Goal: Task Accomplishment & Management: Use online tool/utility

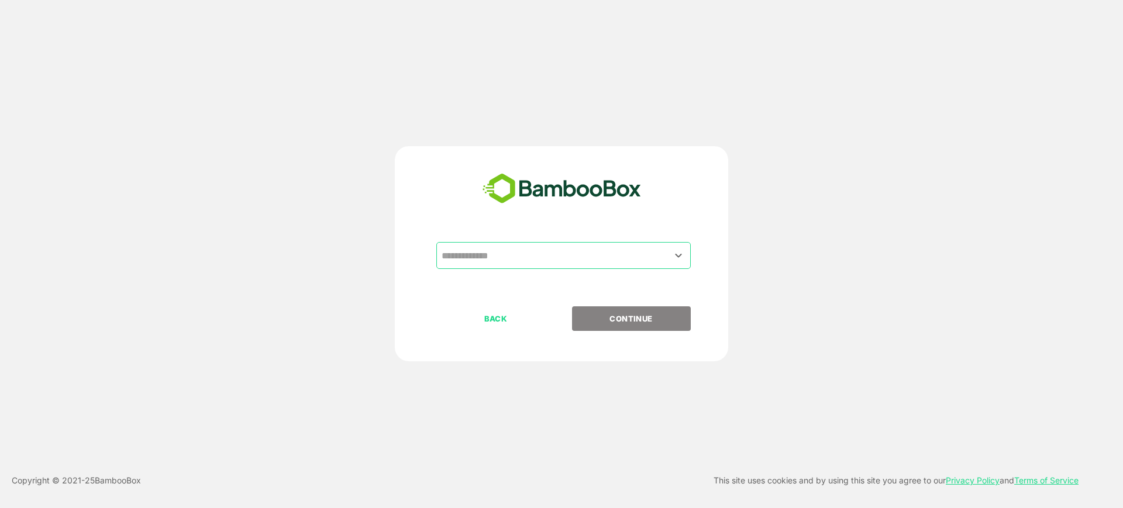
click at [501, 250] on input "text" at bounding box center [564, 255] width 250 height 22
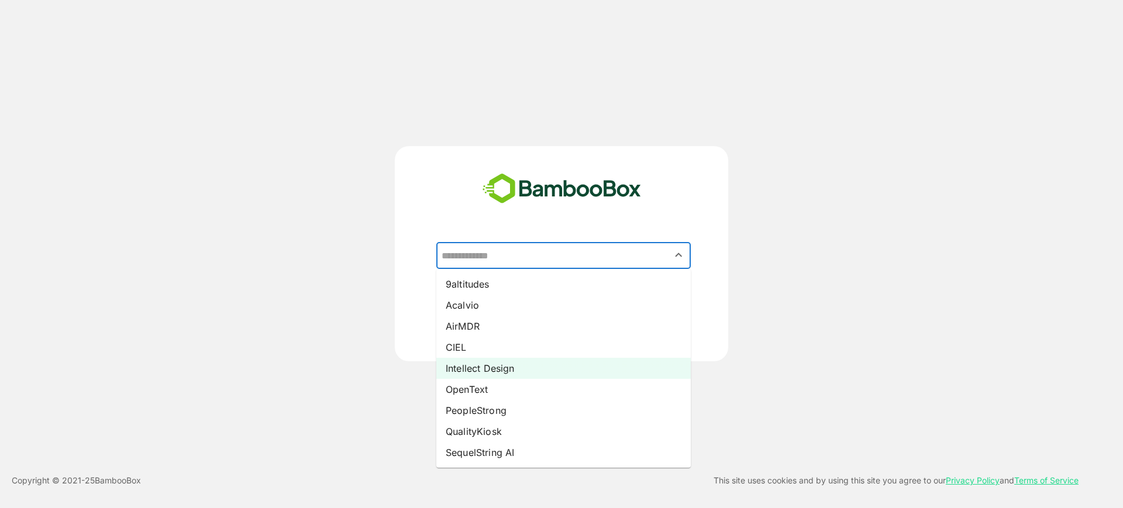
click at [522, 371] on li "Intellect Design" at bounding box center [563, 368] width 254 height 21
type input "**********"
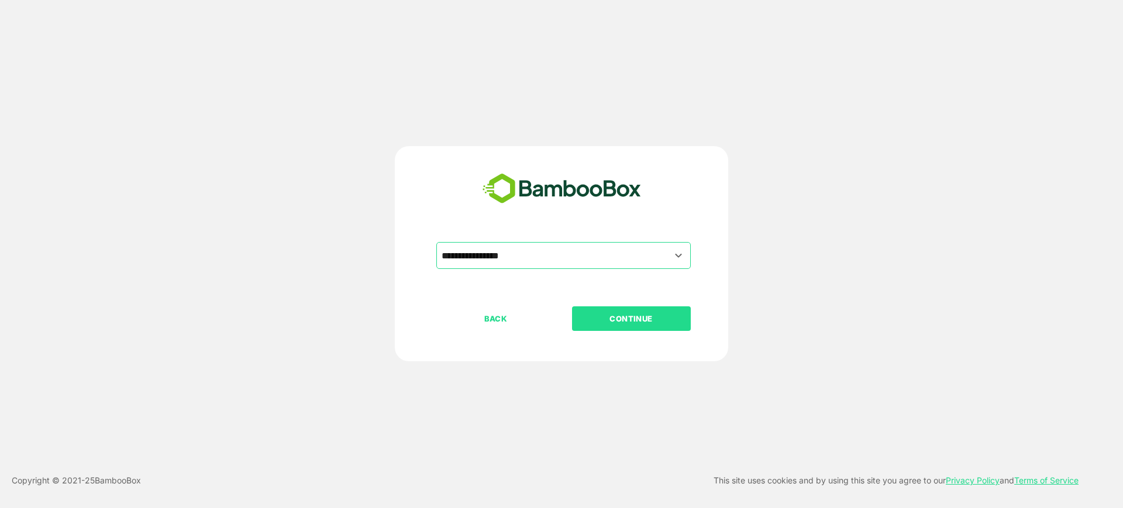
click at [634, 325] on button "CONTINUE" at bounding box center [631, 318] width 119 height 25
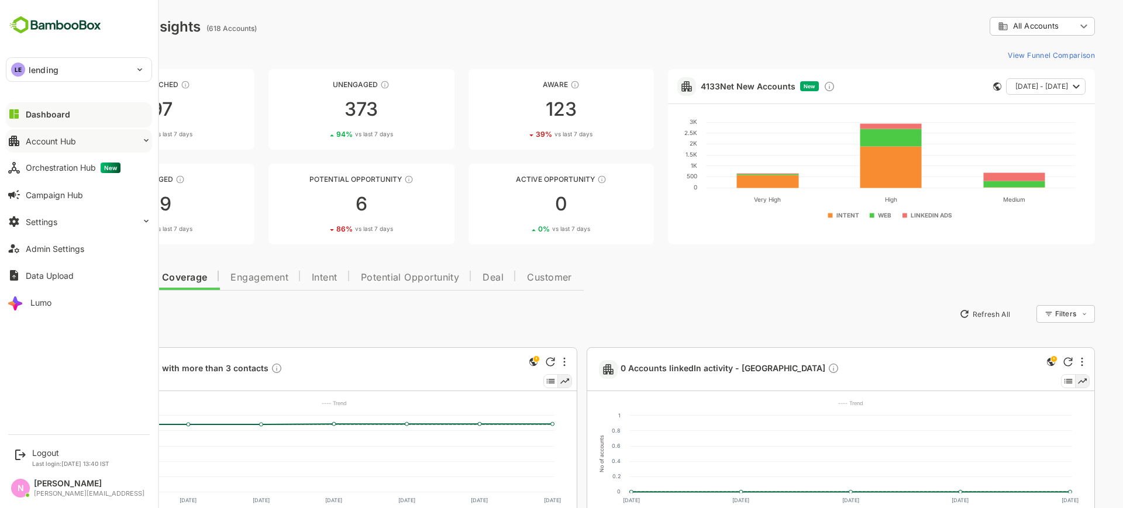
click at [71, 142] on div "Account Hub" at bounding box center [51, 141] width 50 height 10
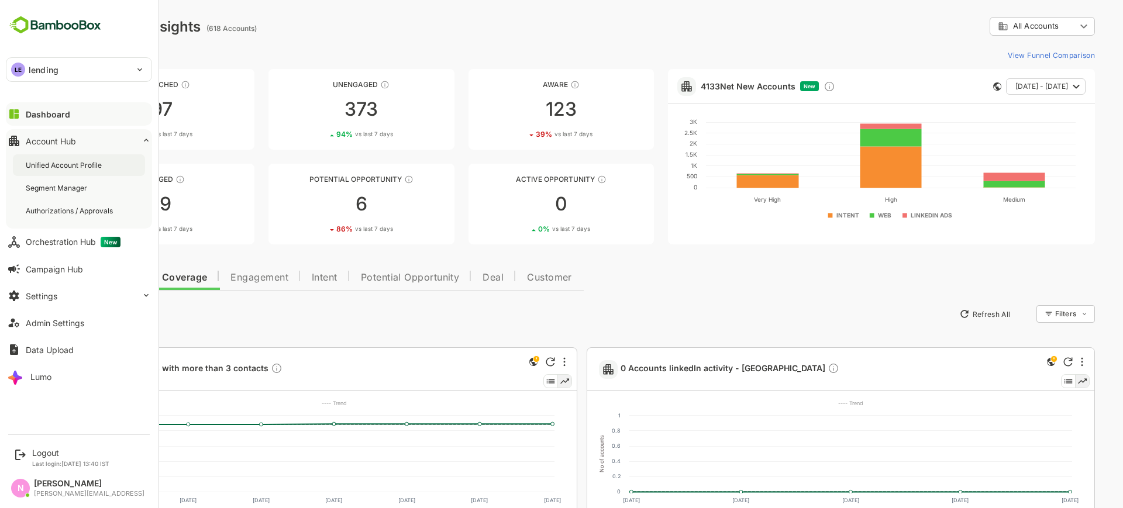
click at [77, 168] on div "Unified Account Profile" at bounding box center [65, 165] width 78 height 10
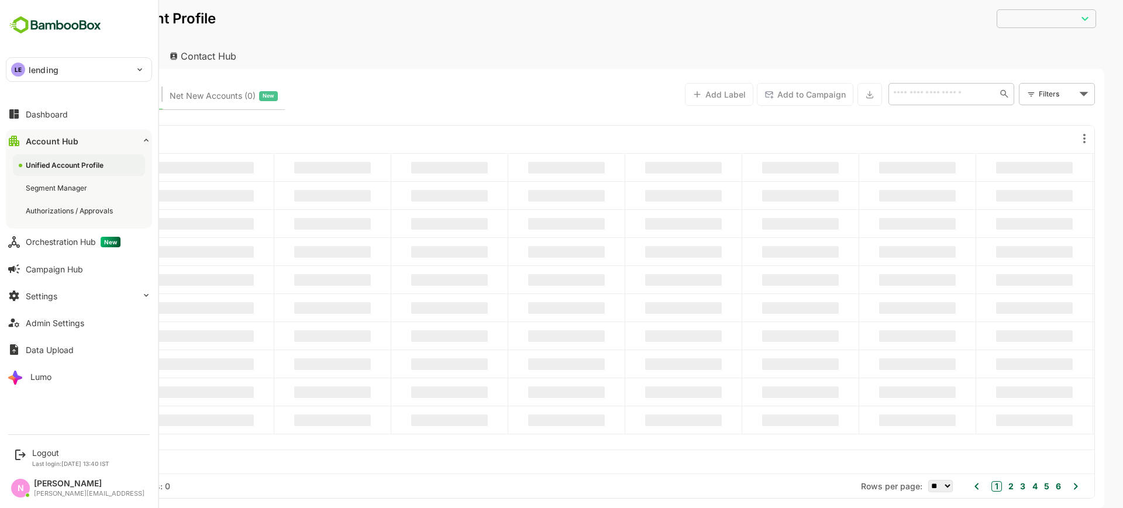
type input "**********"
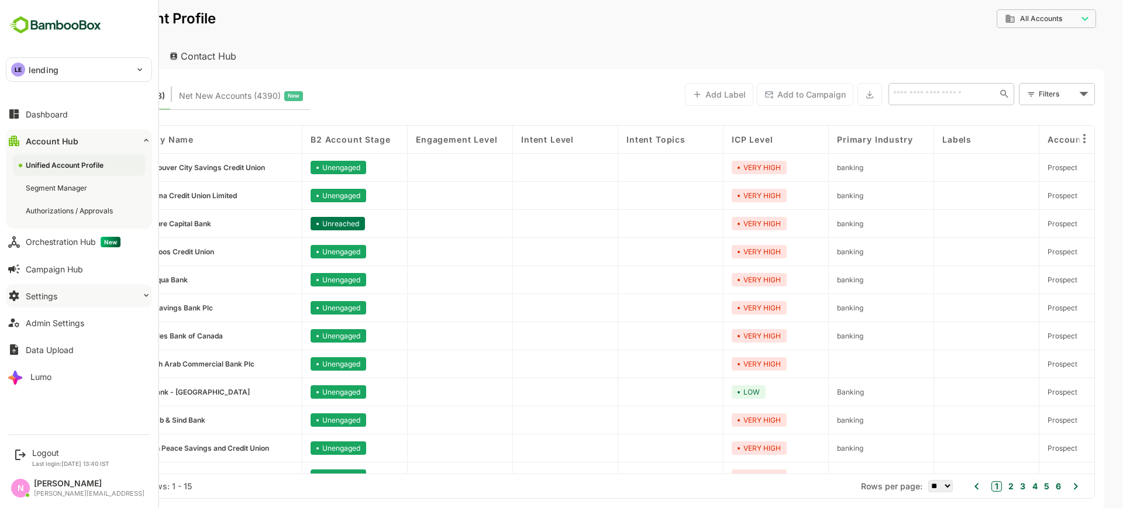
click at [109, 288] on button "Settings" at bounding box center [79, 295] width 146 height 23
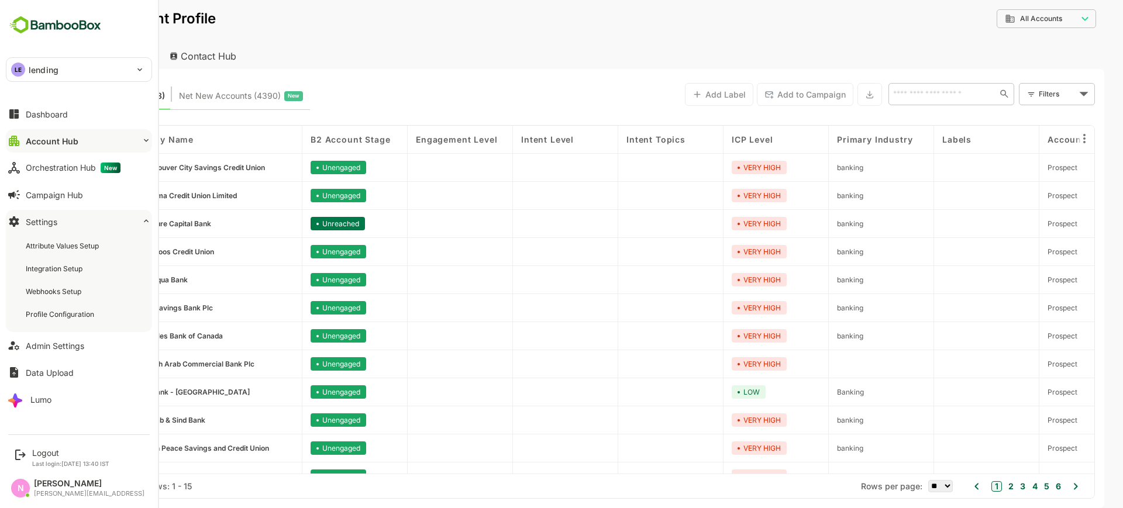
click at [77, 150] on button "Account Hub" at bounding box center [79, 140] width 146 height 23
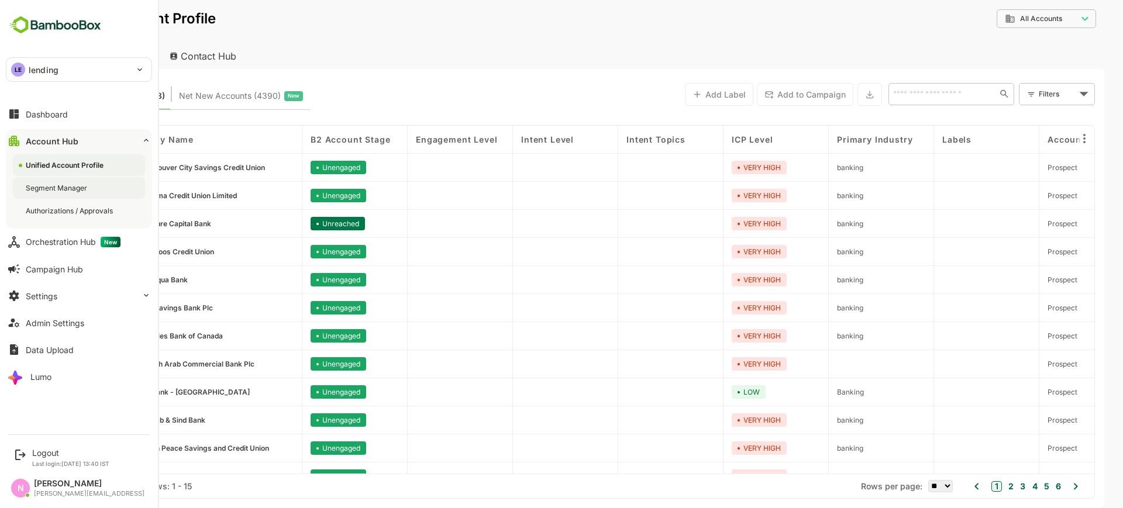
click at [70, 187] on div "Segment Manager" at bounding box center [58, 188] width 64 height 10
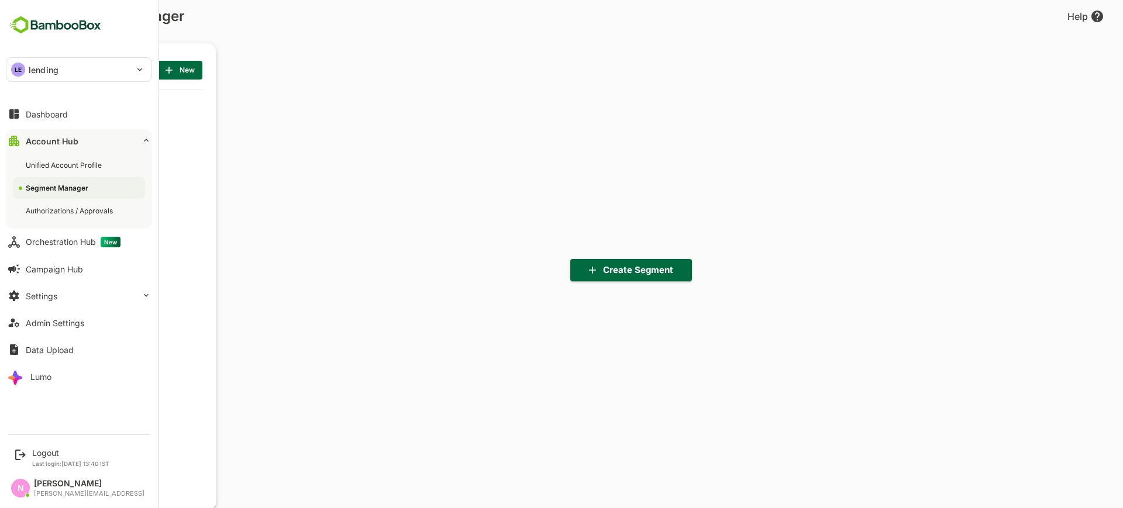
scroll to position [353, 144]
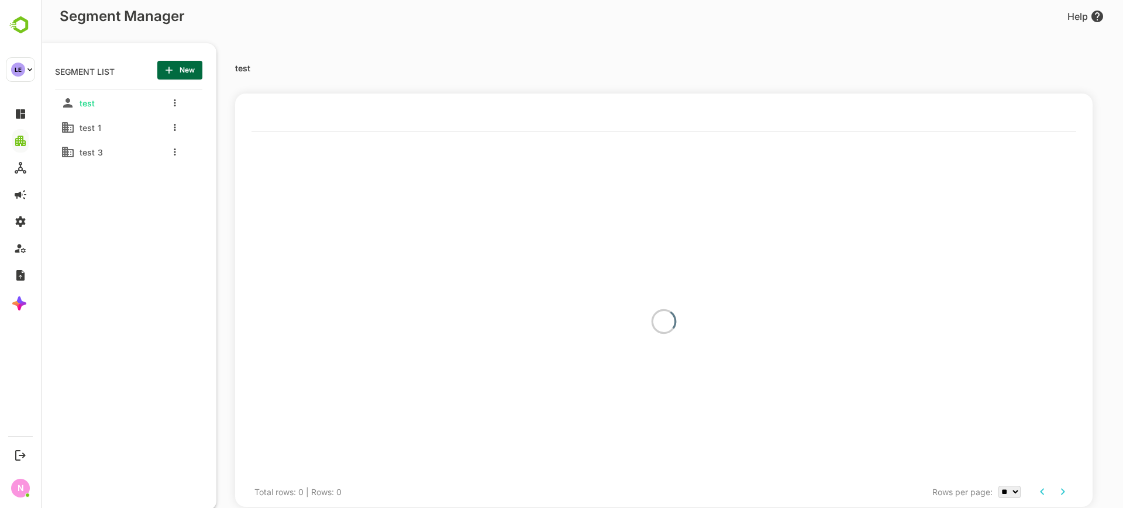
click at [171, 105] on div at bounding box center [172, 102] width 47 height 21
click at [173, 104] on button "more actions" at bounding box center [175, 103] width 6 height 11
click at [202, 195] on div at bounding box center [192, 196] width 21 height 9
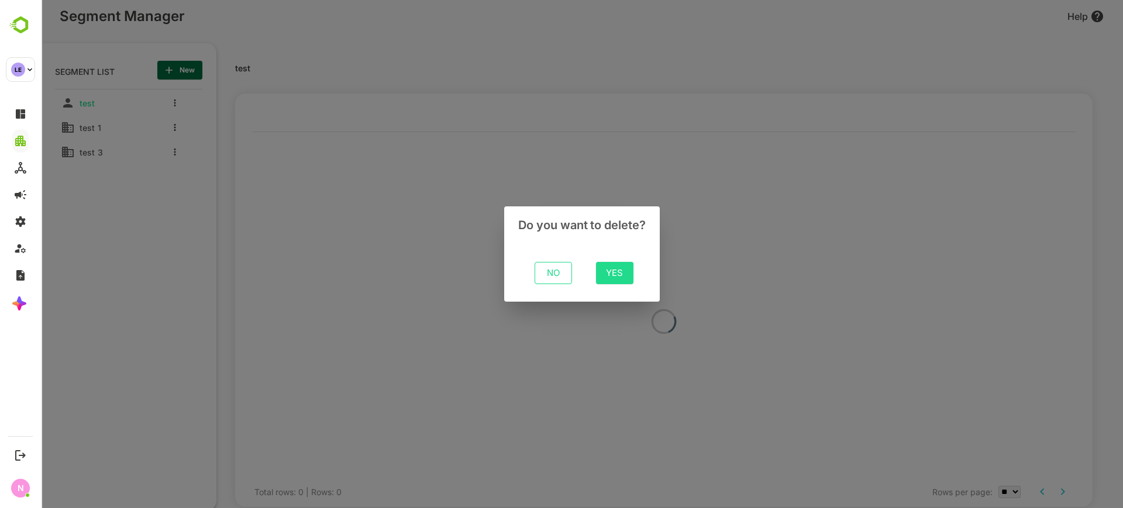
click at [614, 276] on span "Yes" at bounding box center [614, 273] width 19 height 15
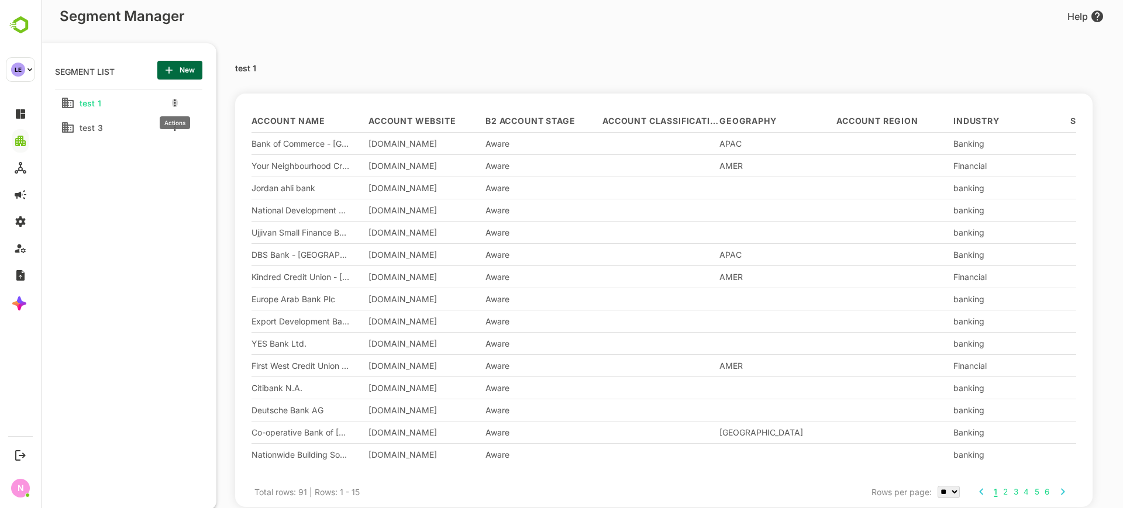
click at [175, 104] on icon "more actions" at bounding box center [175, 102] width 2 height 7
click at [221, 199] on span "Delete" at bounding box center [235, 197] width 64 height 14
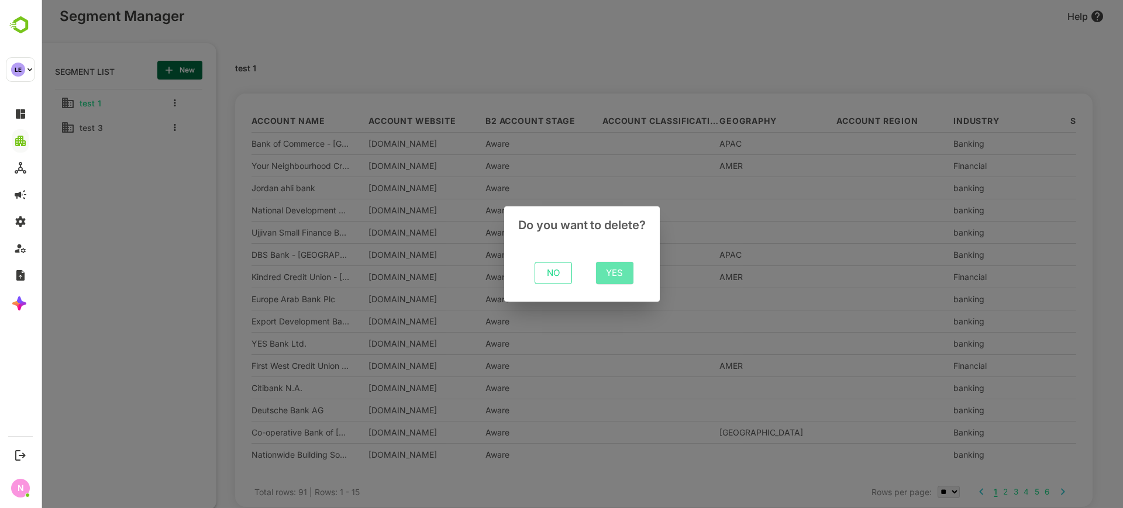
click at [624, 275] on span "Yes" at bounding box center [614, 273] width 19 height 15
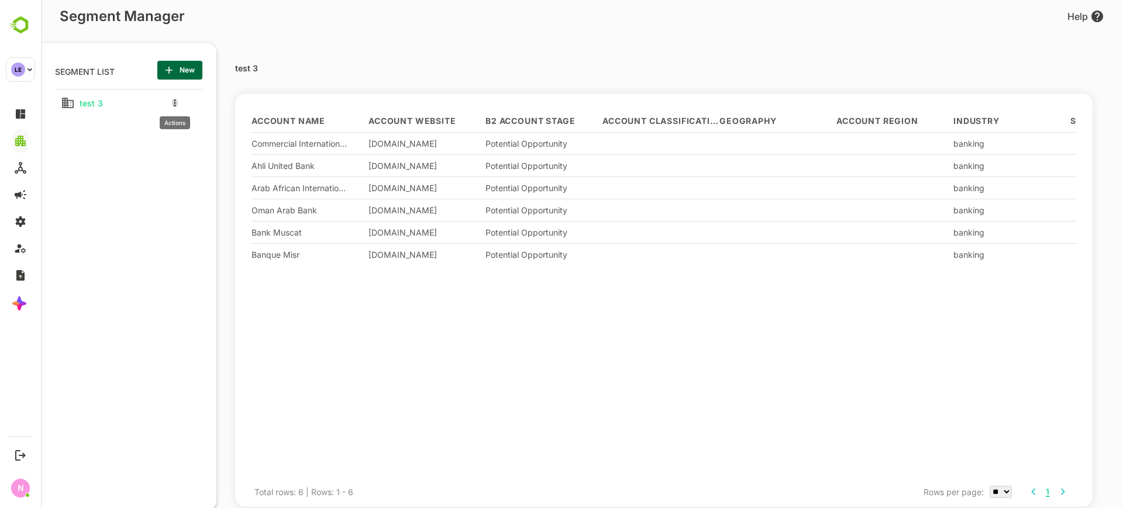
click at [175, 102] on icon "more actions" at bounding box center [175, 102] width 2 height 7
click at [213, 204] on li "Delete" at bounding box center [224, 196] width 94 height 19
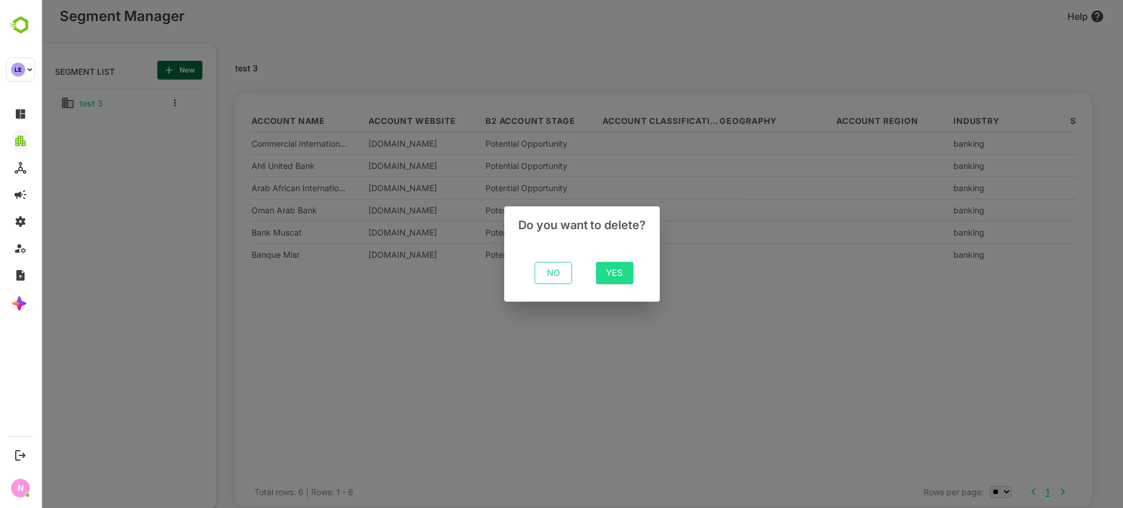
click at [620, 276] on span "Yes" at bounding box center [614, 273] width 19 height 15
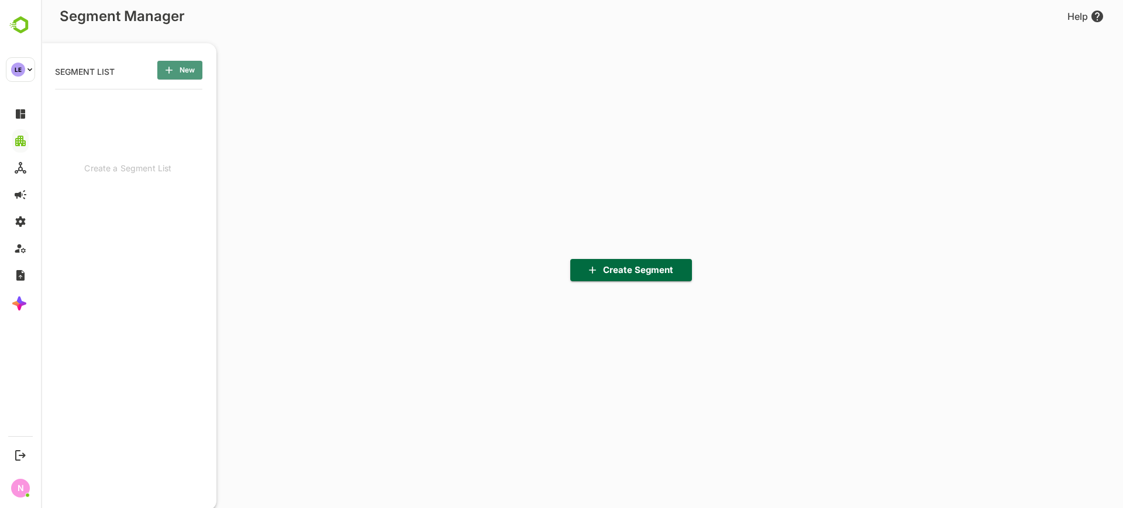
click at [191, 71] on span "New" at bounding box center [180, 70] width 26 height 15
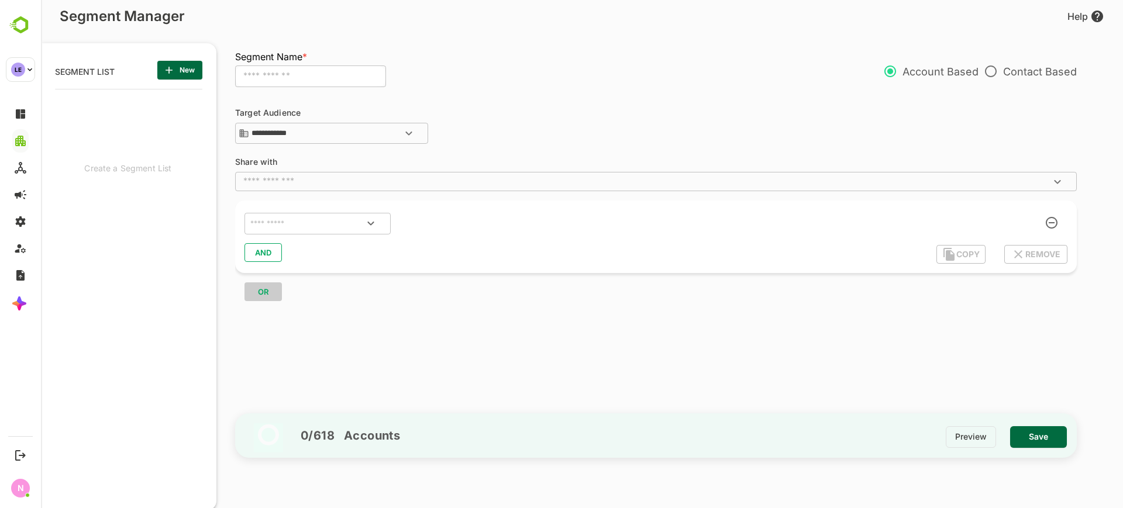
click at [268, 71] on input "text" at bounding box center [310, 77] width 151 height 22
type input "*"
type input "**********"
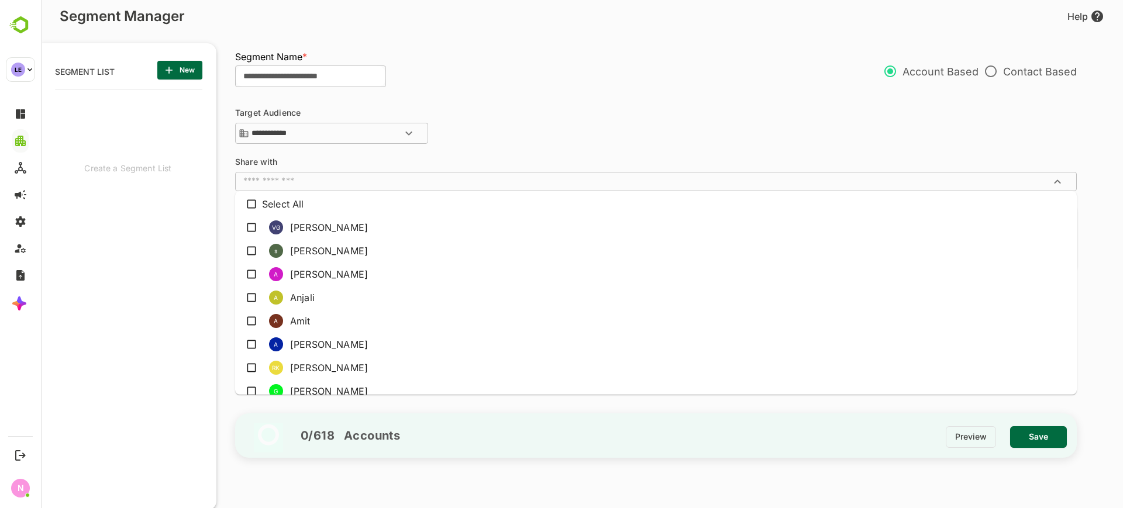
click at [342, 187] on input "text" at bounding box center [646, 181] width 815 height 12
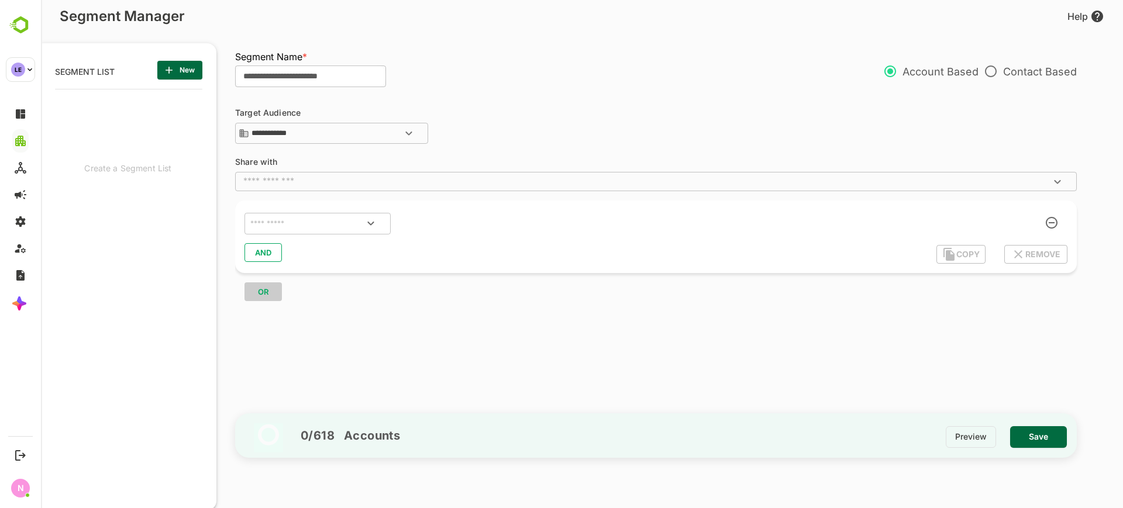
click at [397, 153] on div "**********" at bounding box center [661, 251] width 853 height 315
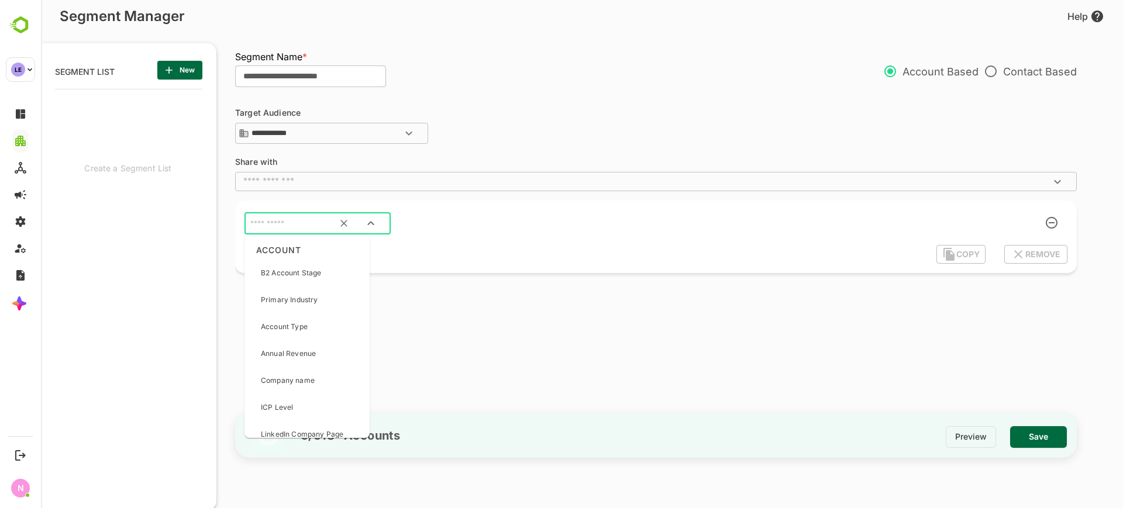
click at [303, 223] on input "text" at bounding box center [303, 223] width 110 height 15
type input "****"
click at [296, 275] on p "Activity Type" at bounding box center [283, 273] width 44 height 11
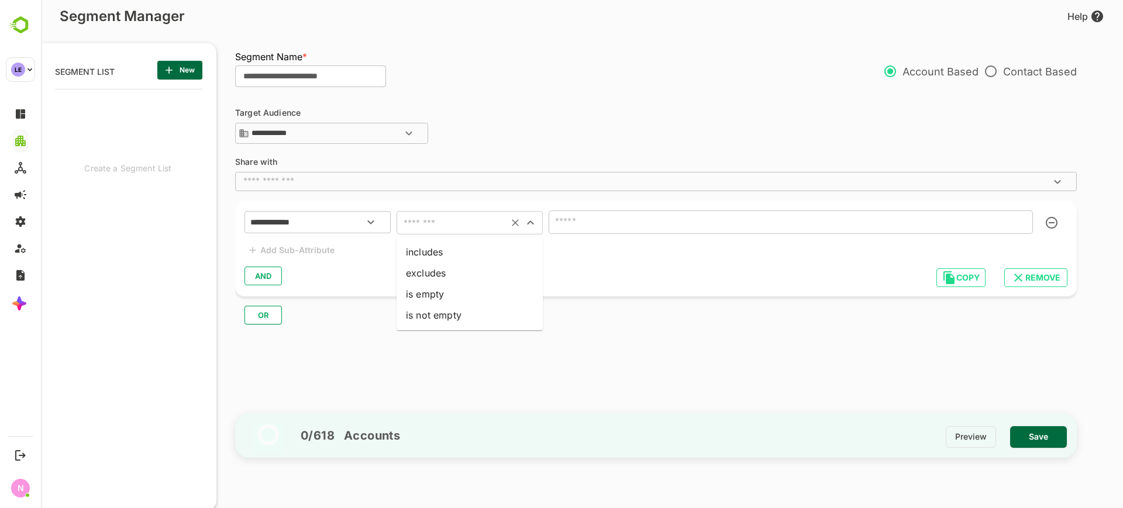
click at [446, 218] on input "text" at bounding box center [452, 223] width 105 height 16
click at [464, 244] on li "includes" at bounding box center [470, 252] width 146 height 21
type input "********"
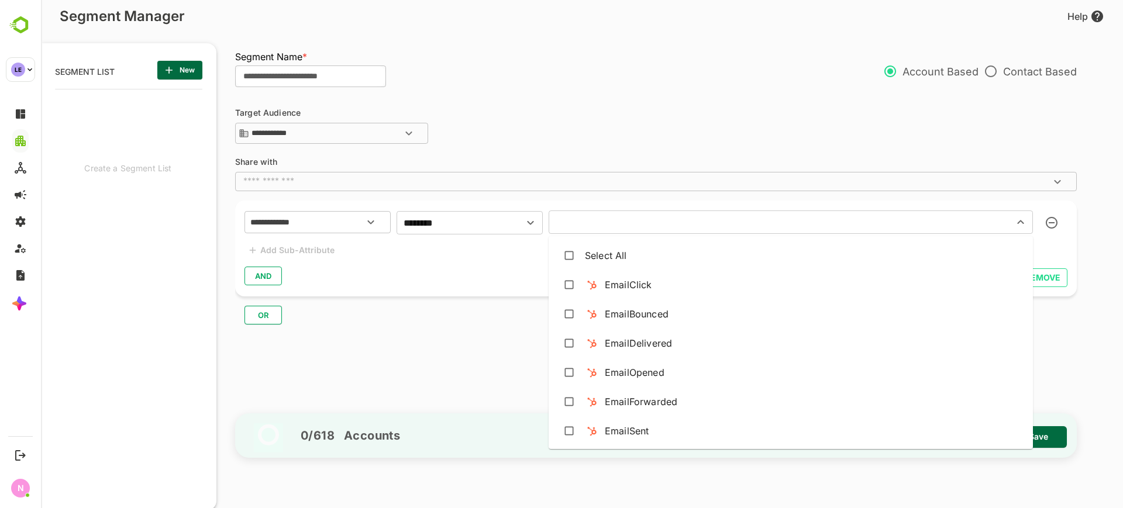
click at [585, 221] on input "text" at bounding box center [773, 222] width 443 height 16
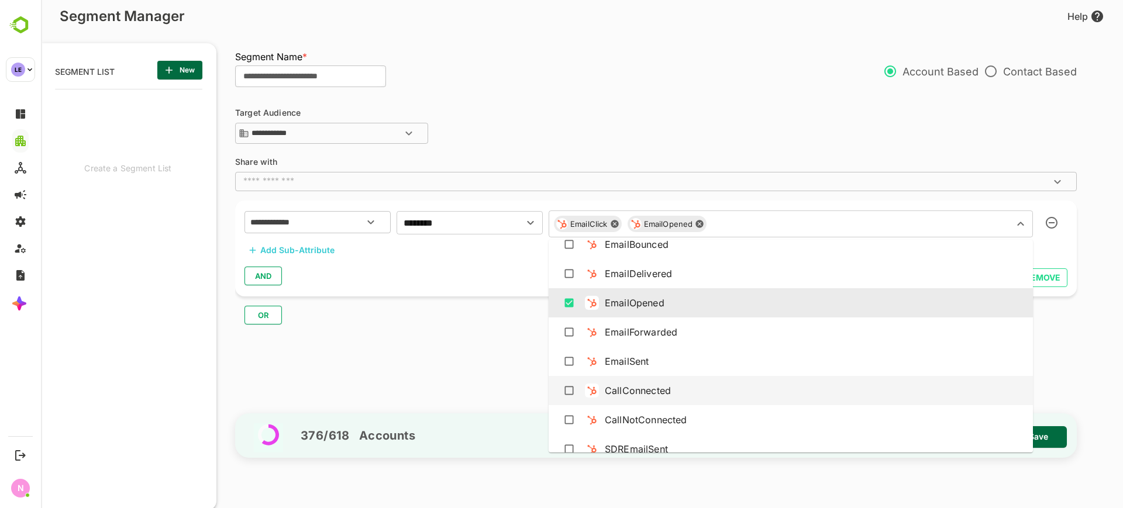
scroll to position [0, 0]
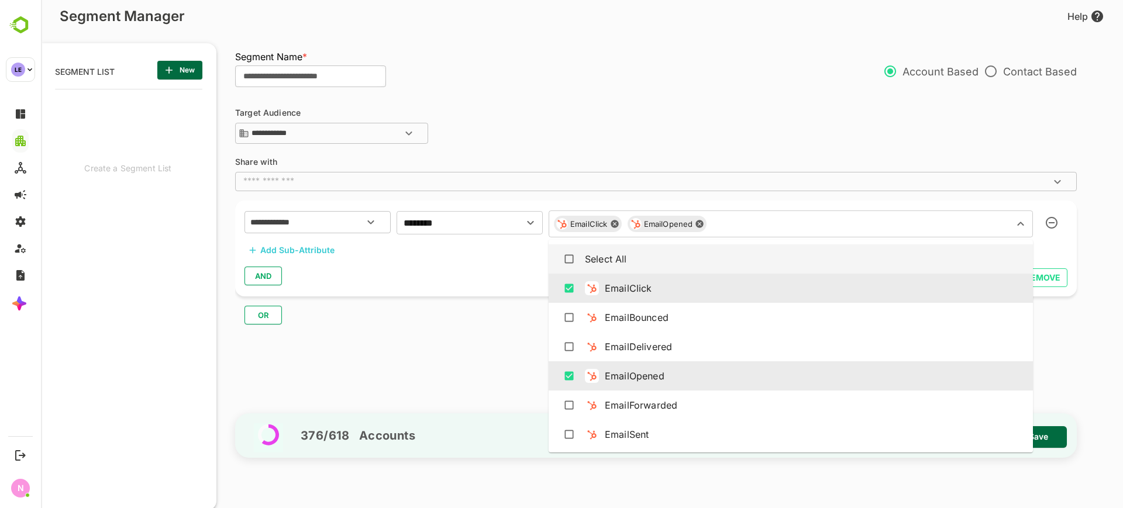
click at [698, 223] on icon at bounding box center [700, 225] width 8 height 8
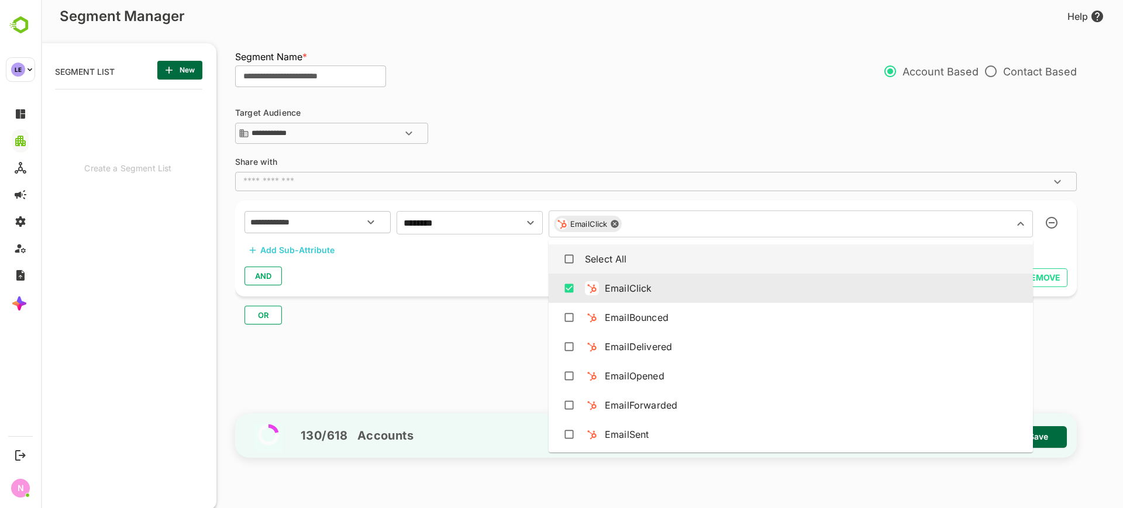
click at [622, 226] on div "EmailClick" at bounding box center [588, 224] width 68 height 16
click at [616, 220] on icon at bounding box center [614, 223] width 9 height 9
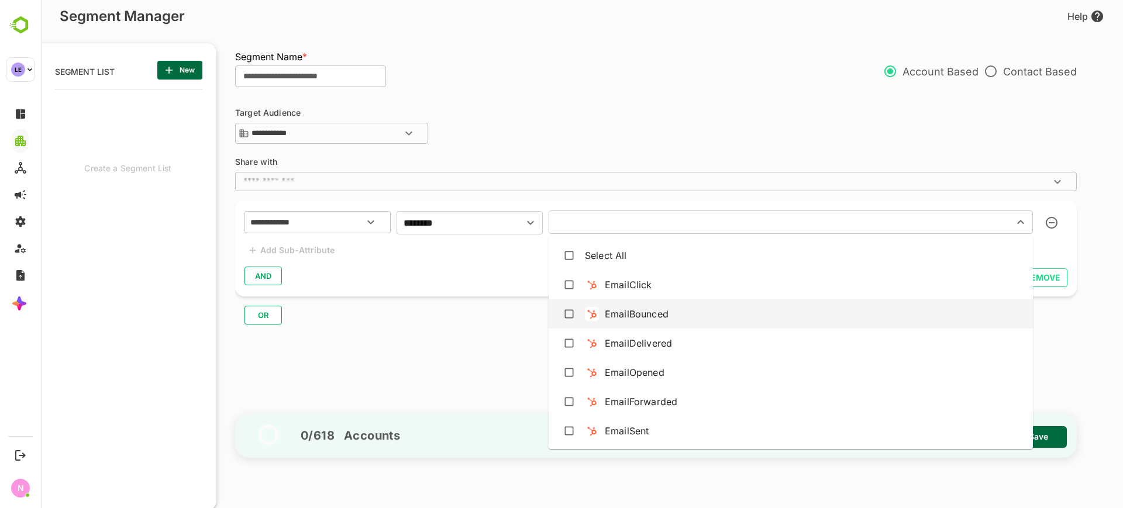
click at [581, 315] on div "EmailBounced" at bounding box center [791, 314] width 466 height 22
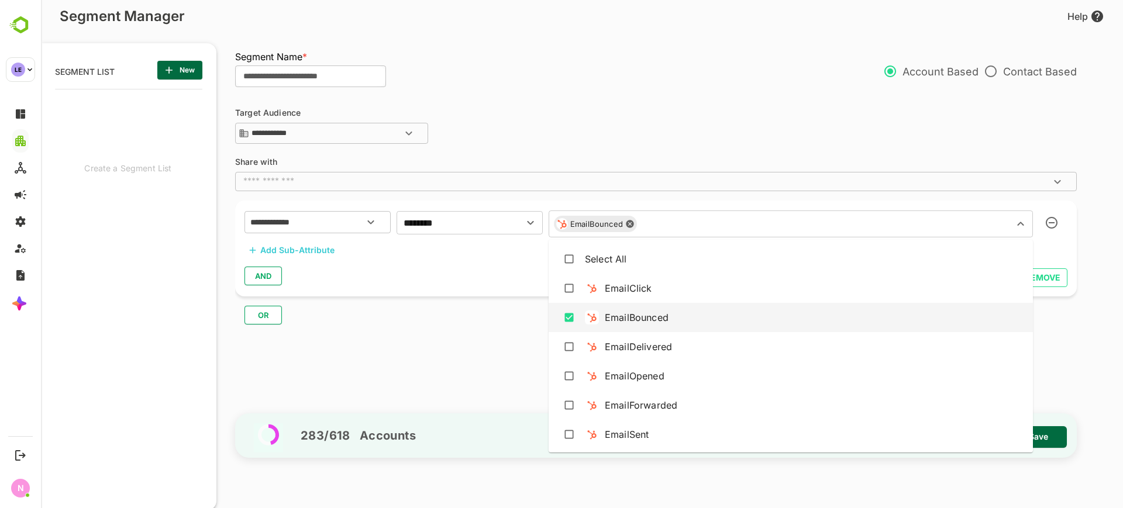
click at [581, 315] on div "EmailBounced" at bounding box center [791, 317] width 466 height 22
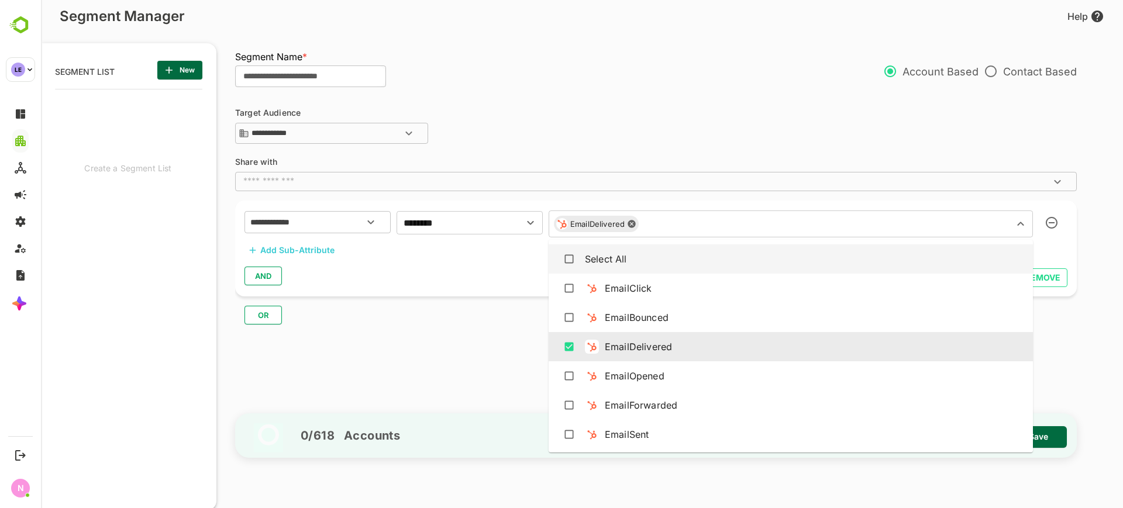
click at [631, 222] on icon at bounding box center [632, 225] width 8 height 8
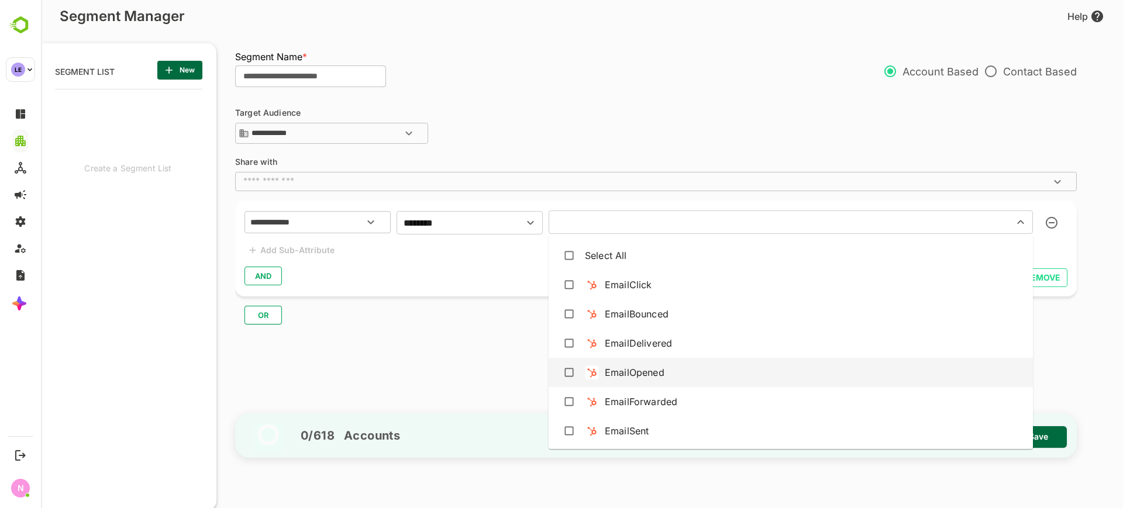
click at [580, 372] on div "EmailOpened" at bounding box center [791, 372] width 466 height 22
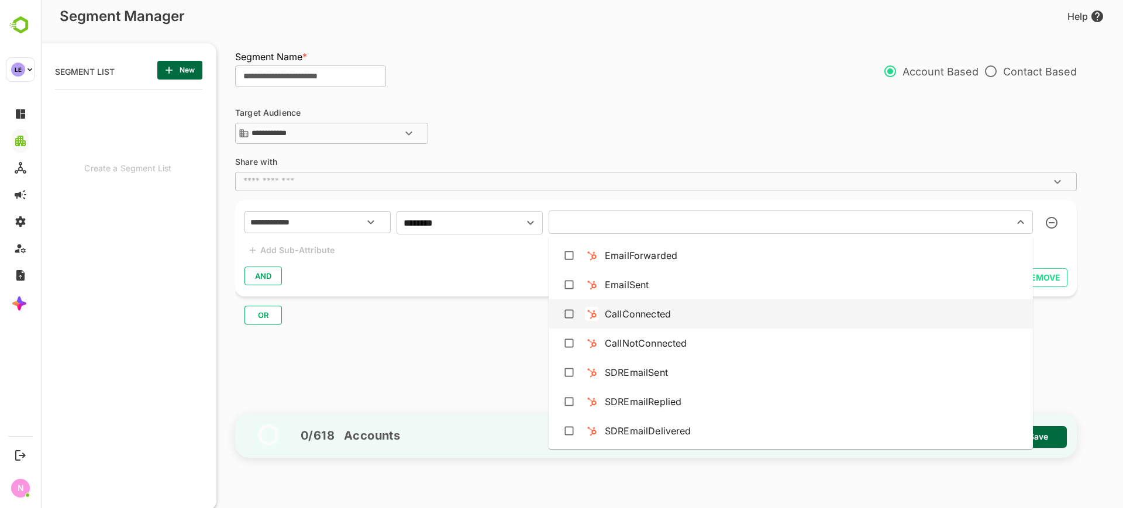
scroll to position [292, 0]
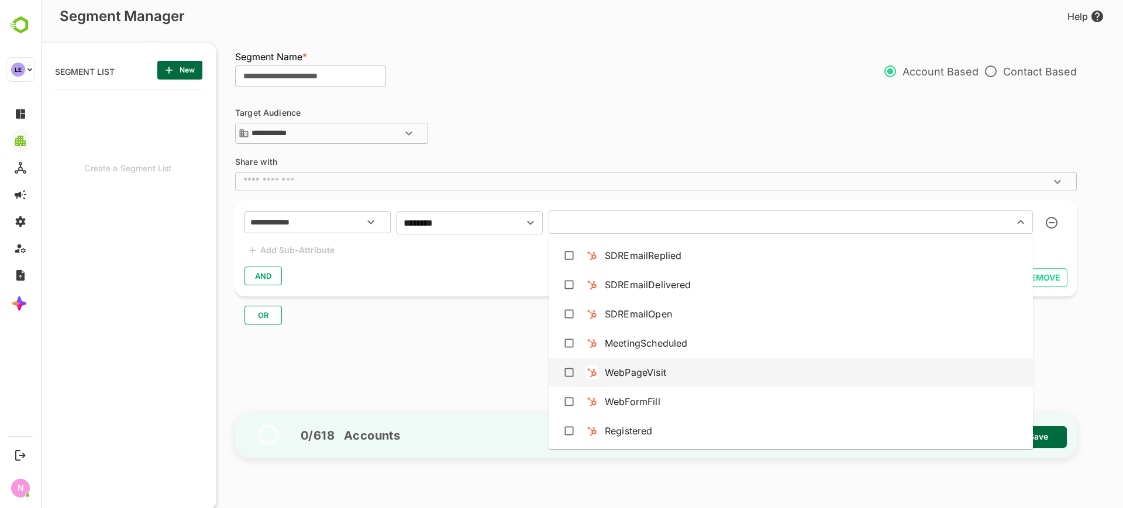
click at [581, 377] on div "WebPageVisit" at bounding box center [791, 372] width 466 height 22
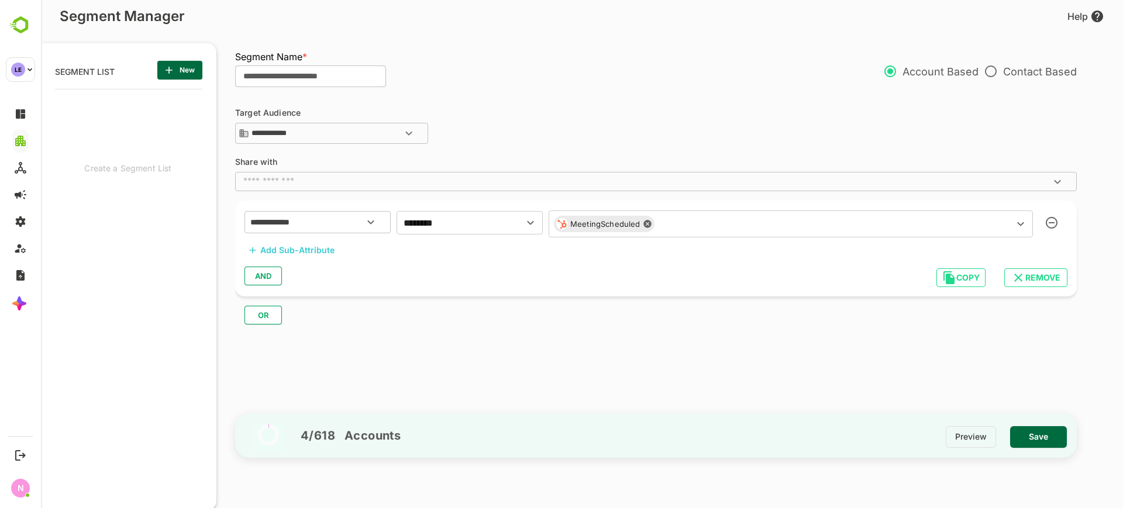
click at [1053, 402] on div "**********" at bounding box center [661, 251] width 853 height 315
click at [1031, 440] on span "Save" at bounding box center [1038, 436] width 38 height 15
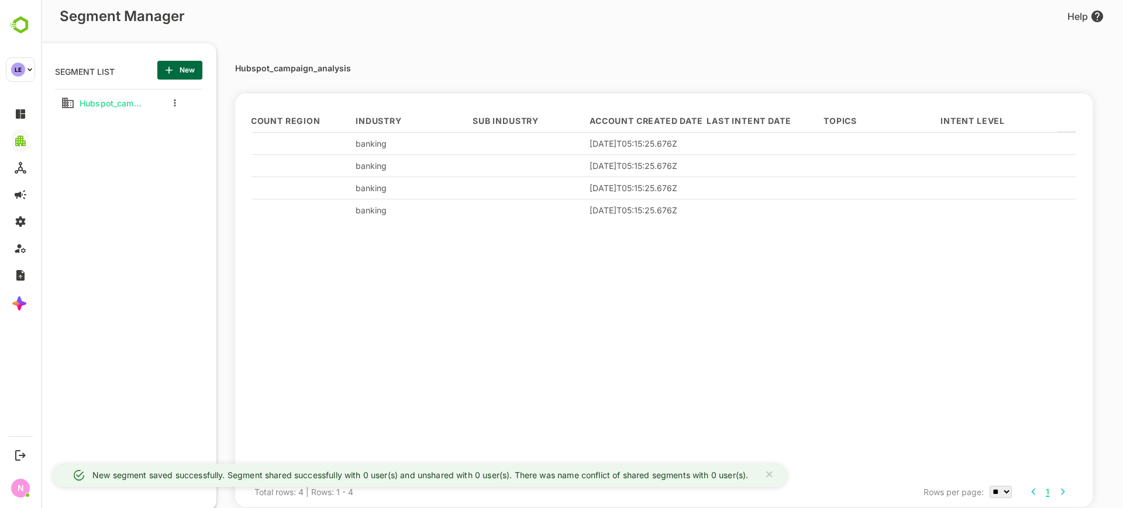
scroll to position [0, 0]
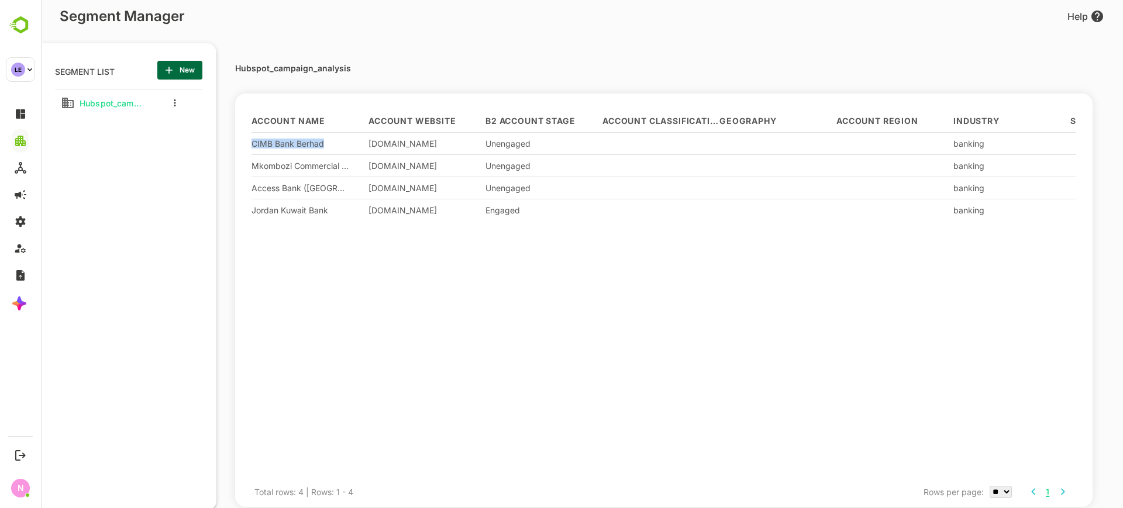
drag, startPoint x: 327, startPoint y: 138, endPoint x: 244, endPoint y: 145, distance: 83.4
click at [244, 145] on div "Account Name Account Website B2 Account Stage Account Classification Geography …" at bounding box center [663, 301] width 857 height 414
copy div "CIMB Bank Berhad"
click at [180, 102] on div at bounding box center [172, 102] width 47 height 21
click at [177, 103] on button "more actions" at bounding box center [175, 103] width 6 height 11
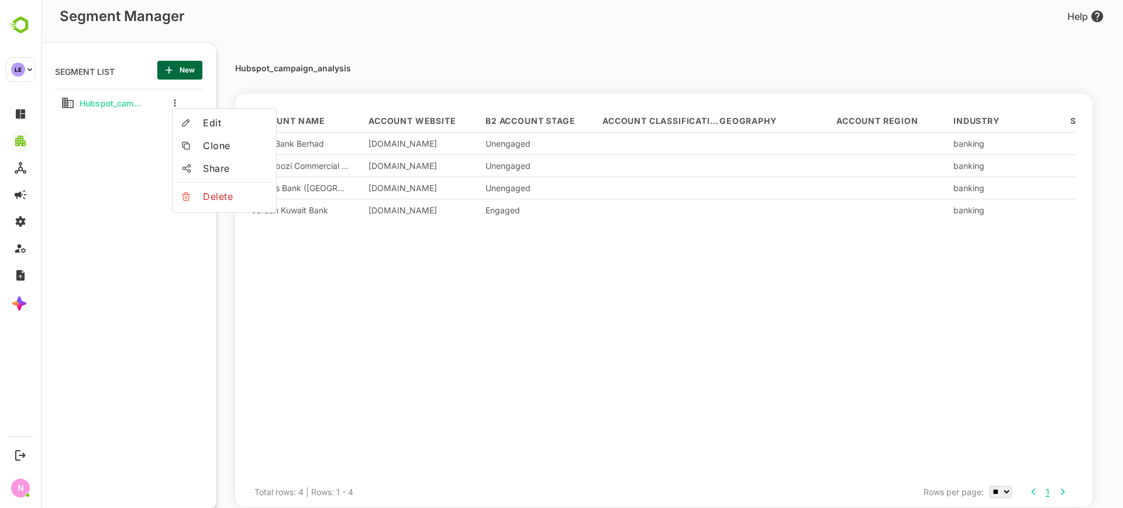
click at [211, 127] on span "Edit" at bounding box center [235, 123] width 64 height 14
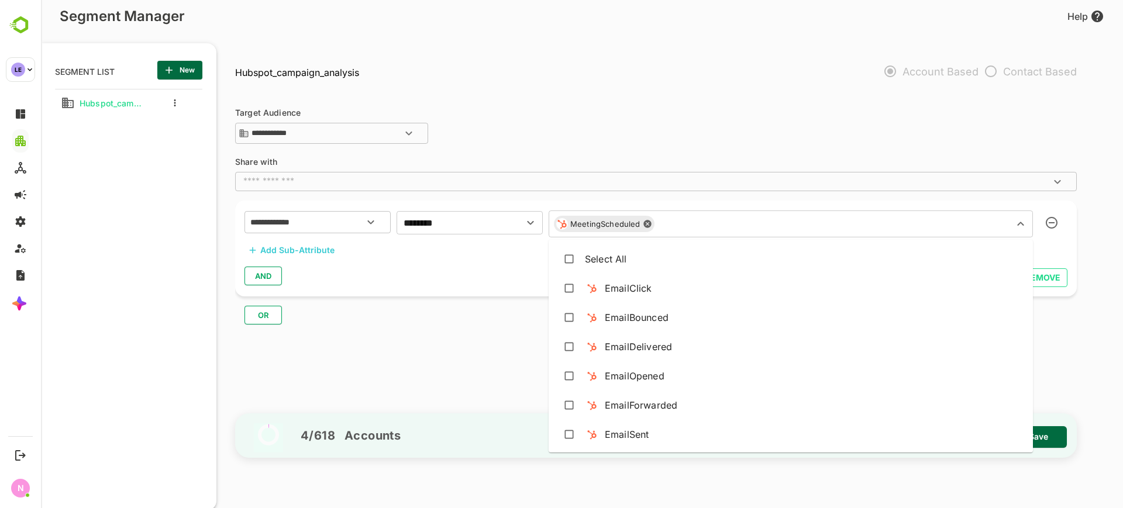
click at [734, 227] on input "text" at bounding box center [827, 224] width 336 height 16
click at [696, 223] on input "text" at bounding box center [827, 224] width 336 height 16
click at [627, 295] on div "EmailClick" at bounding box center [628, 288] width 47 height 14
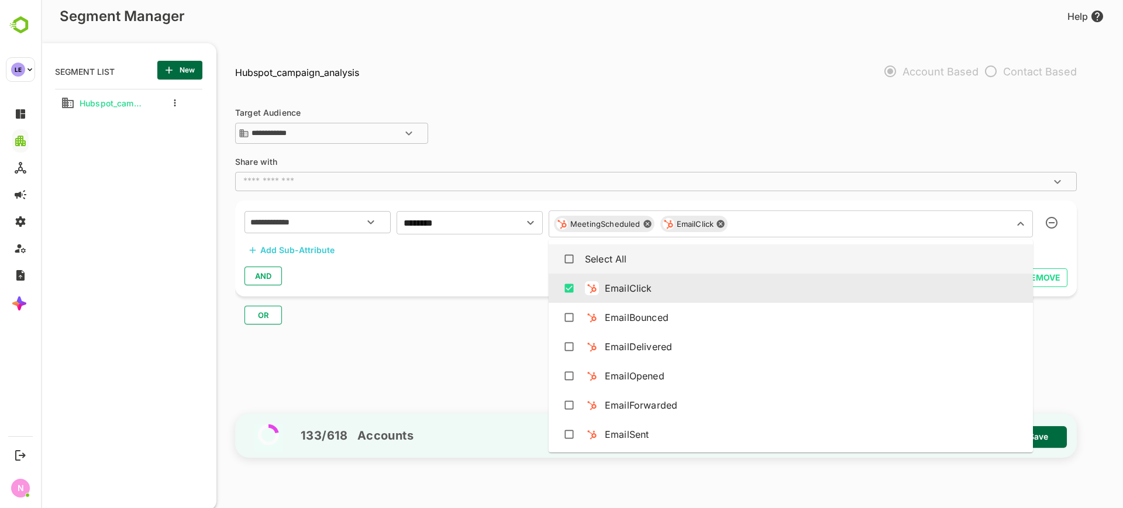
click at [1053, 225] on div "**********" at bounding box center [655, 223] width 823 height 26
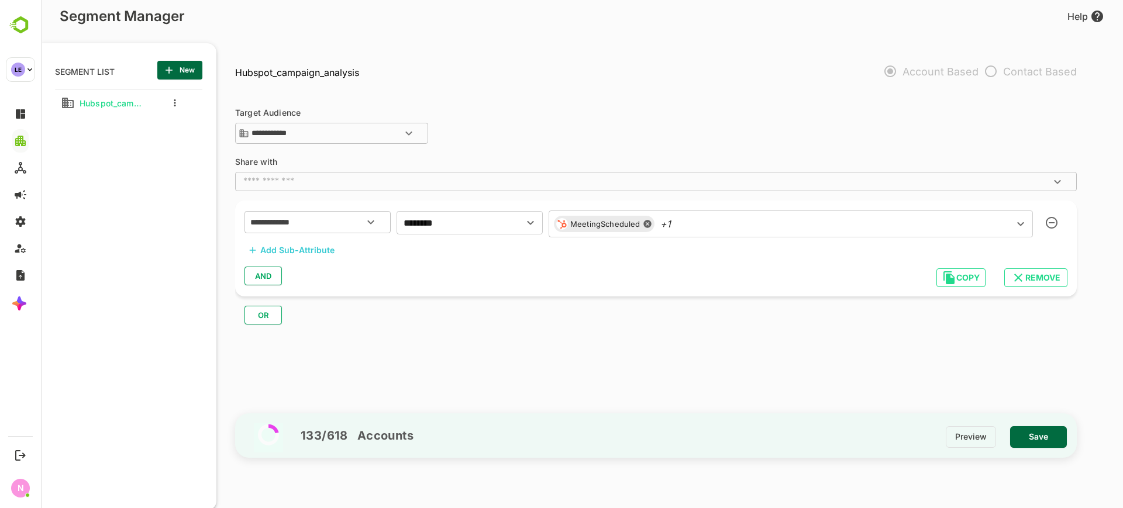
click at [713, 235] on div "MeetingScheduled +1 ​" at bounding box center [791, 224] width 484 height 27
click at [646, 223] on icon at bounding box center [647, 223] width 9 height 9
click at [617, 223] on icon at bounding box center [615, 225] width 8 height 8
click at [621, 223] on input "text" at bounding box center [773, 222] width 443 height 16
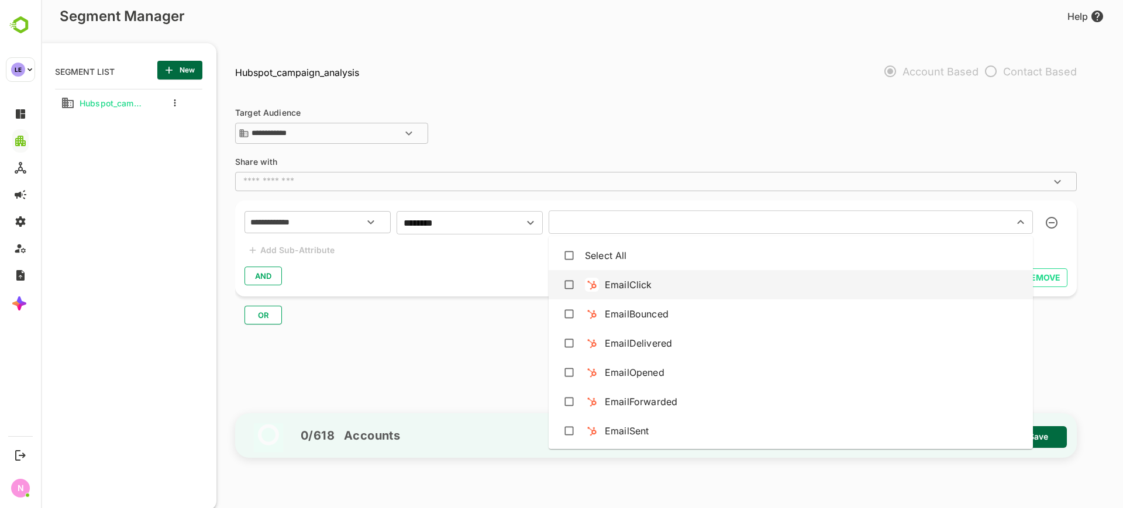
drag, startPoint x: 638, startPoint y: 288, endPoint x: 645, endPoint y: 297, distance: 11.2
click at [638, 288] on div "EmailClick" at bounding box center [628, 285] width 47 height 14
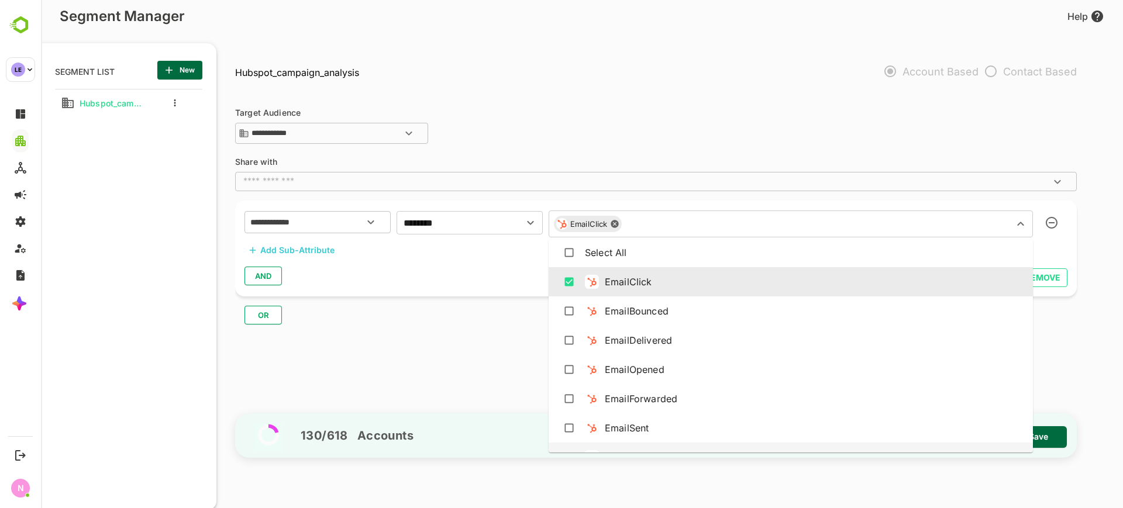
scroll to position [0, 0]
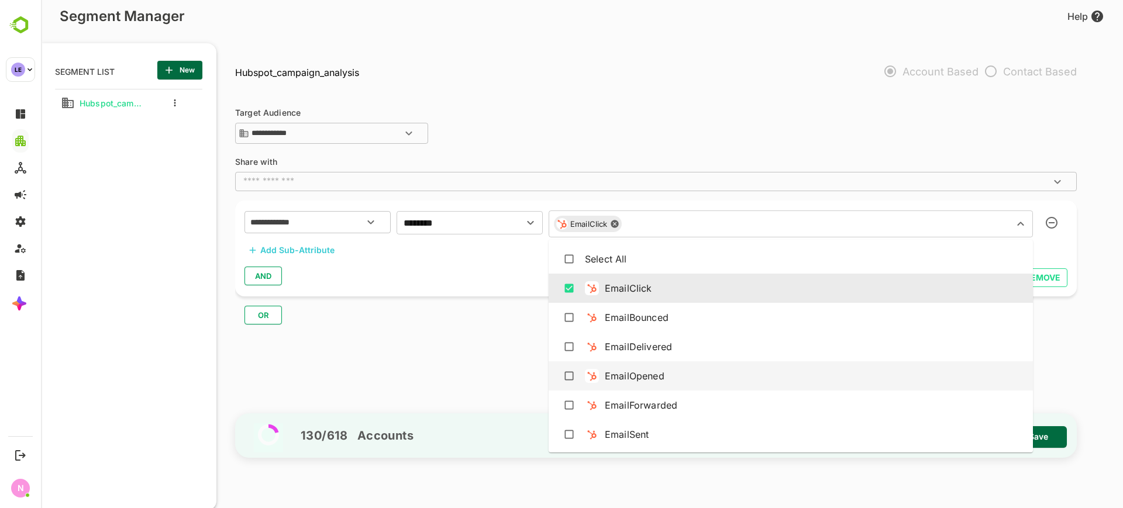
click at [628, 376] on div "EmailOpened" at bounding box center [635, 376] width 60 height 14
click at [624, 369] on div "EmailOpened" at bounding box center [635, 376] width 60 height 14
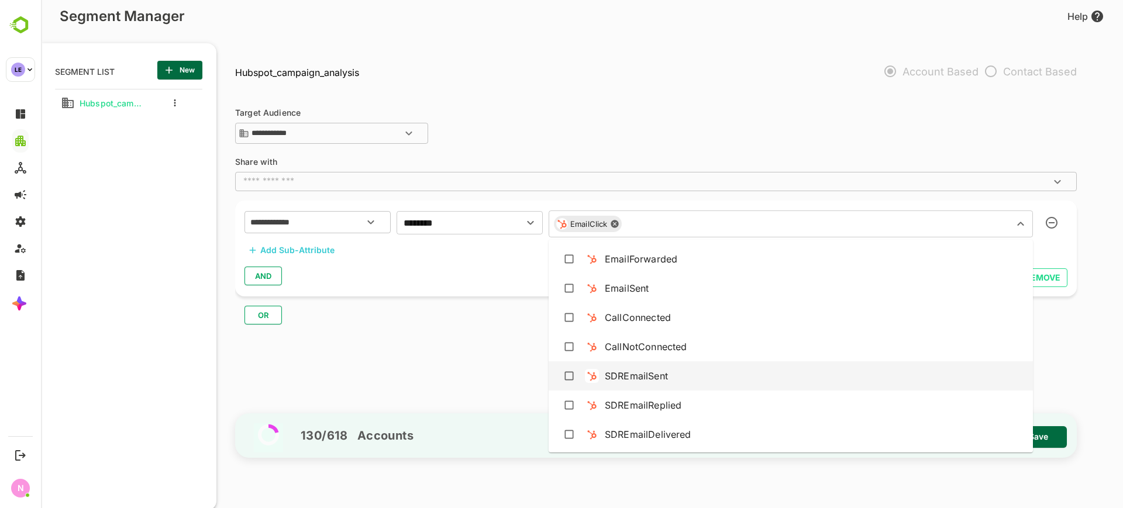
scroll to position [73, 0]
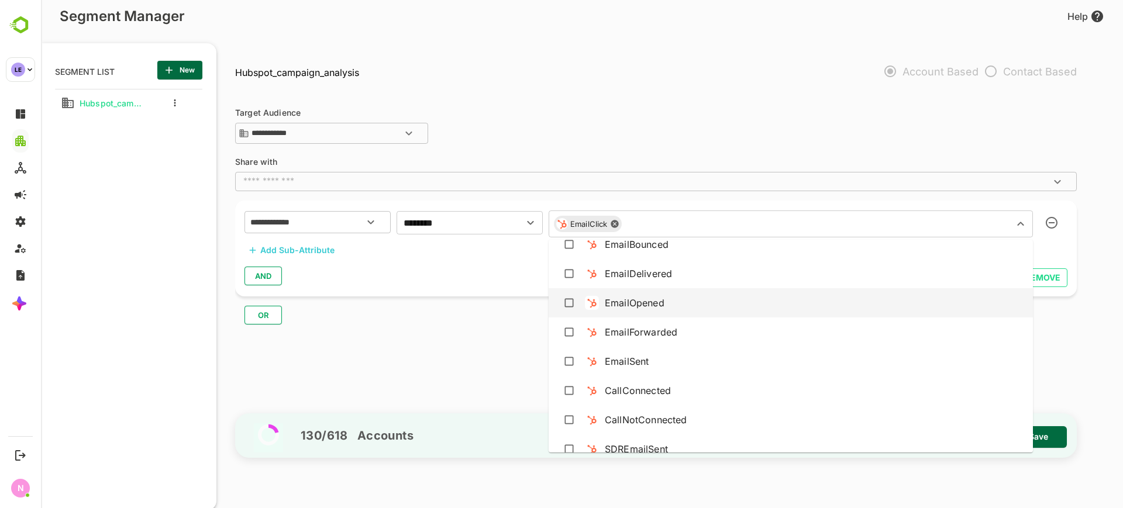
click at [628, 308] on div "EmailOpened" at bounding box center [635, 303] width 60 height 14
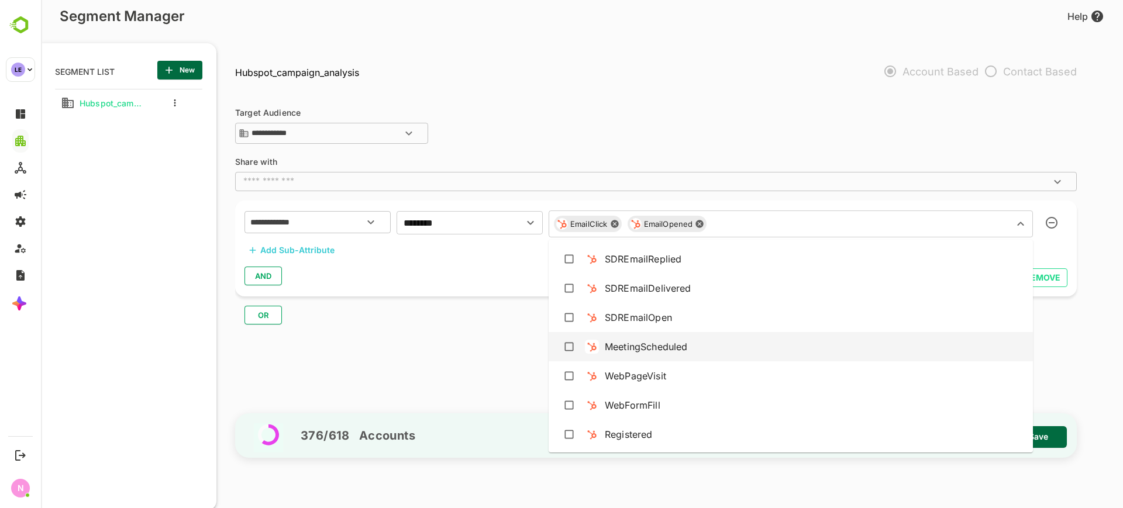
scroll to position [366, 0]
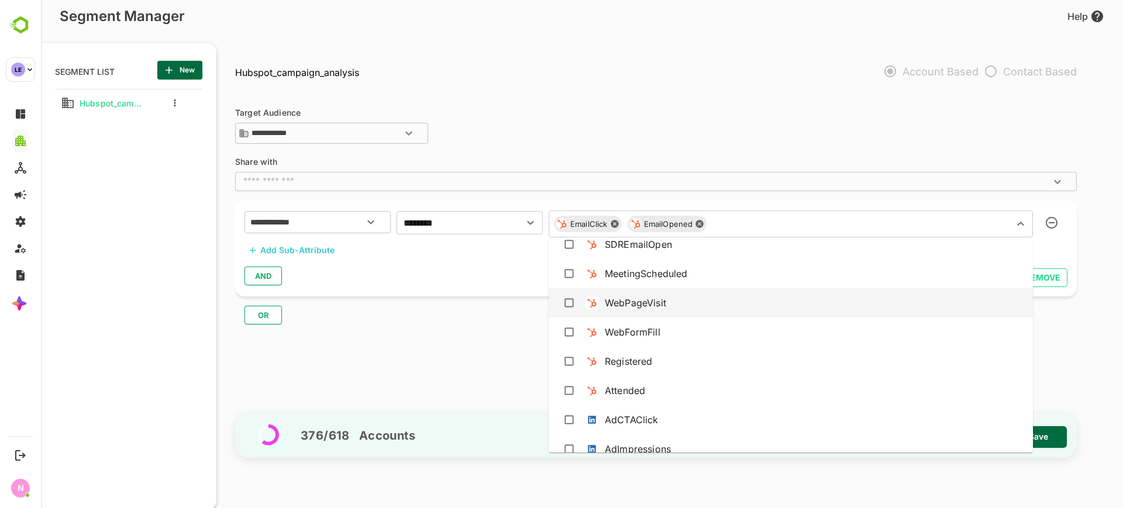
click at [653, 308] on div "WebPageVisit" at bounding box center [635, 303] width 61 height 14
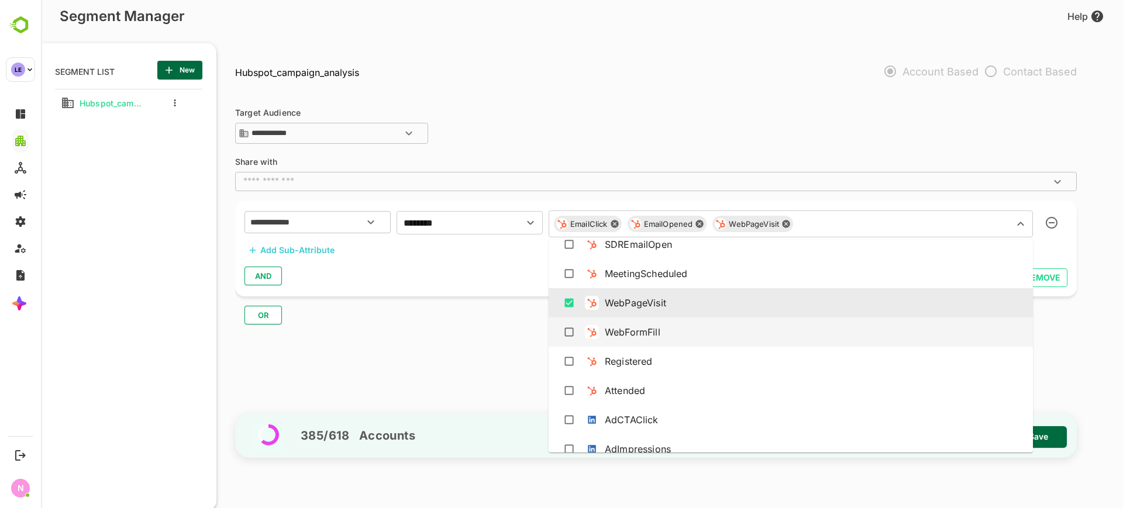
click at [655, 335] on div "WebFormFill" at bounding box center [633, 332] width 56 height 14
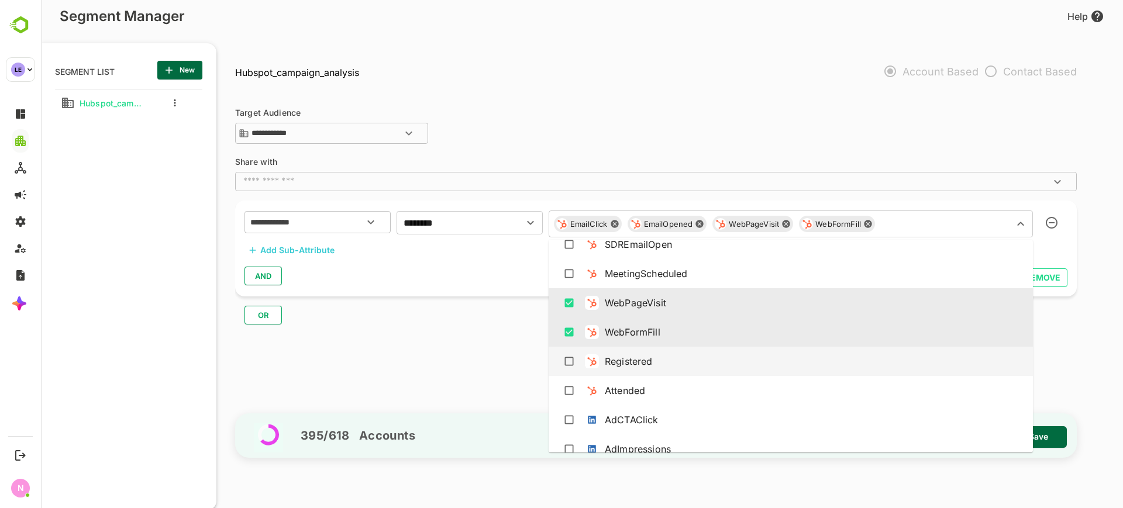
click at [647, 366] on div "Registered" at bounding box center [629, 361] width 48 height 14
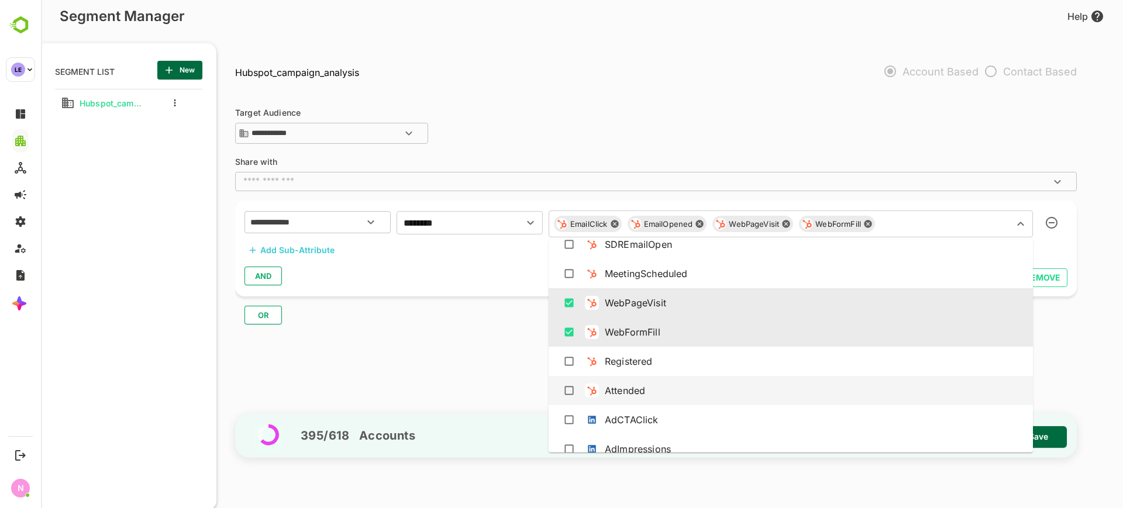
click at [644, 387] on div "Attended" at bounding box center [625, 391] width 40 height 14
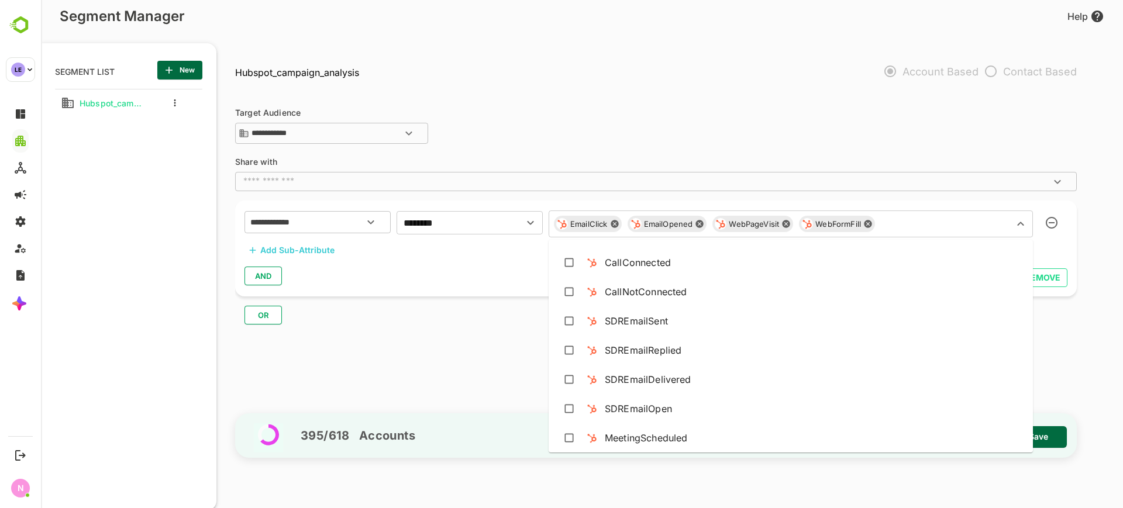
scroll to position [0, 0]
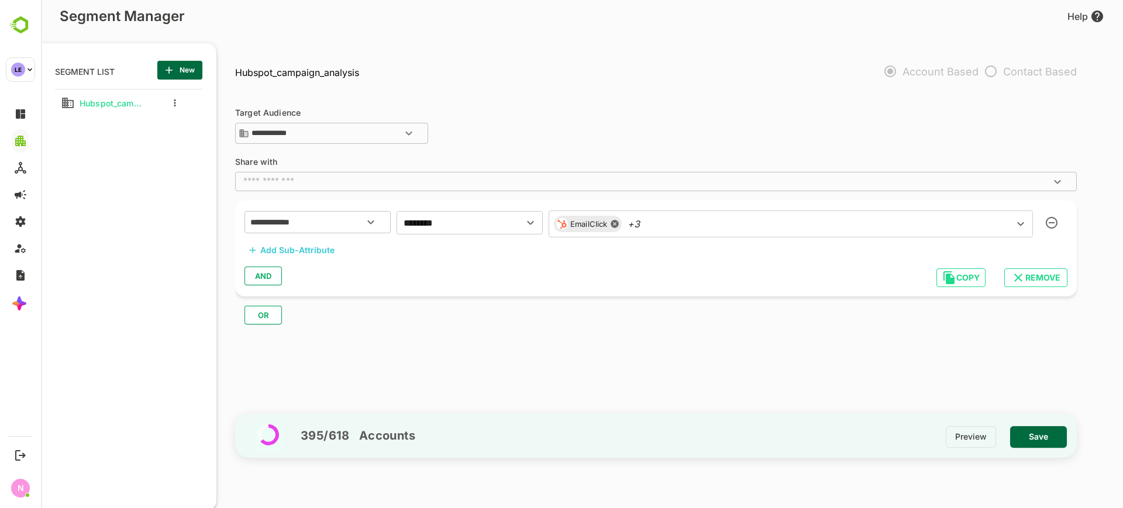
click at [505, 348] on div "**********" at bounding box center [661, 251] width 853 height 315
click at [731, 228] on div "EmailClick +3 ​" at bounding box center [791, 224] width 484 height 27
click at [475, 304] on div "OR" at bounding box center [660, 311] width 851 height 28
click at [326, 253] on div "Add Sub-Attribute" at bounding box center [297, 250] width 74 height 14
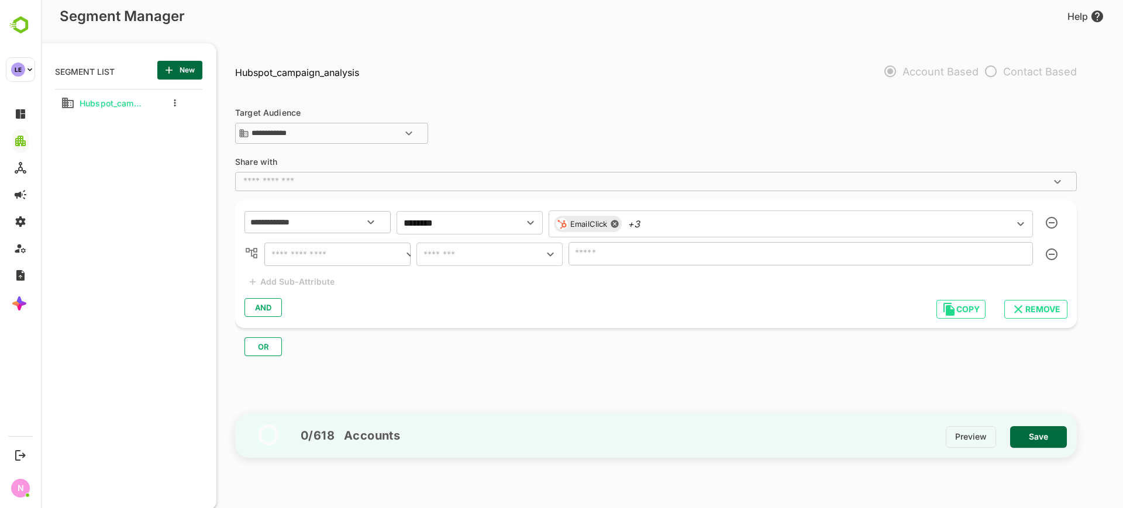
click at [326, 253] on input "text" at bounding box center [335, 254] width 135 height 16
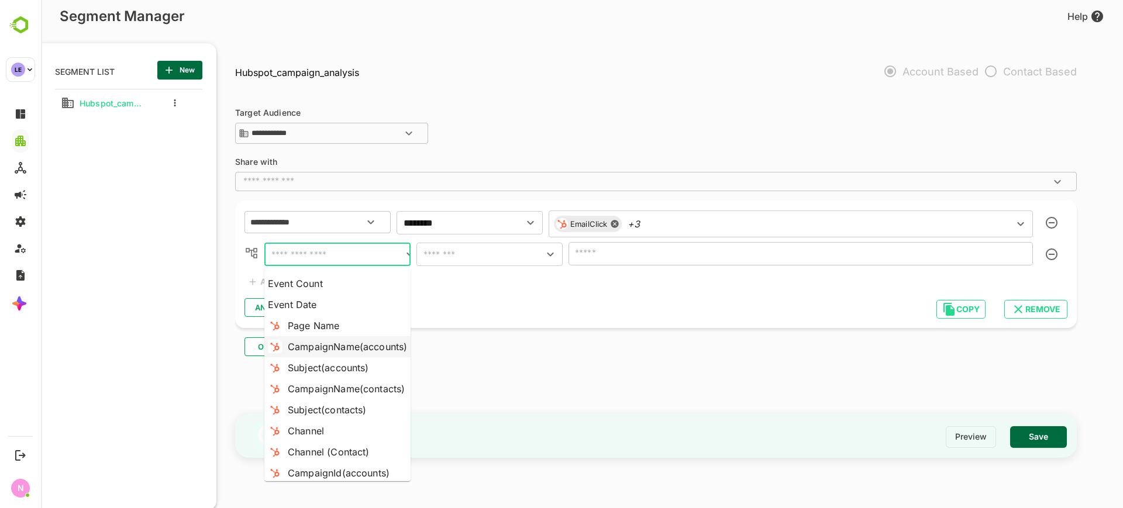
click at [354, 342] on div "CampaignName(accounts)" at bounding box center [347, 347] width 119 height 14
type input "**********"
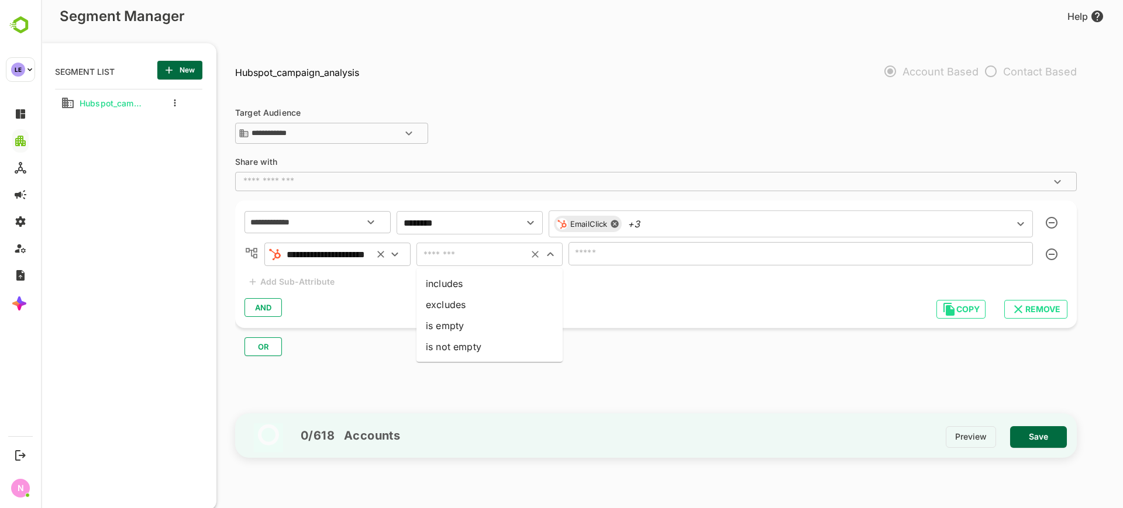
click at [474, 259] on input "text" at bounding box center [472, 254] width 105 height 16
click at [471, 278] on li "includes" at bounding box center [489, 283] width 146 height 21
type input "********"
click at [607, 255] on input "text" at bounding box center [783, 254] width 423 height 16
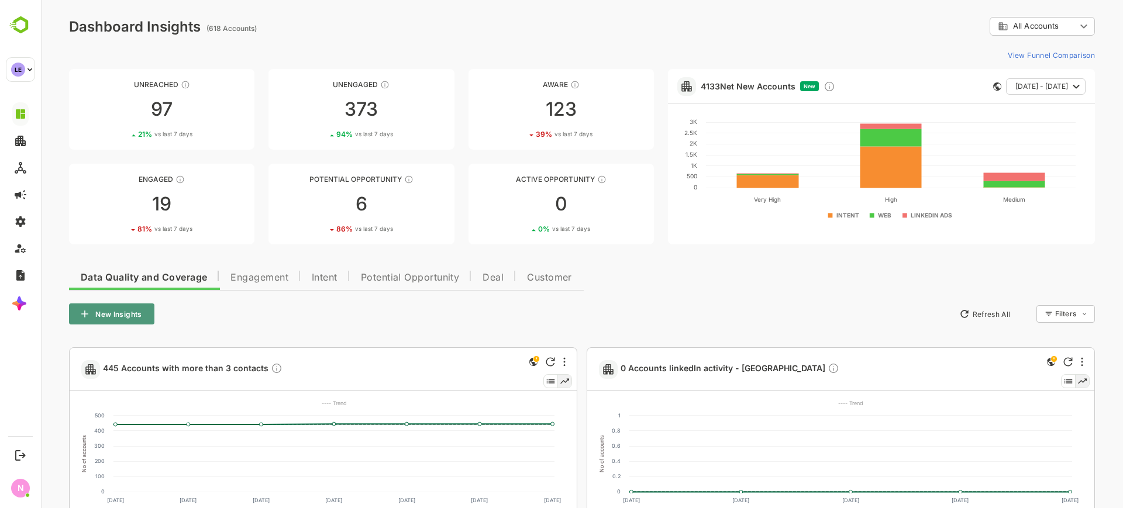
click at [143, 318] on button "New Insights" at bounding box center [111, 314] width 85 height 21
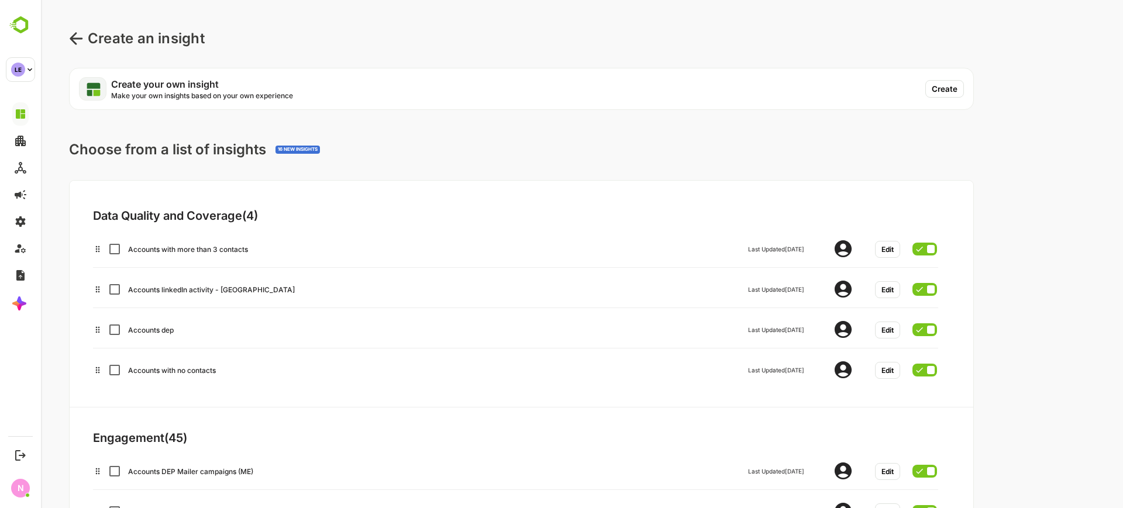
click at [955, 87] on button "Create" at bounding box center [944, 89] width 39 height 18
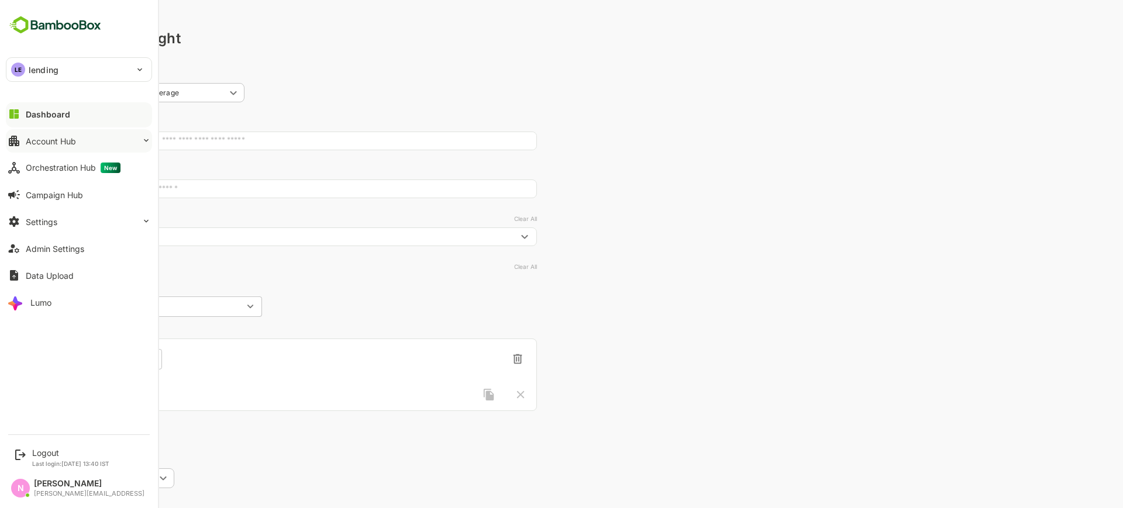
click at [43, 136] on div "Account Hub" at bounding box center [51, 141] width 50 height 10
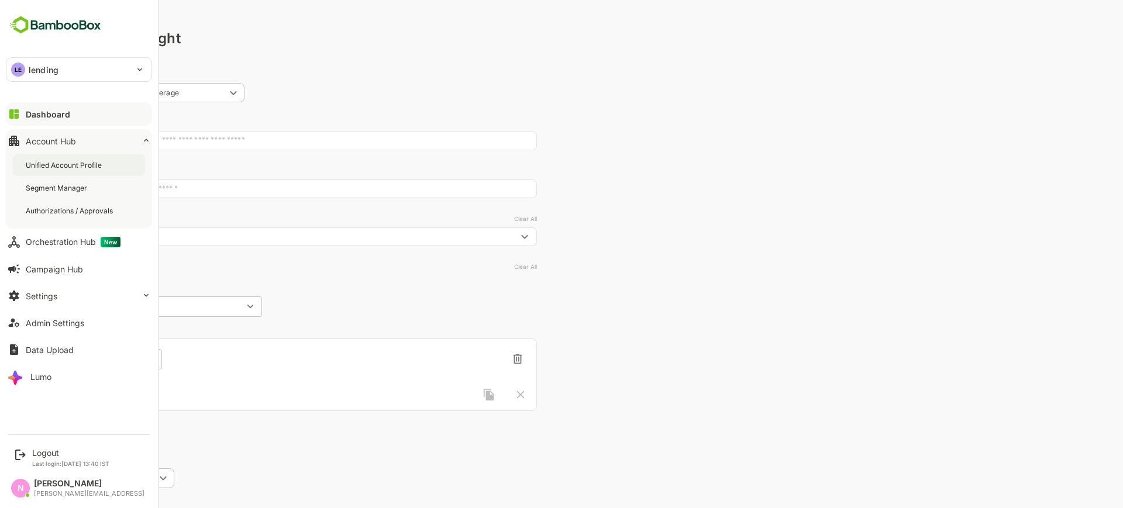
click at [58, 160] on div "Unified Account Profile" at bounding box center [65, 165] width 78 height 10
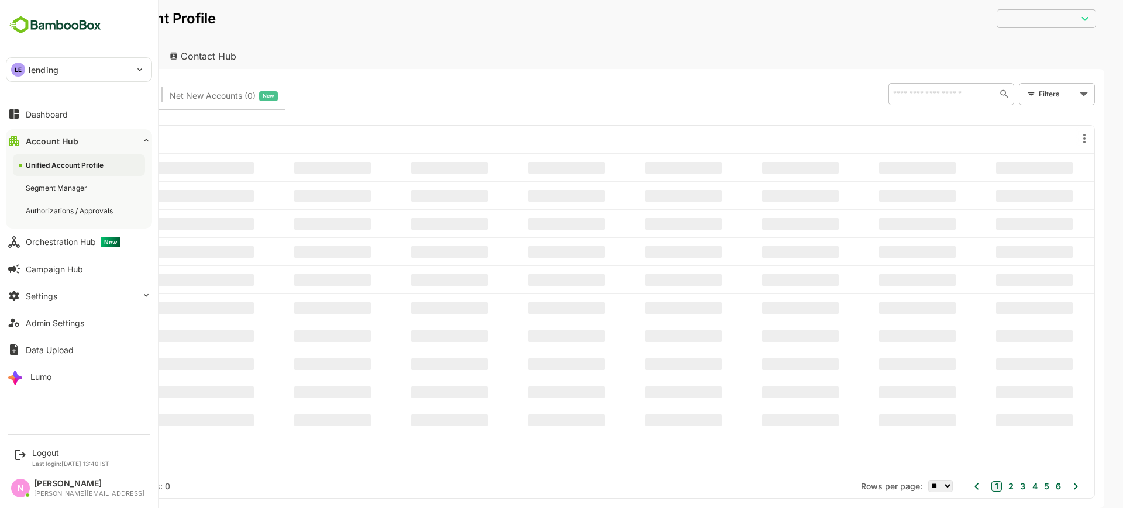
type input "**********"
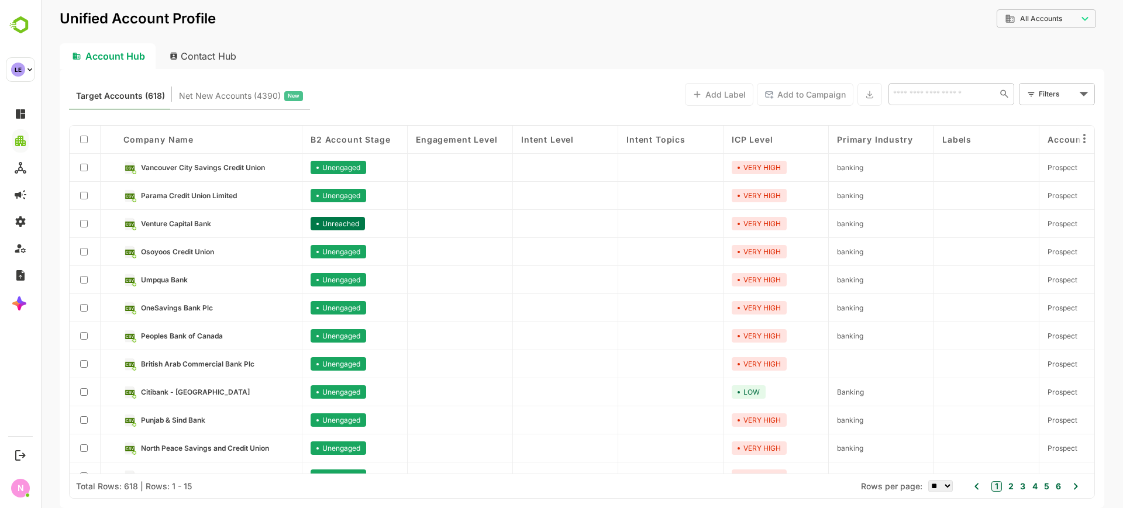
click at [939, 83] on div "​" at bounding box center [951, 94] width 126 height 22
paste input "**********"
type input "**********"
click at [955, 118] on li "CIMB Bank Berhad" at bounding box center [950, 119] width 121 height 19
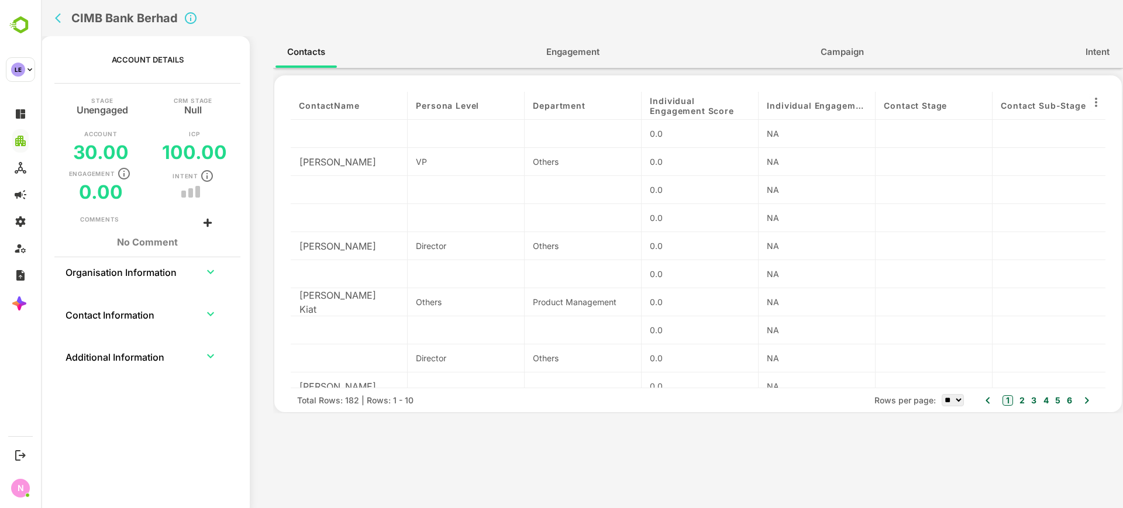
click at [587, 43] on button "Engagement" at bounding box center [573, 52] width 77 height 28
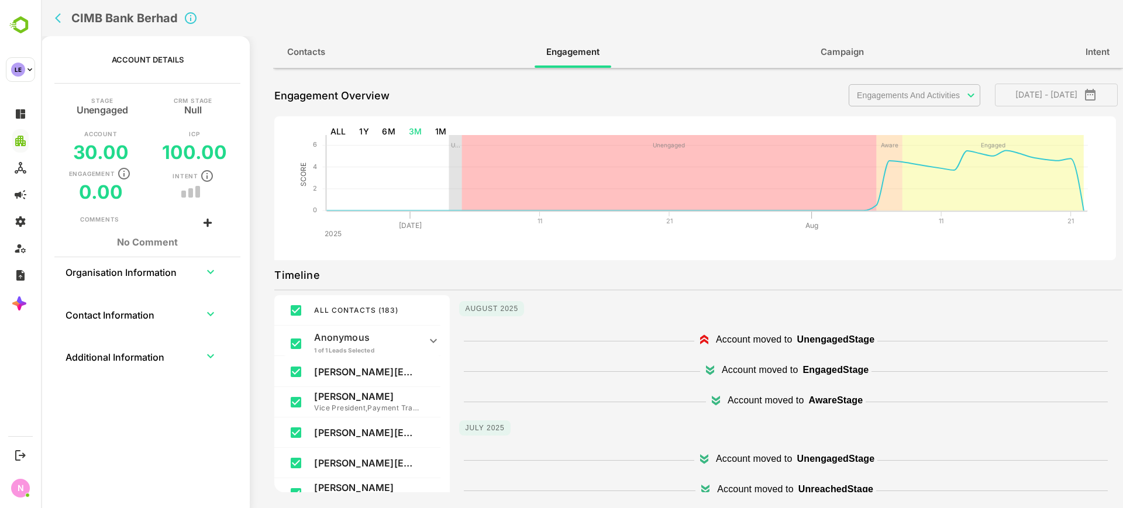
click at [899, 96] on body "**********" at bounding box center [582, 254] width 1082 height 508
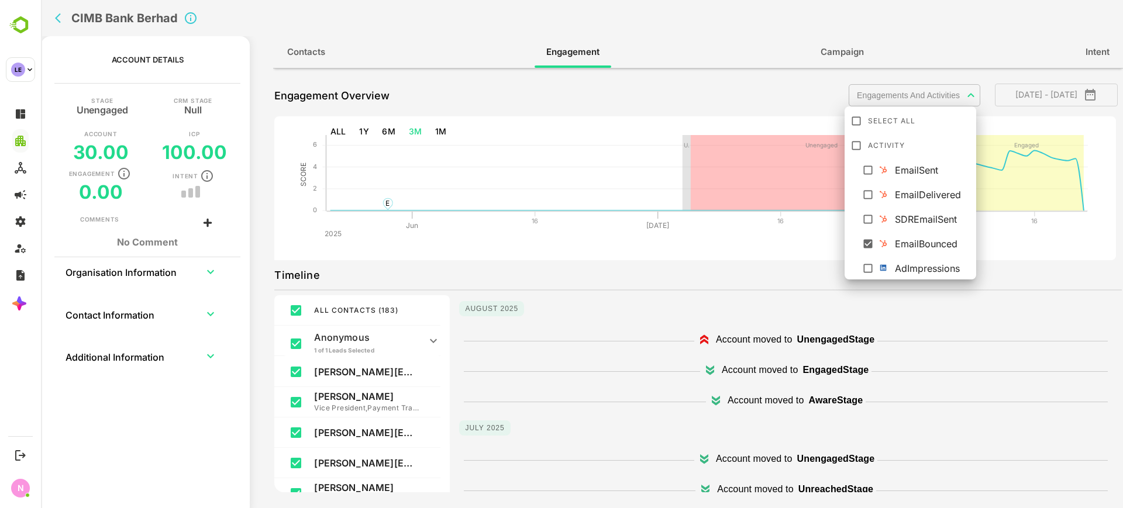
click at [690, 253] on div at bounding box center [582, 254] width 1082 height 508
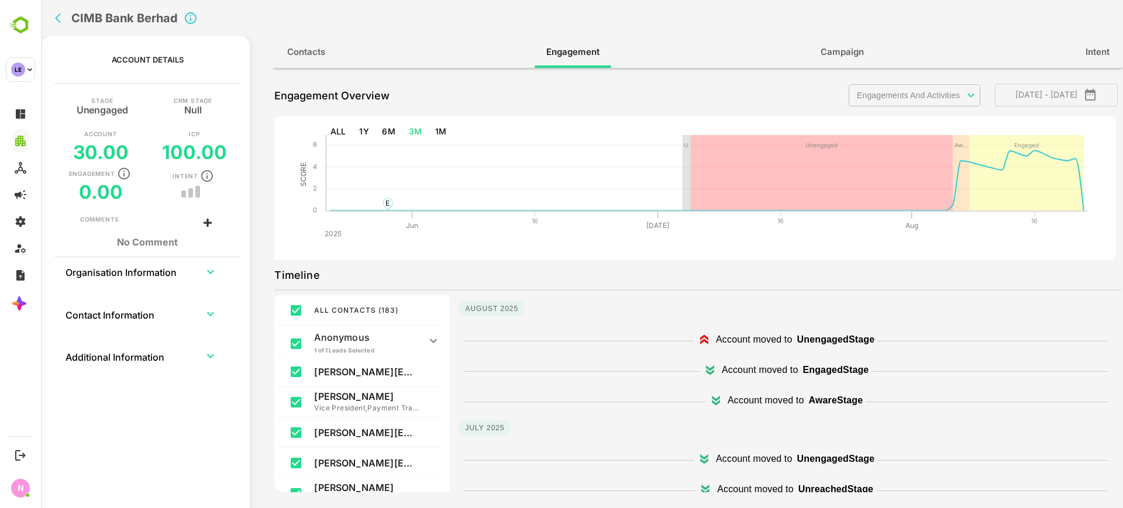
click at [957, 98] on body "**********" at bounding box center [582, 254] width 1082 height 508
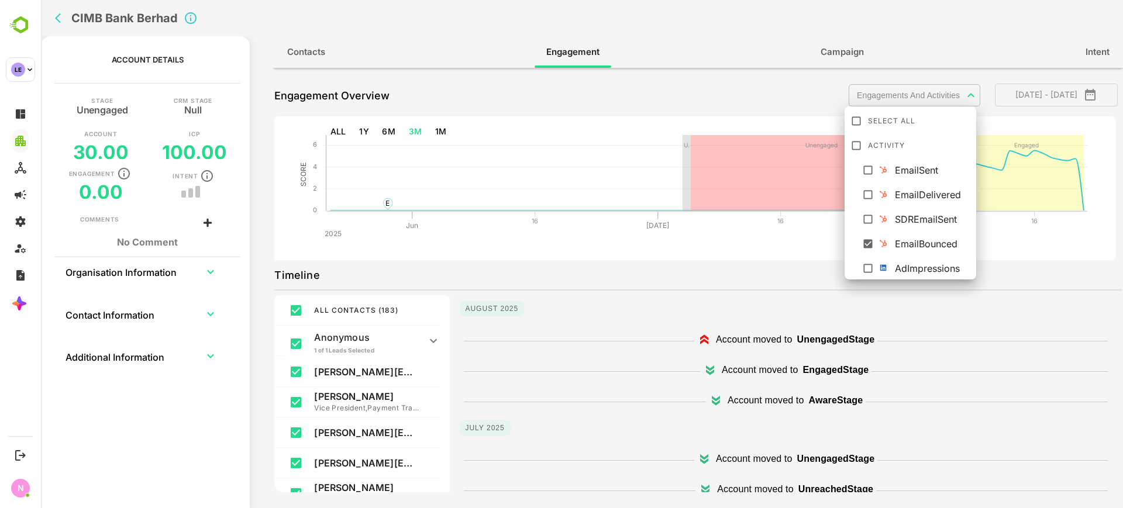
click at [893, 167] on li "EmailSent" at bounding box center [910, 168] width 127 height 21
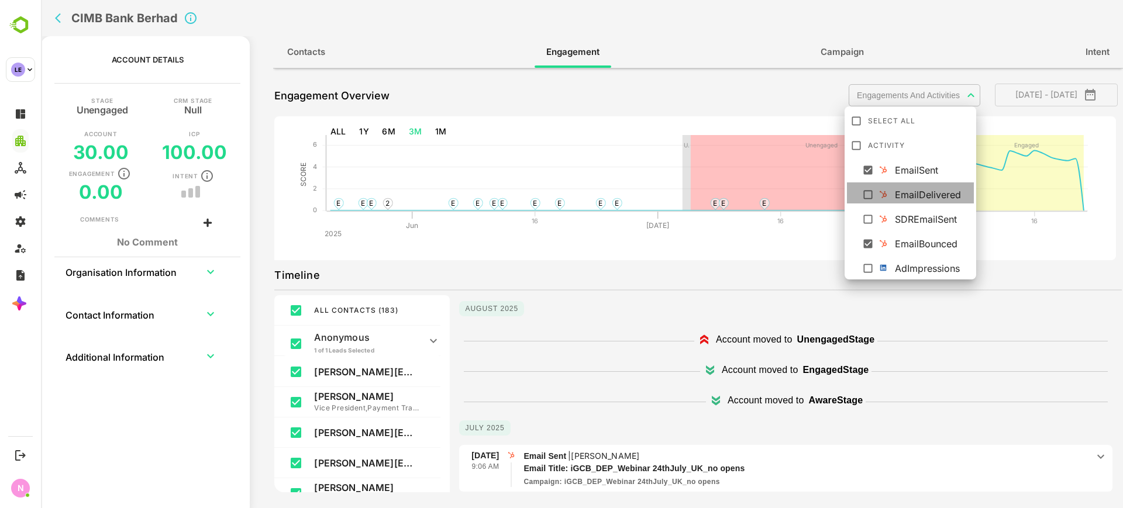
click at [898, 192] on div "EmailDelivered" at bounding box center [932, 195] width 74 height 14
click at [901, 215] on div "SDREmailSent" at bounding box center [932, 219] width 74 height 14
click at [666, 281] on div at bounding box center [582, 254] width 1082 height 508
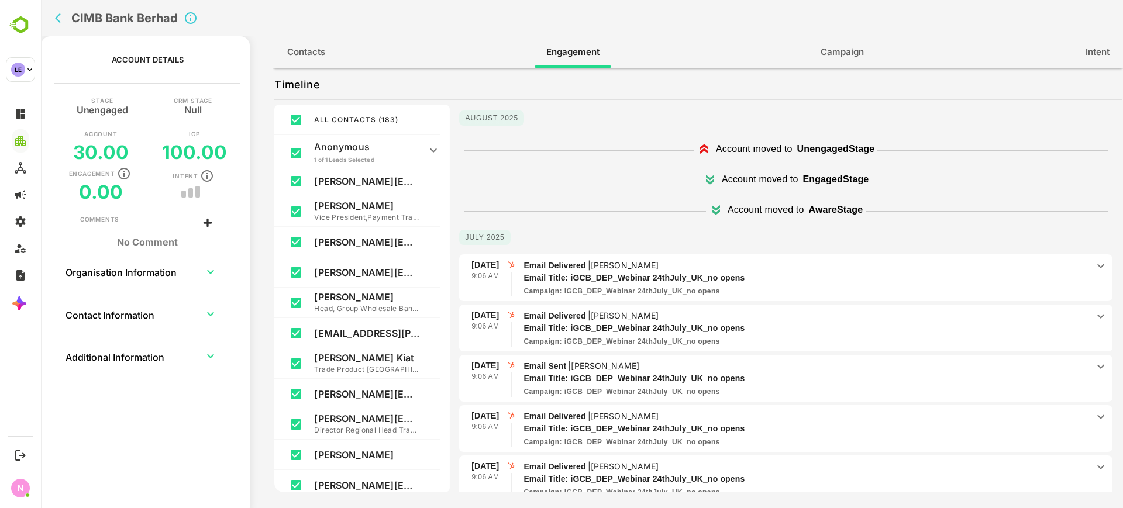
click at [835, 57] on span "Campaign" at bounding box center [842, 51] width 43 height 15
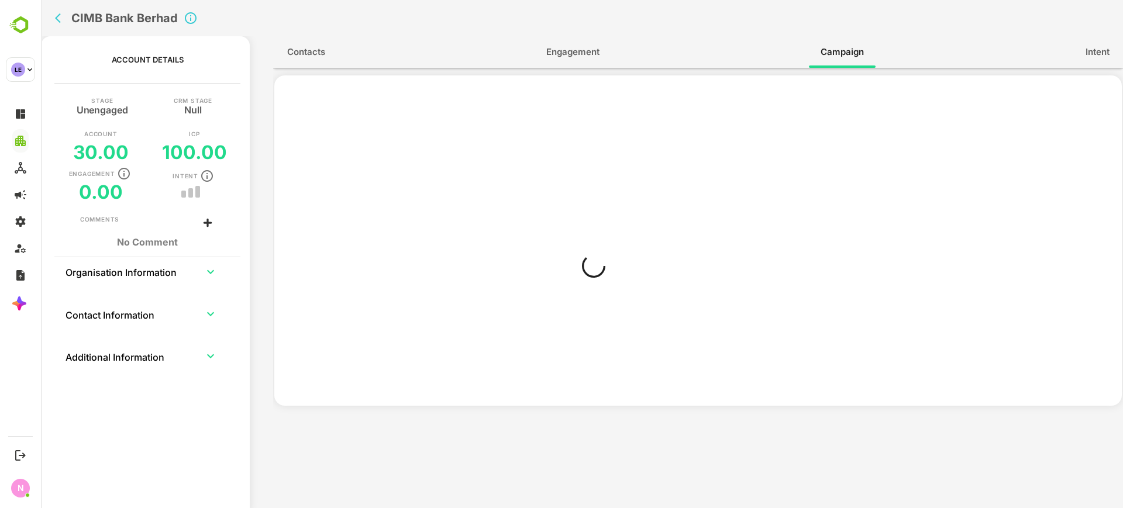
click at [578, 61] on button "Engagement" at bounding box center [573, 52] width 77 height 28
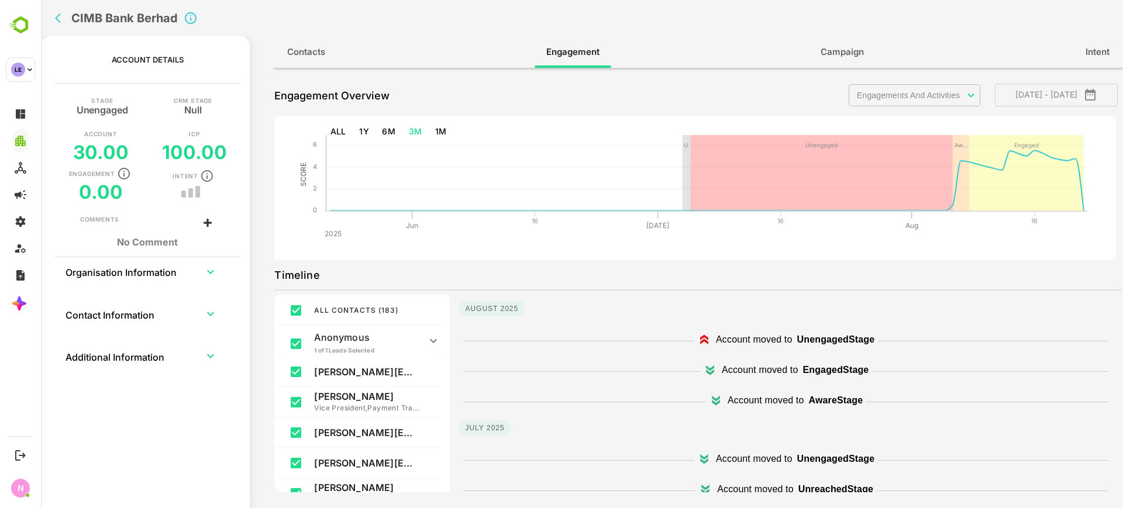
click at [900, 96] on body "**********" at bounding box center [582, 254] width 1082 height 508
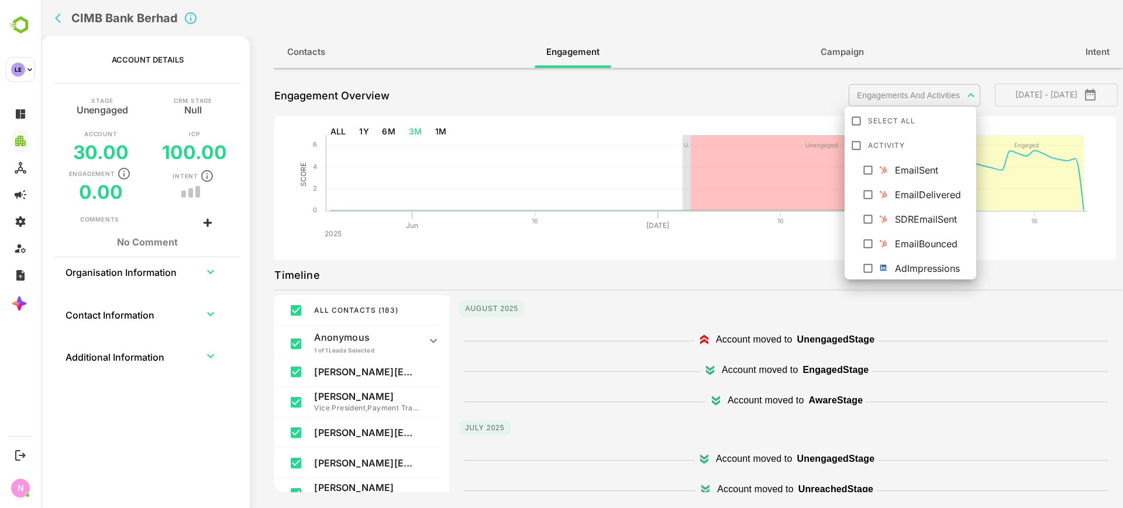
click at [860, 223] on li "SDREmailSent" at bounding box center [910, 217] width 127 height 21
click at [767, 250] on div at bounding box center [582, 254] width 1082 height 508
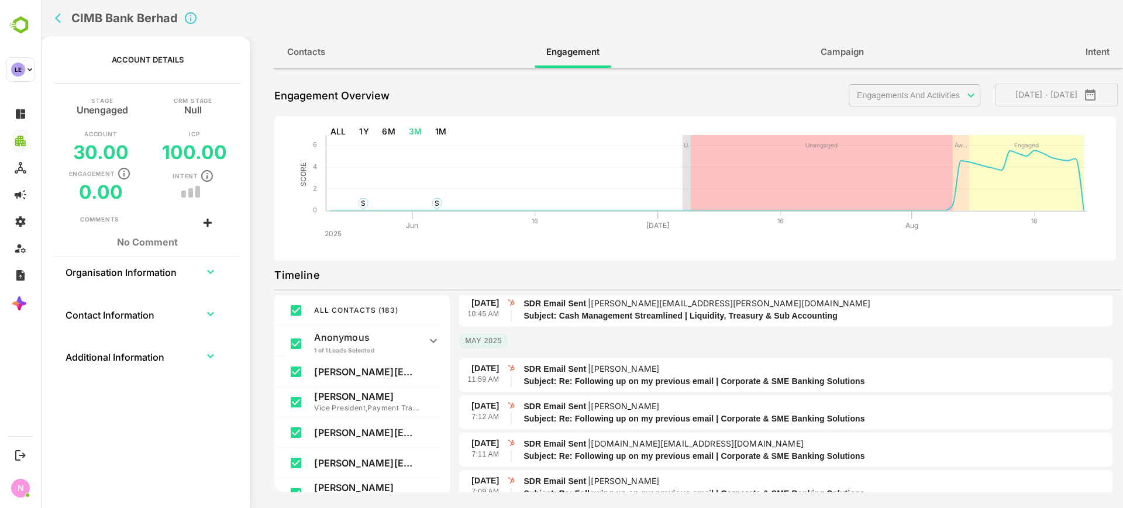
click at [891, 90] on body "**********" at bounding box center [582, 254] width 1082 height 508
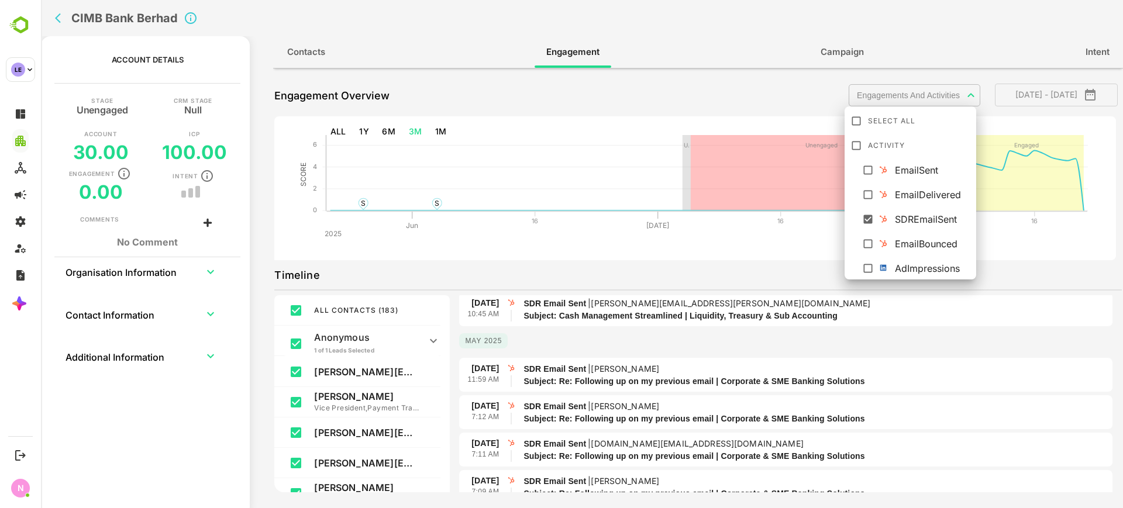
click at [776, 267] on div at bounding box center [582, 254] width 1082 height 508
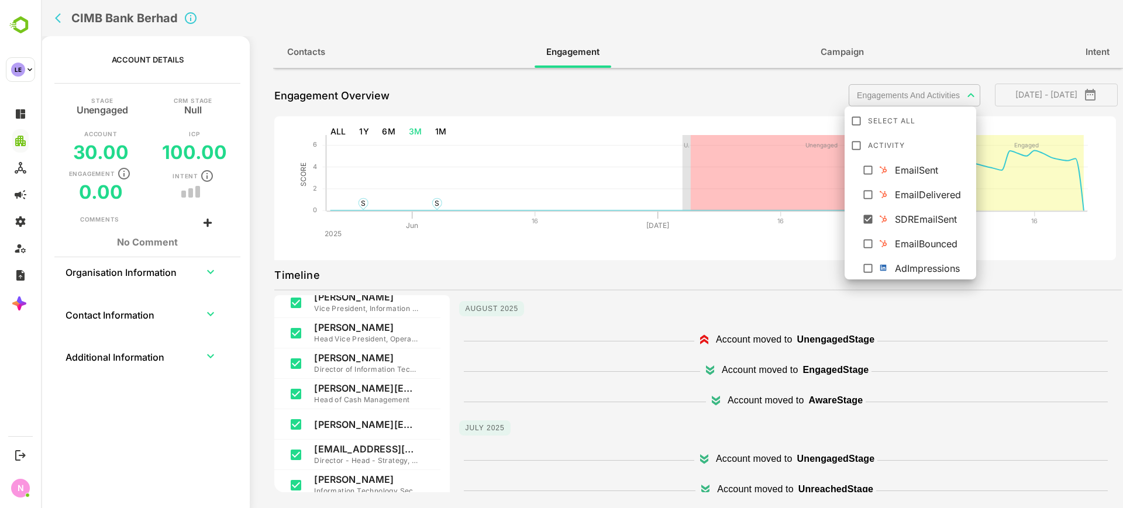
click at [889, 97] on body "**********" at bounding box center [582, 254] width 1082 height 508
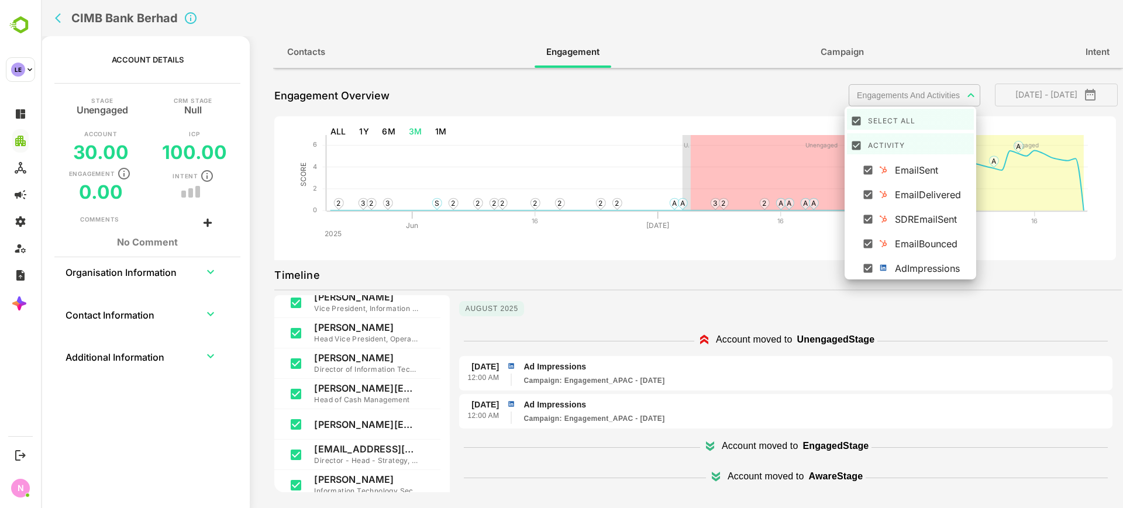
click at [690, 252] on div at bounding box center [582, 254] width 1082 height 508
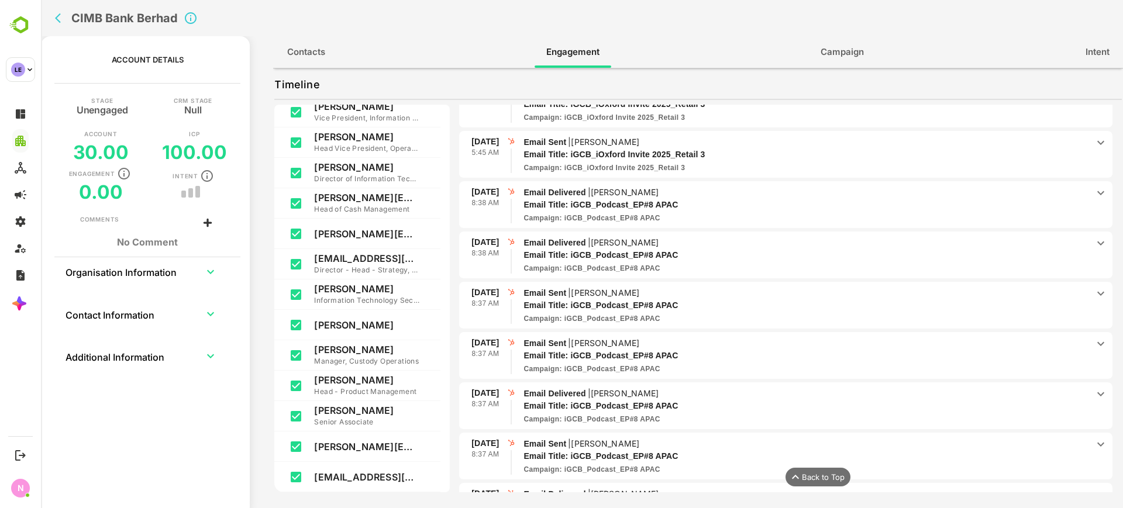
scroll to position [2340, 0]
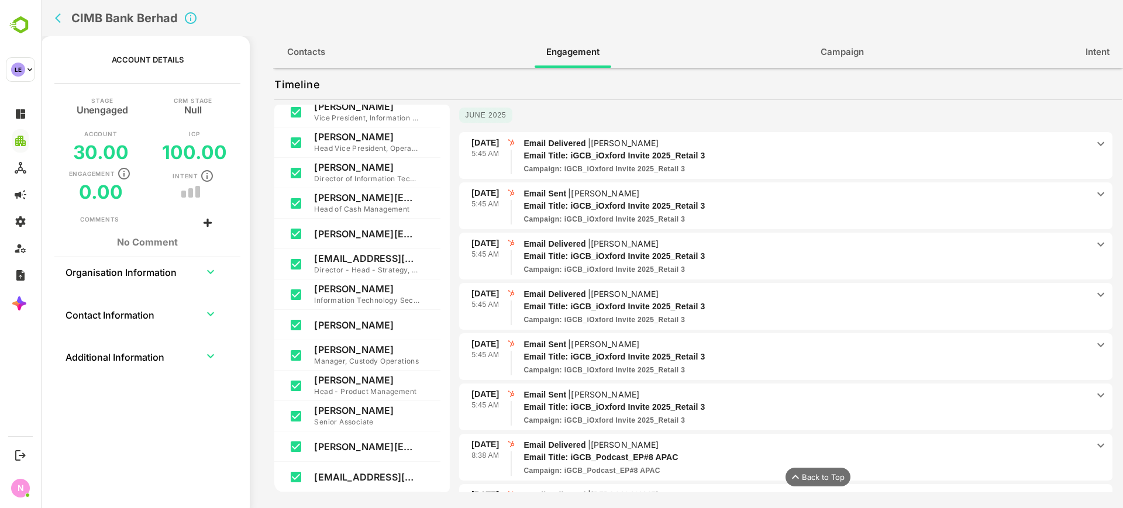
click at [63, 19] on icon "back" at bounding box center [61, 18] width 12 height 12
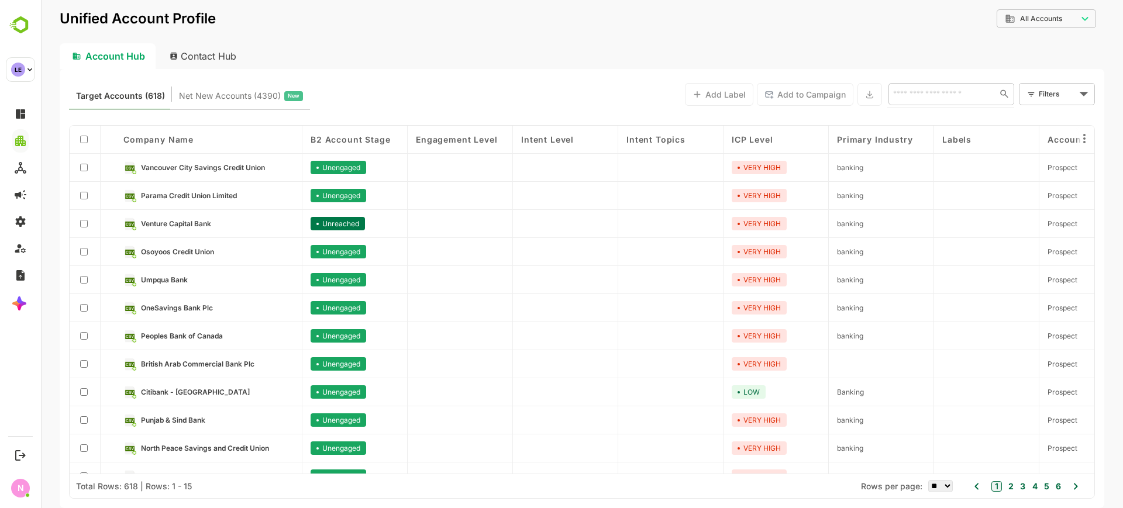
click at [942, 101] on input "text" at bounding box center [940, 94] width 101 height 14
paste input "**********"
type input "**********"
click at [934, 119] on li "CIMB Bank Berhad" at bounding box center [950, 119] width 121 height 19
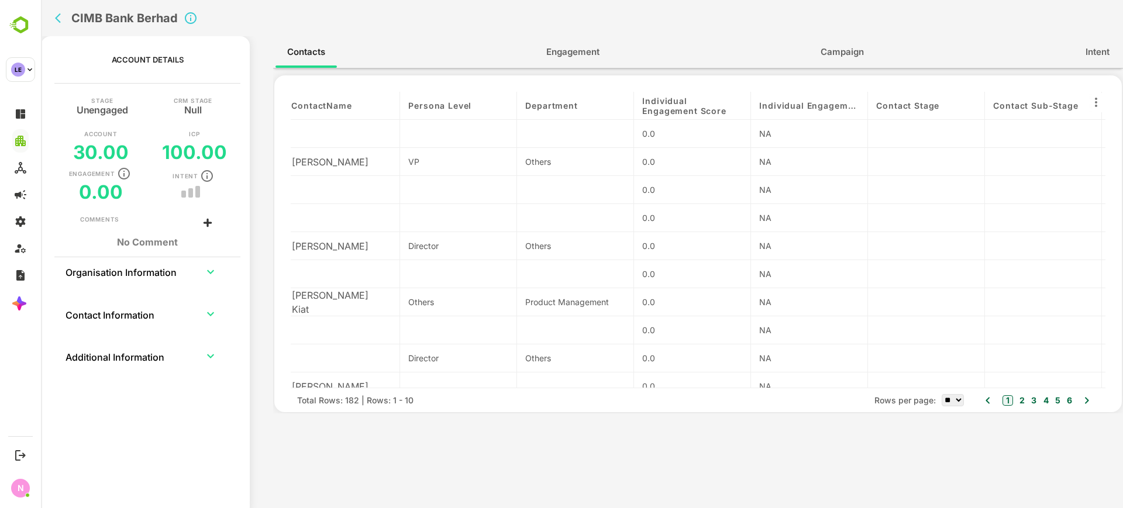
scroll to position [0, 8]
click at [55, 21] on icon "back" at bounding box center [61, 18] width 12 height 12
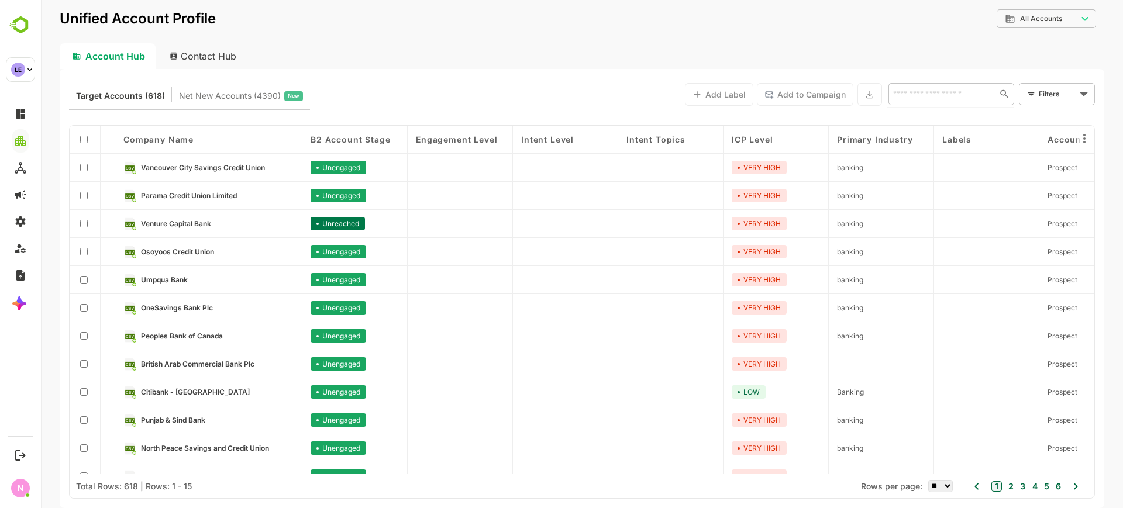
click at [919, 91] on input "text" at bounding box center [940, 94] width 101 height 14
paste input "**********"
type input "**********"
click at [1010, 92] on div "**********" at bounding box center [951, 94] width 126 height 22
click at [1007, 94] on icon at bounding box center [1004, 93] width 11 height 11
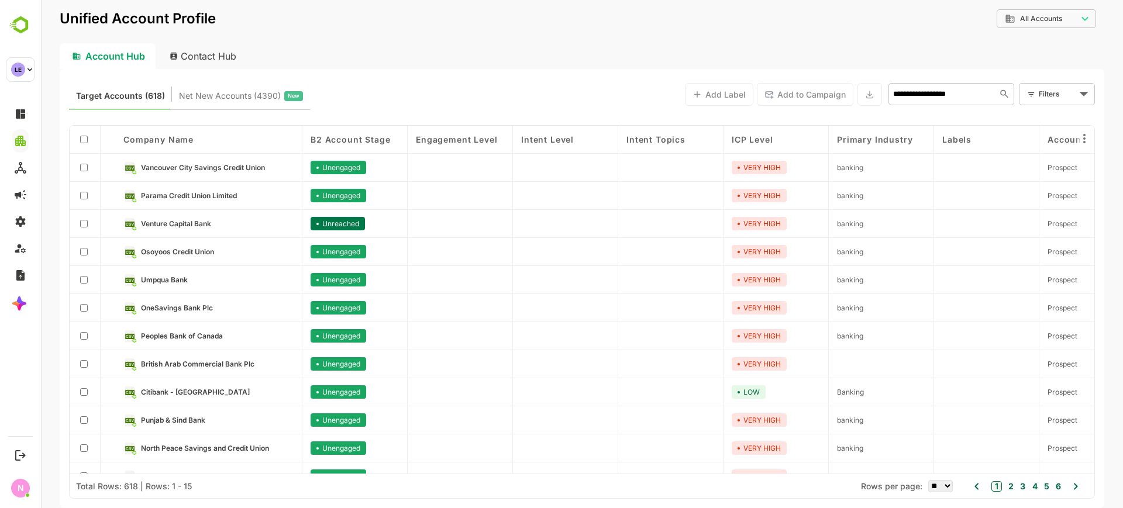
click at [992, 97] on div "**********" at bounding box center [951, 94] width 126 height 22
paste input "**********"
type input "**********"
click at [983, 113] on li "Jordan Kuwait Bank" at bounding box center [950, 119] width 121 height 19
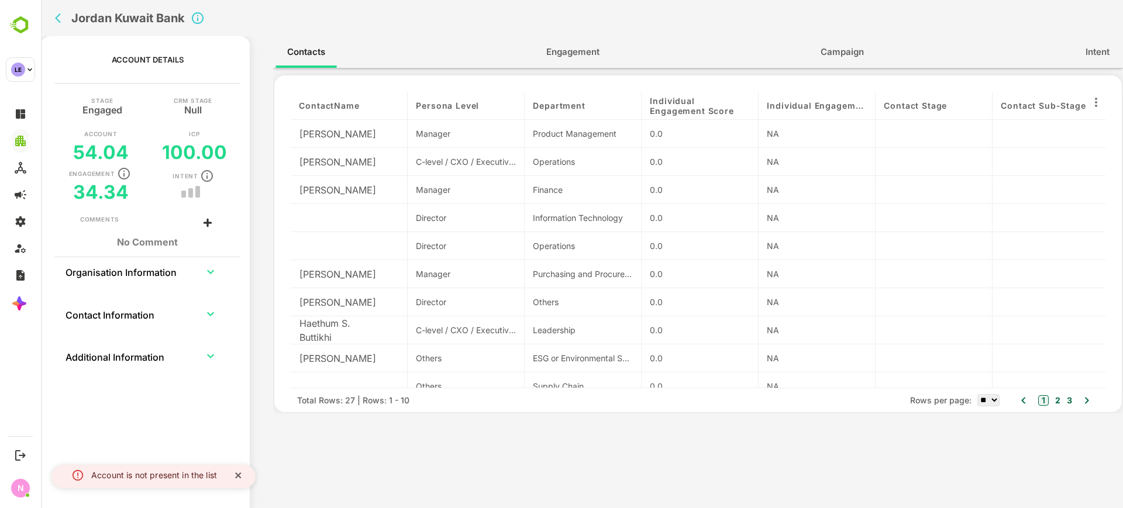
click at [605, 47] on button "Engagement" at bounding box center [573, 52] width 77 height 28
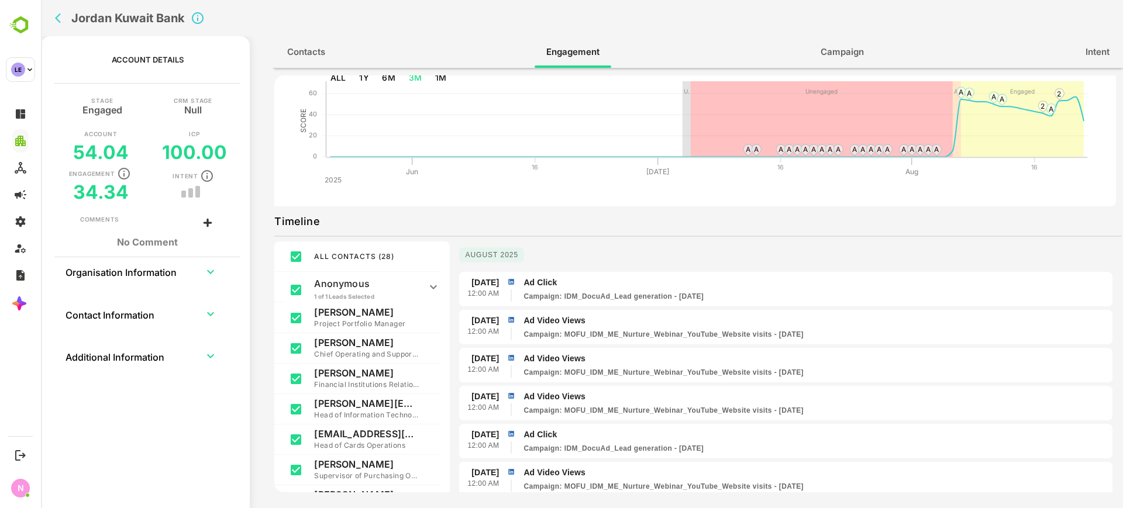
scroll to position [0, 0]
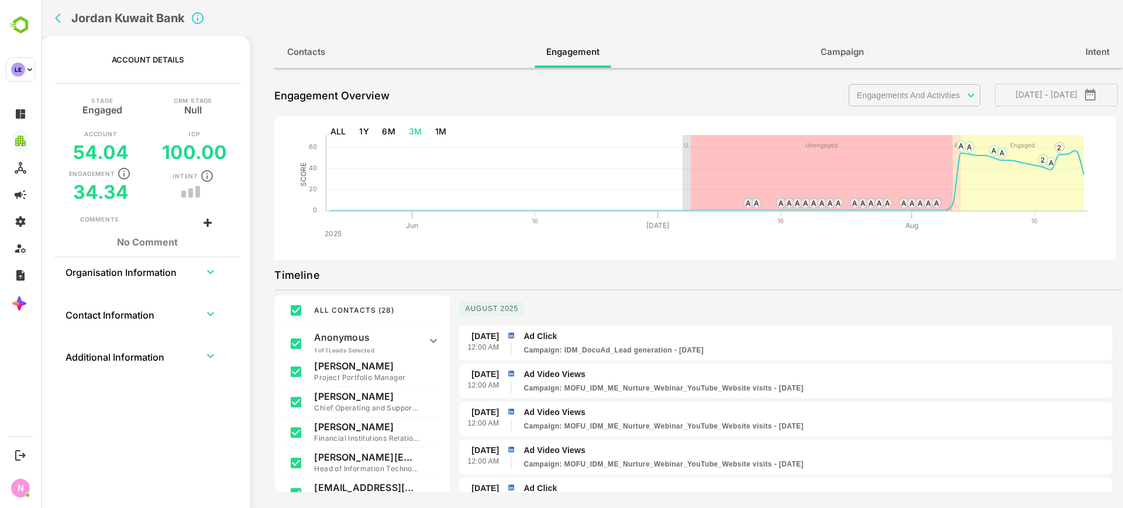
click at [897, 91] on body "**********" at bounding box center [582, 254] width 1082 height 508
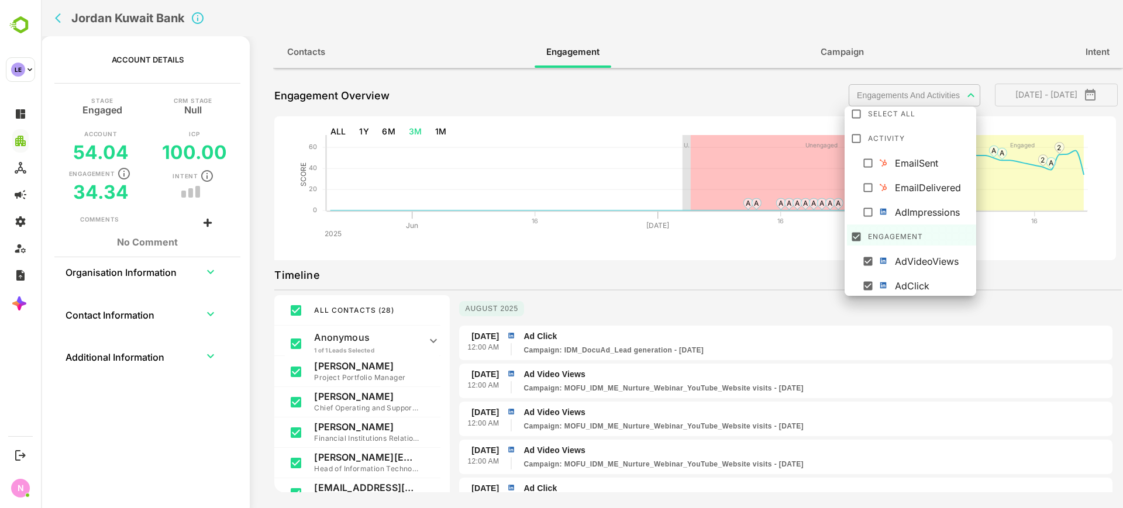
scroll to position [8, 0]
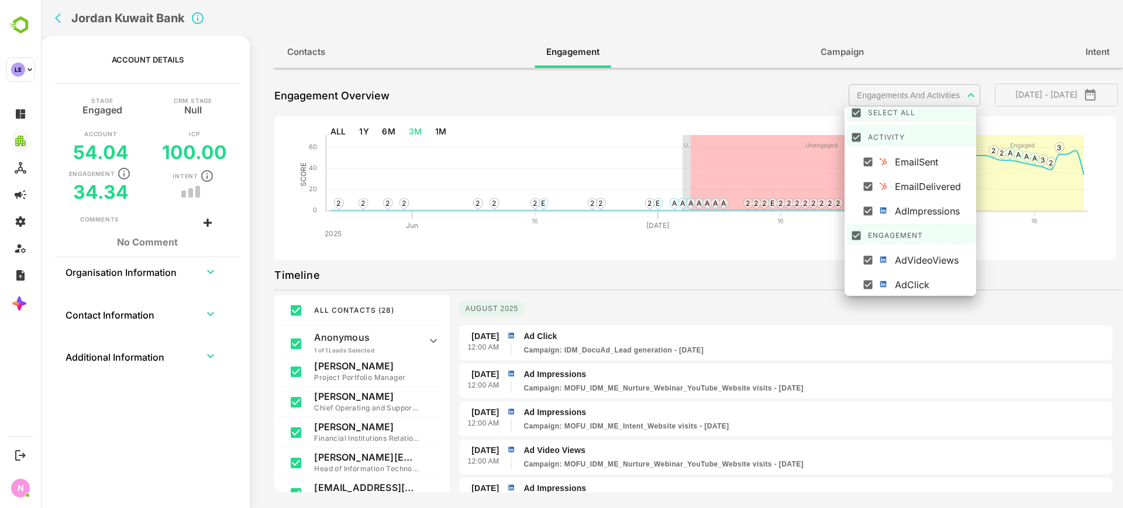
click at [646, 291] on div at bounding box center [582, 254] width 1082 height 508
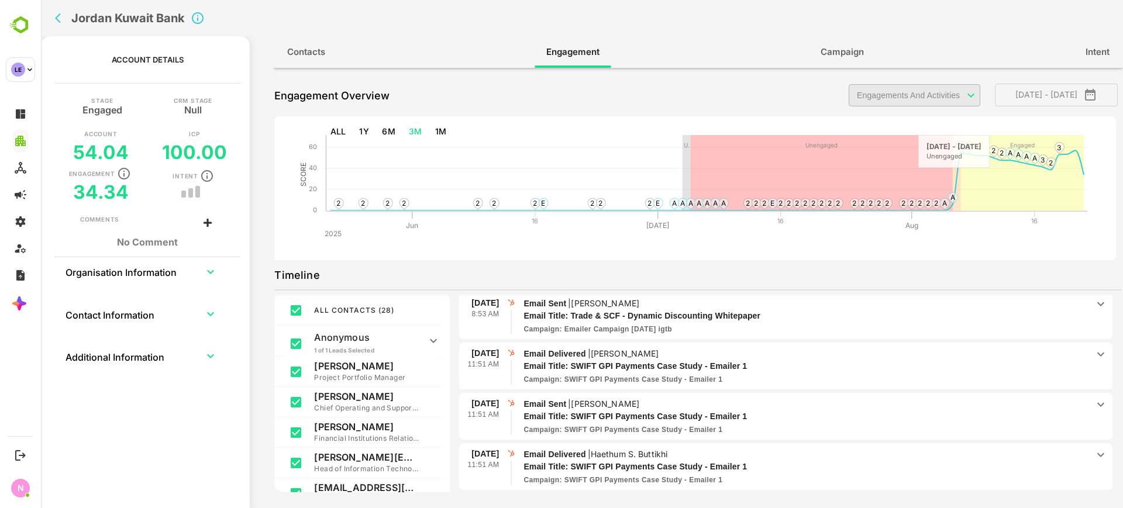
scroll to position [7165, 0]
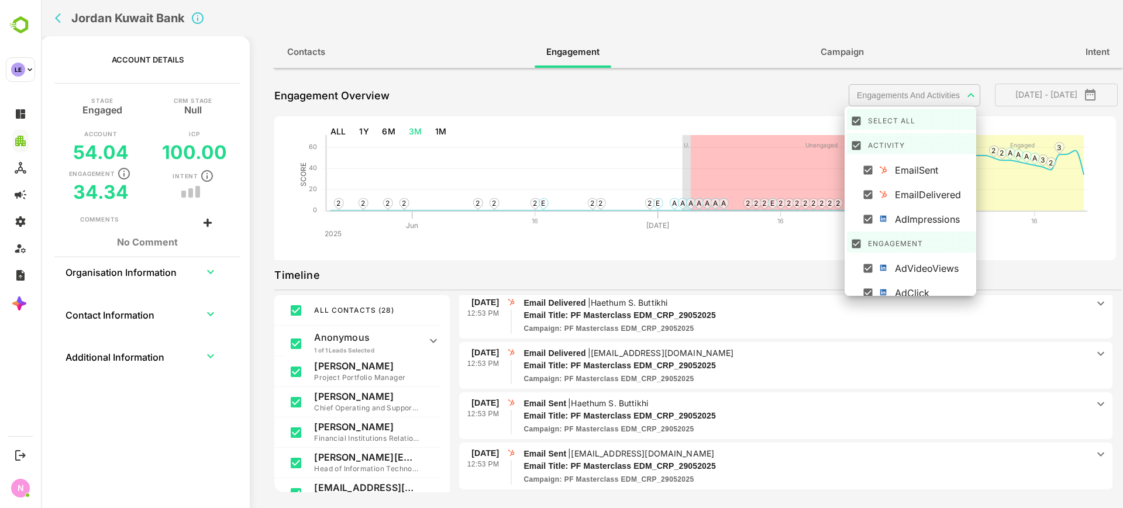
click at [958, 86] on body "**********" at bounding box center [582, 254] width 1082 height 508
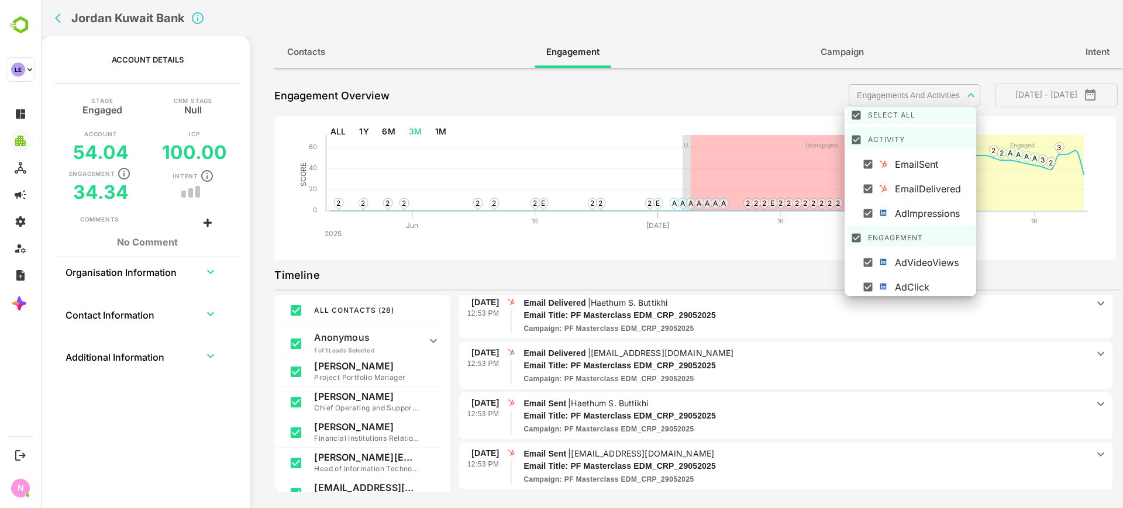
click at [760, 240] on div at bounding box center [582, 254] width 1082 height 508
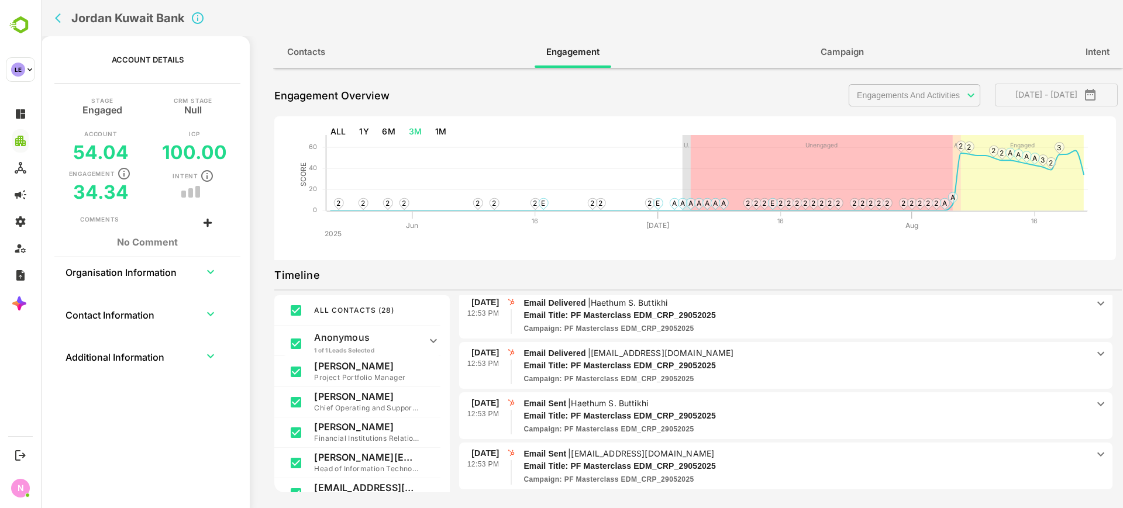
click at [67, 28] on div "Jordan Kuwait Bank" at bounding box center [357, 18] width 615 height 36
click at [60, 22] on icon "back" at bounding box center [58, 18] width 6 height 10
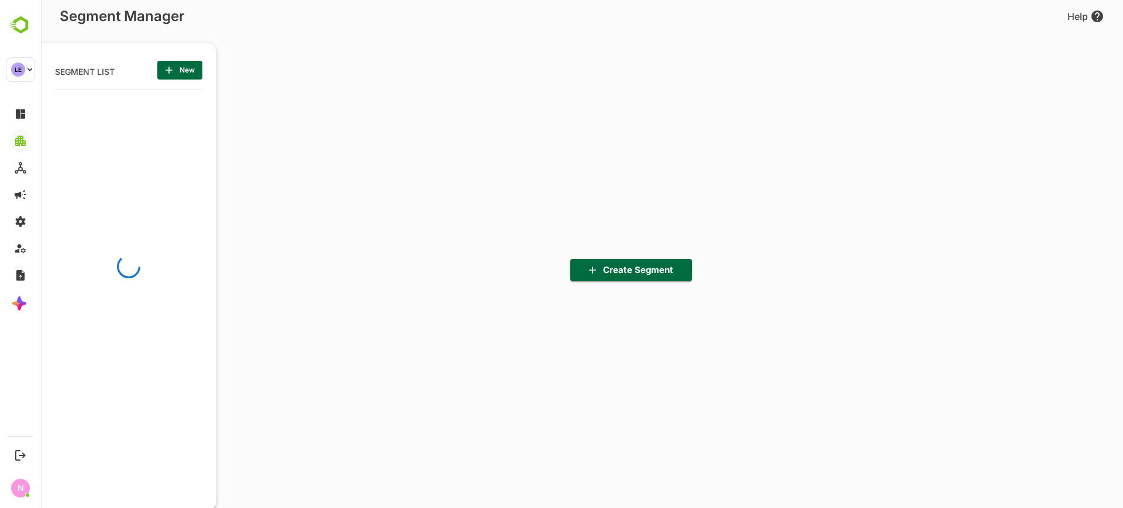
scroll to position [353, 144]
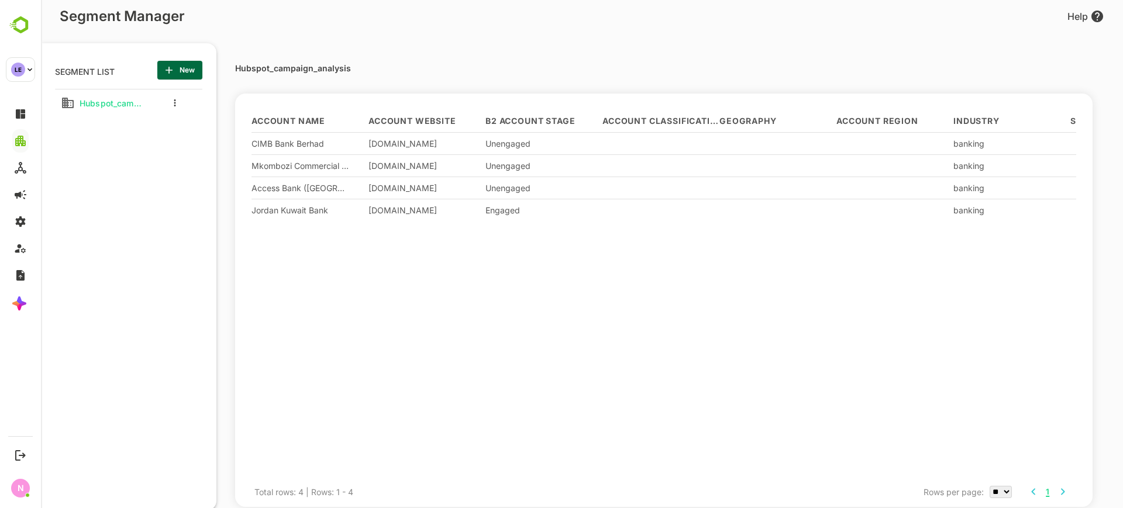
click at [175, 102] on icon "more actions" at bounding box center [175, 102] width 2 height 7
click at [194, 122] on div at bounding box center [192, 123] width 21 height 8
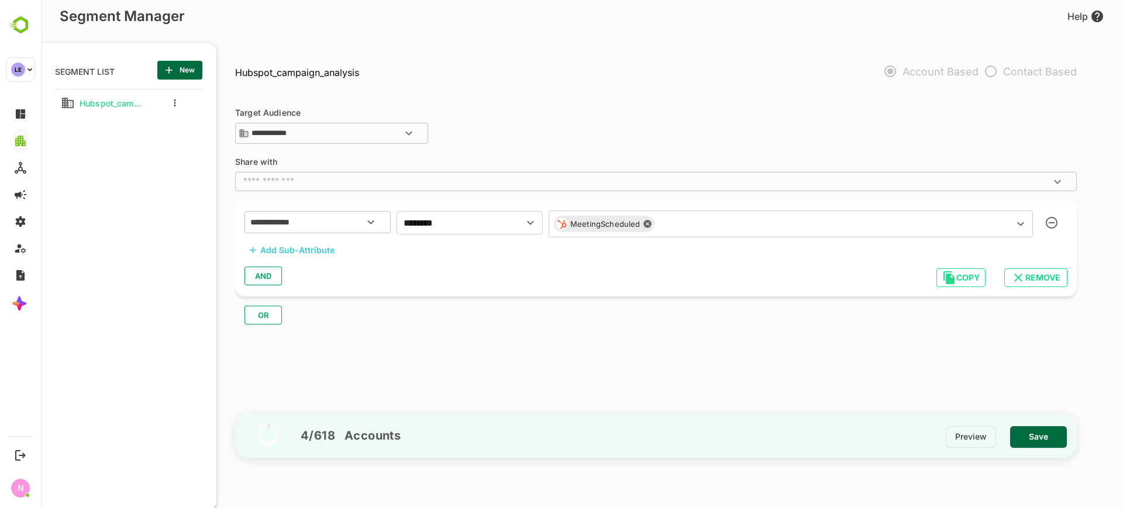
click at [698, 230] on input "text" at bounding box center [827, 224] width 336 height 16
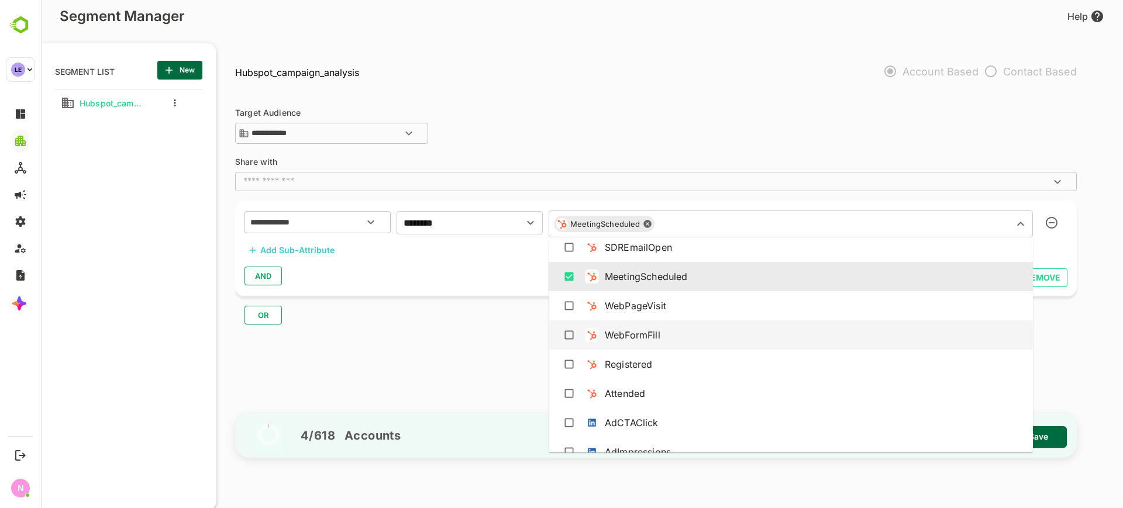
scroll to position [277, 0]
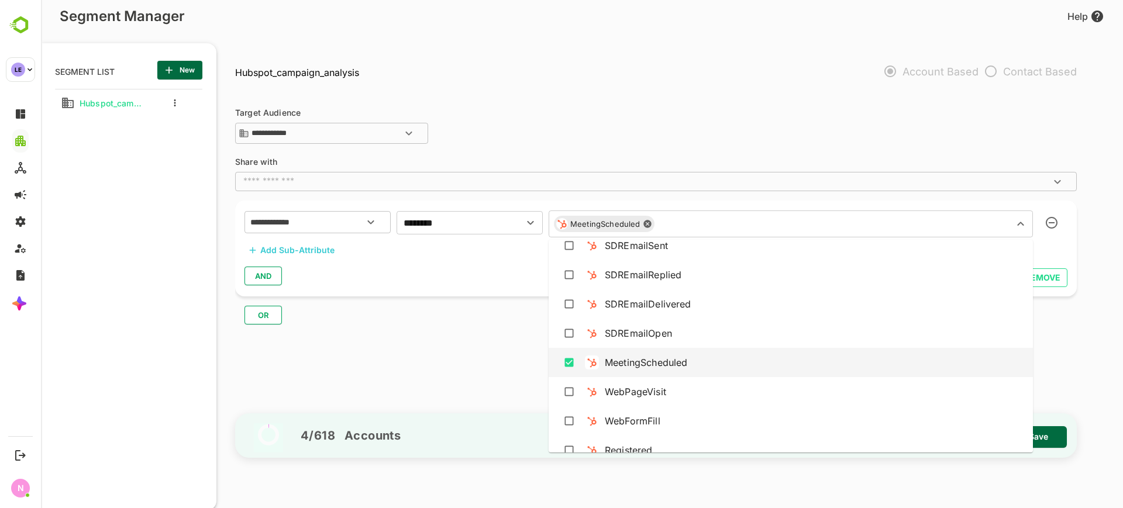
click at [732, 361] on div "MeetingScheduled" at bounding box center [791, 363] width 466 height 22
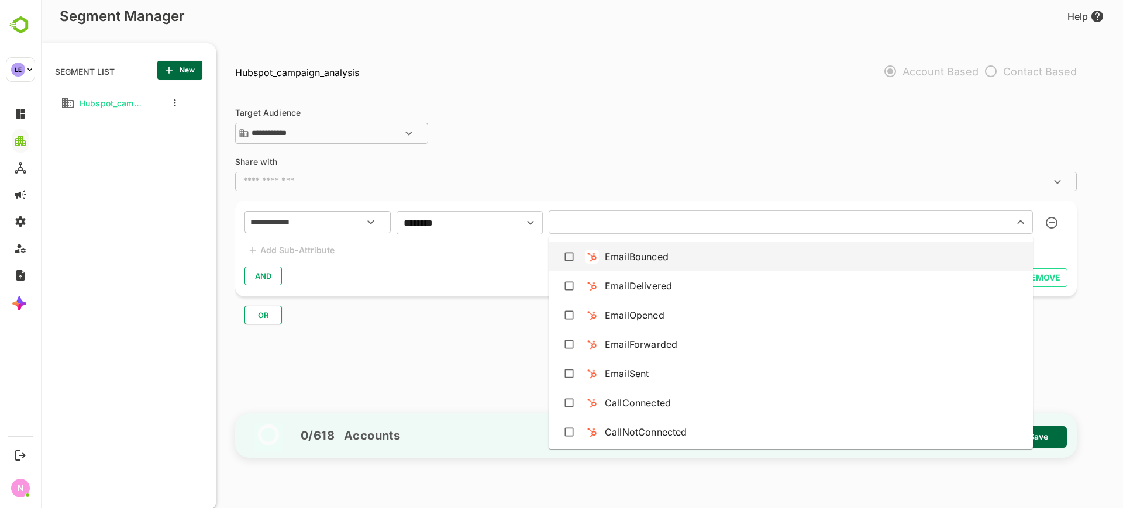
scroll to position [0, 0]
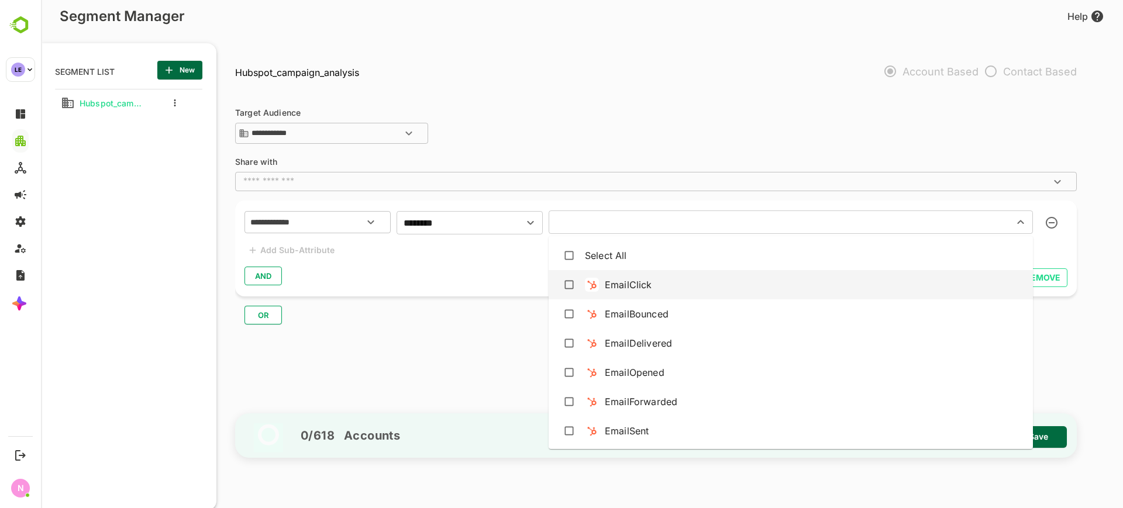
click at [627, 272] on li "EmailClick" at bounding box center [791, 284] width 484 height 29
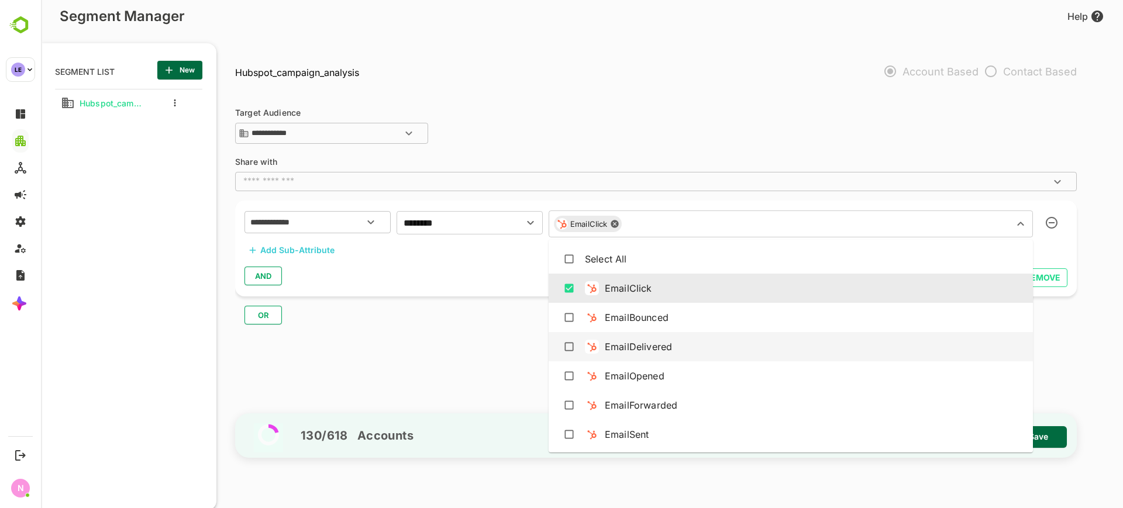
scroll to position [73, 0]
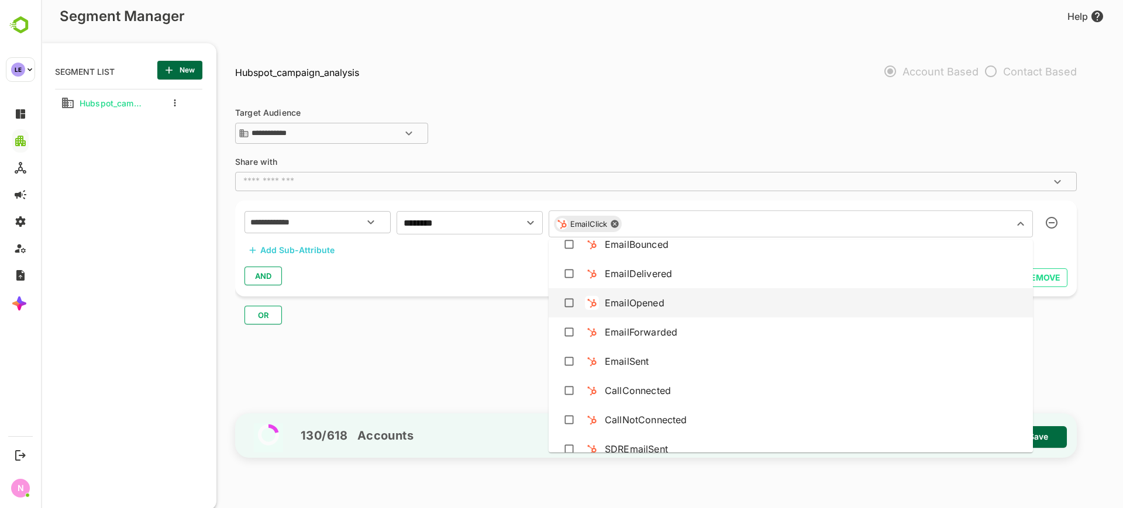
click at [660, 306] on div "EmailOpened" at bounding box center [635, 303] width 60 height 14
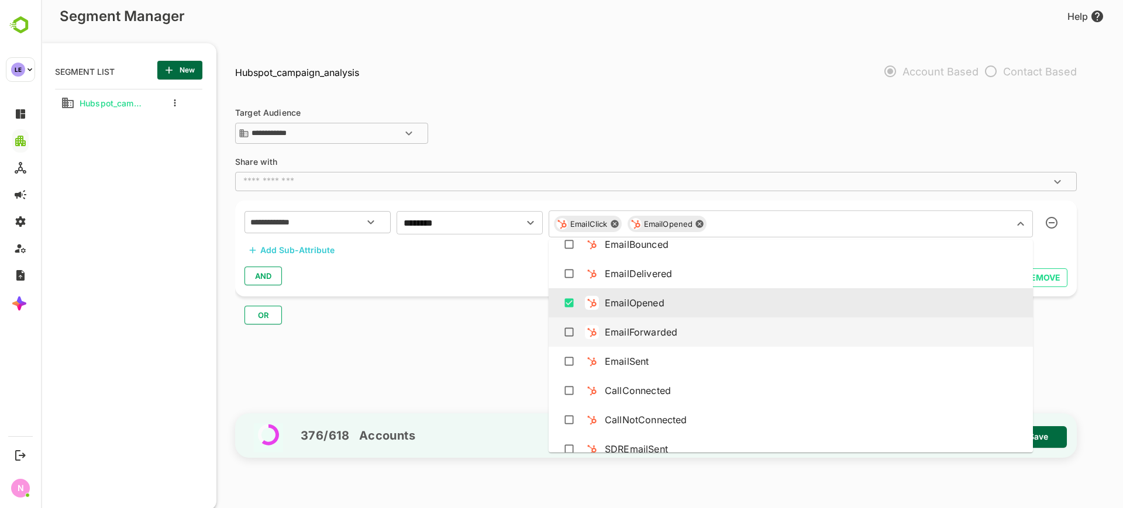
click at [671, 336] on div "EmailForwarded" at bounding box center [641, 332] width 73 height 14
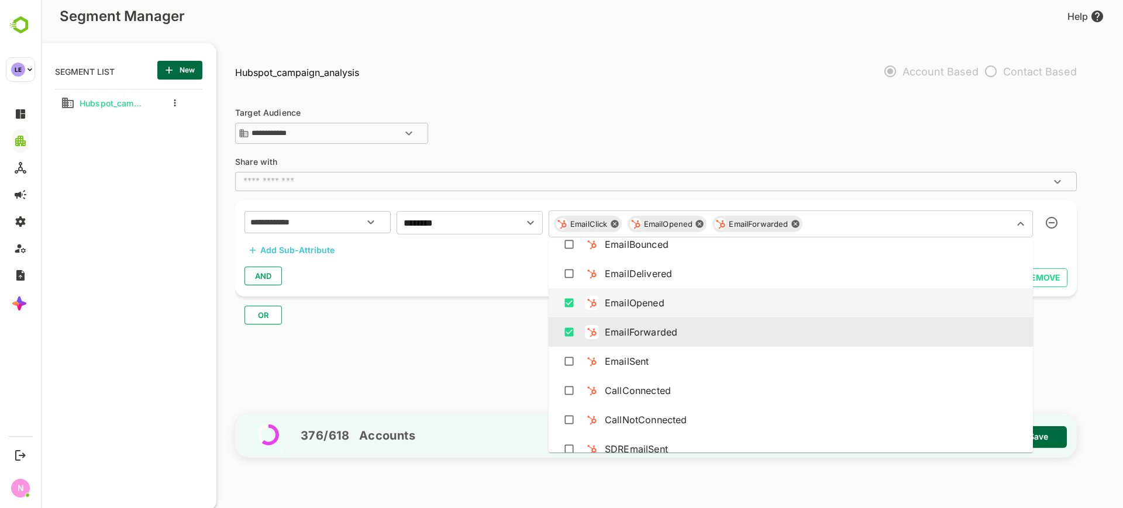
click at [693, 299] on div "EmailOpened" at bounding box center [791, 303] width 466 height 22
click at [685, 303] on div "EmailOpened" at bounding box center [791, 303] width 466 height 22
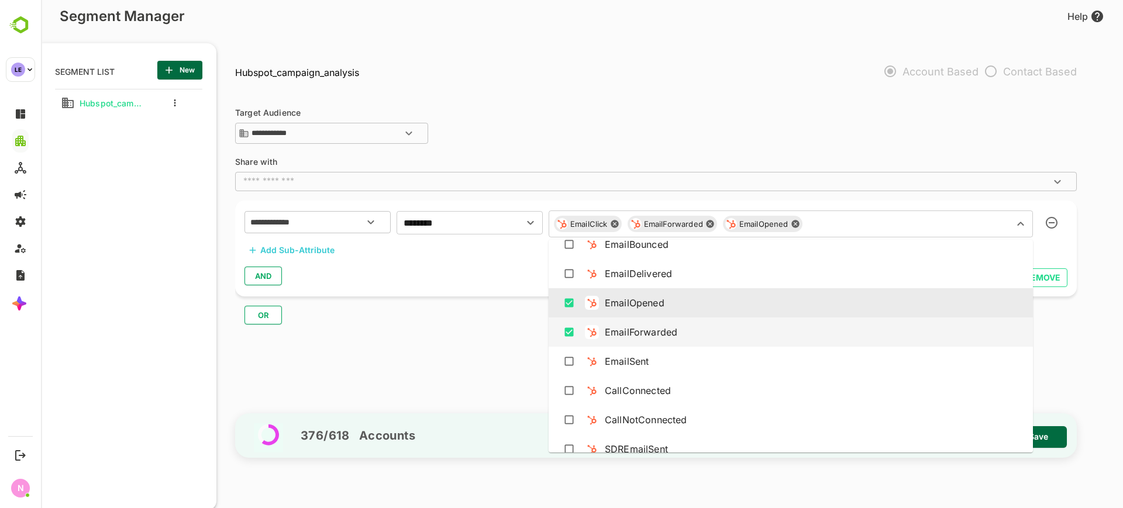
click at [690, 332] on div "EmailForwarded" at bounding box center [791, 332] width 466 height 22
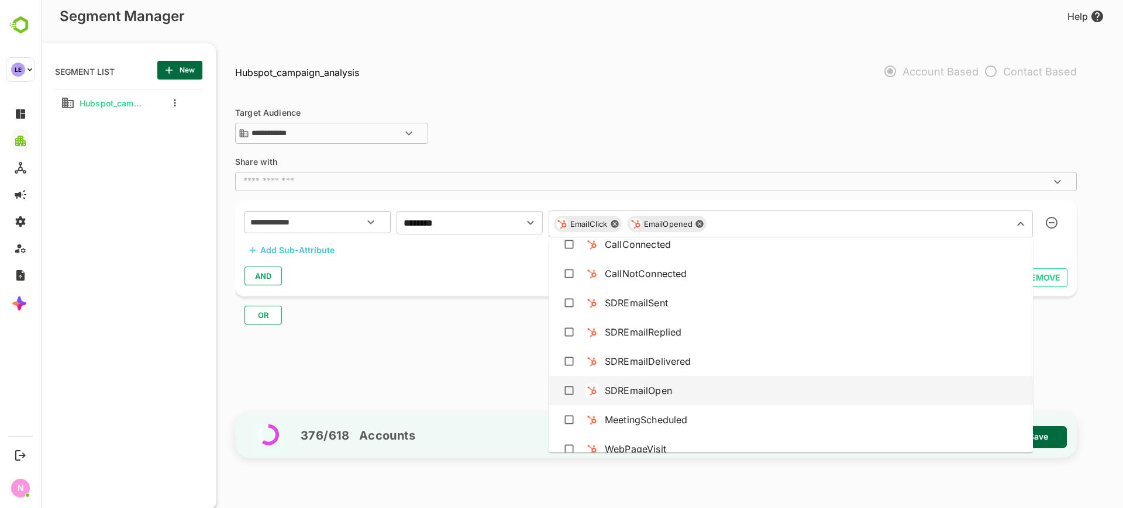
scroll to position [292, 0]
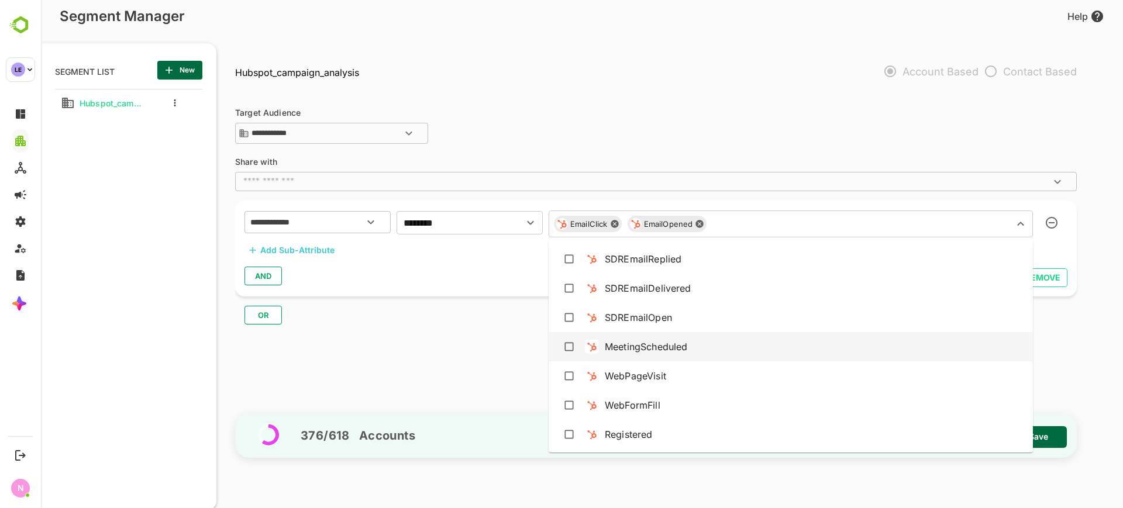
click at [663, 359] on li "MeetingScheduled" at bounding box center [791, 346] width 484 height 29
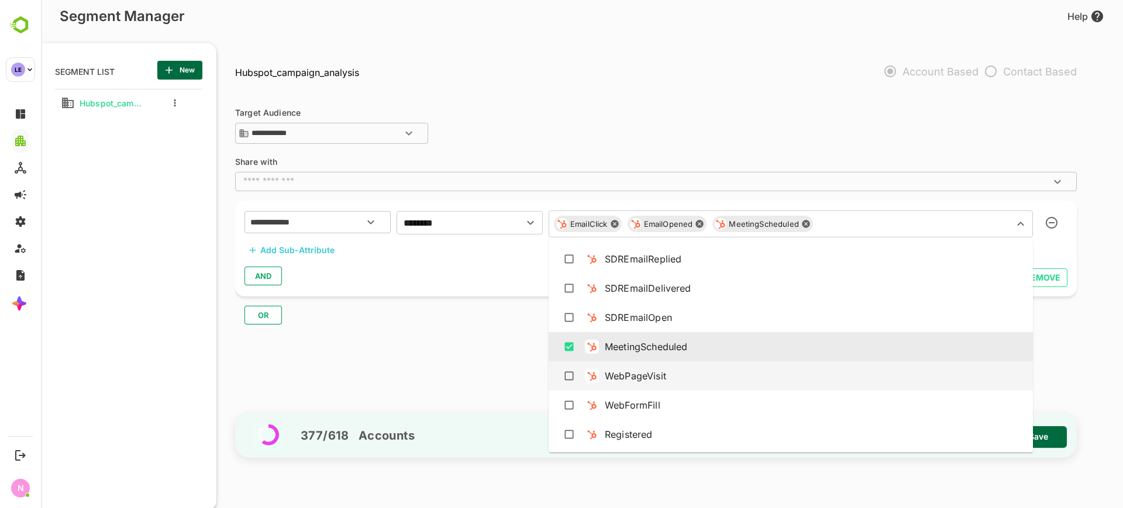
click at [658, 376] on div "WebPageVisit" at bounding box center [635, 376] width 61 height 14
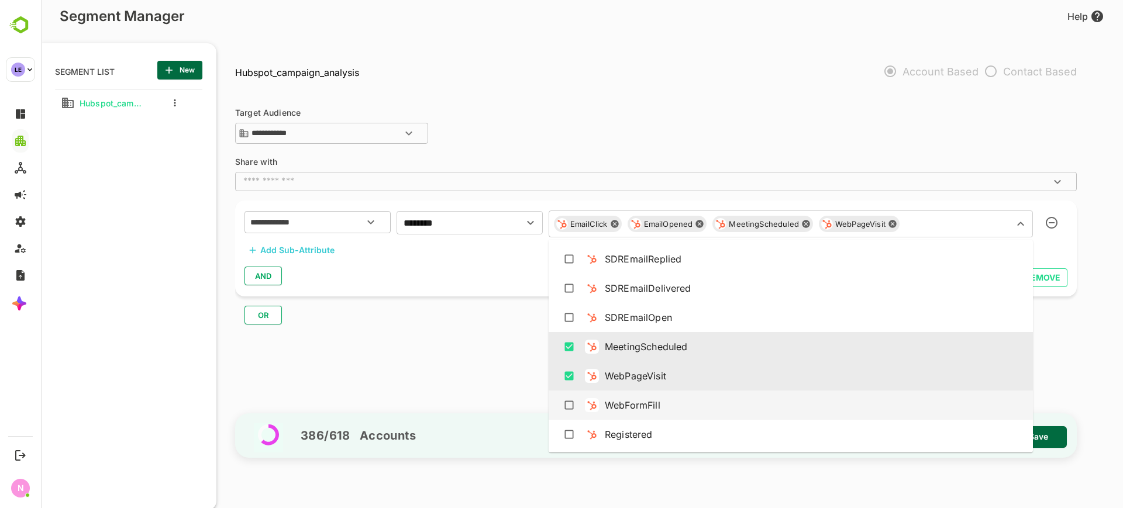
click at [652, 405] on div "WebFormFill" at bounding box center [633, 405] width 56 height 14
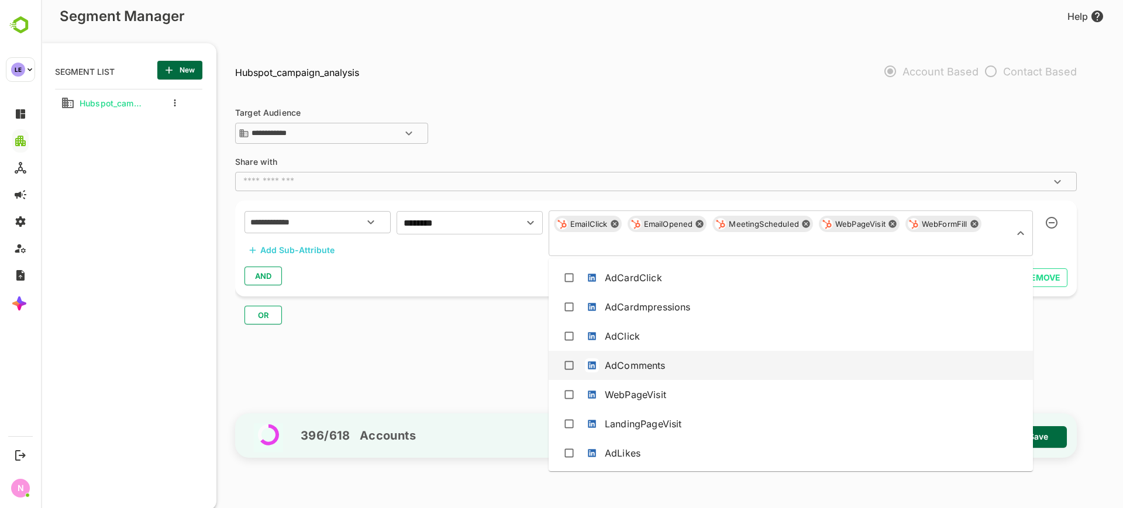
scroll to position [791, 0]
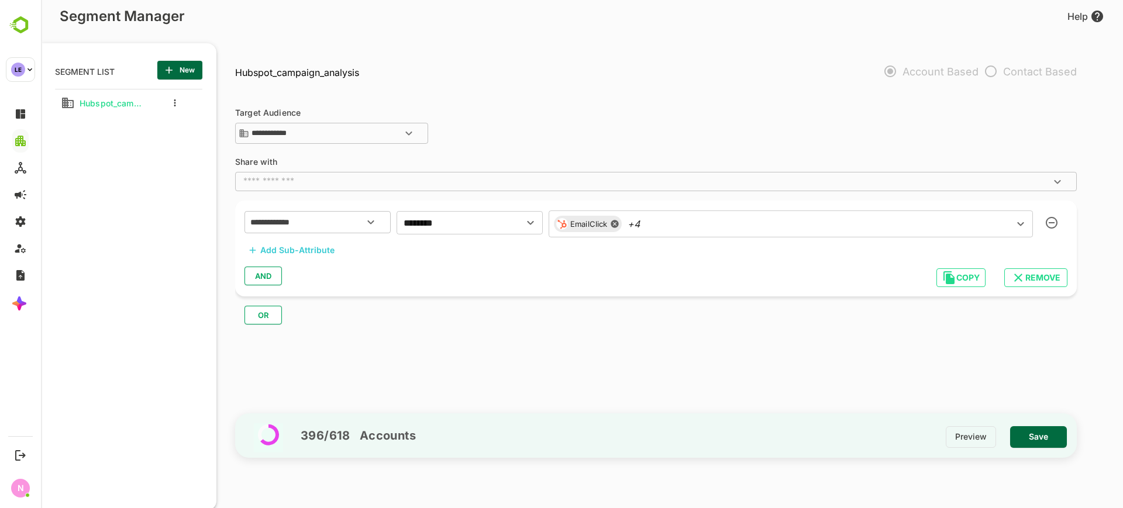
click at [524, 356] on div "**********" at bounding box center [661, 251] width 853 height 315
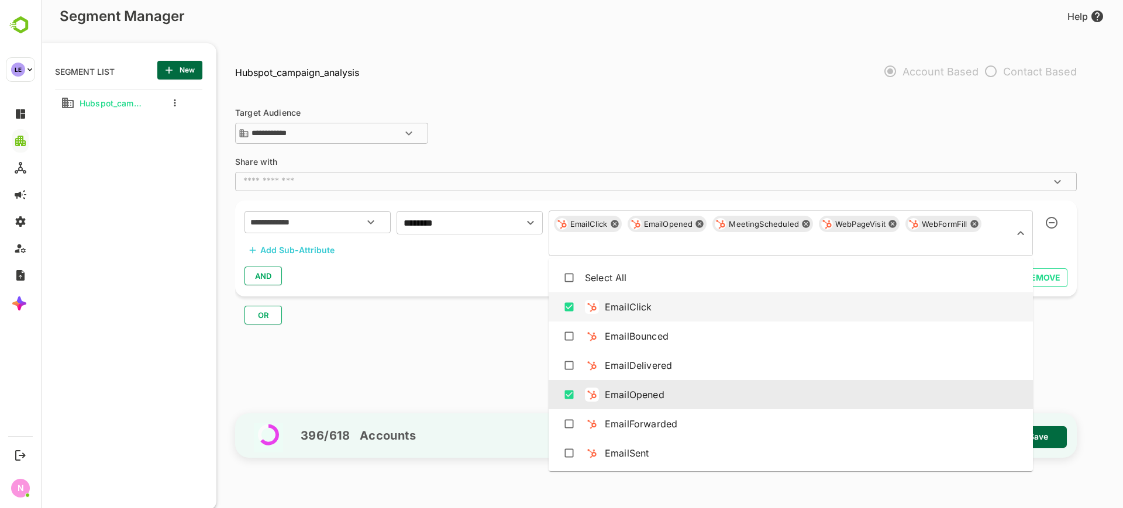
click at [681, 230] on div "EmailClick EmailOpened MeetingScheduled WebPageVisit WebFormFill ​" at bounding box center [791, 234] width 484 height 46
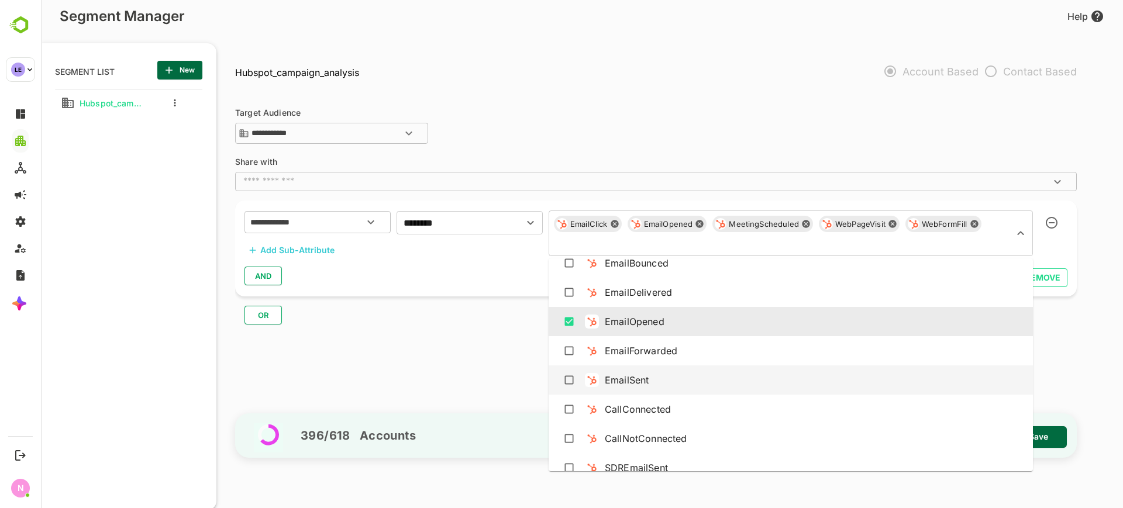
scroll to position [292, 0]
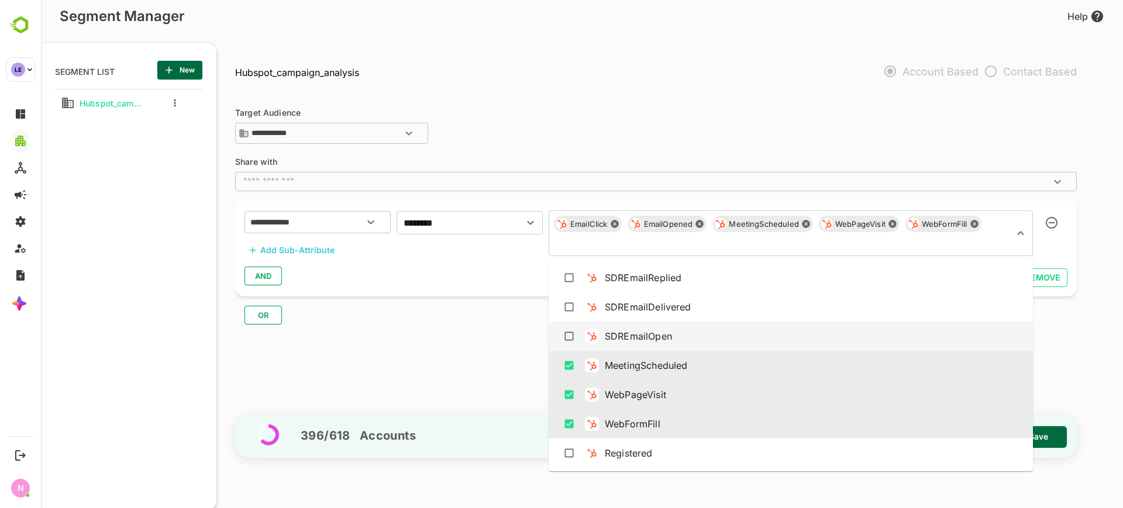
click at [482, 323] on div "OR" at bounding box center [660, 311] width 851 height 28
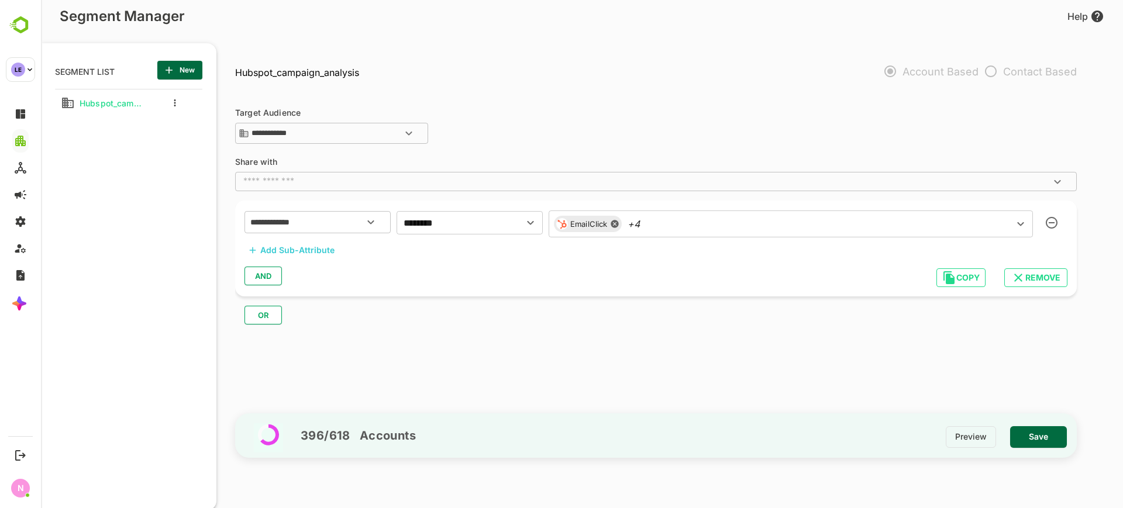
click at [294, 247] on div "Add Sub-Attribute" at bounding box center [297, 250] width 74 height 14
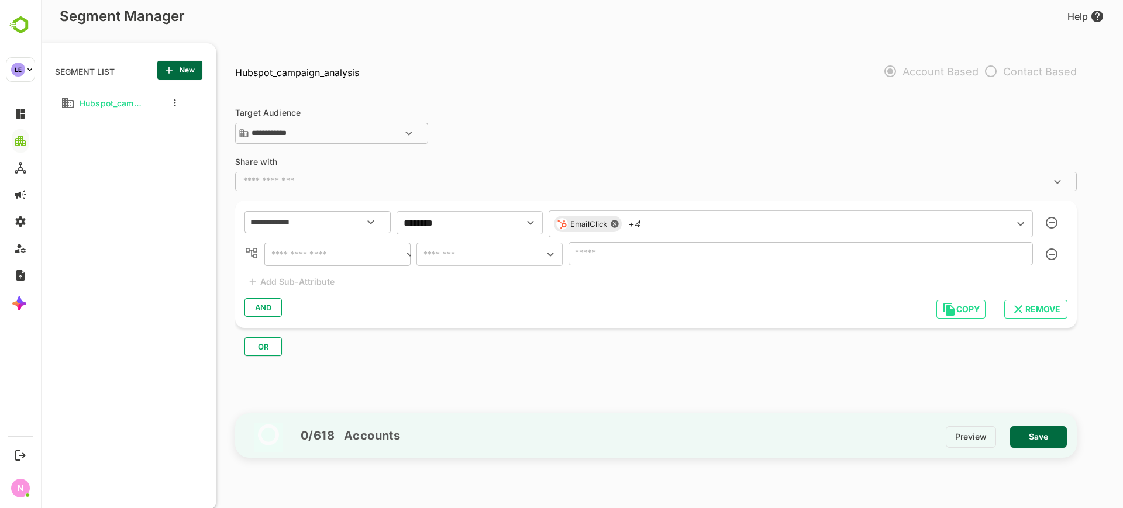
click at [316, 260] on input "text" at bounding box center [335, 254] width 135 height 16
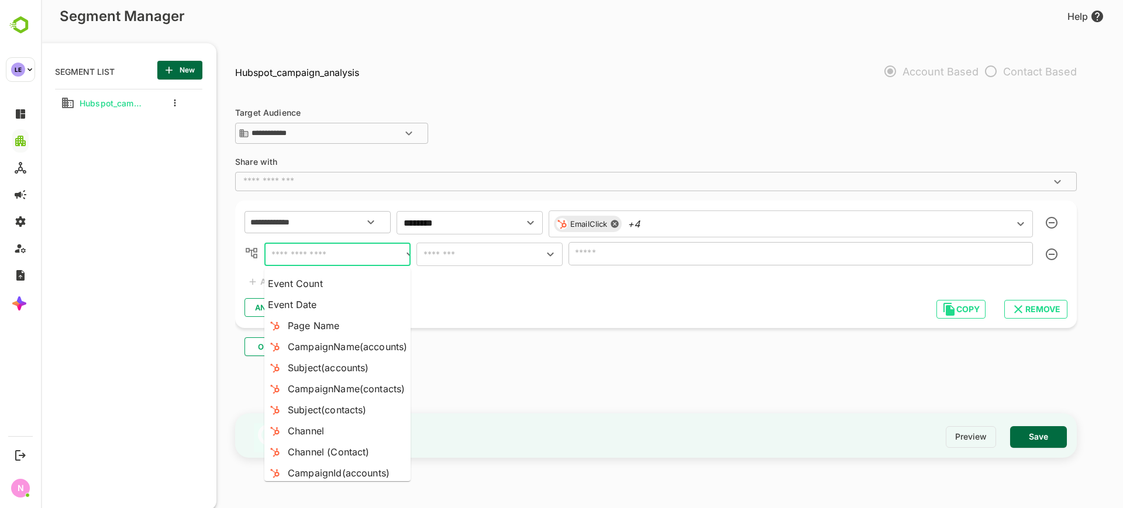
click at [669, 231] on div "EmailClick +4 ​" at bounding box center [791, 224] width 484 height 27
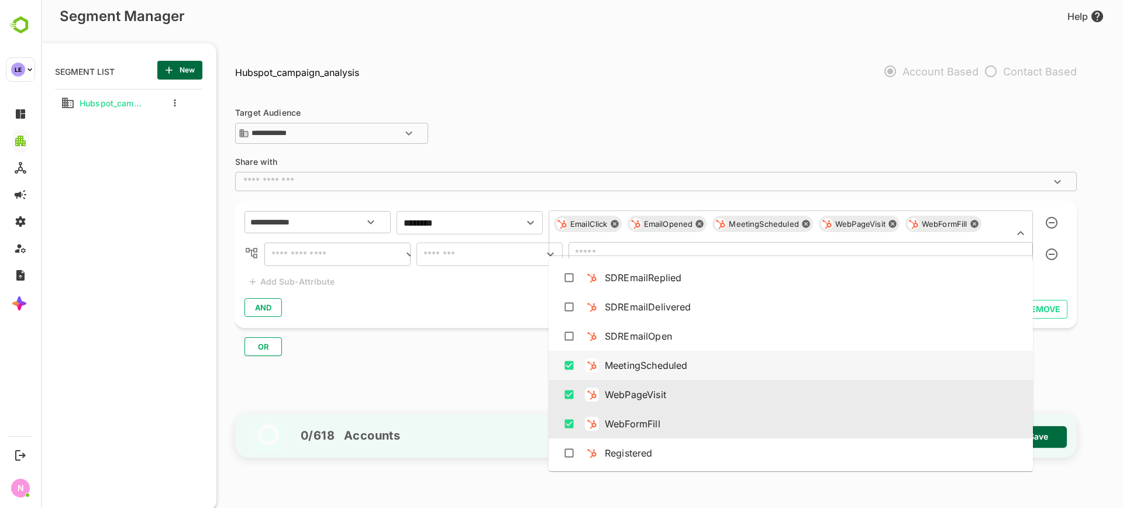
click at [641, 367] on div "MeetingScheduled" at bounding box center [646, 366] width 82 height 14
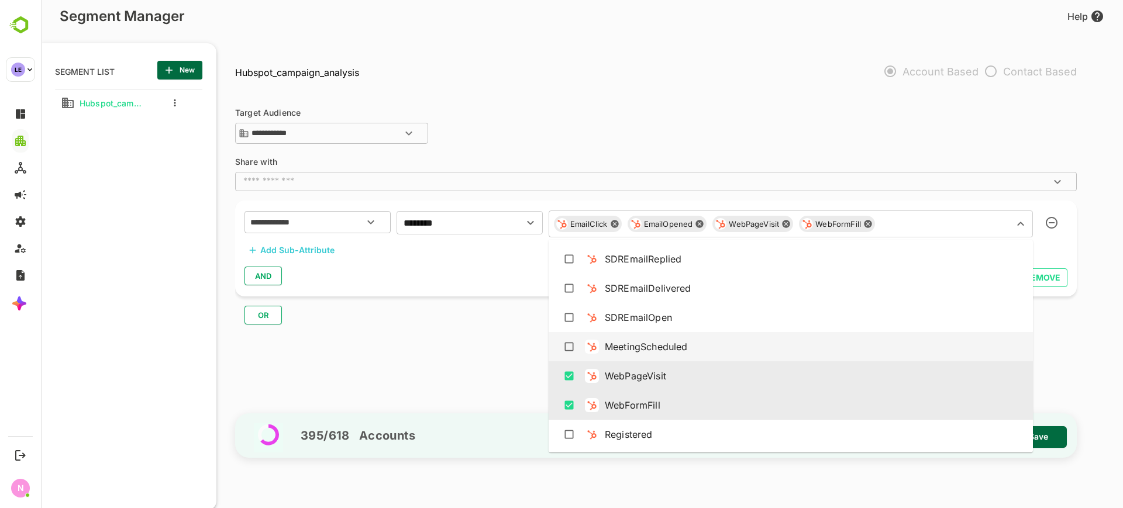
click at [640, 340] on div "MeetingScheduled" at bounding box center [646, 347] width 82 height 14
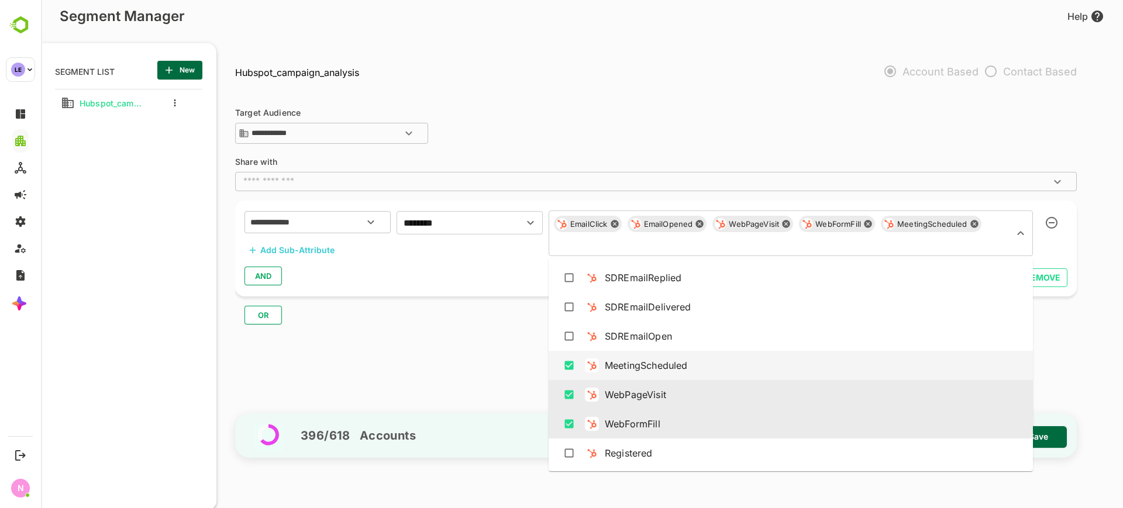
click at [668, 369] on div "MeetingScheduled" at bounding box center [646, 366] width 82 height 14
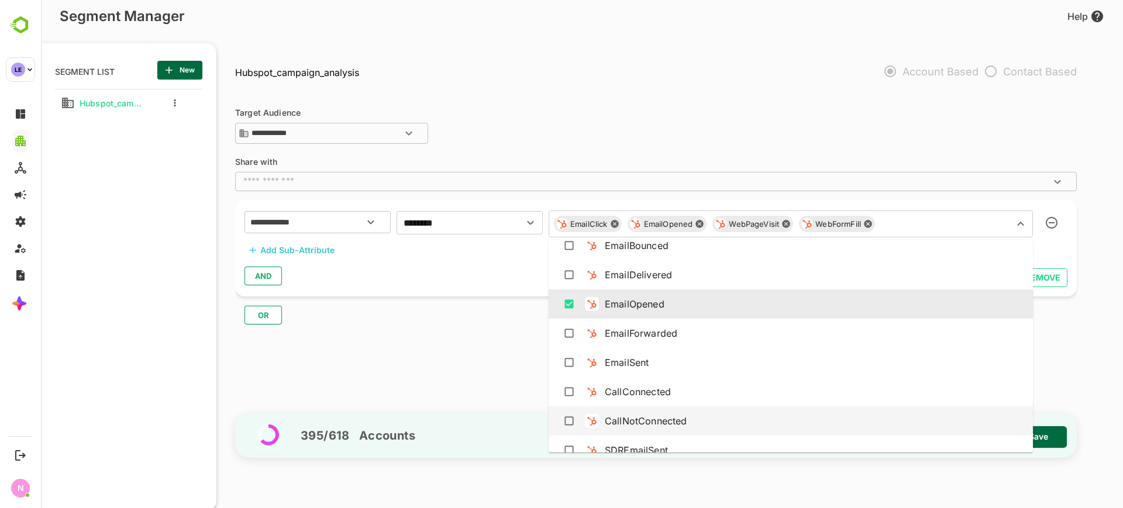
scroll to position [0, 0]
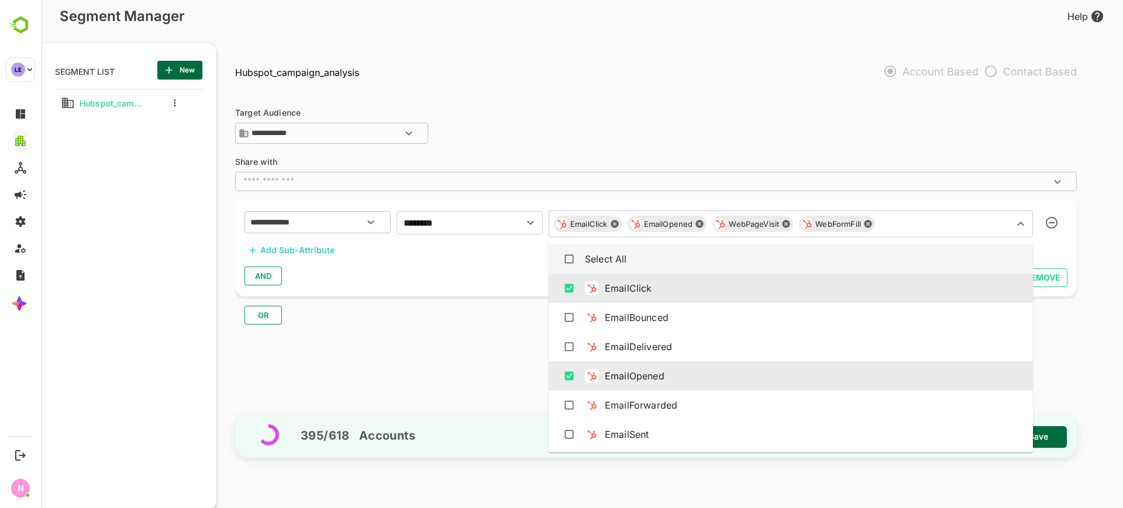
click at [864, 221] on icon at bounding box center [867, 223] width 9 height 9
click at [786, 224] on icon at bounding box center [787, 225] width 8 height 8
click at [702, 223] on icon at bounding box center [700, 225] width 8 height 8
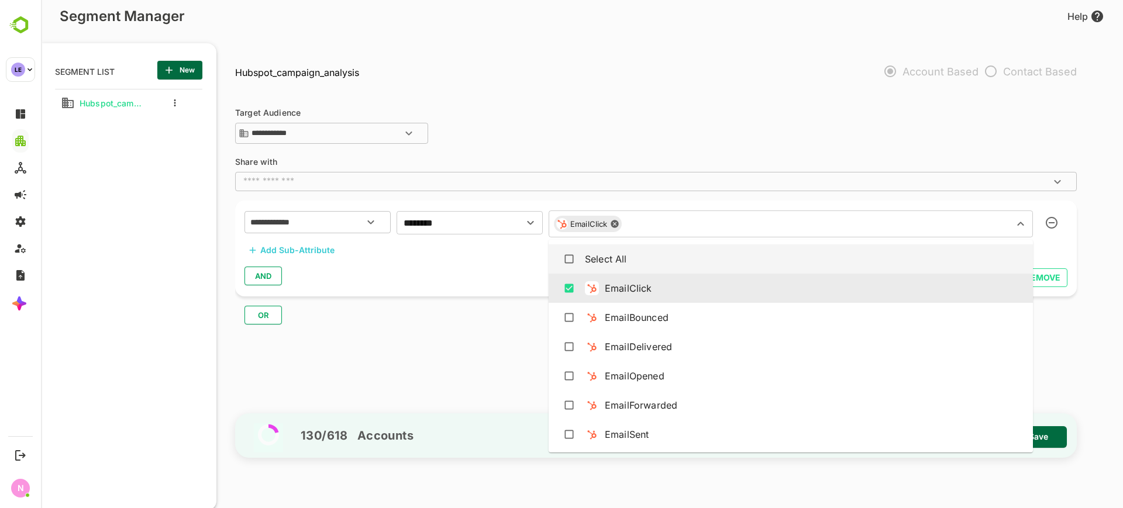
click at [609, 222] on div "EmailClick" at bounding box center [588, 224] width 68 height 16
click at [614, 221] on icon at bounding box center [615, 225] width 8 height 8
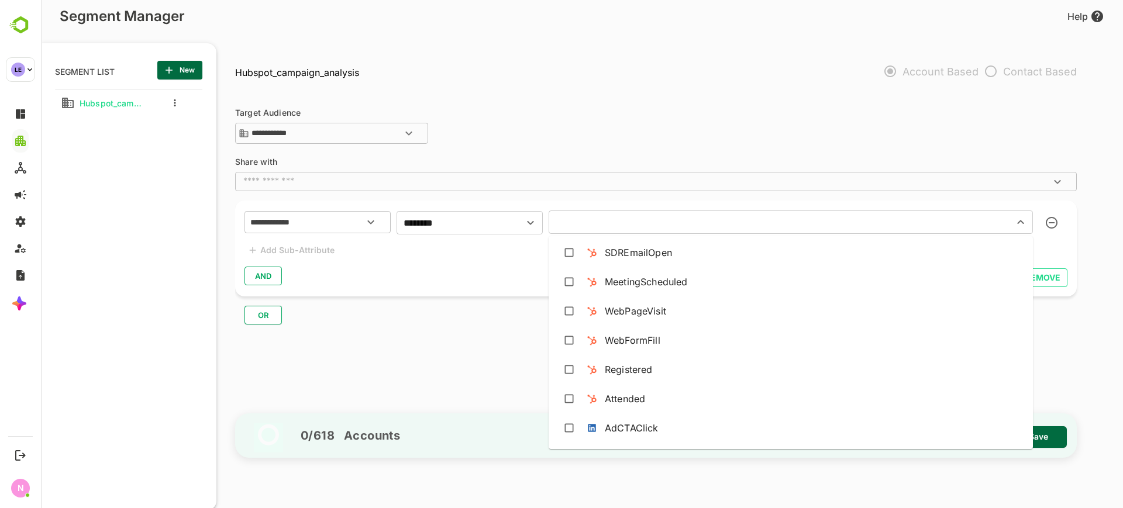
scroll to position [366, 0]
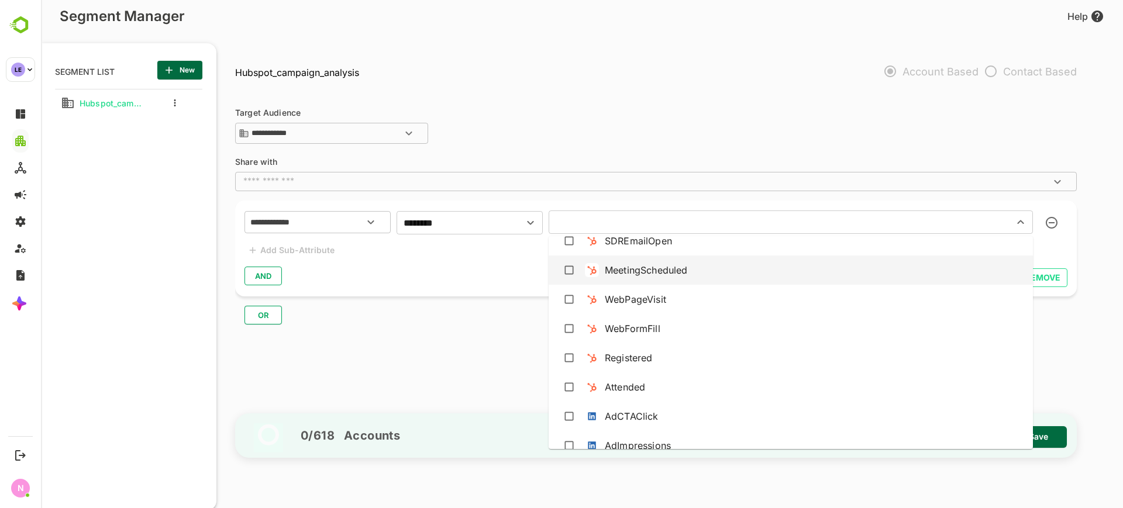
click at [661, 280] on div "MeetingScheduled" at bounding box center [791, 270] width 466 height 22
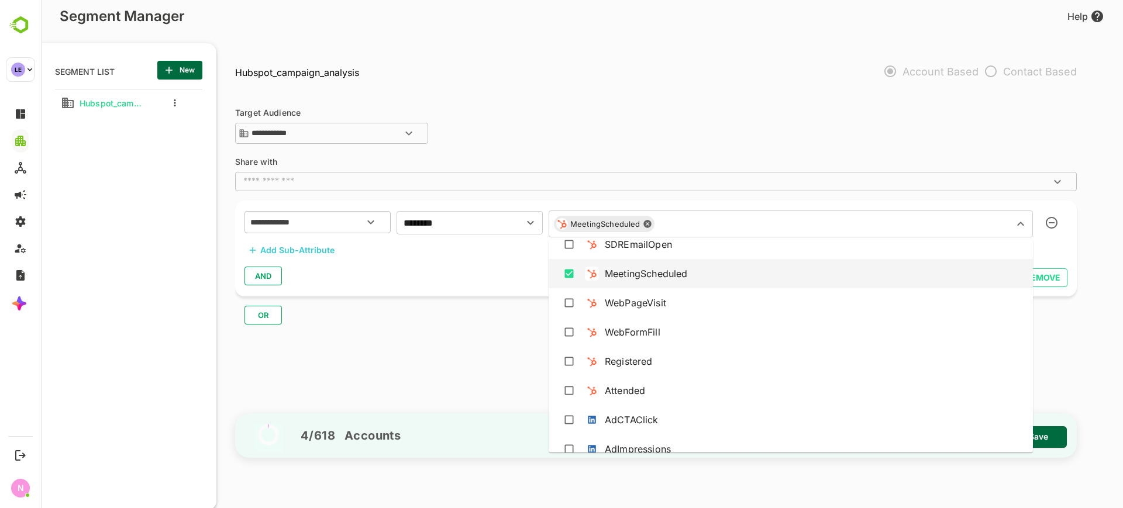
click at [661, 280] on div "MeetingScheduled" at bounding box center [646, 274] width 82 height 14
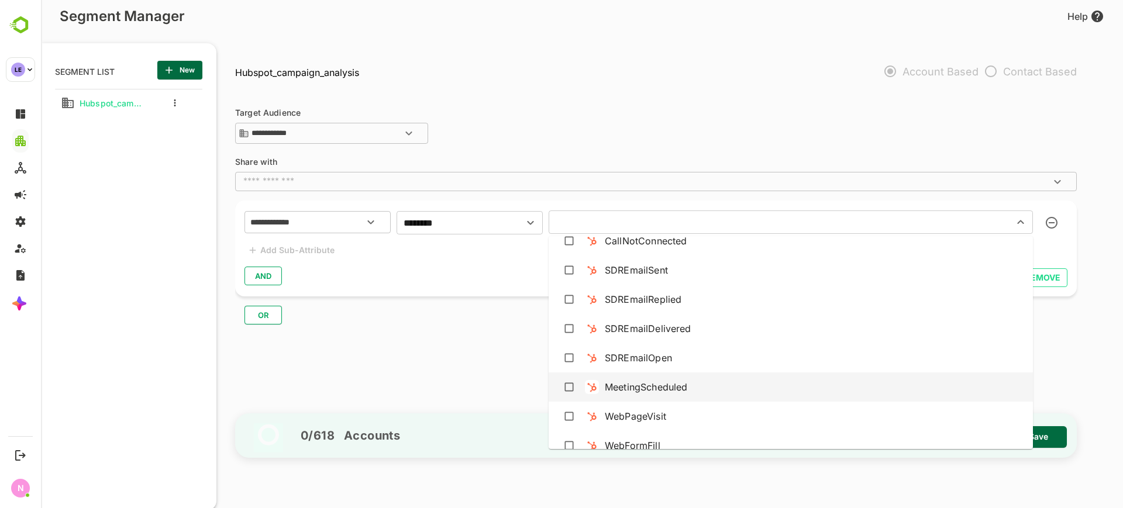
scroll to position [0, 0]
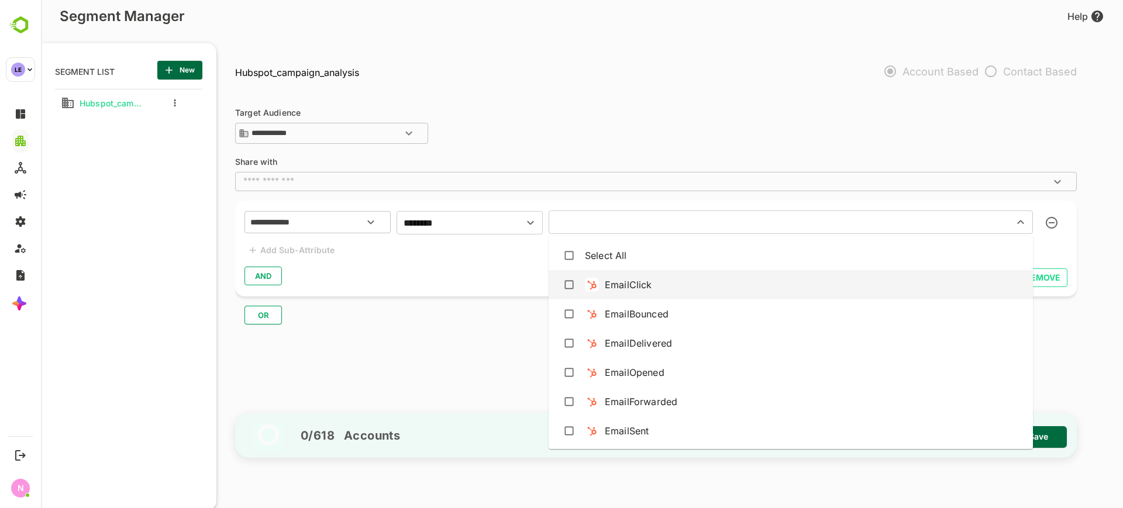
click at [650, 276] on div "EmailClick" at bounding box center [791, 285] width 466 height 22
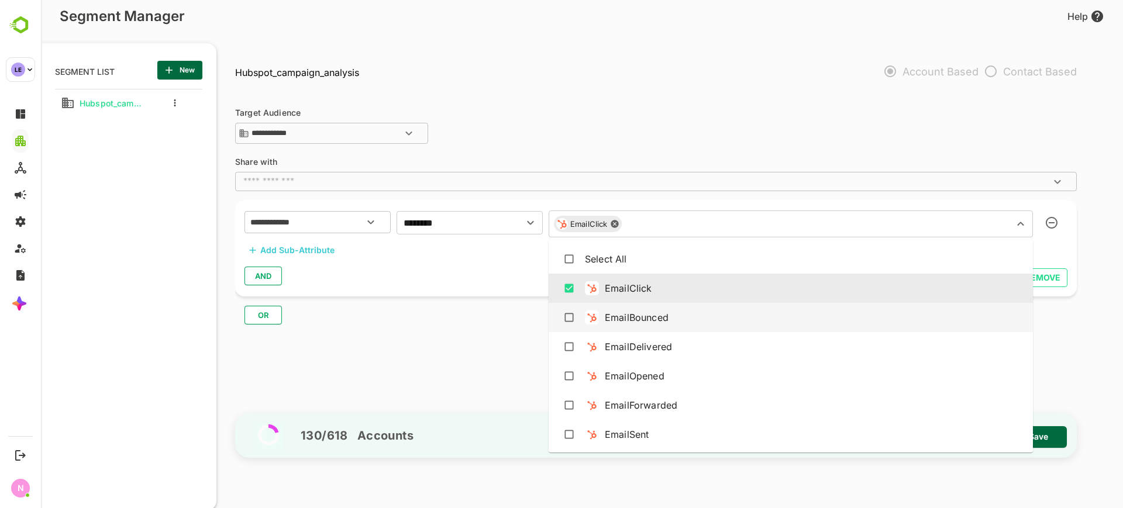
scroll to position [73, 0]
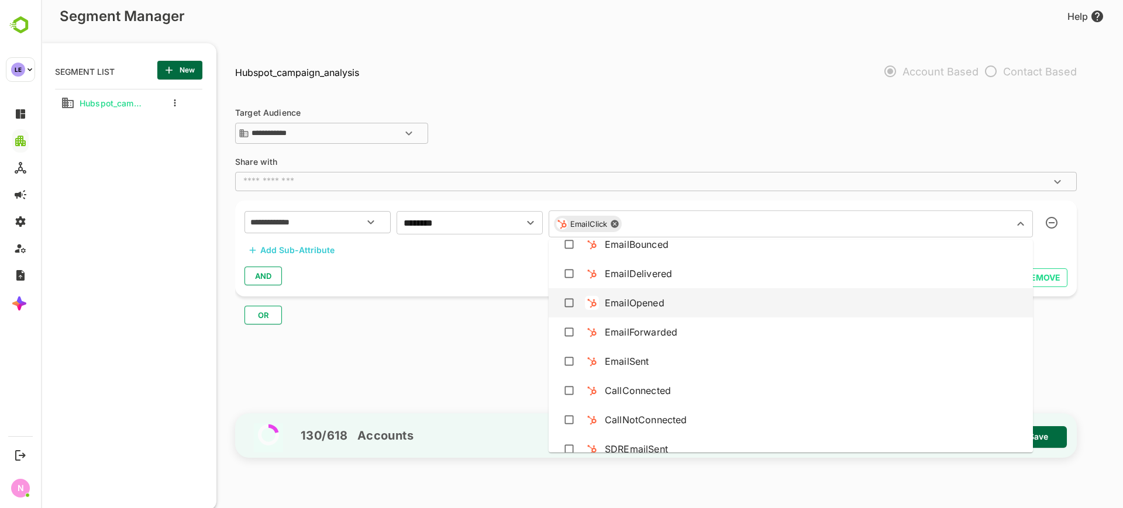
click at [657, 314] on div "EmailOpened" at bounding box center [791, 303] width 466 height 22
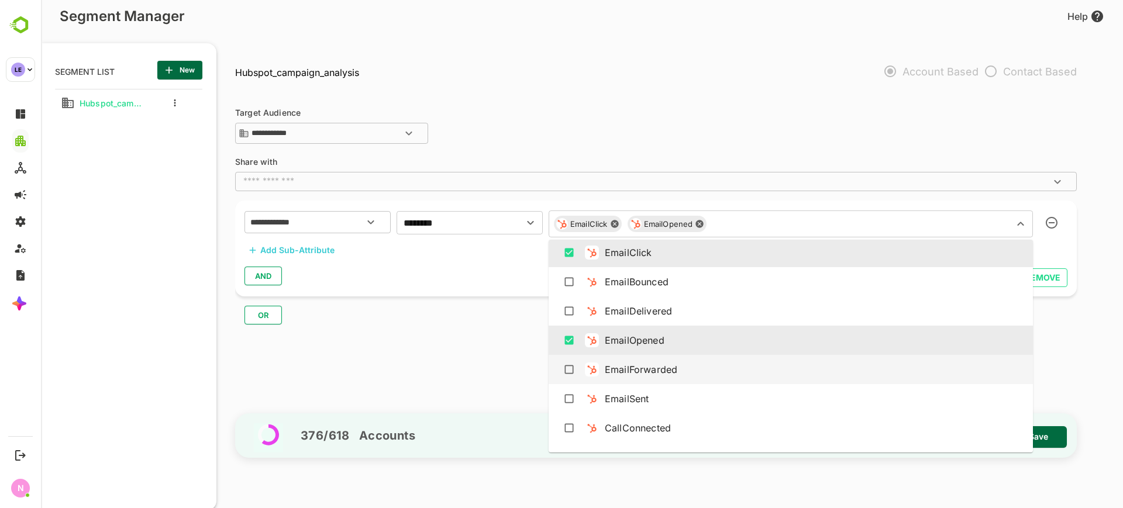
scroll to position [0, 0]
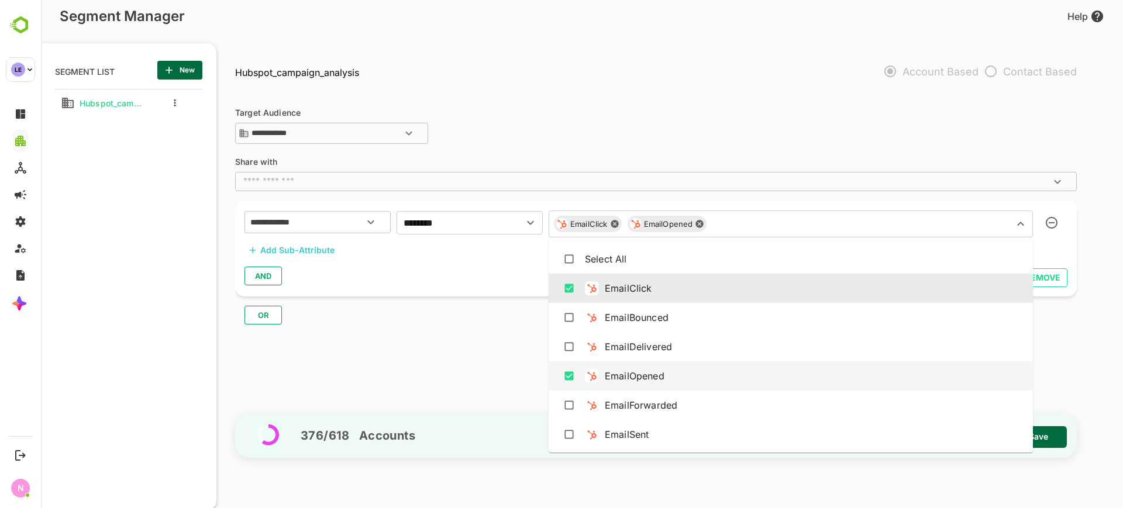
click at [614, 381] on div "EmailOpened" at bounding box center [635, 376] width 60 height 14
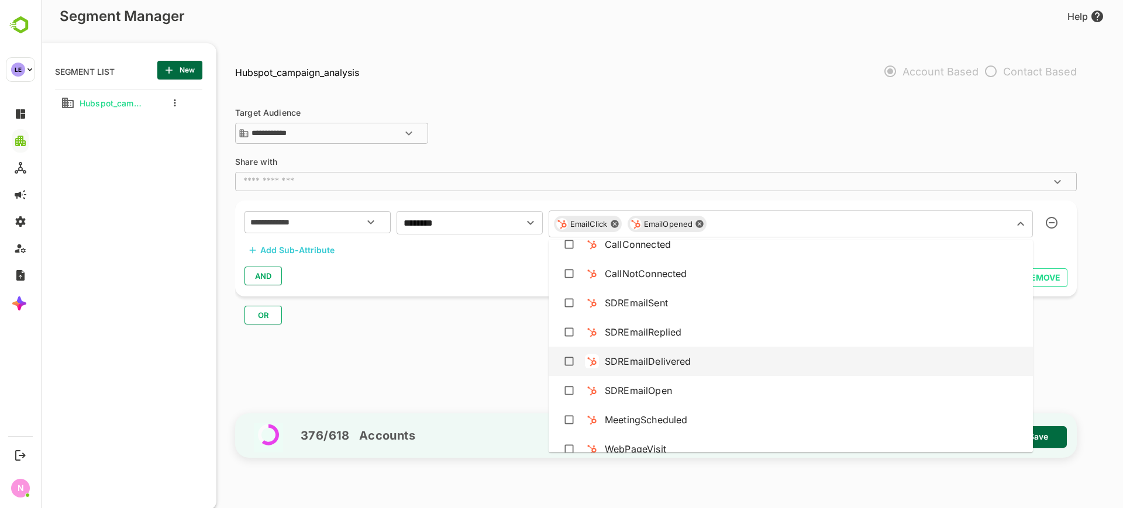
scroll to position [292, 0]
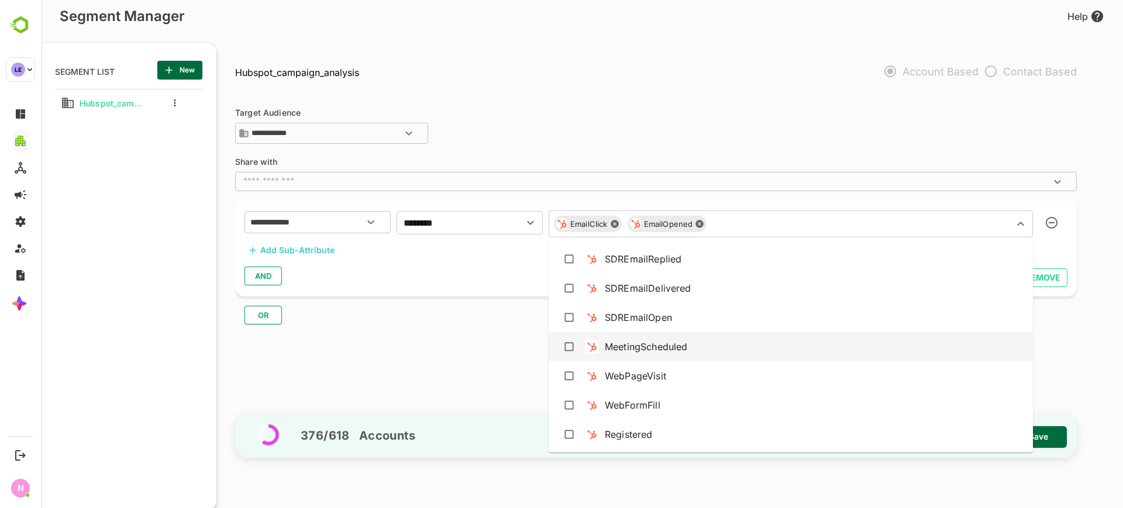
click at [680, 368] on div "WebPageVisit" at bounding box center [791, 376] width 466 height 22
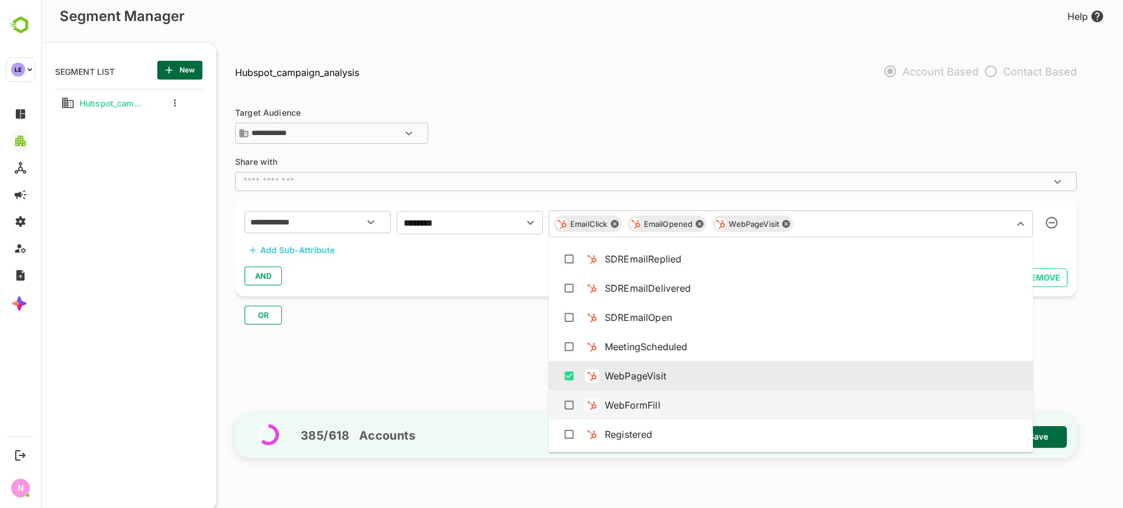
click at [672, 404] on div "WebFormFill" at bounding box center [791, 405] width 466 height 22
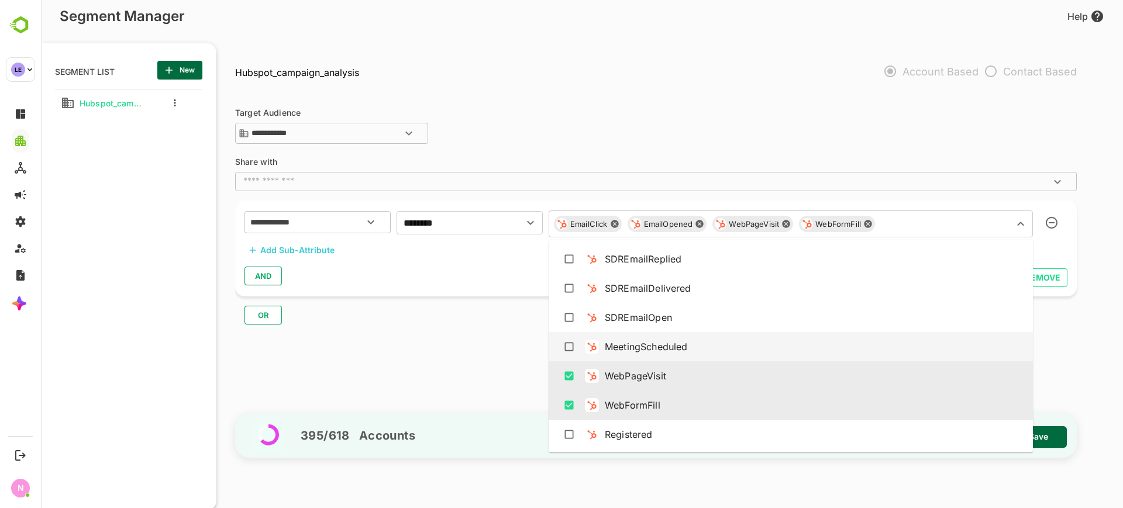
click at [681, 344] on div "MeetingScheduled" at bounding box center [646, 347] width 82 height 14
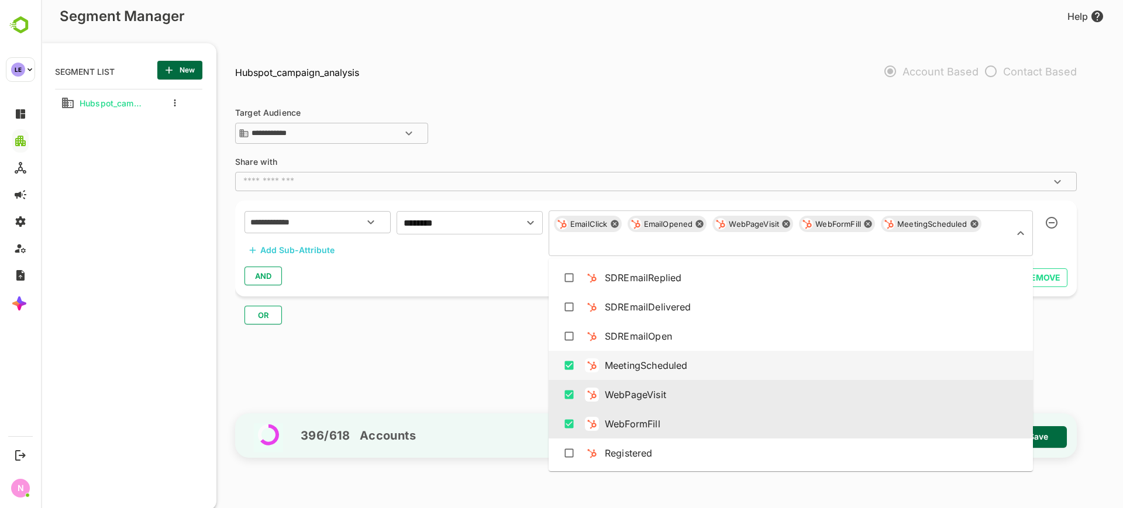
click at [678, 357] on div "MeetingScheduled" at bounding box center [791, 365] width 466 height 22
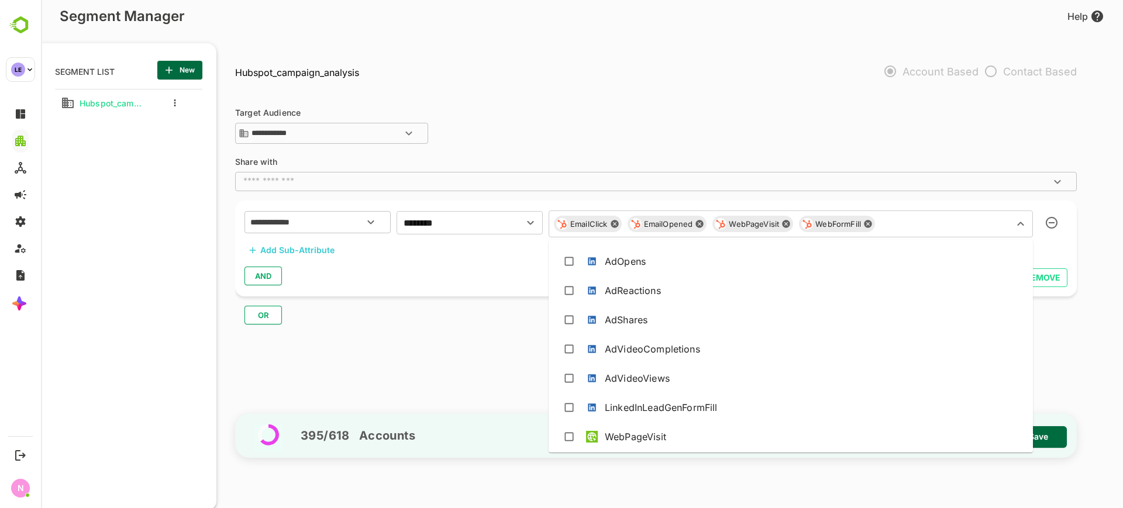
scroll to position [791, 0]
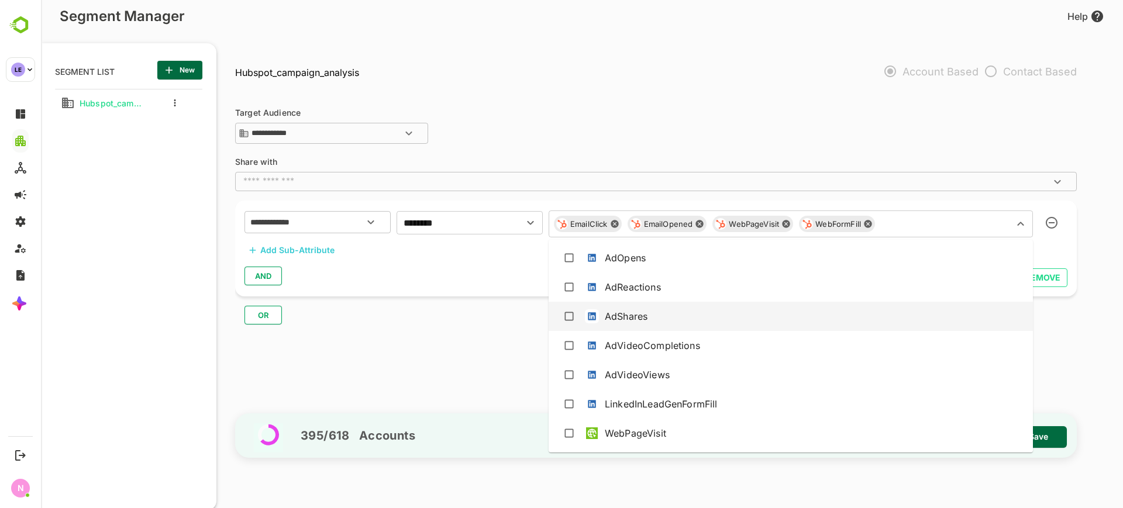
click at [504, 286] on div "AND" at bounding box center [655, 276] width 823 height 22
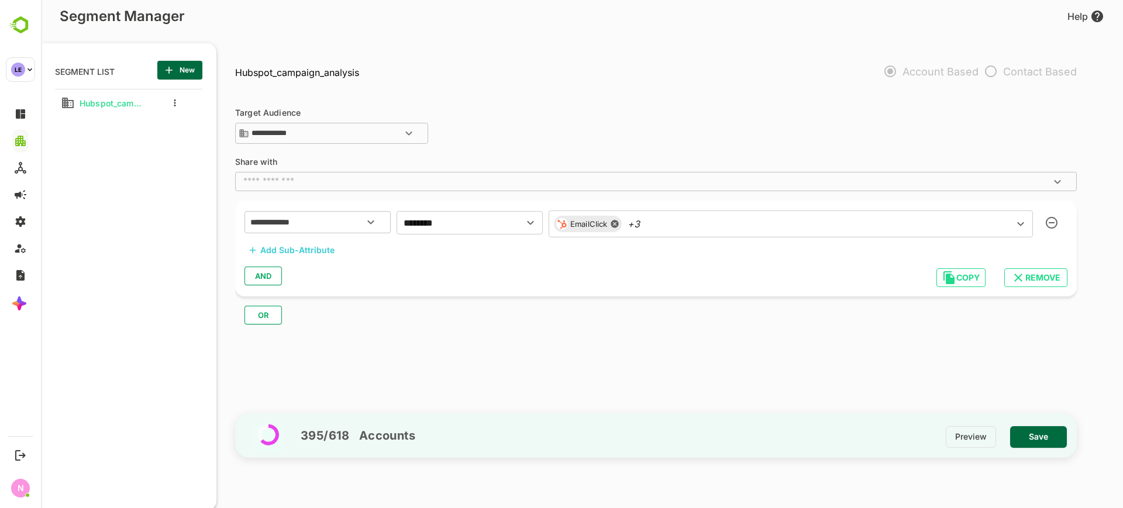
click at [672, 223] on div "EmailClick +3 ​" at bounding box center [791, 224] width 484 height 27
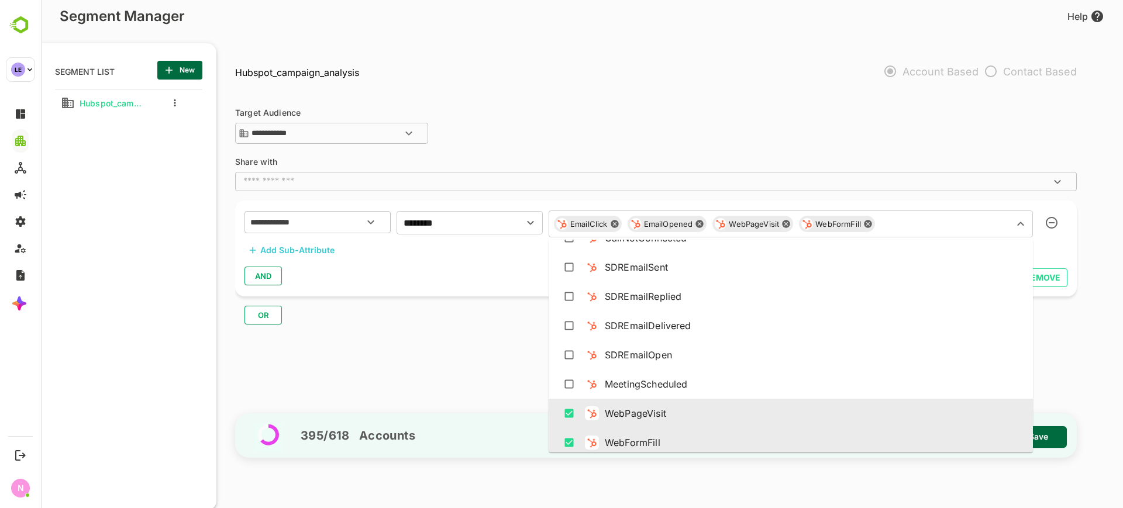
scroll to position [292, 0]
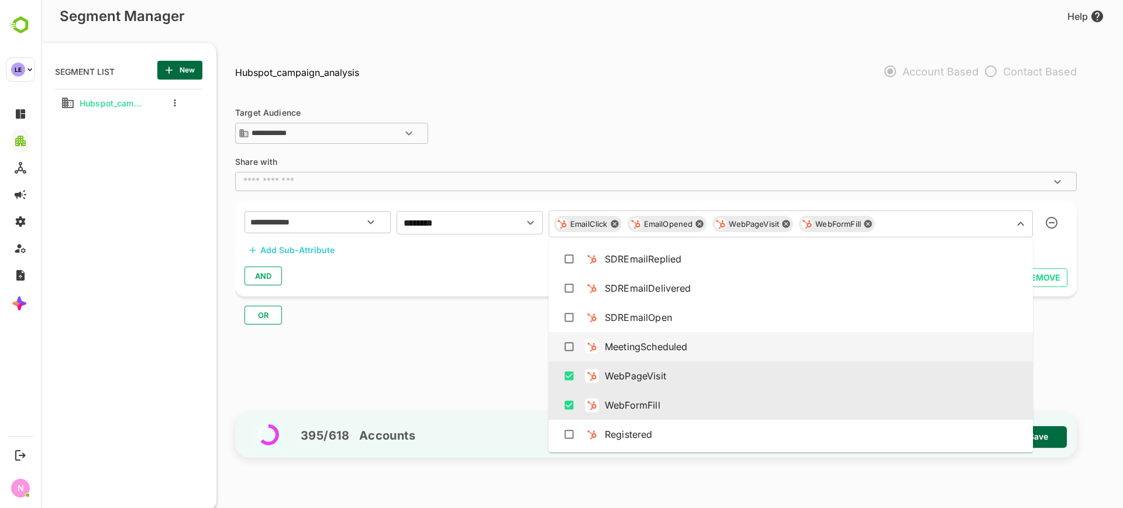
click at [639, 346] on div "MeetingScheduled" at bounding box center [646, 347] width 82 height 14
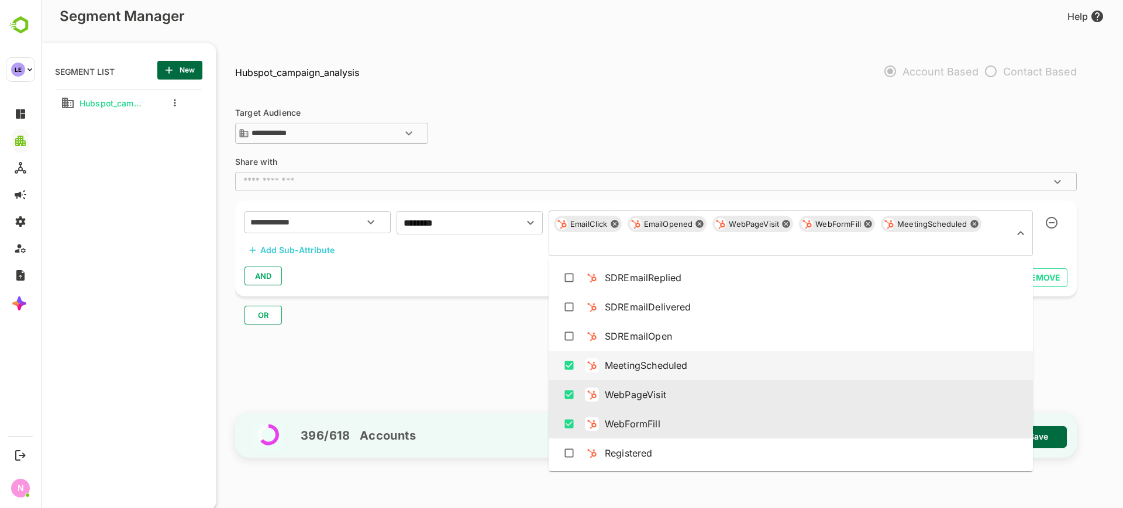
click at [593, 371] on div at bounding box center [592, 366] width 14 height 14
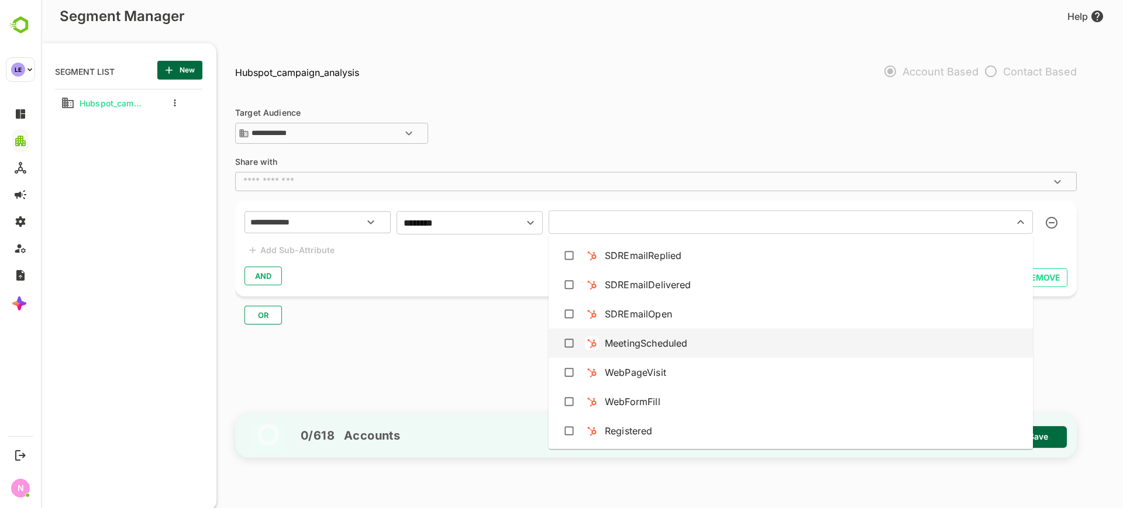
click at [627, 352] on div "MeetingScheduled" at bounding box center [791, 343] width 466 height 22
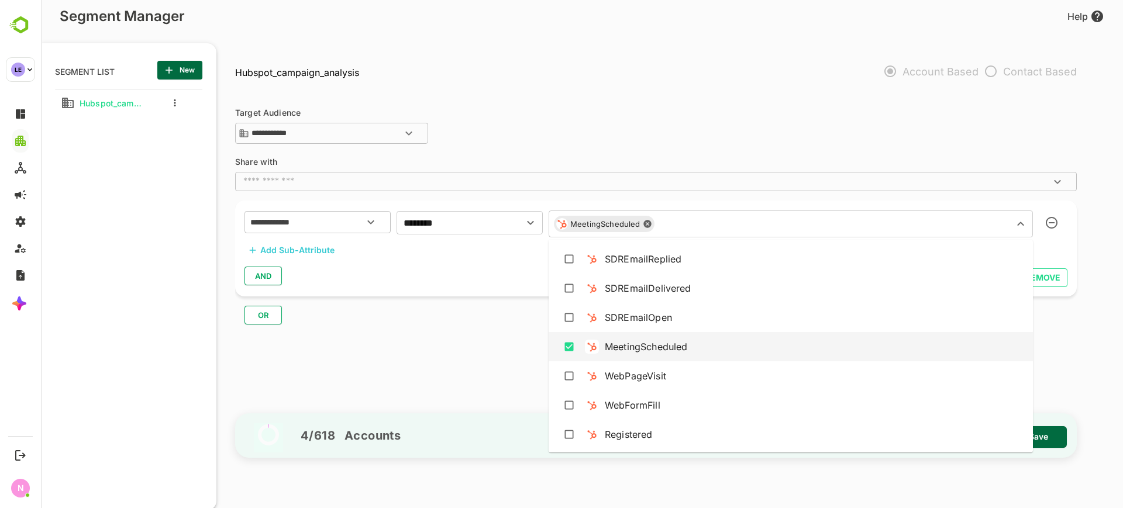
click at [627, 352] on div "MeetingScheduled" at bounding box center [646, 347] width 82 height 14
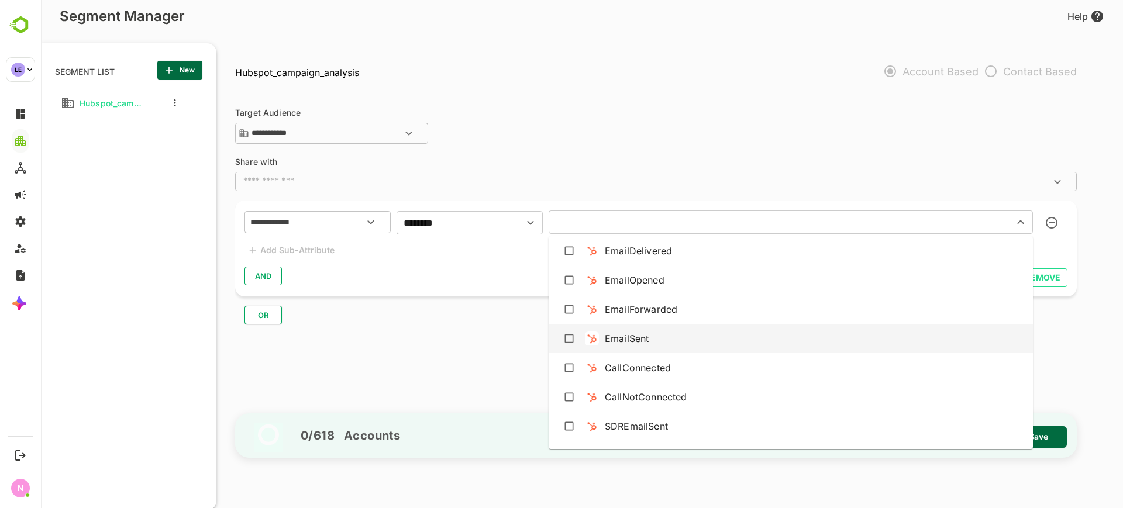
scroll to position [0, 0]
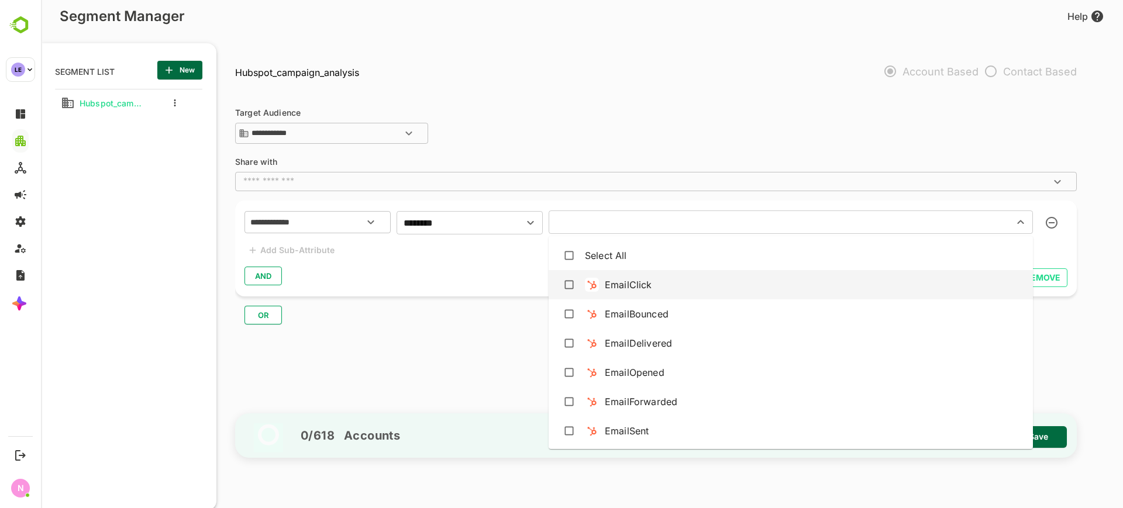
click at [633, 289] on div "EmailClick" at bounding box center [628, 285] width 47 height 14
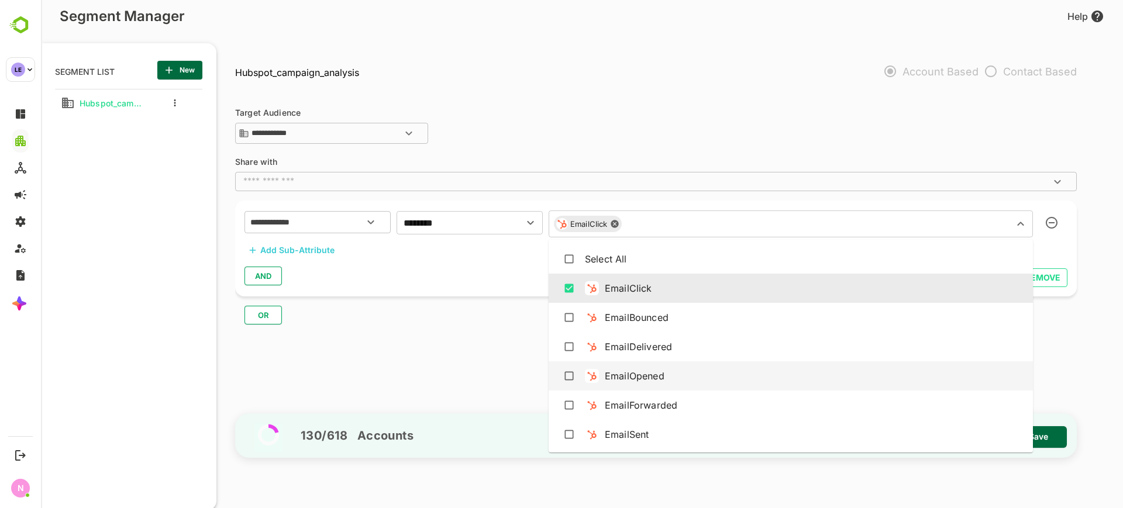
click at [632, 371] on div "EmailOpened" at bounding box center [635, 376] width 60 height 14
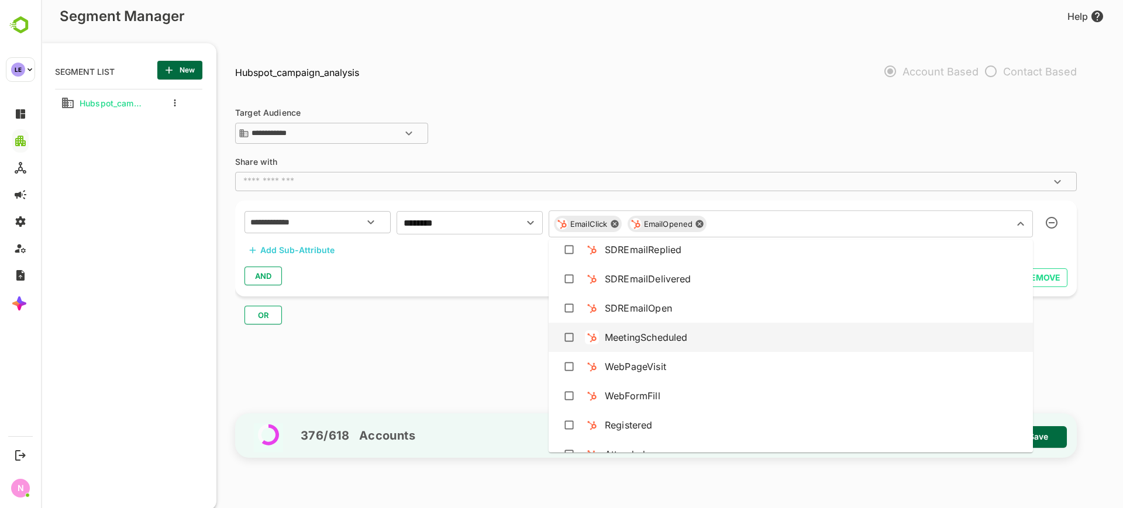
scroll to position [303, 0]
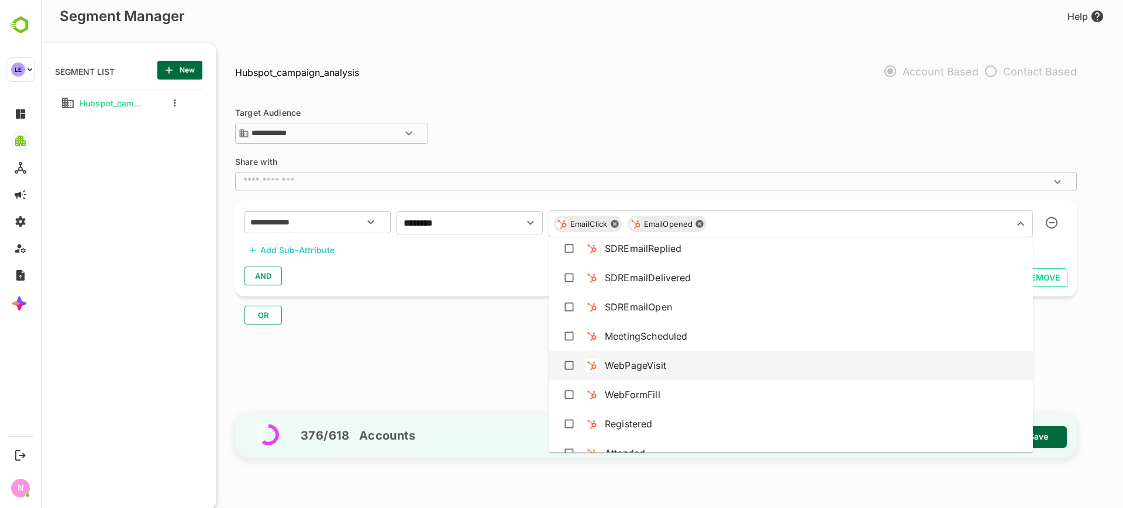
click at [632, 371] on div "WebPageVisit" at bounding box center [635, 366] width 61 height 14
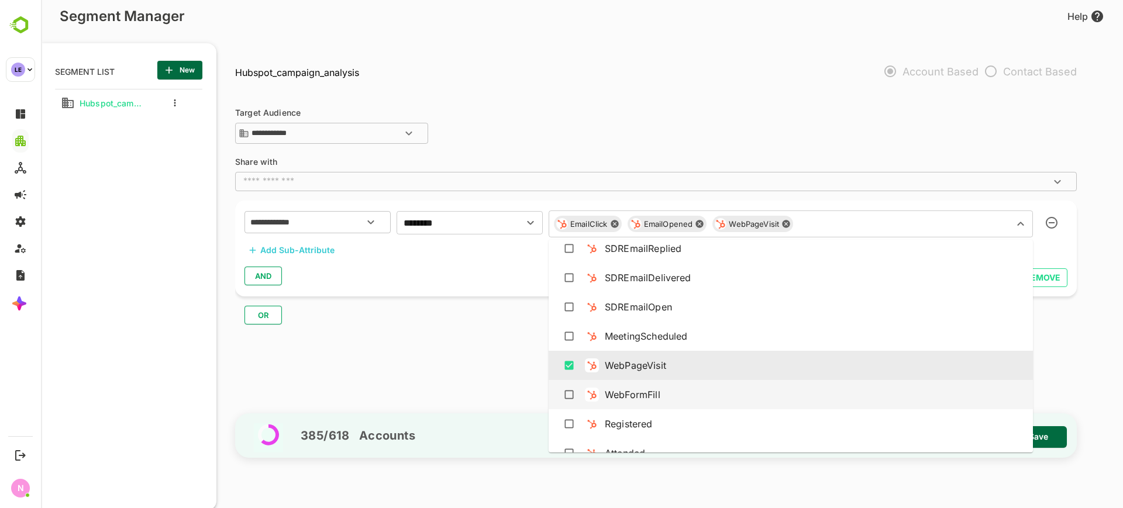
click at [629, 388] on div "WebFormFill" at bounding box center [633, 395] width 56 height 14
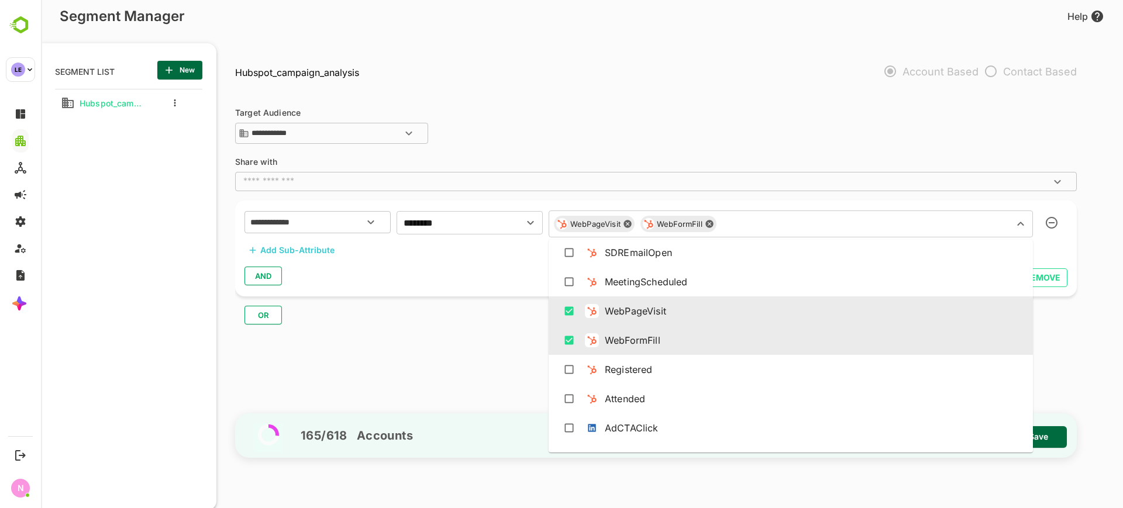
scroll to position [363, 0]
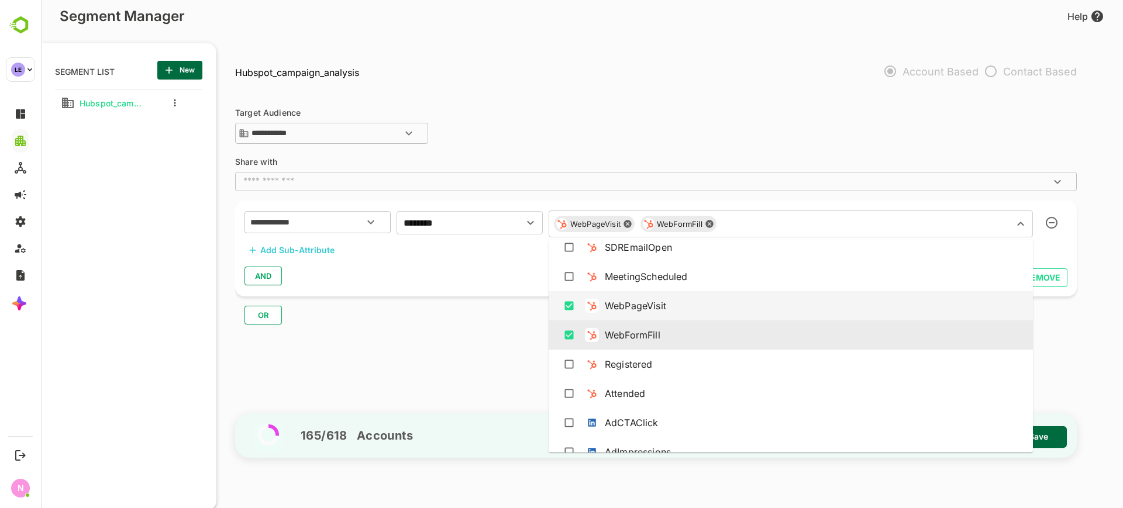
click at [584, 312] on div "WebPageVisit" at bounding box center [791, 306] width 466 height 22
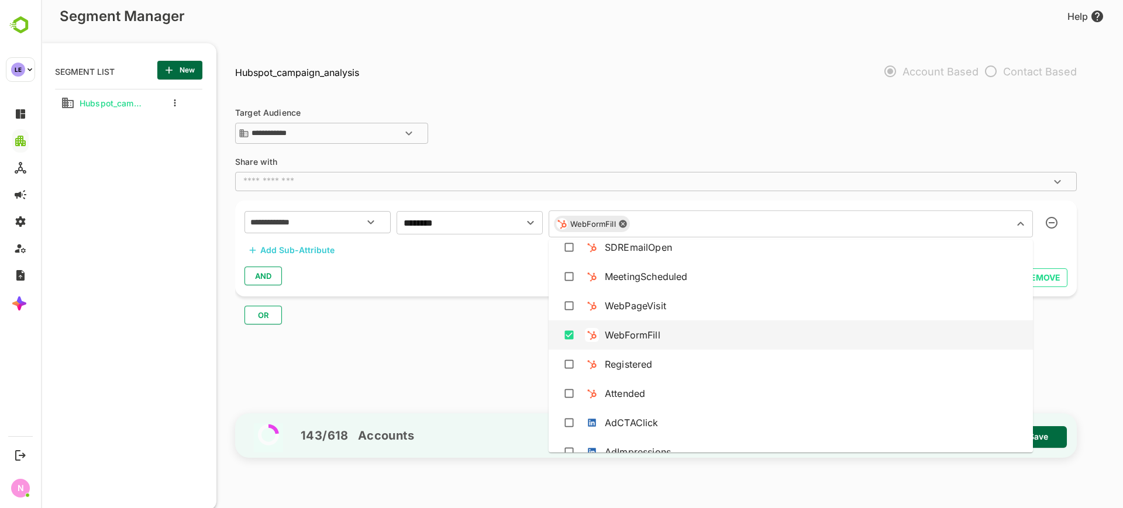
click at [580, 336] on div "WebFormFill" at bounding box center [791, 335] width 466 height 22
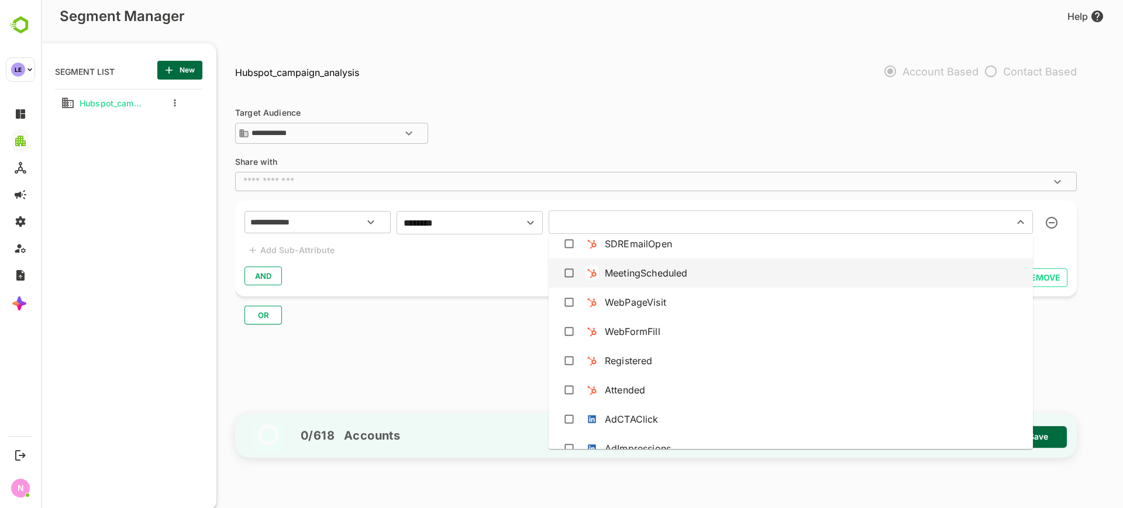
click at [609, 276] on div "MeetingScheduled" at bounding box center [646, 273] width 82 height 14
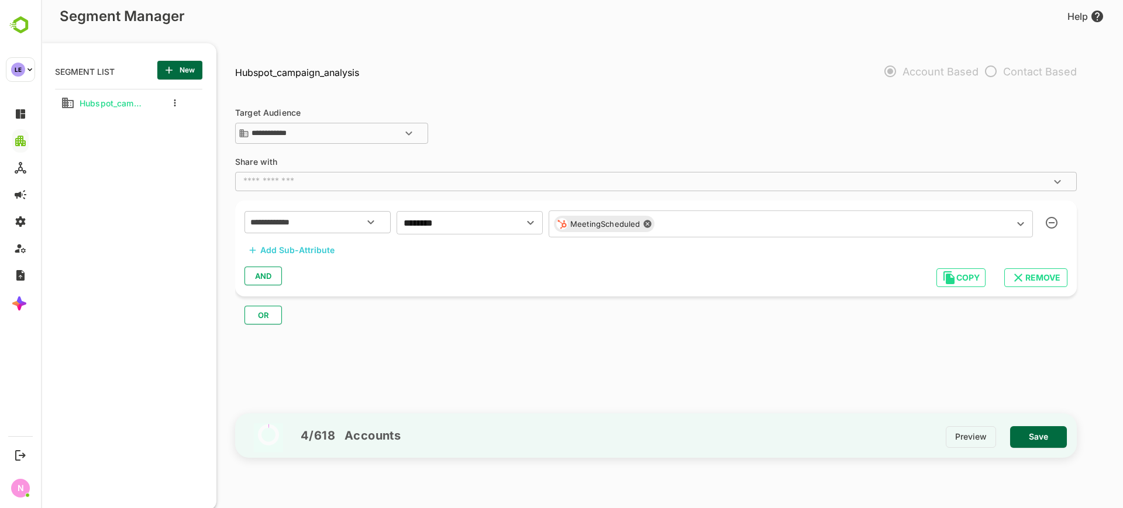
click at [504, 355] on div "**********" at bounding box center [661, 251] width 853 height 315
click at [1045, 440] on span "Save" at bounding box center [1038, 436] width 38 height 15
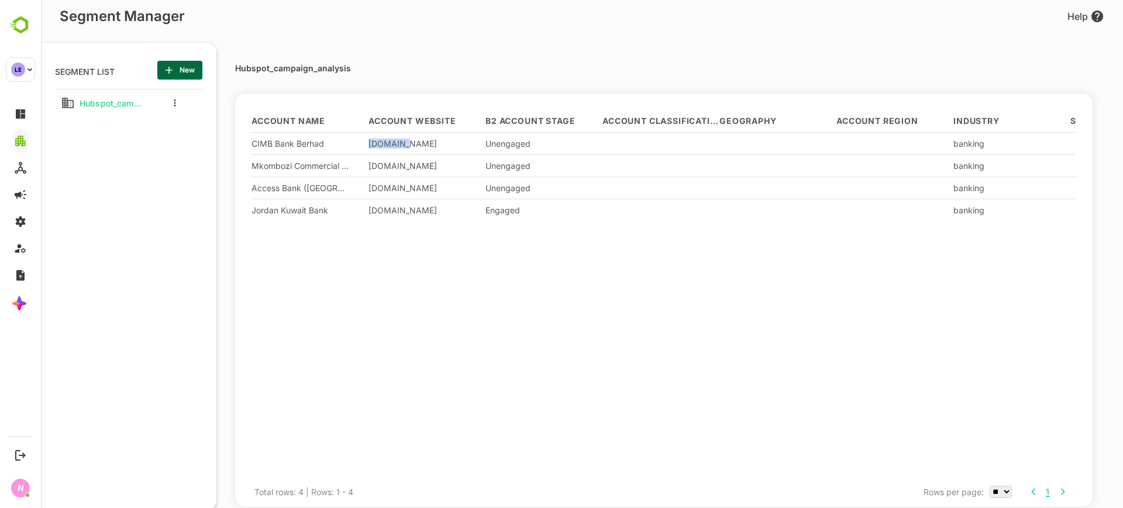
drag, startPoint x: 368, startPoint y: 146, endPoint x: 415, endPoint y: 146, distance: 47.4
click at [415, 146] on div "Account Name Account Website B2 Account Stage Account Classification Geography …" at bounding box center [664, 293] width 825 height 367
click at [432, 336] on div at bounding box center [426, 349] width 117 height 256
click at [176, 101] on button "more actions" at bounding box center [175, 103] width 6 height 11
click at [213, 127] on span "Edit" at bounding box center [235, 123] width 64 height 14
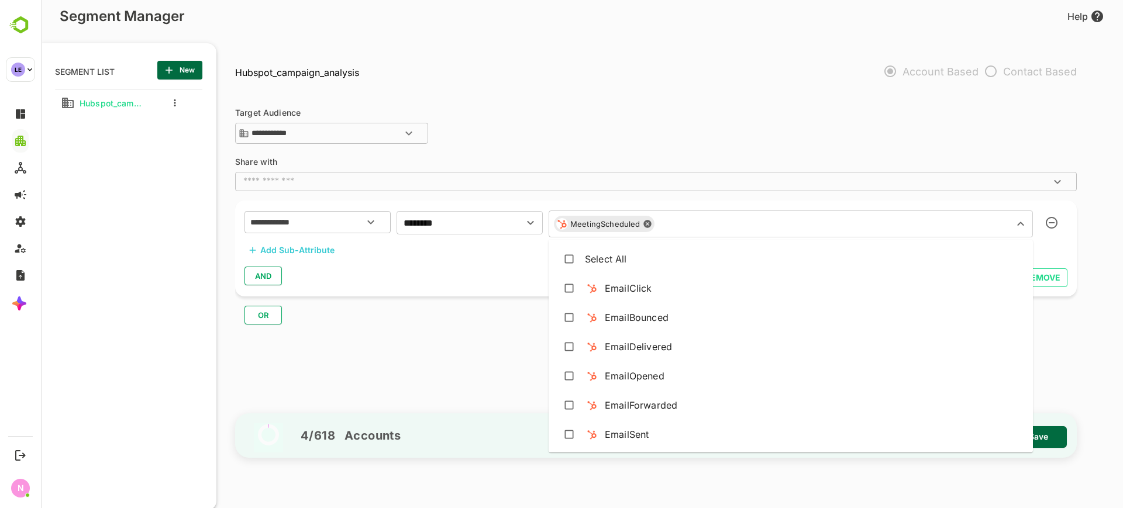
click at [728, 220] on input "text" at bounding box center [827, 224] width 336 height 16
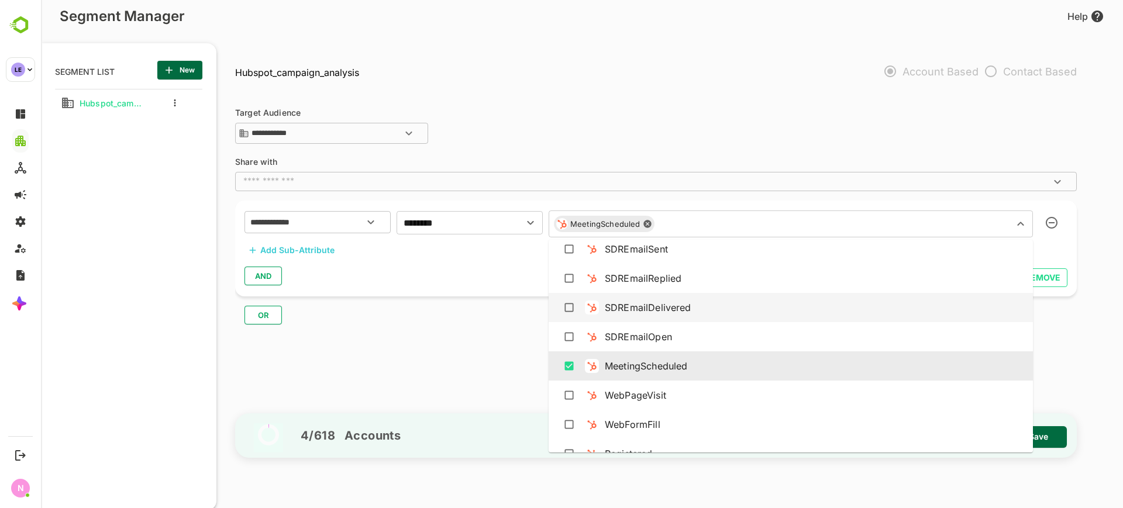
scroll to position [277, 0]
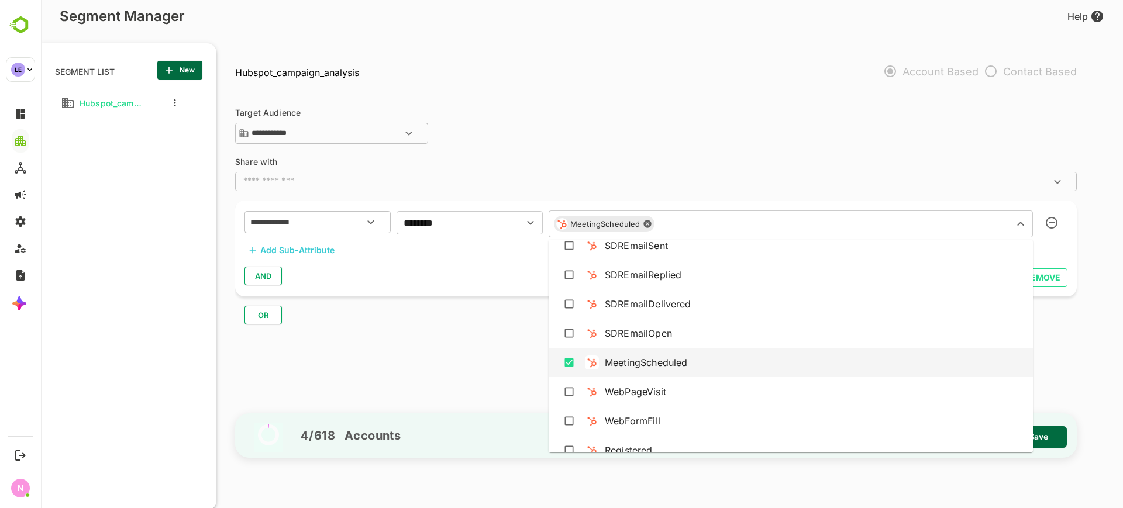
click at [505, 325] on div "**********" at bounding box center [661, 251] width 853 height 315
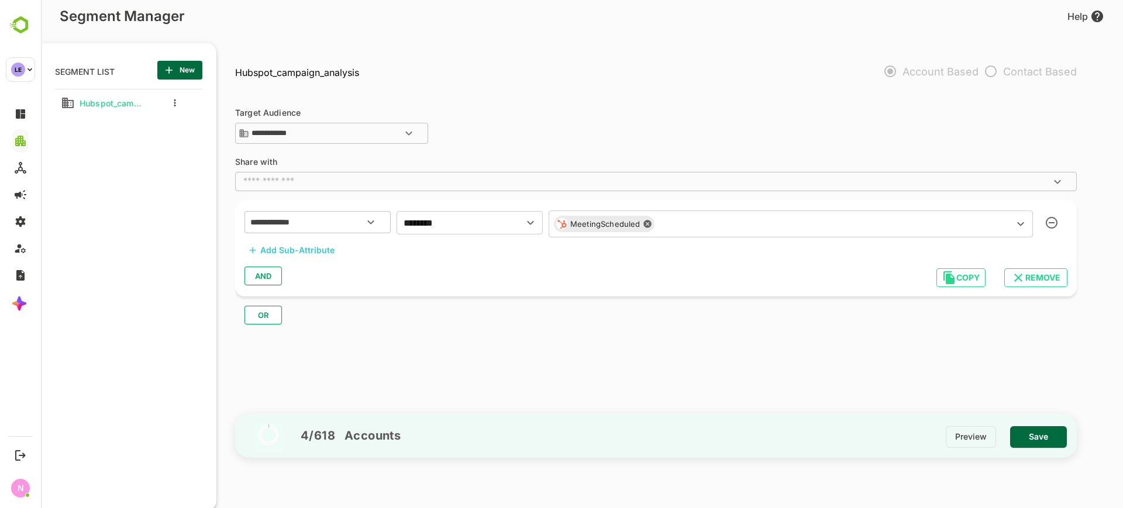
click at [274, 267] on button "AND" at bounding box center [262, 276] width 37 height 19
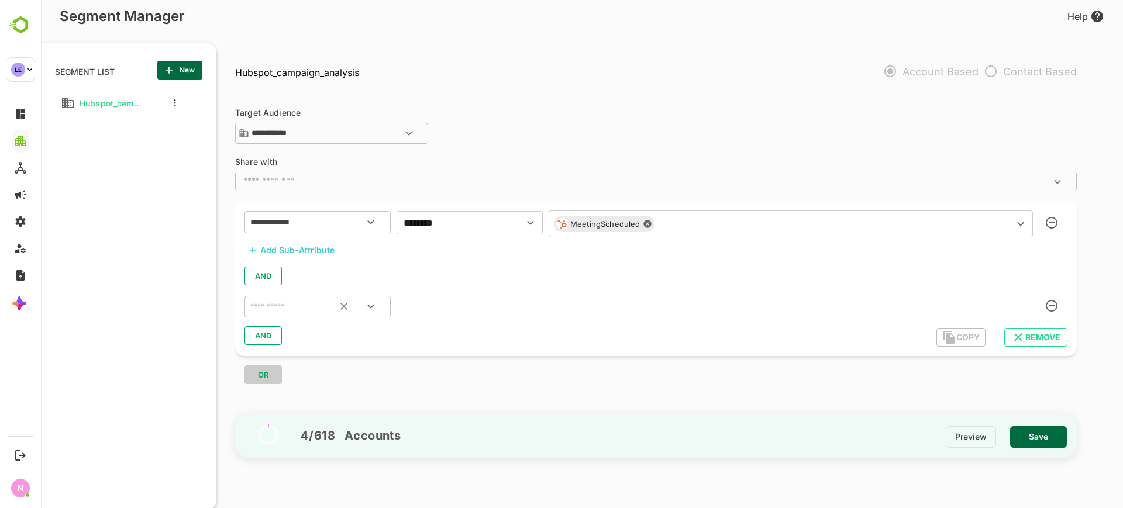
click at [342, 311] on icon "Clear" at bounding box center [344, 307] width 12 height 12
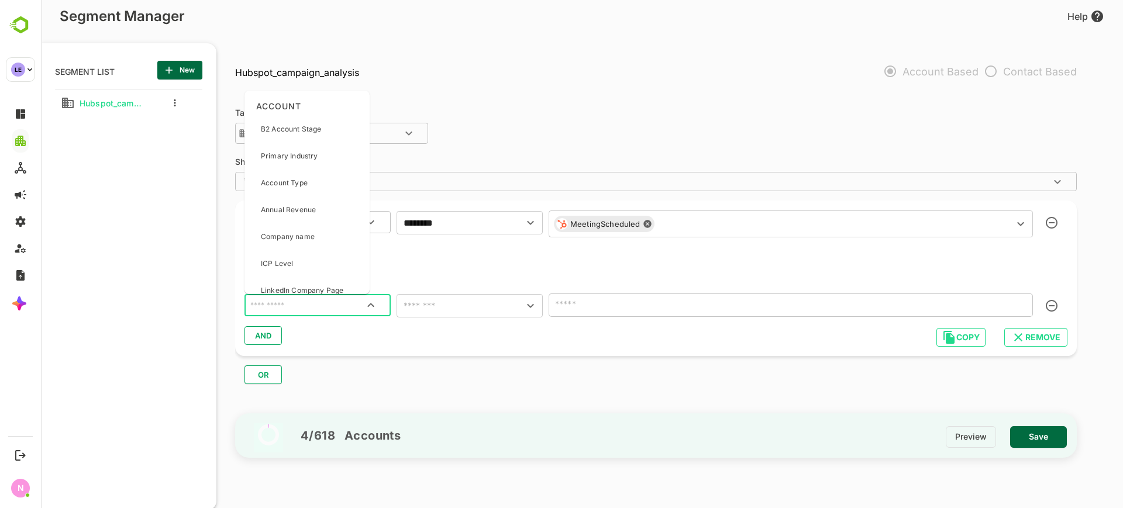
click at [323, 308] on input "text" at bounding box center [317, 305] width 139 height 15
type input "*****"
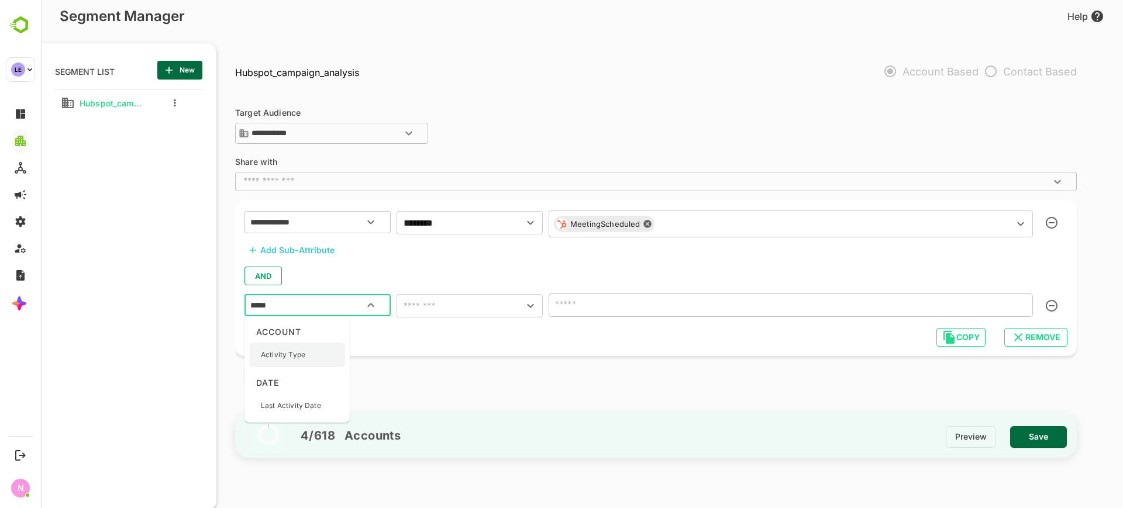
click at [282, 343] on div "Activity Type" at bounding box center [283, 355] width 44 height 25
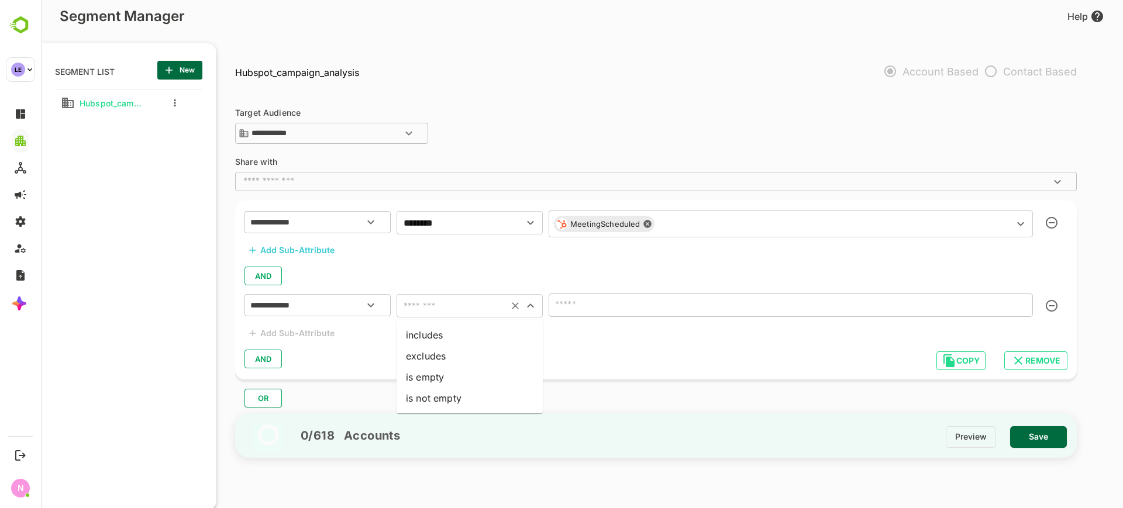
click at [445, 301] on input "text" at bounding box center [452, 306] width 105 height 16
click at [443, 367] on li "is empty" at bounding box center [470, 377] width 146 height 21
type input "********"
click at [515, 305] on icon "Clear" at bounding box center [515, 306] width 12 height 12
click at [473, 305] on input "text" at bounding box center [452, 306] width 105 height 16
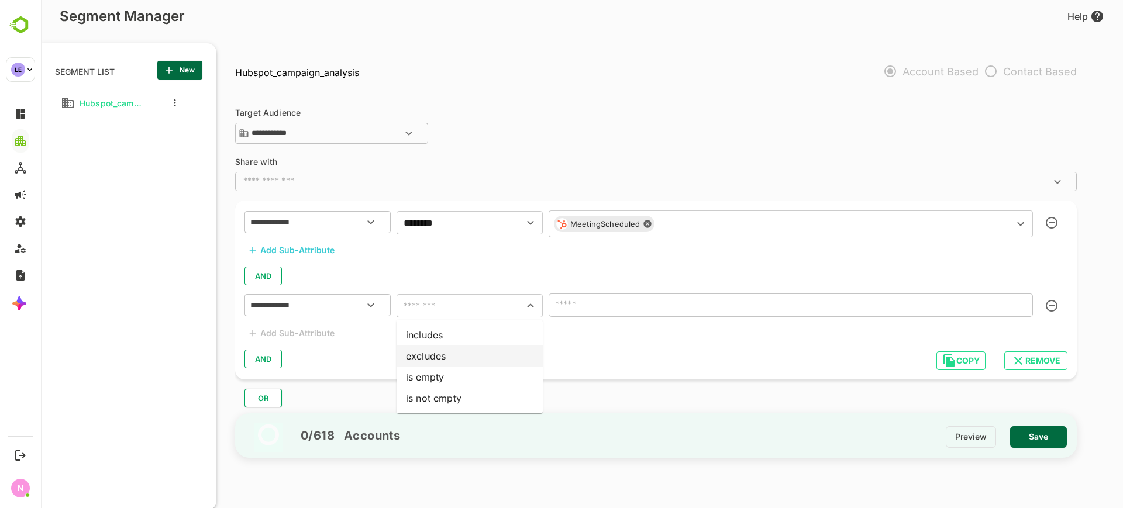
click at [457, 347] on li "excludes" at bounding box center [470, 356] width 146 height 21
type input "********"
click at [601, 312] on input "text" at bounding box center [773, 305] width 443 height 16
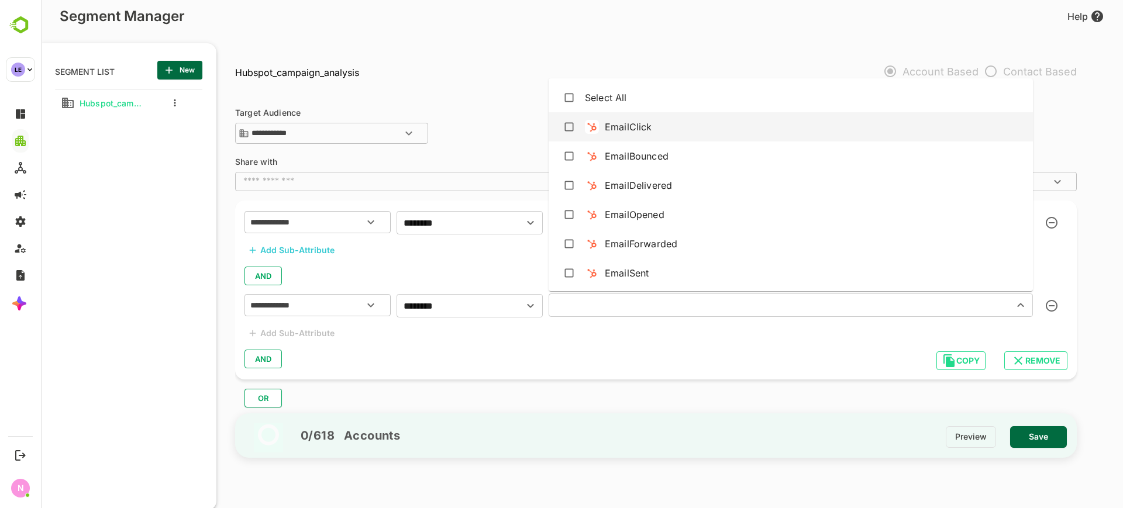
click at [587, 132] on img at bounding box center [592, 127] width 12 height 12
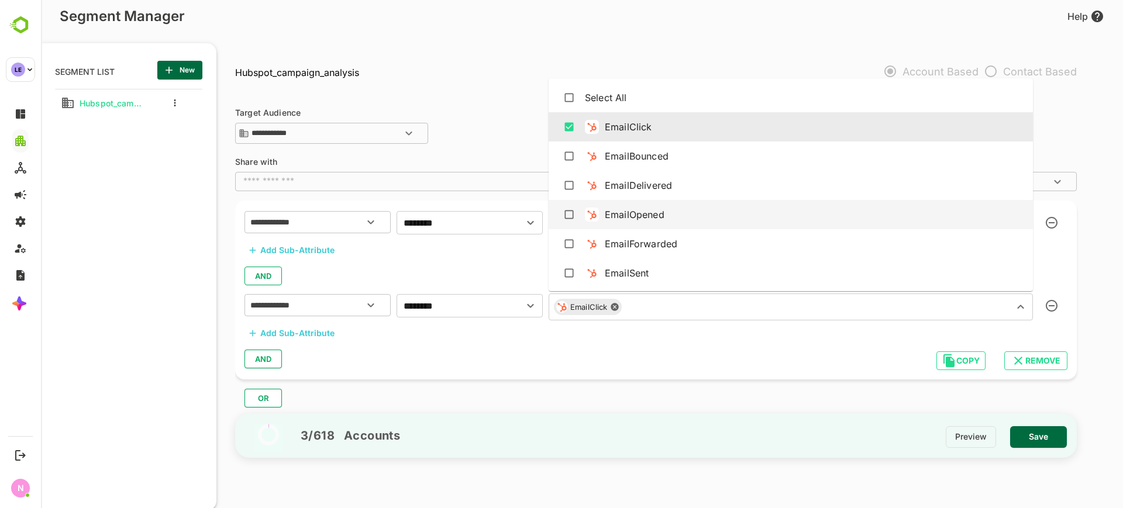
click at [581, 207] on div "EmailOpened" at bounding box center [791, 215] width 466 height 22
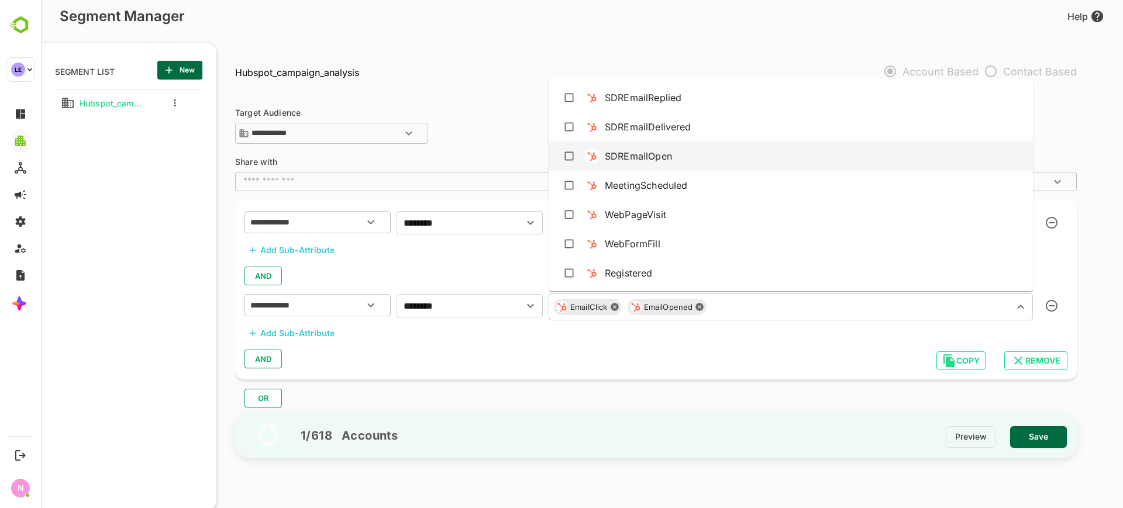
scroll to position [323, 0]
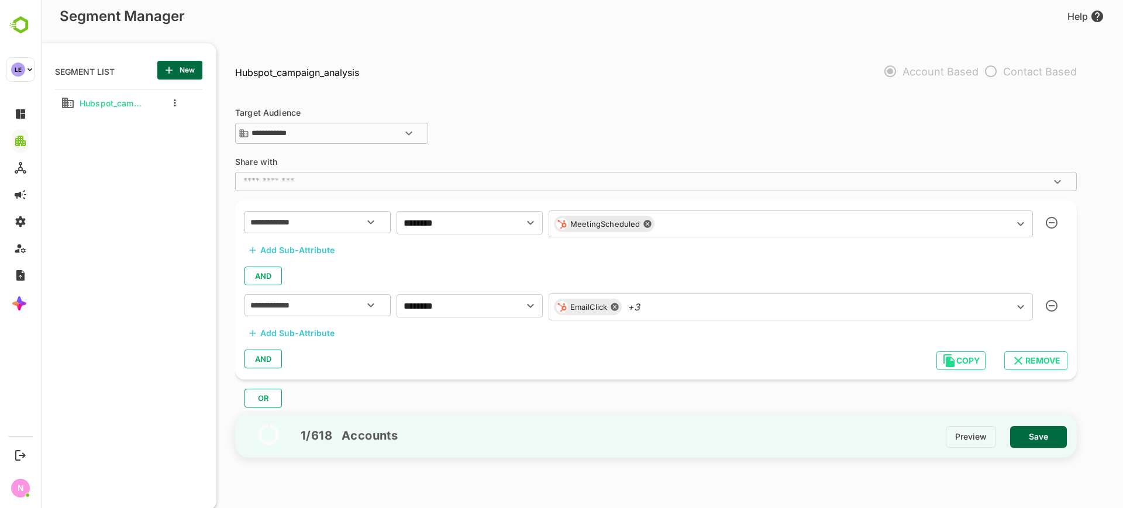
click at [581, 408] on div "1 / 618 Accounts Preview Save" at bounding box center [656, 436] width 842 height 64
click at [1042, 431] on span "Save" at bounding box center [1038, 436] width 38 height 15
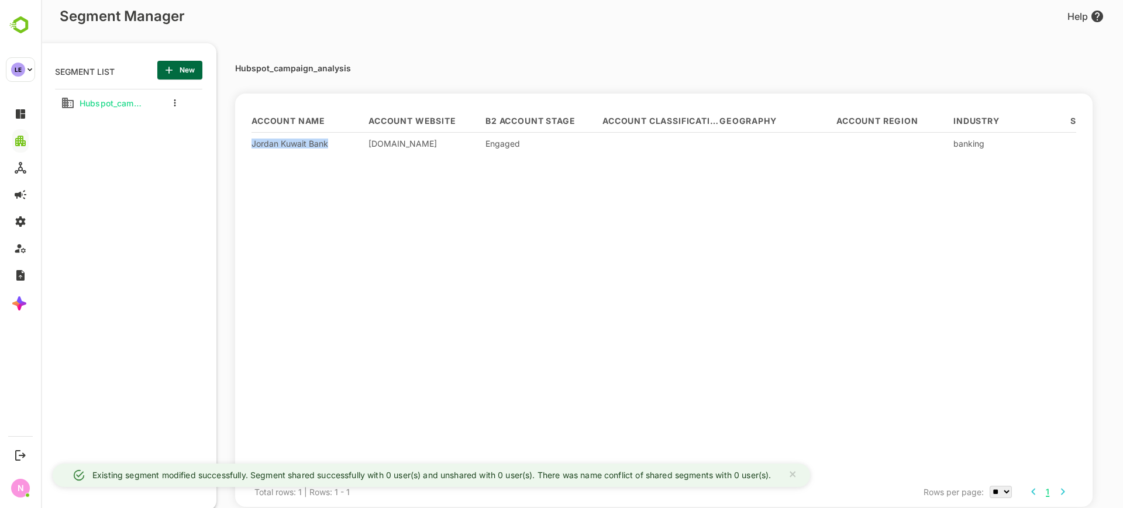
drag, startPoint x: 333, startPoint y: 138, endPoint x: 252, endPoint y: 149, distance: 82.0
click at [252, 149] on div "Jordan Kuwait Bank" at bounding box center [310, 143] width 117 height 22
copy div "Jordan Kuwait Bank"
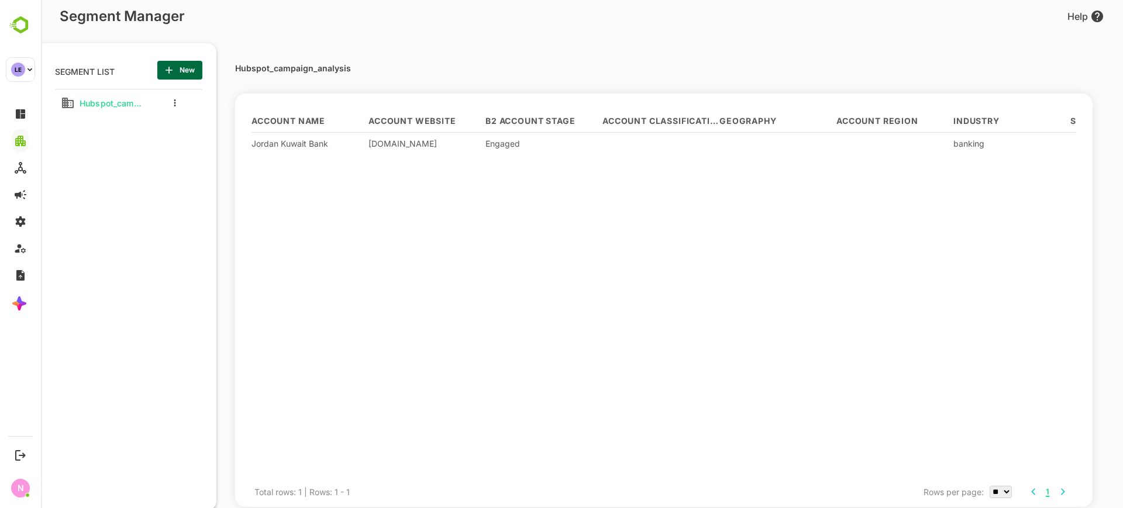
click at [170, 105] on div at bounding box center [172, 102] width 47 height 21
click at [177, 104] on button "more actions" at bounding box center [175, 103] width 6 height 11
click at [207, 128] on span "Edit" at bounding box center [235, 123] width 64 height 14
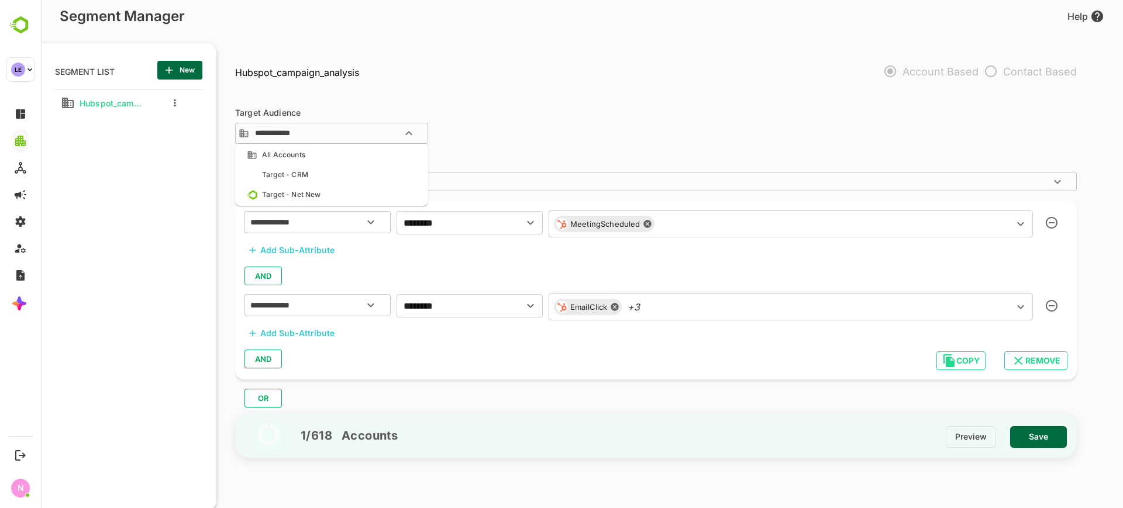
click at [388, 139] on input "**********" at bounding box center [339, 133] width 172 height 14
click div "**********"
click at [1056, 308] on icon "button" at bounding box center [1052, 306] width 12 height 12
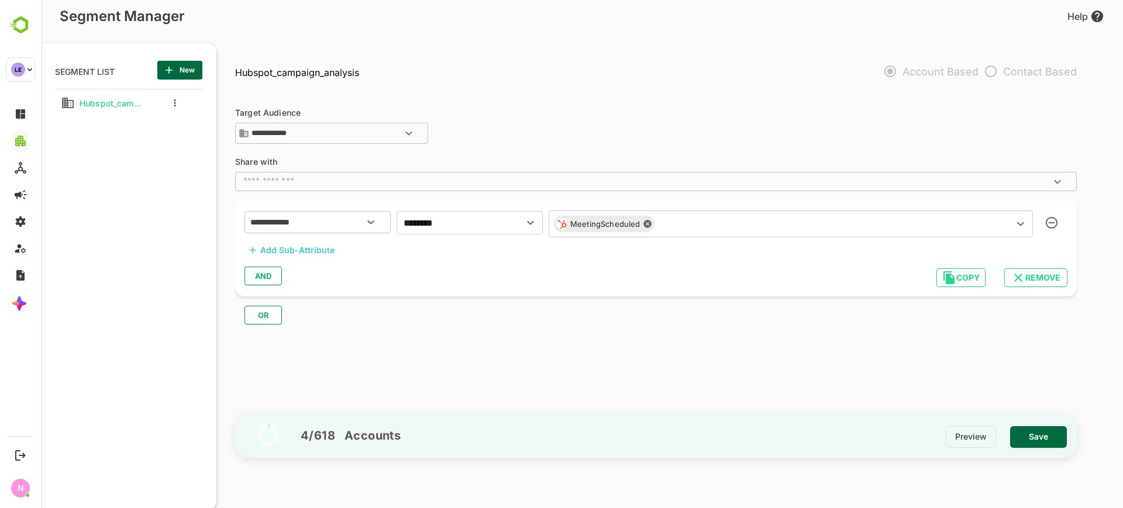
click at [700, 228] on input "text" at bounding box center [827, 224] width 336 height 16
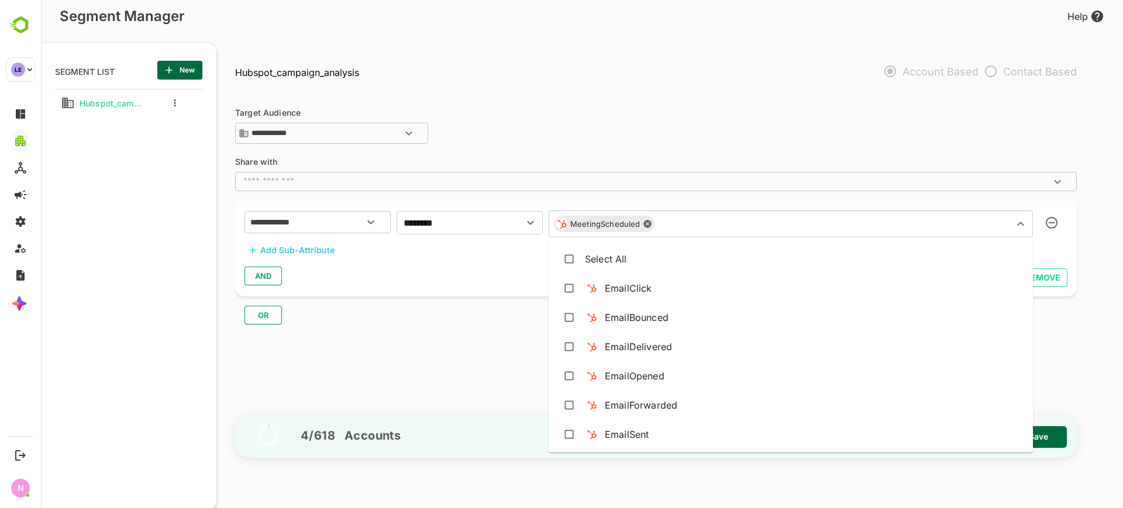
scroll to position [204, 0]
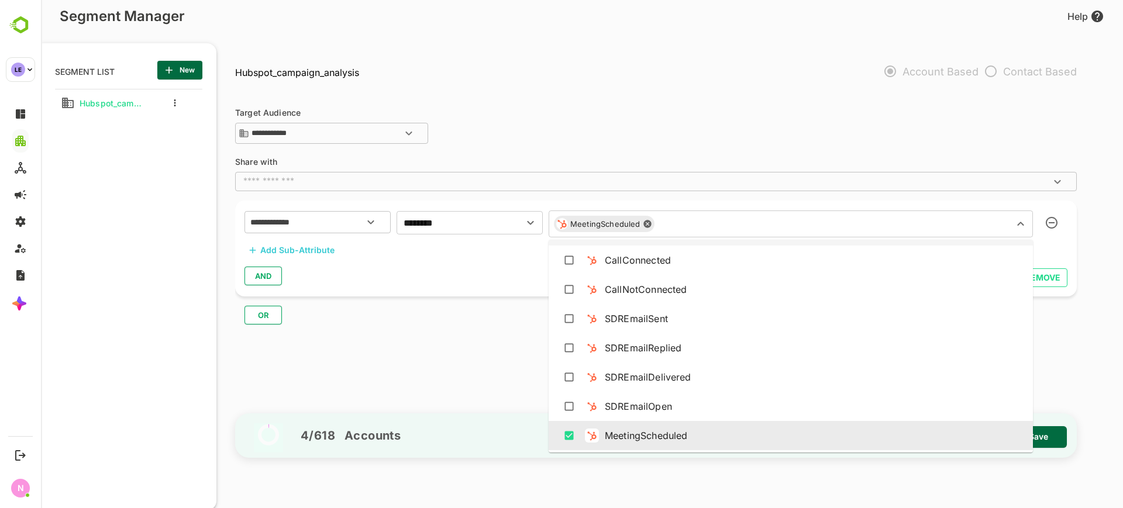
click at [652, 226] on div "MeetingScheduled" at bounding box center [604, 224] width 101 height 16
click at [646, 221] on icon at bounding box center [647, 225] width 8 height 8
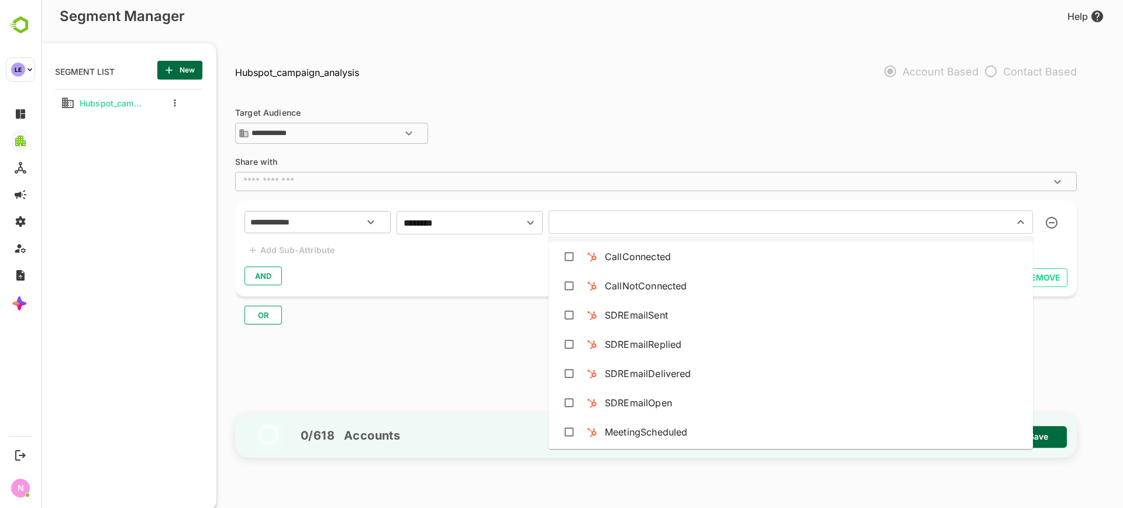
click at [648, 221] on input "text" at bounding box center [773, 222] width 443 height 16
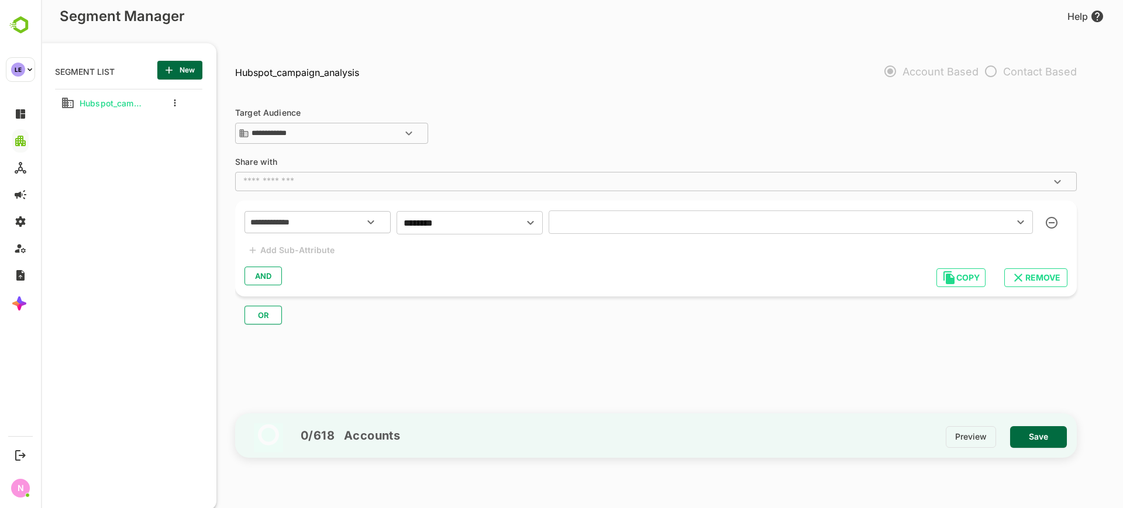
click at [645, 228] on input "text" at bounding box center [773, 222] width 443 height 16
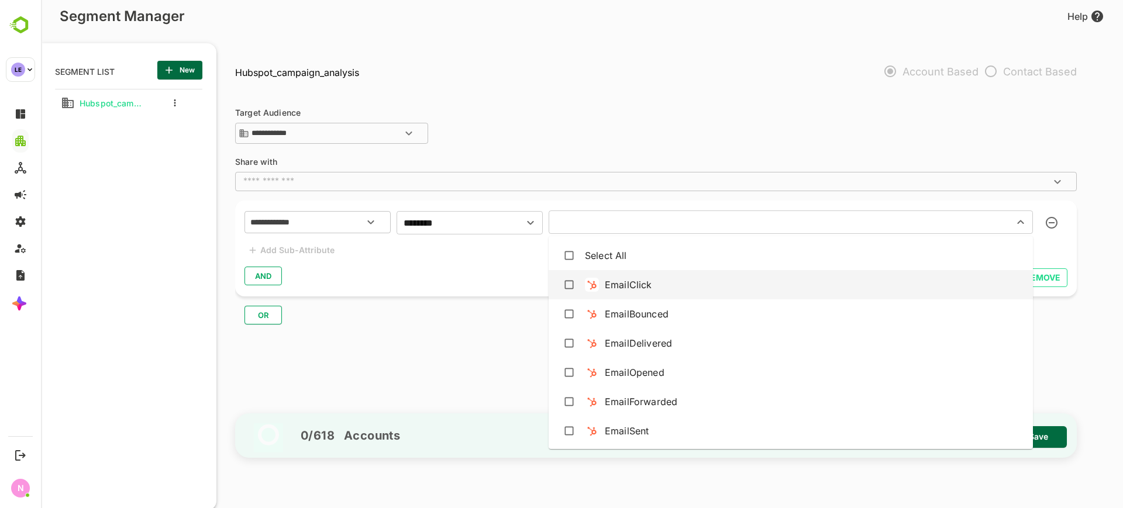
click at [645, 281] on div "EmailClick" at bounding box center [628, 285] width 47 height 14
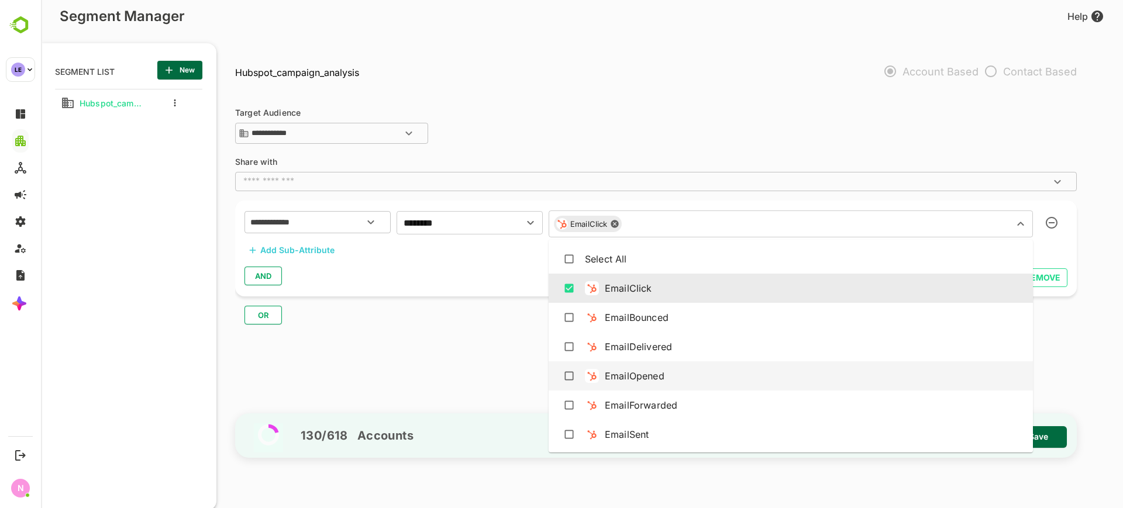
click at [660, 367] on div "EmailOpened" at bounding box center [791, 376] width 466 height 22
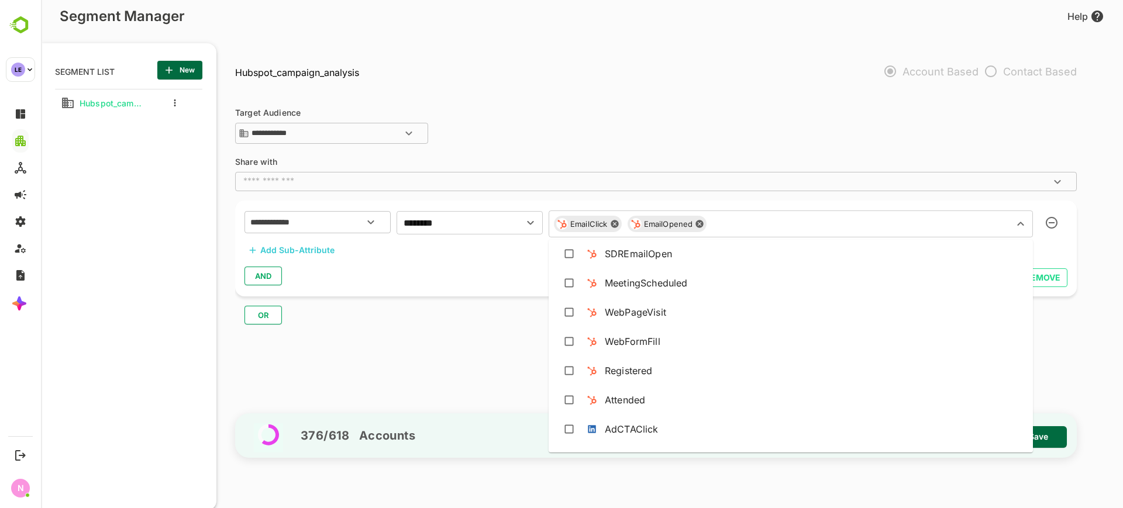
scroll to position [366, 0]
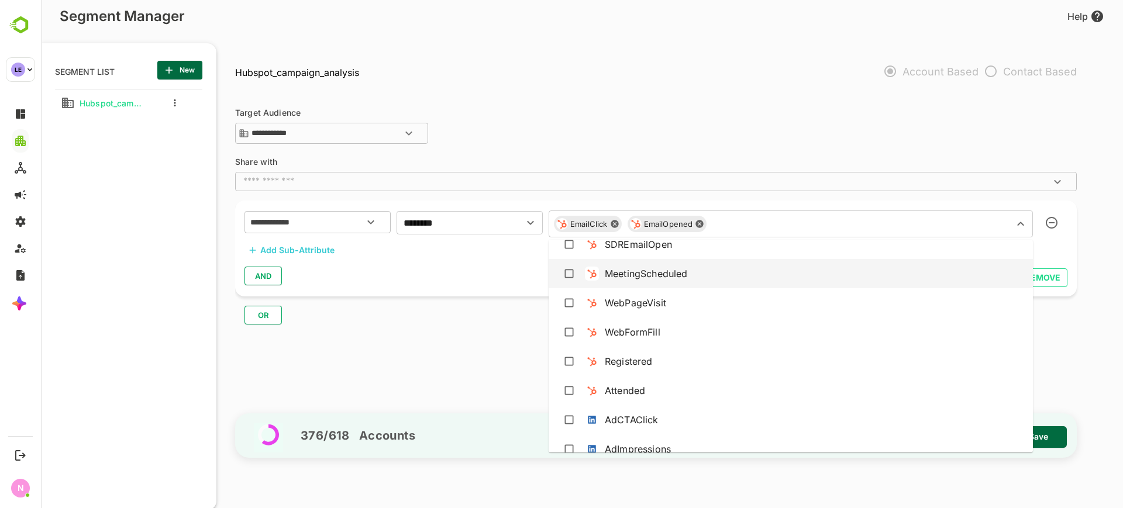
click at [662, 279] on div "MeetingScheduled" at bounding box center [646, 274] width 82 height 14
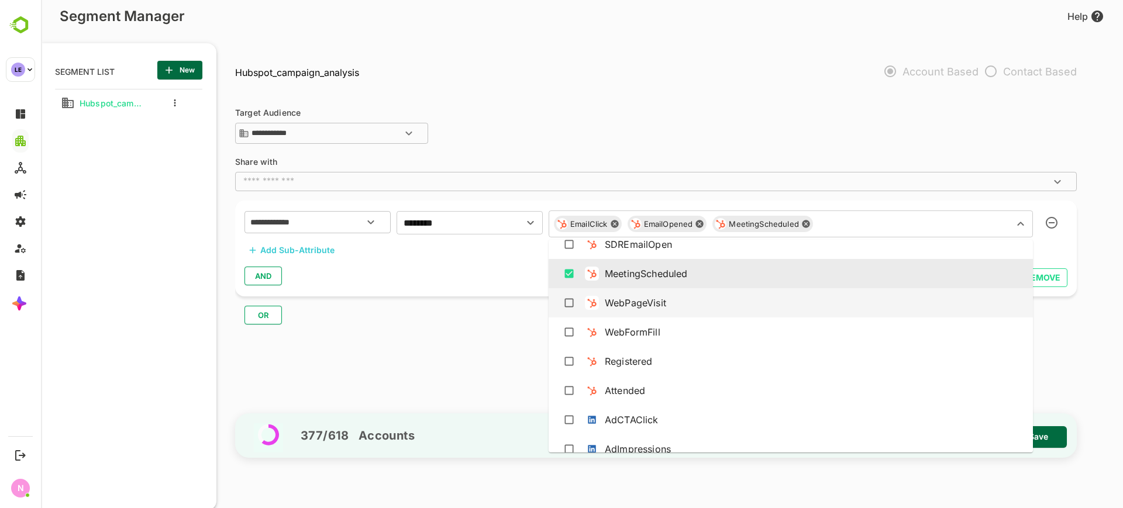
click at [667, 297] on div "WebPageVisit" at bounding box center [791, 303] width 466 height 22
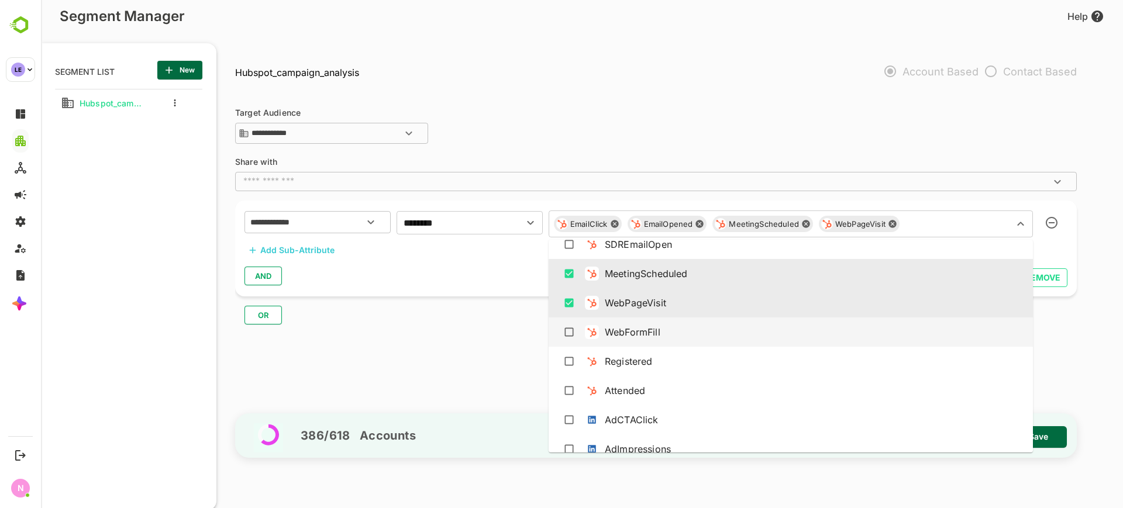
click at [666, 328] on div "WebFormFill" at bounding box center [791, 332] width 466 height 22
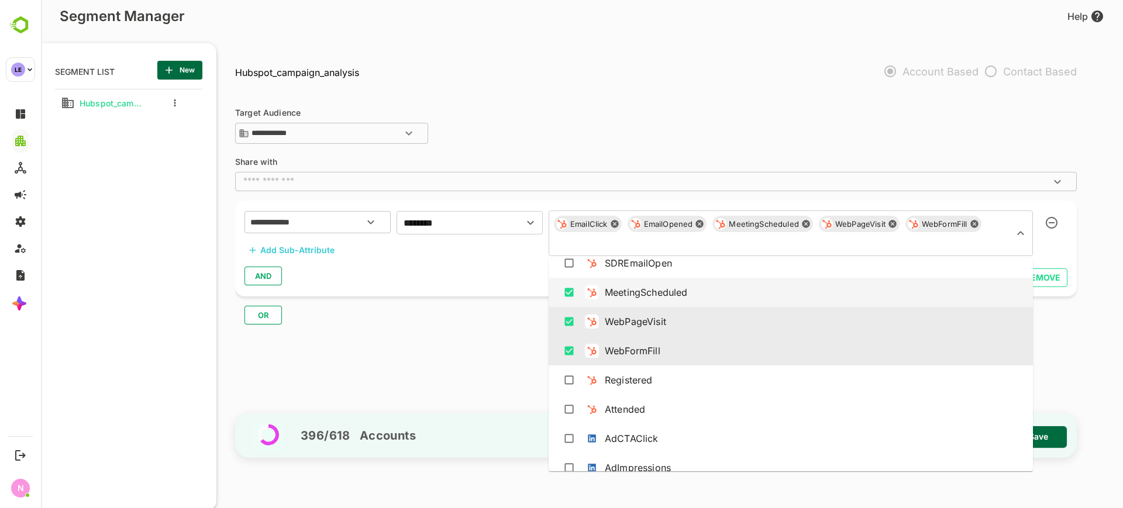
click at [670, 297] on div "MeetingScheduled" at bounding box center [646, 292] width 82 height 14
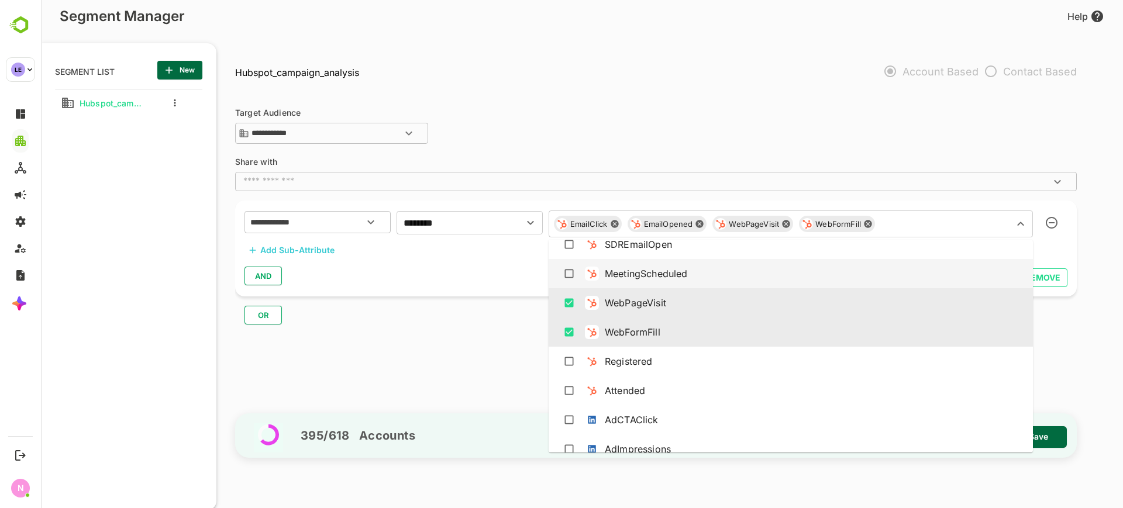
click at [677, 281] on div "MeetingScheduled" at bounding box center [791, 274] width 466 height 22
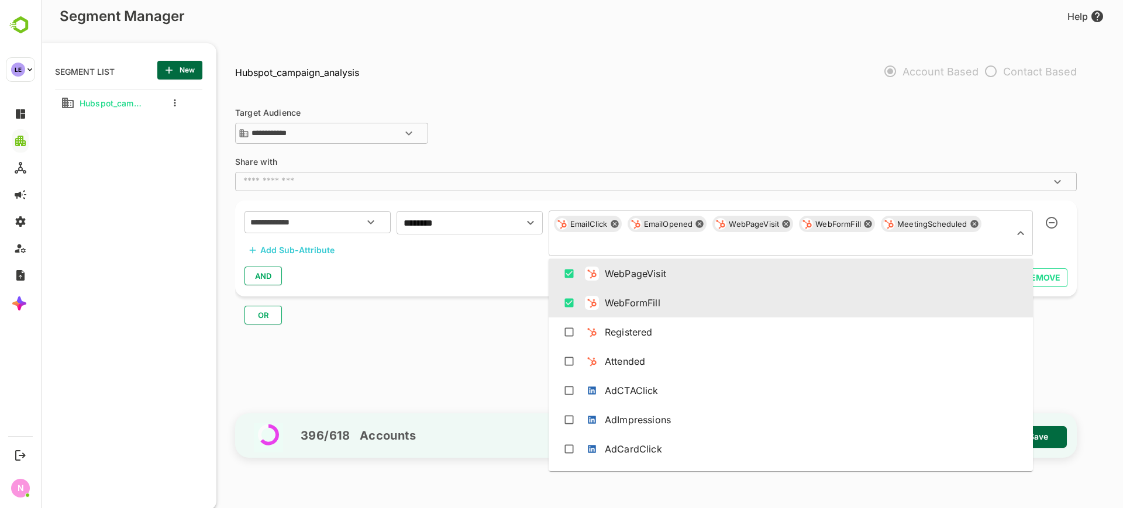
scroll to position [439, 0]
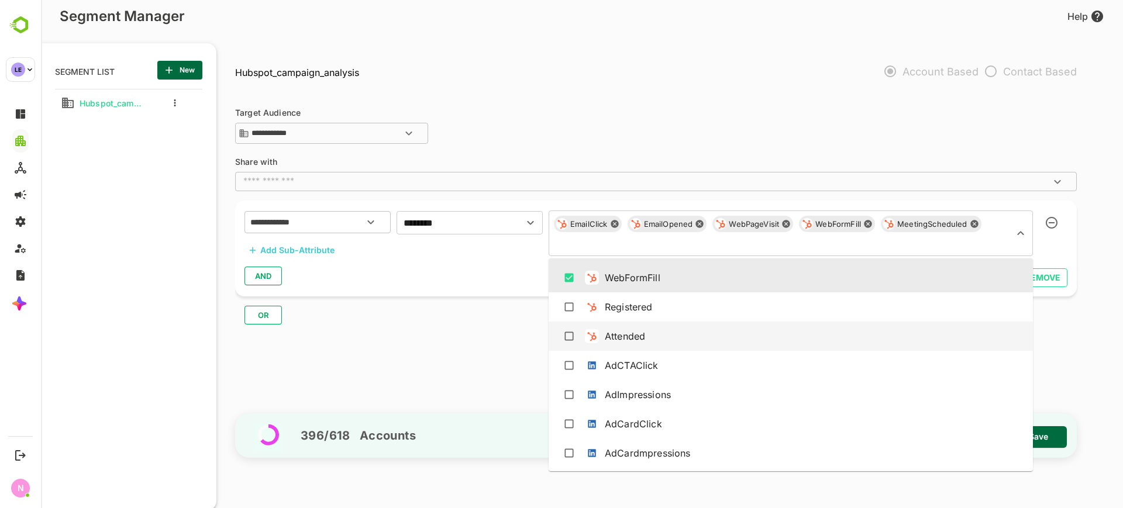
click at [491, 356] on div "**********" at bounding box center [661, 251] width 853 height 315
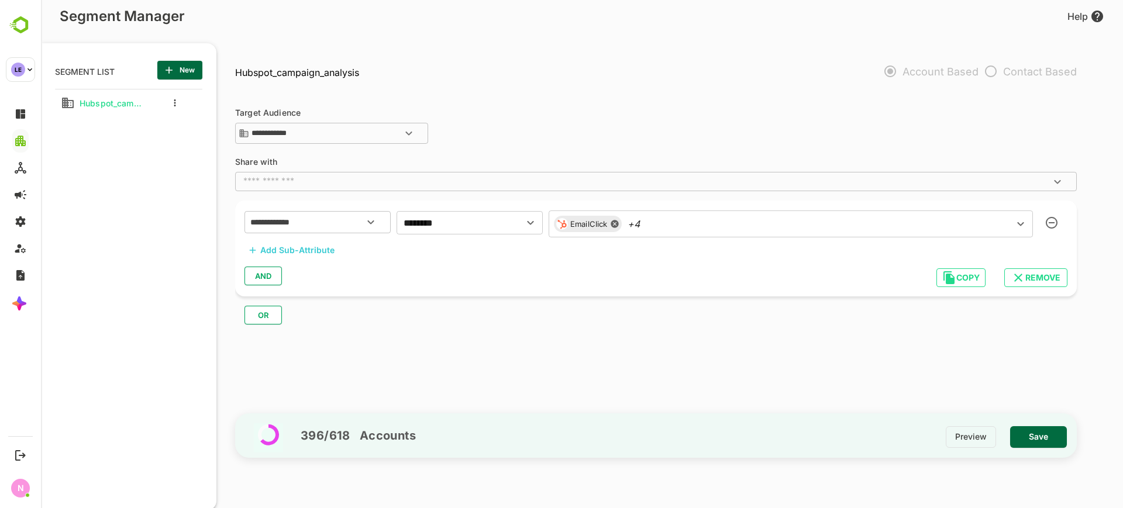
click at [318, 252] on div "Add Sub-Attribute" at bounding box center [297, 250] width 74 height 14
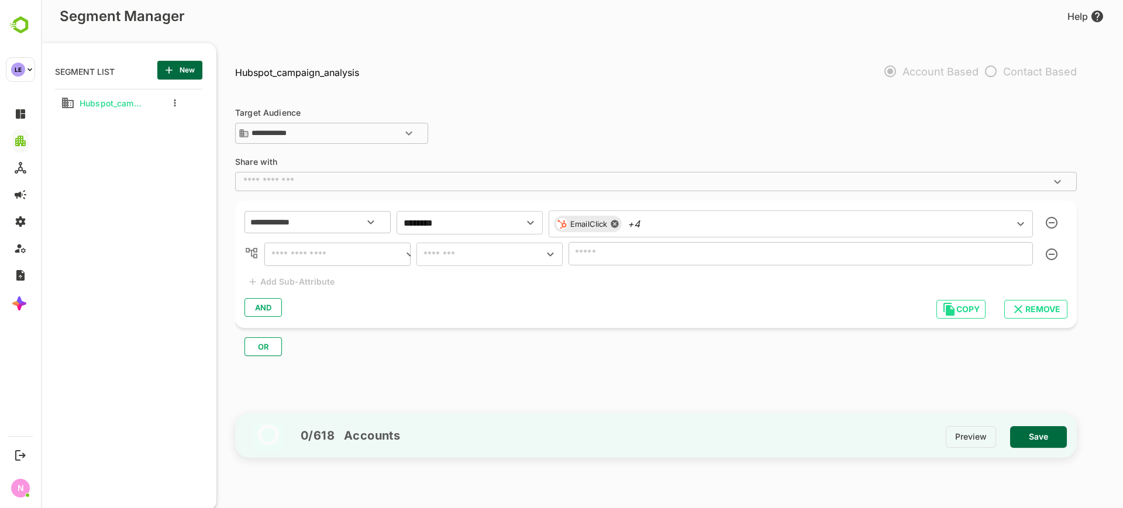
click at [294, 257] on input "text" at bounding box center [335, 254] width 135 height 16
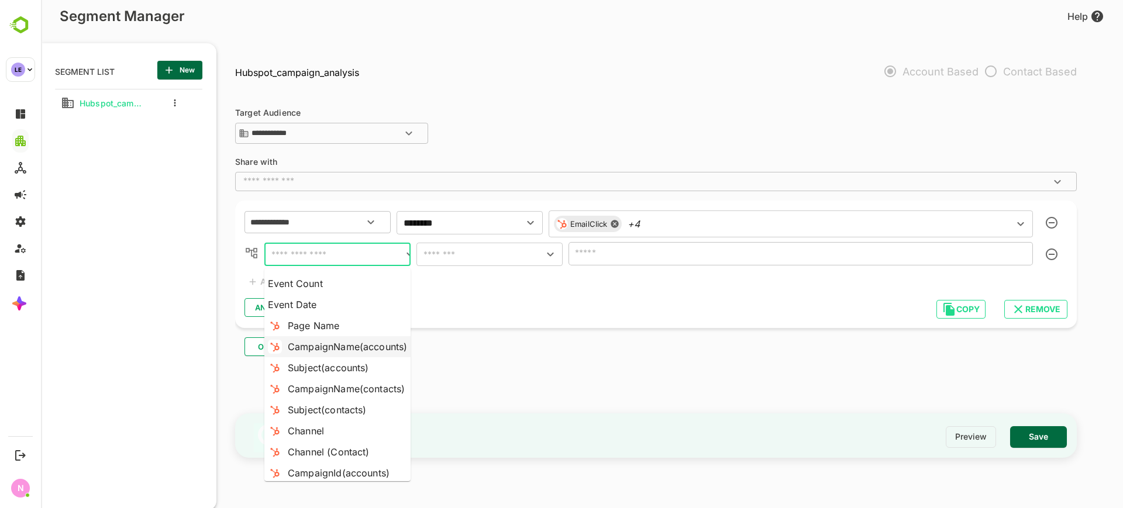
click at [338, 344] on div "CampaignName(accounts)" at bounding box center [347, 347] width 119 height 14
type input "**********"
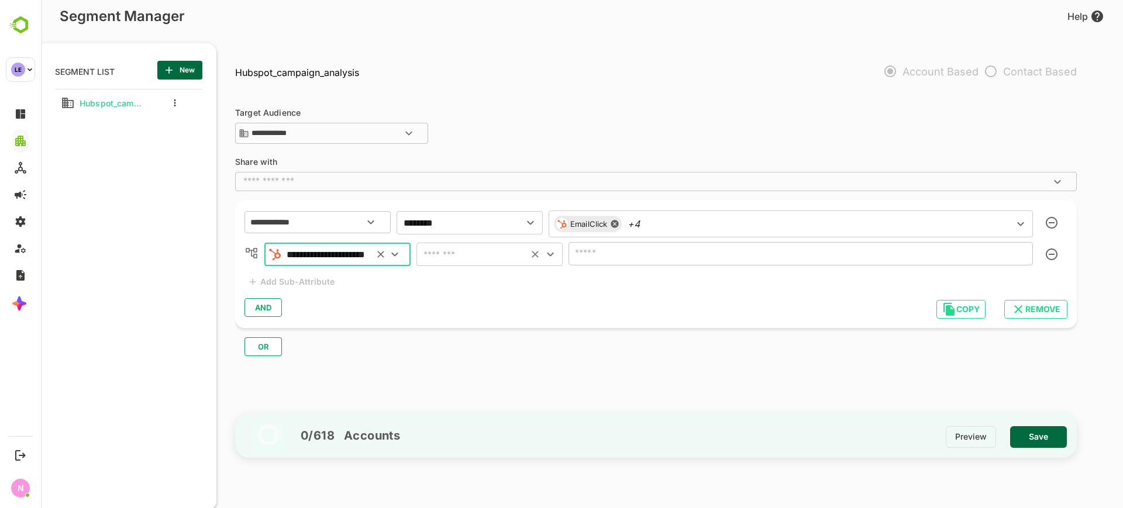
click at [466, 256] on input "text" at bounding box center [472, 254] width 105 height 16
click at [467, 280] on li "includes" at bounding box center [489, 283] width 146 height 21
type input "********"
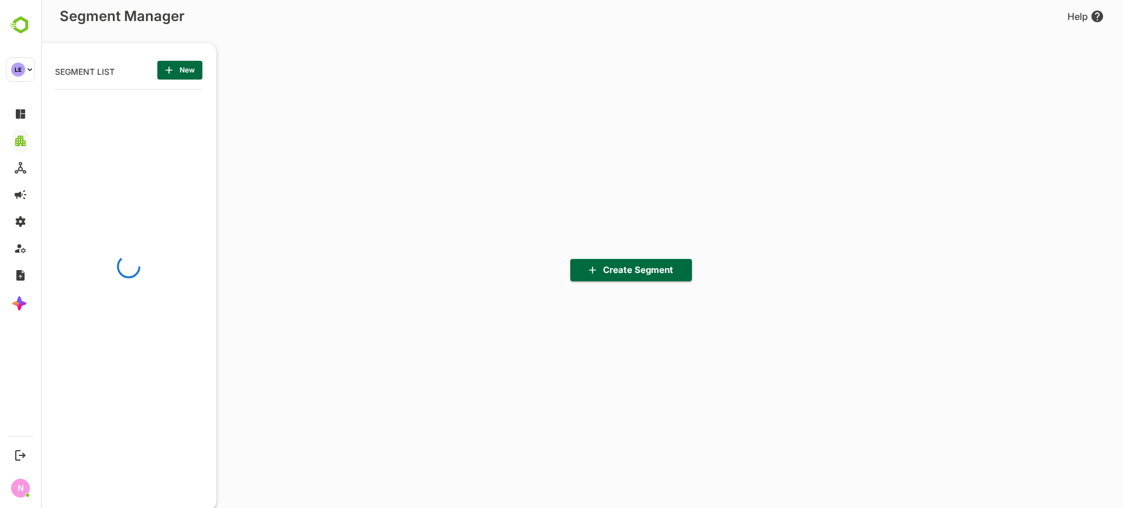
scroll to position [353, 144]
click at [170, 71] on icon "button" at bounding box center [169, 70] width 12 height 12
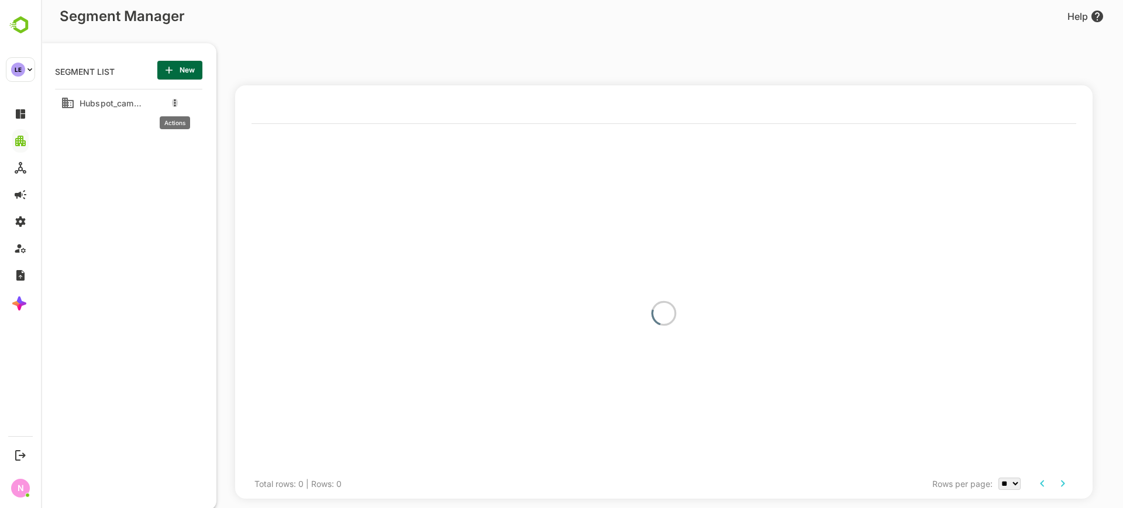
click at [175, 102] on icon "more actions" at bounding box center [175, 102] width 2 height 7
click at [230, 127] on span "Edit" at bounding box center [235, 123] width 64 height 14
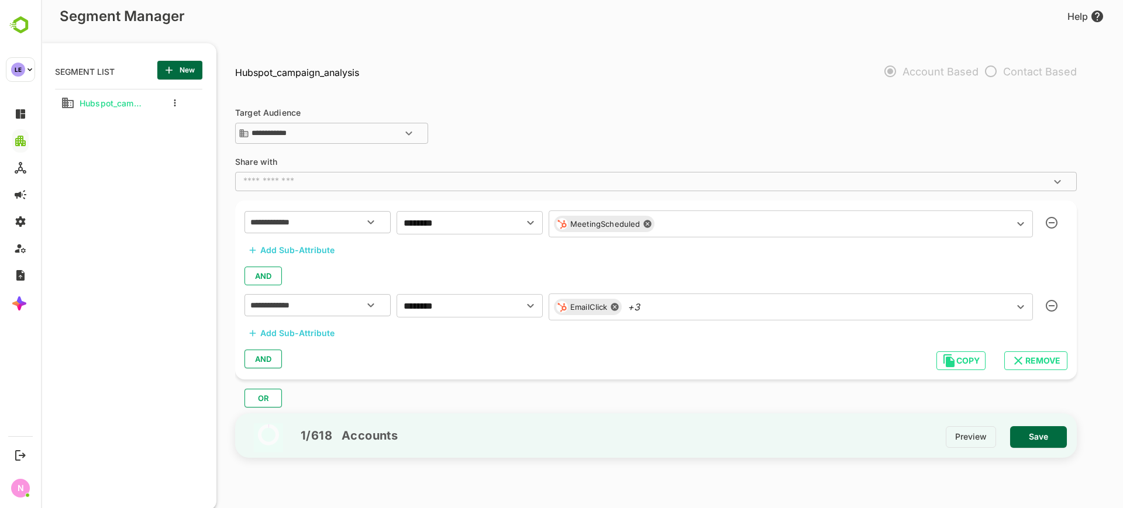
click at [891, 211] on div "MeetingScheduled ​" at bounding box center [791, 224] width 484 height 27
click at [643, 224] on icon at bounding box center [647, 225] width 8 height 8
click at [1047, 306] on icon "button" at bounding box center [1052, 306] width 12 height 12
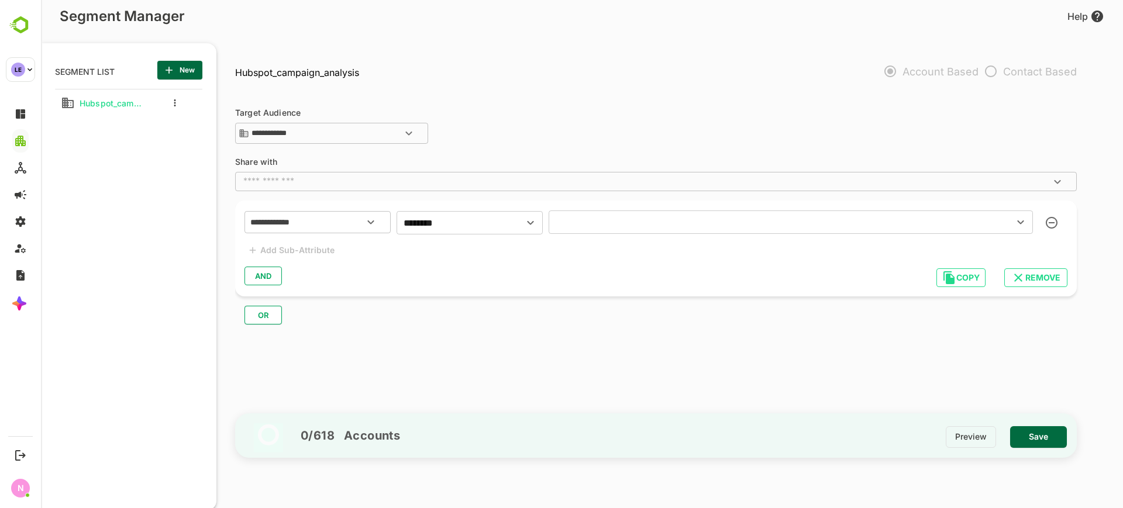
click at [680, 211] on div "​" at bounding box center [791, 222] width 484 height 23
click at [635, 224] on input "text" at bounding box center [773, 222] width 443 height 16
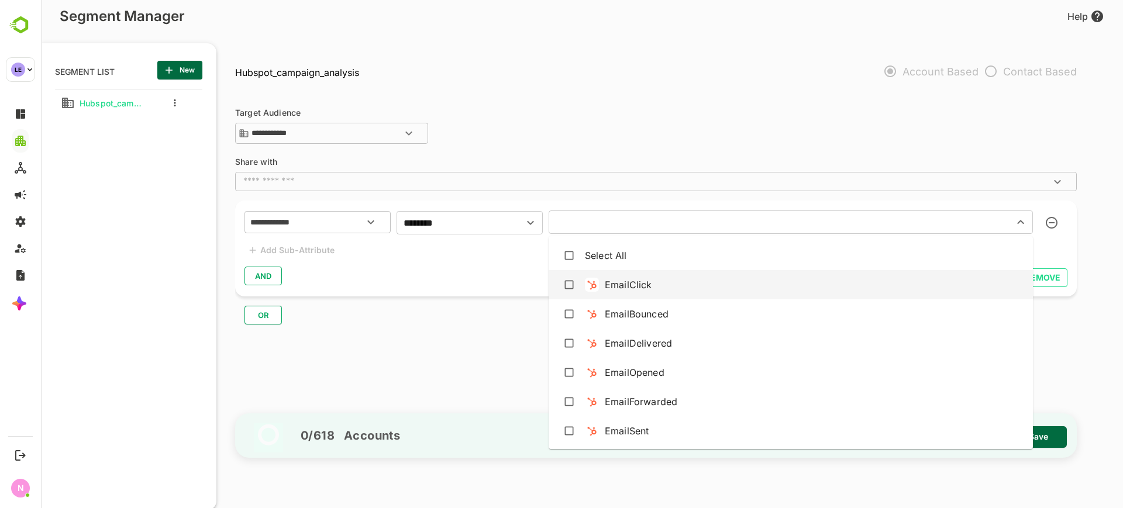
click at [678, 293] on div "EmailClick" at bounding box center [791, 285] width 466 height 22
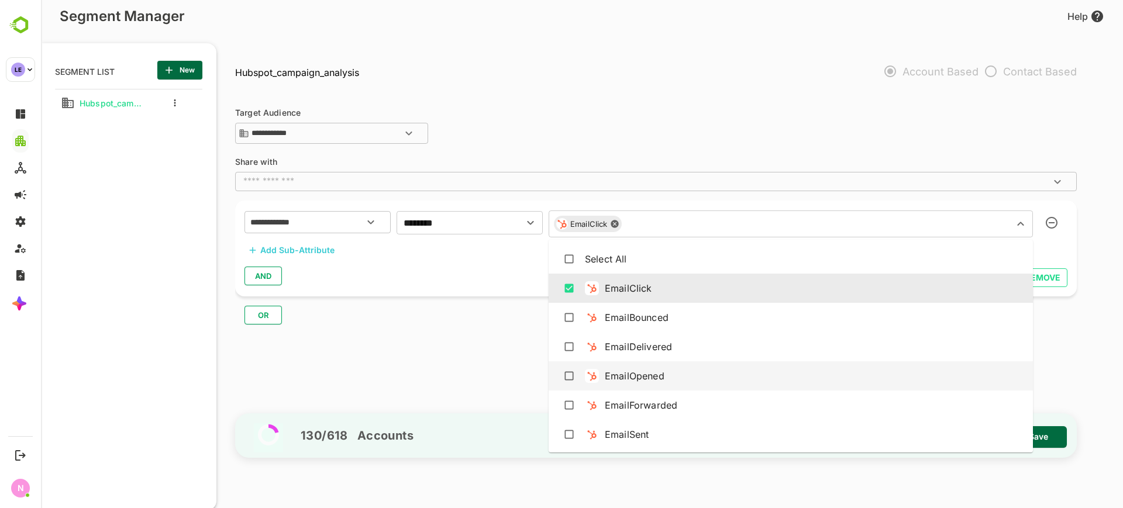
scroll to position [73, 0]
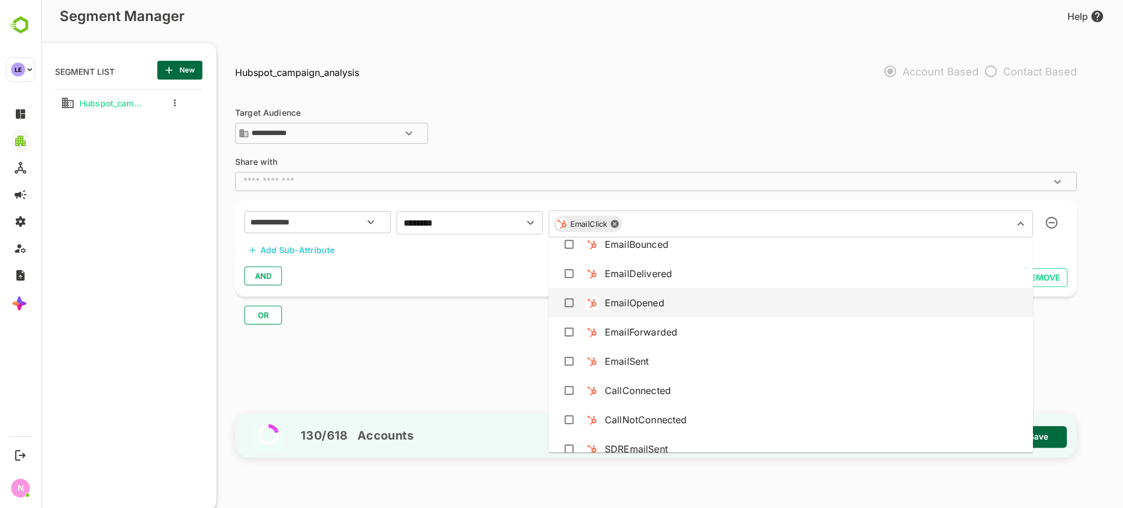
click at [655, 301] on div "EmailOpened" at bounding box center [635, 303] width 60 height 14
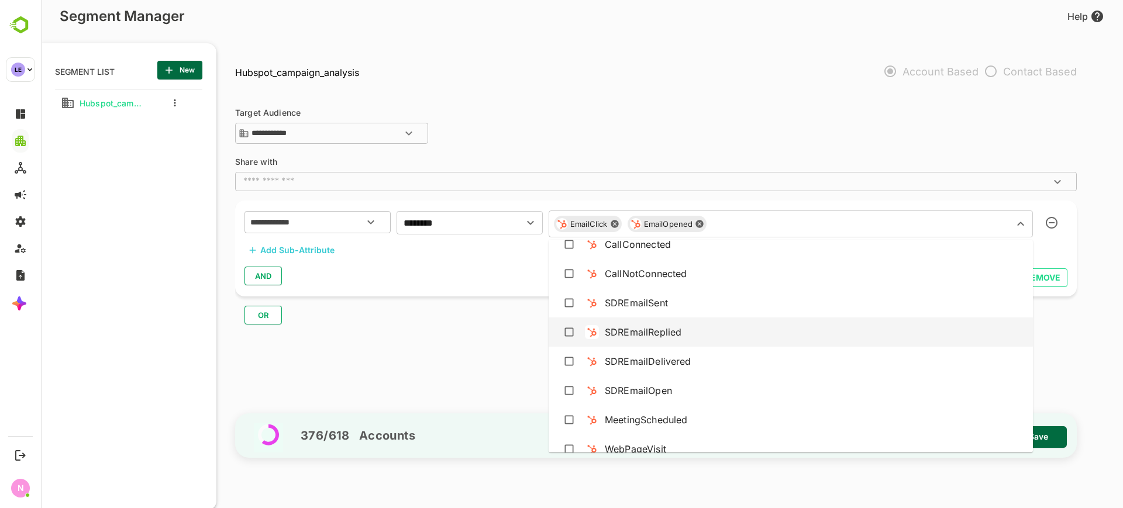
scroll to position [292, 0]
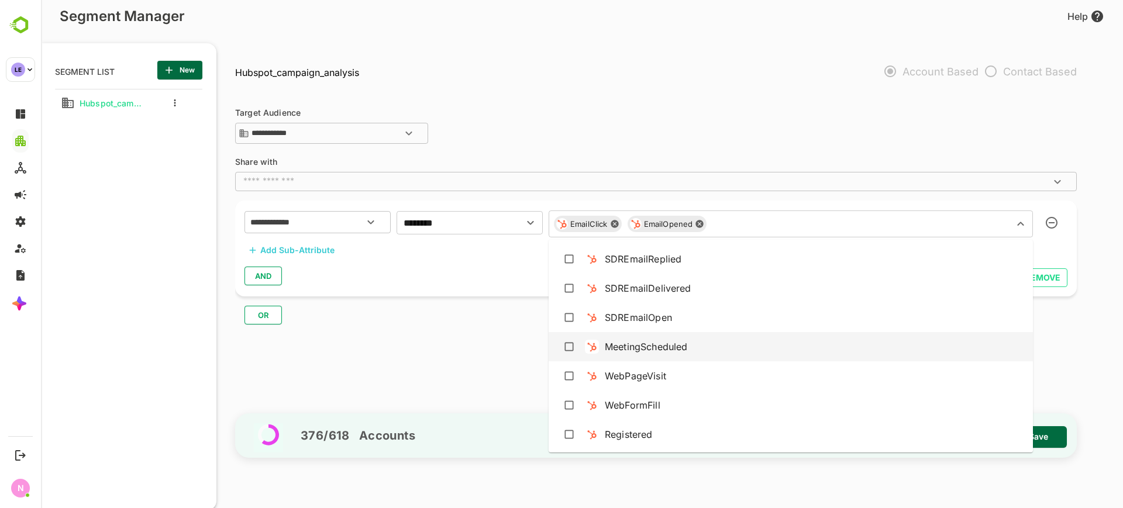
click at [653, 347] on div "MeetingScheduled" at bounding box center [646, 347] width 82 height 14
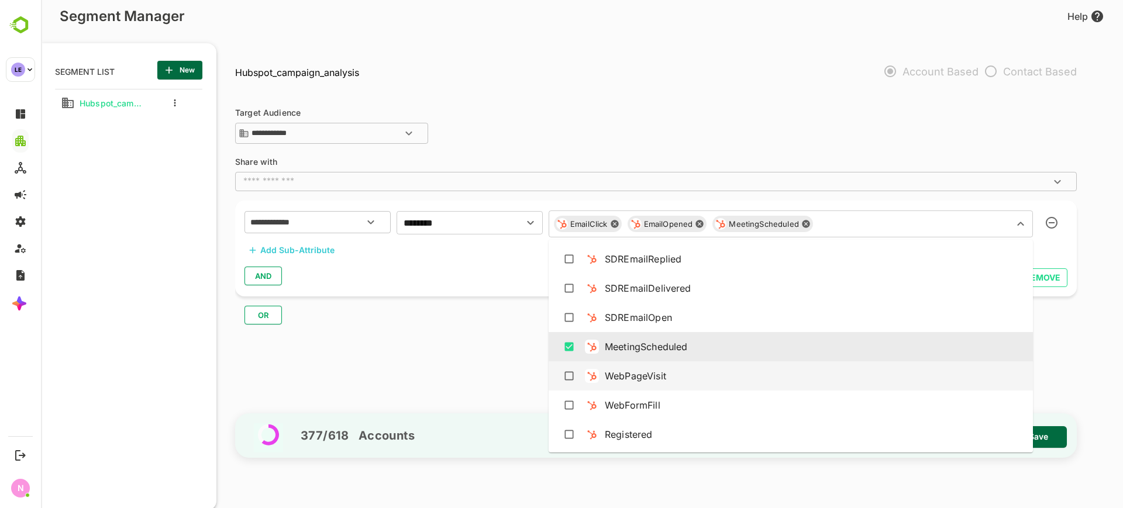
click at [658, 373] on div "WebPageVisit" at bounding box center [635, 376] width 61 height 14
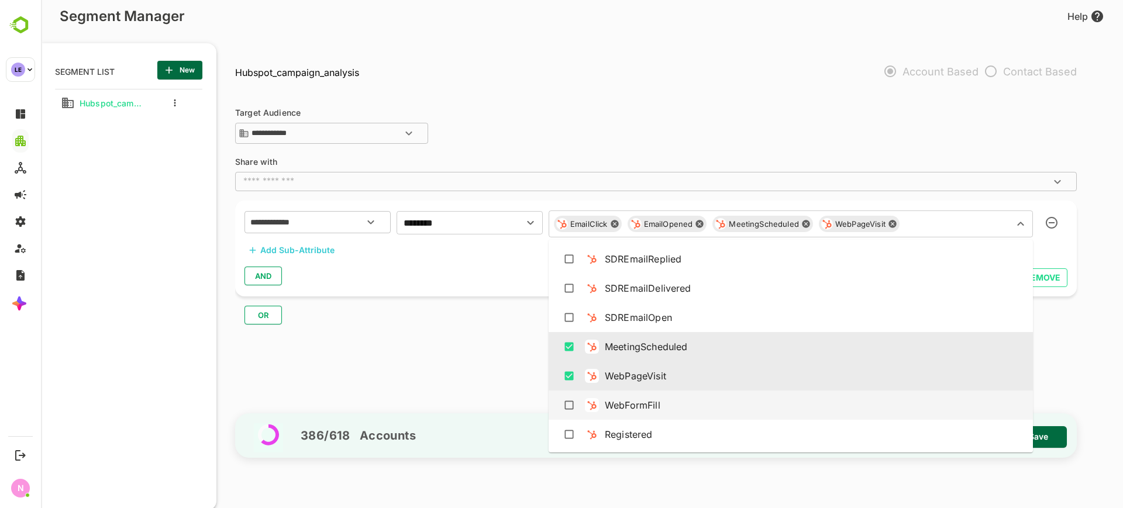
click at [660, 400] on div "WebFormFill" at bounding box center [633, 405] width 56 height 14
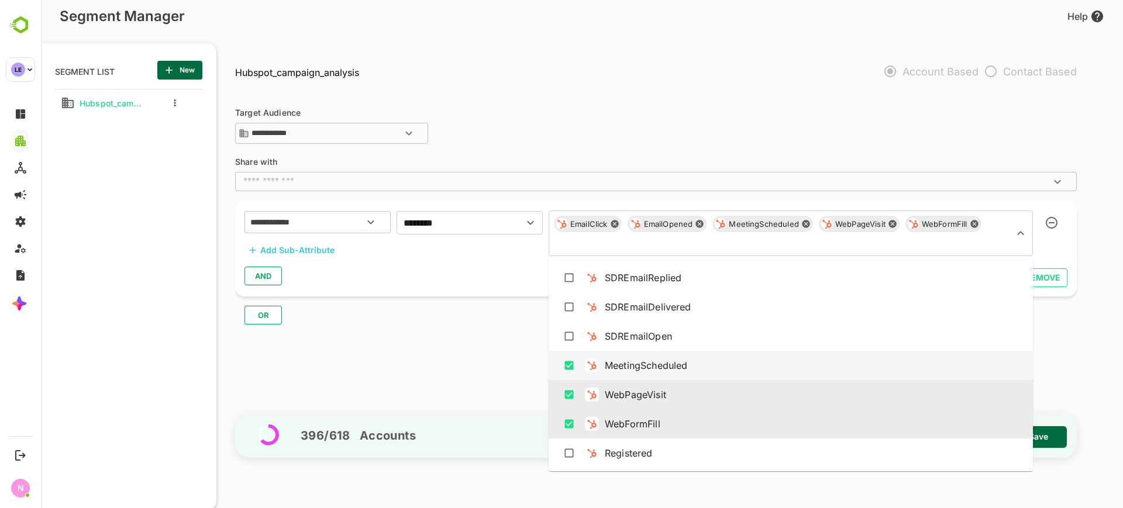
click at [662, 369] on div "MeetingScheduled" at bounding box center [646, 366] width 82 height 14
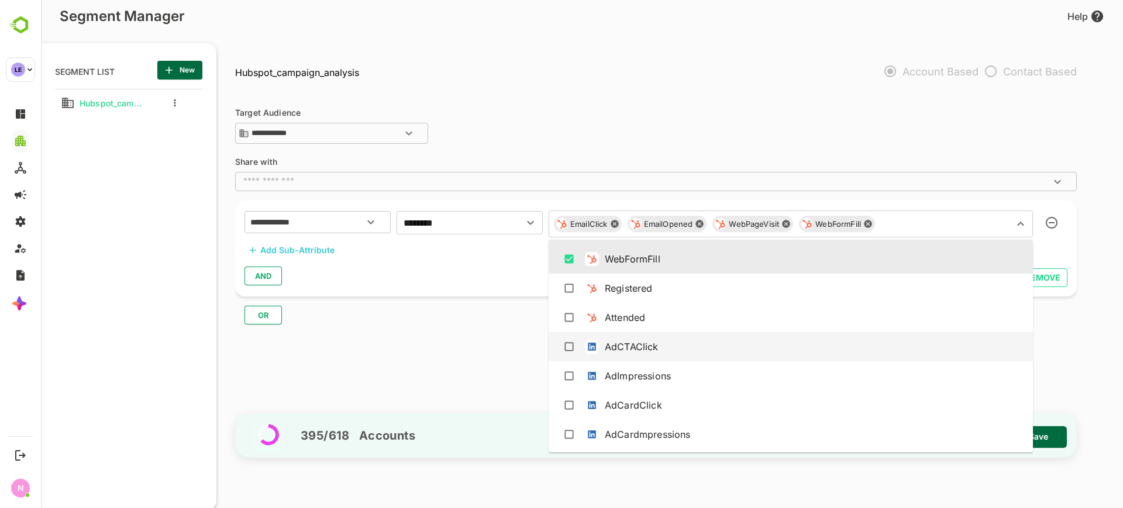
scroll to position [366, 0]
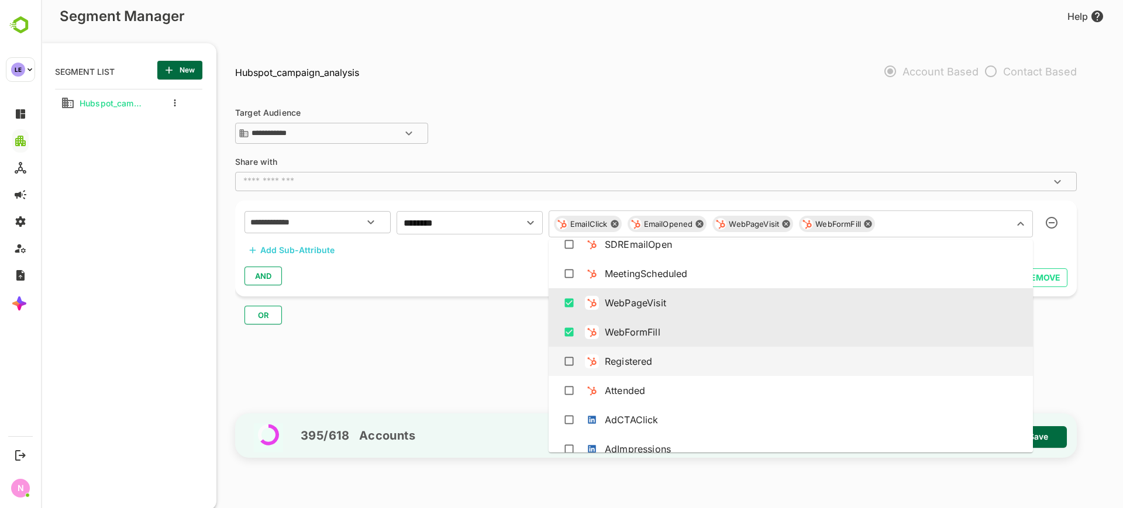
click at [306, 249] on div "Add Sub-Attribute" at bounding box center [297, 250] width 74 height 14
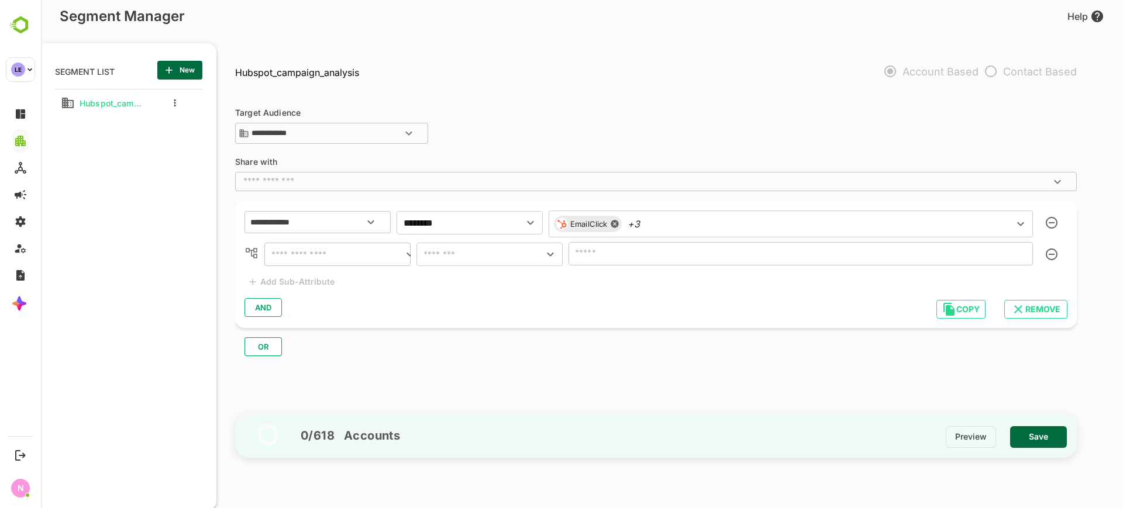
click at [325, 253] on input "text" at bounding box center [335, 254] width 135 height 16
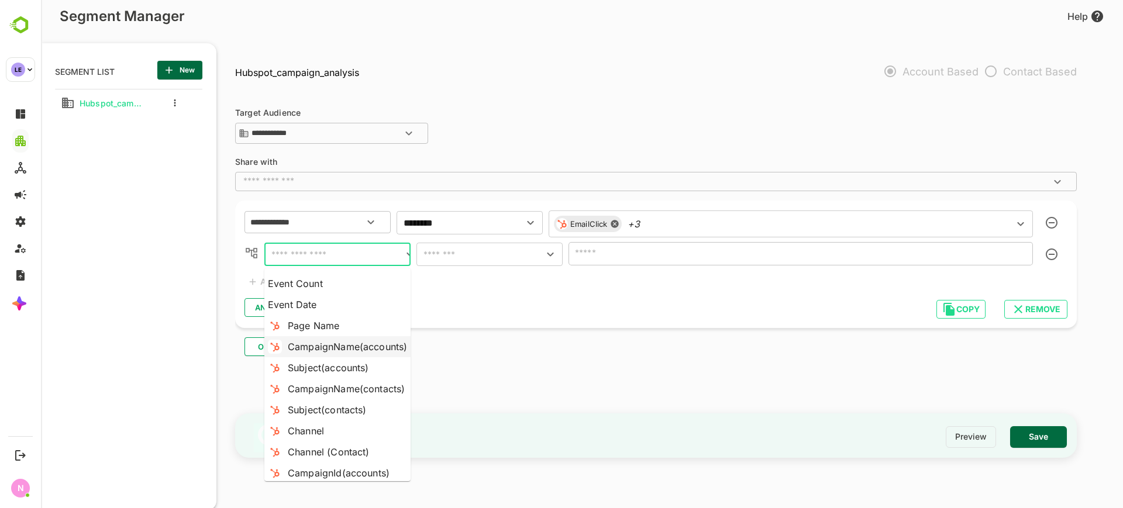
click at [339, 343] on div "CampaignName(accounts)" at bounding box center [347, 347] width 119 height 14
type input "**********"
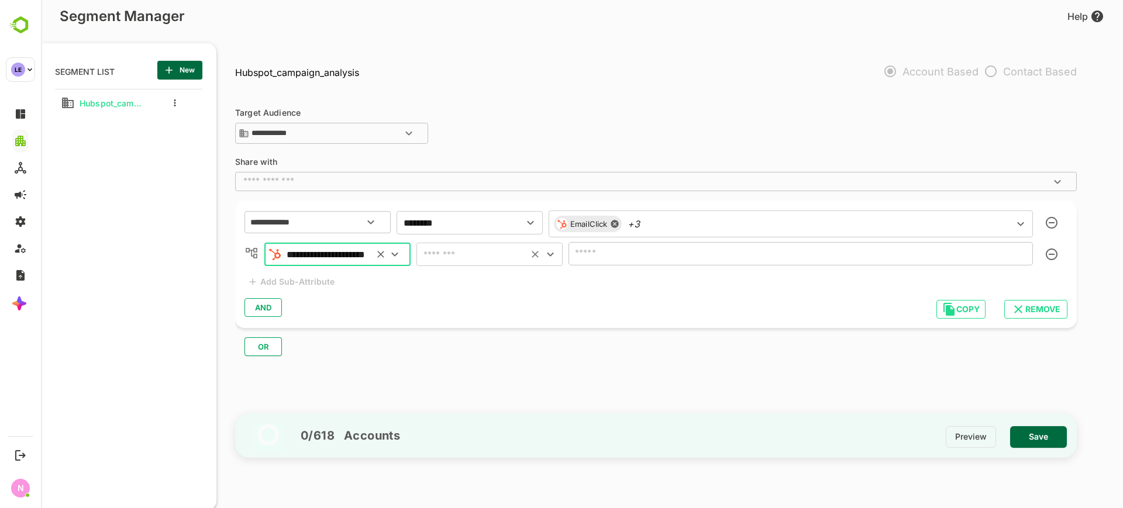
click at [477, 252] on input "text" at bounding box center [472, 254] width 105 height 16
click at [484, 275] on li "includes" at bounding box center [489, 283] width 146 height 21
type input "********"
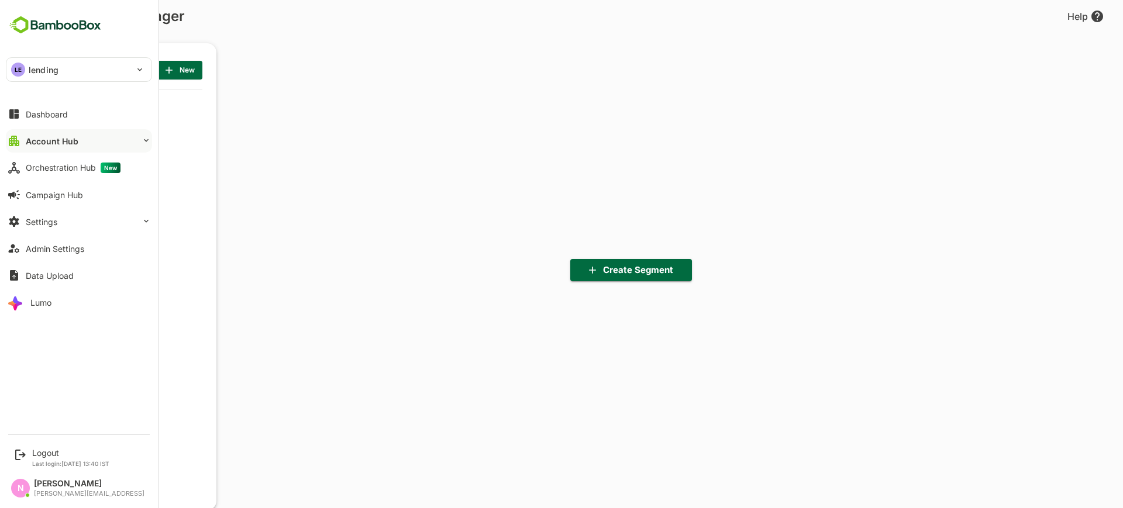
scroll to position [353, 144]
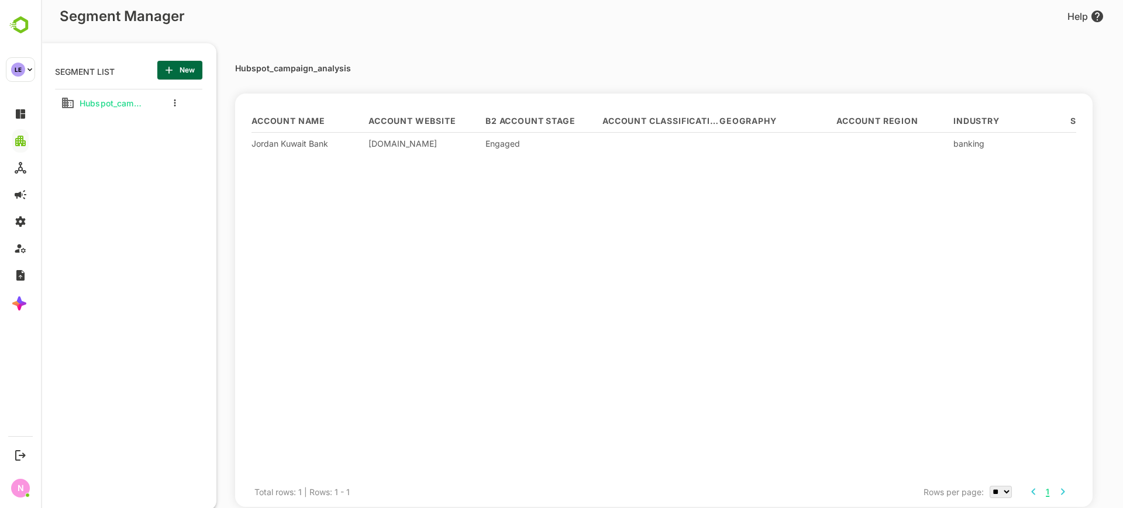
click at [174, 109] on div at bounding box center [172, 102] width 47 height 21
click at [173, 98] on div at bounding box center [175, 103] width 6 height 12
click at [176, 103] on button "more actions" at bounding box center [175, 103] width 6 height 11
click at [224, 193] on span "Delete" at bounding box center [235, 197] width 64 height 14
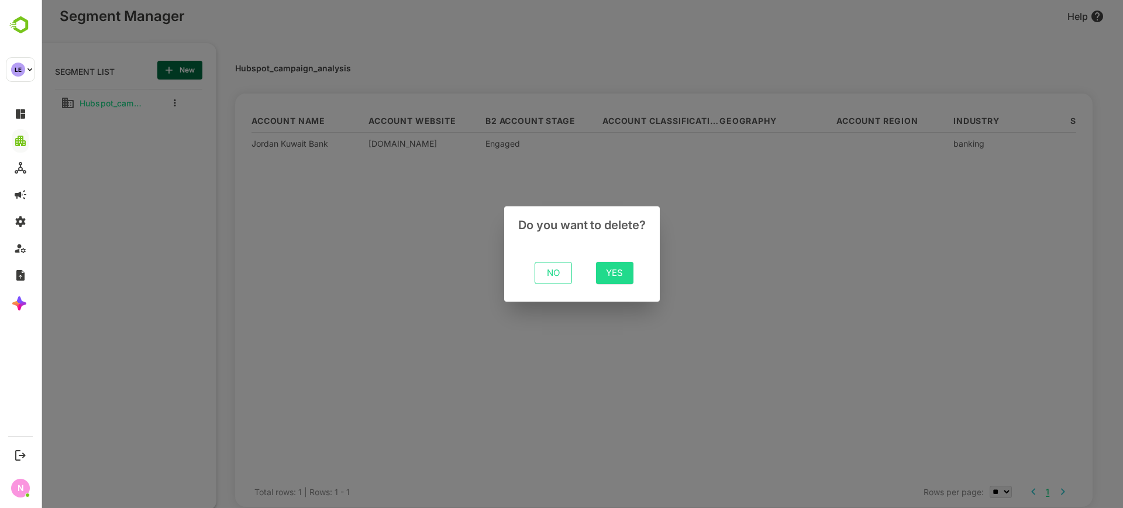
click at [624, 277] on span "Yes" at bounding box center [614, 273] width 19 height 15
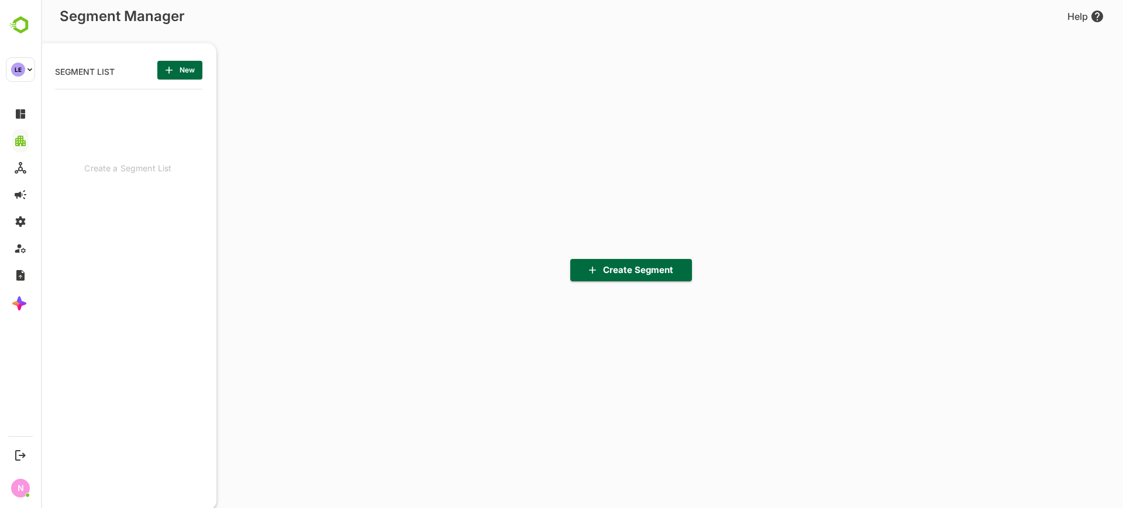
click at [186, 71] on span "New" at bounding box center [180, 70] width 26 height 15
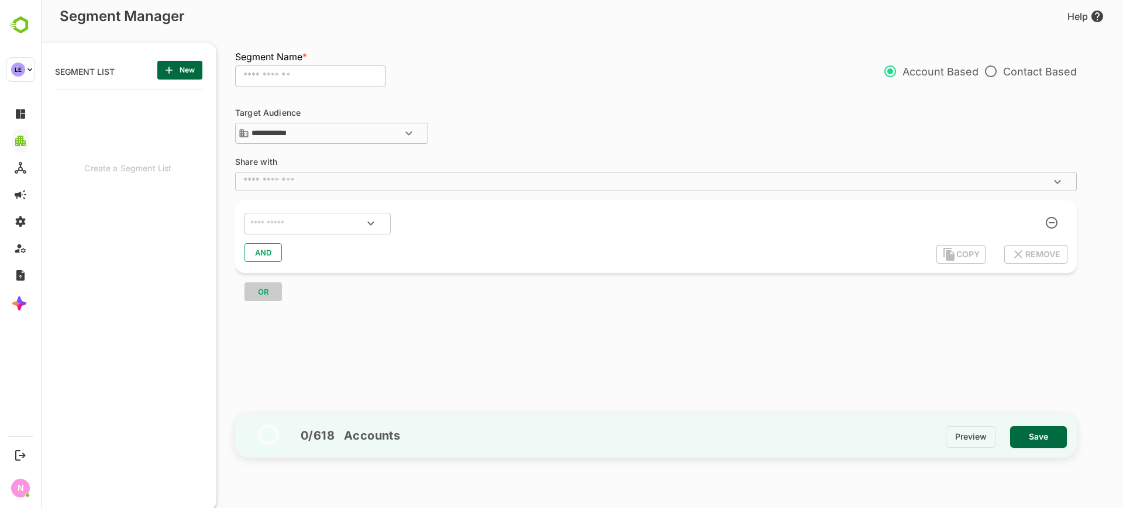
click at [349, 76] on input "text" at bounding box center [310, 77] width 151 height 22
type input "*"
type input "**********"
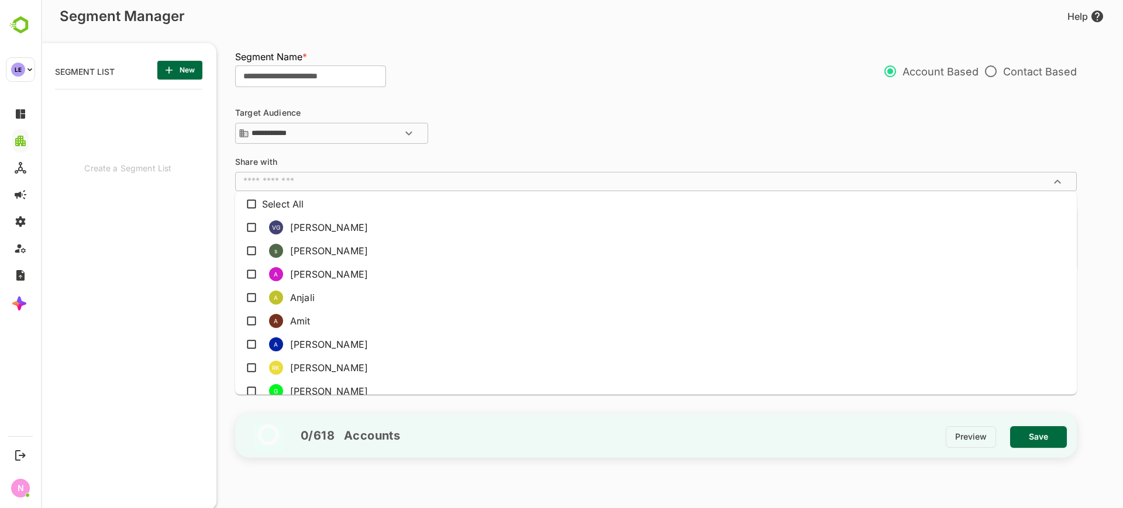
click at [312, 178] on input "text" at bounding box center [646, 181] width 815 height 12
click at [390, 173] on div "​" at bounding box center [656, 181] width 842 height 19
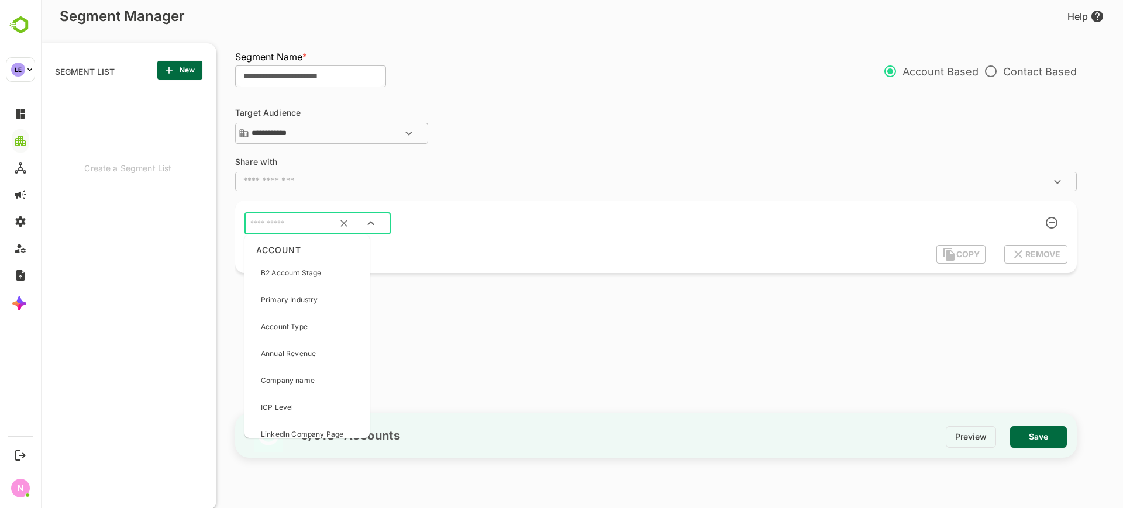
click at [312, 226] on input "text" at bounding box center [303, 223] width 110 height 15
type input "*"
click at [312, 226] on input "*" at bounding box center [317, 222] width 139 height 15
type input "*"
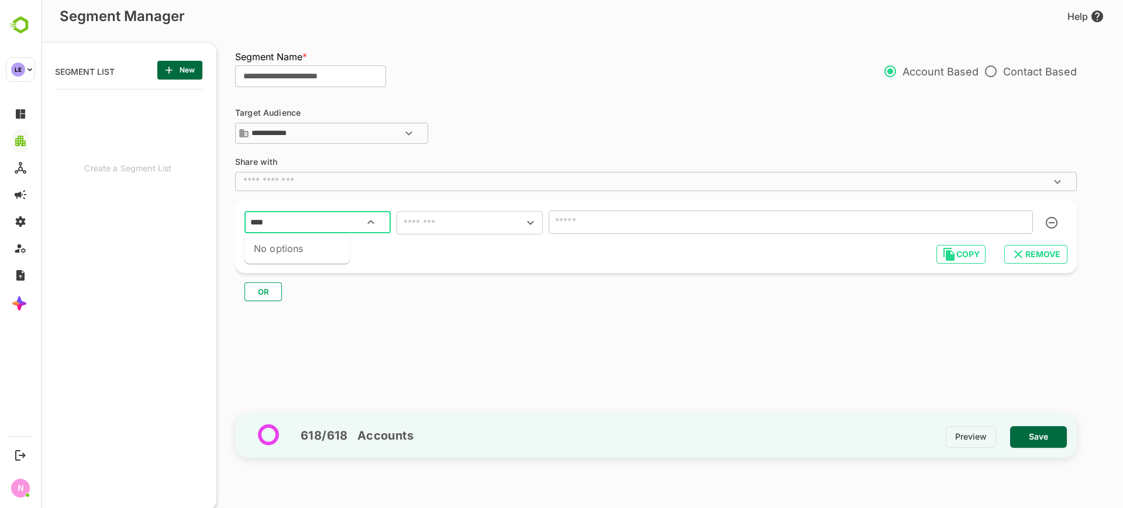
type input "***"
click at [301, 304] on div "Activity Type" at bounding box center [283, 299] width 44 height 25
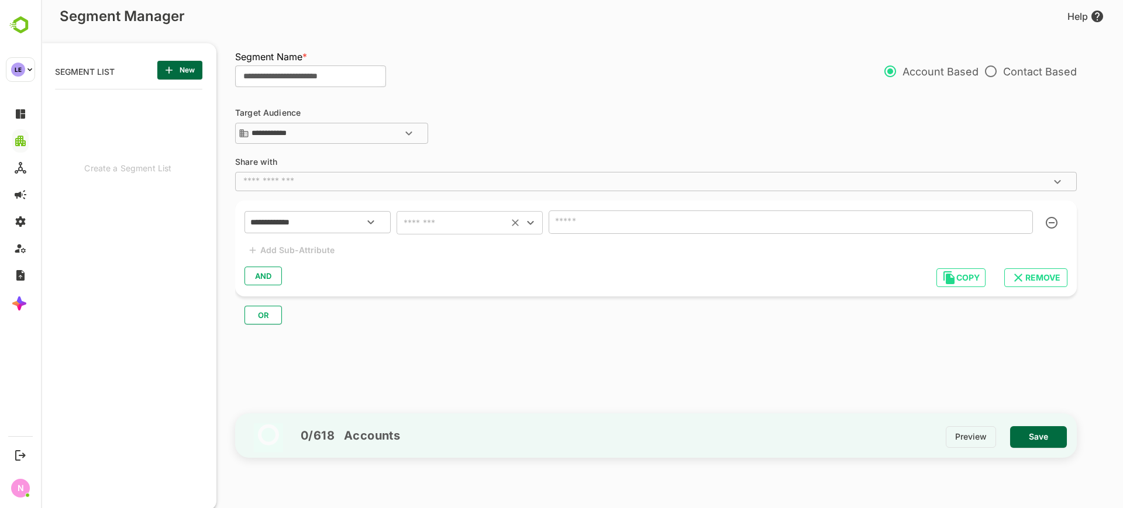
click at [447, 228] on input "text" at bounding box center [452, 223] width 105 height 16
click at [465, 229] on input "text" at bounding box center [452, 223] width 105 height 16
click at [466, 256] on li "includes" at bounding box center [470, 252] width 146 height 21
type input "********"
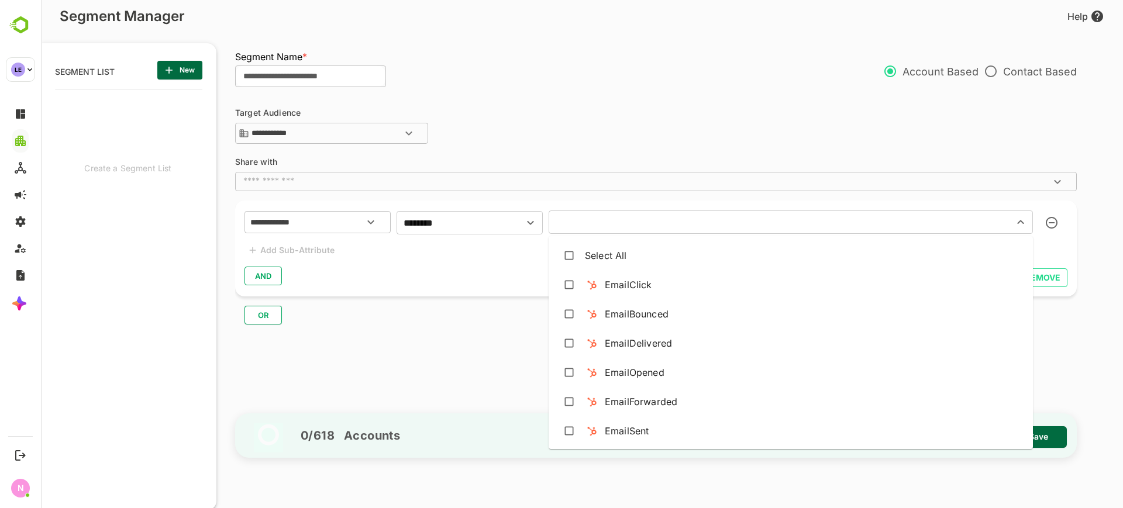
click at [626, 221] on input "text" at bounding box center [773, 222] width 443 height 16
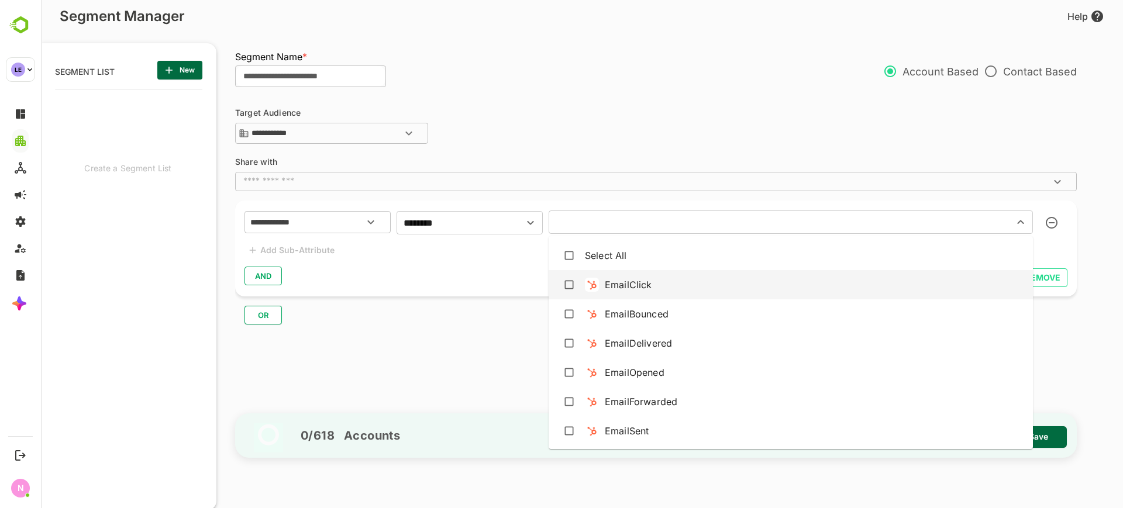
click at [632, 275] on div "EmailClick" at bounding box center [791, 285] width 466 height 22
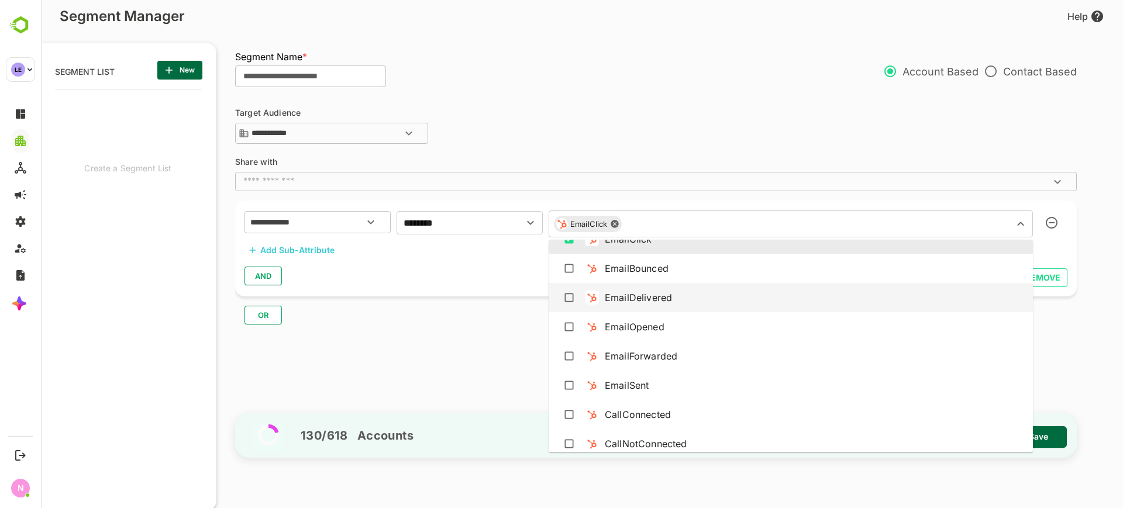
scroll to position [73, 0]
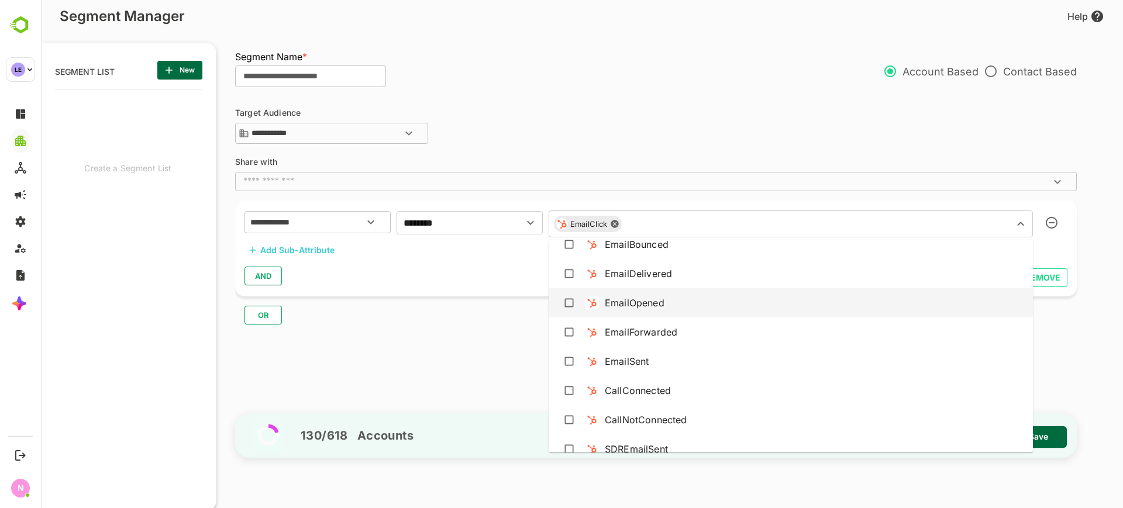
click at [625, 299] on div "EmailOpened" at bounding box center [635, 303] width 60 height 14
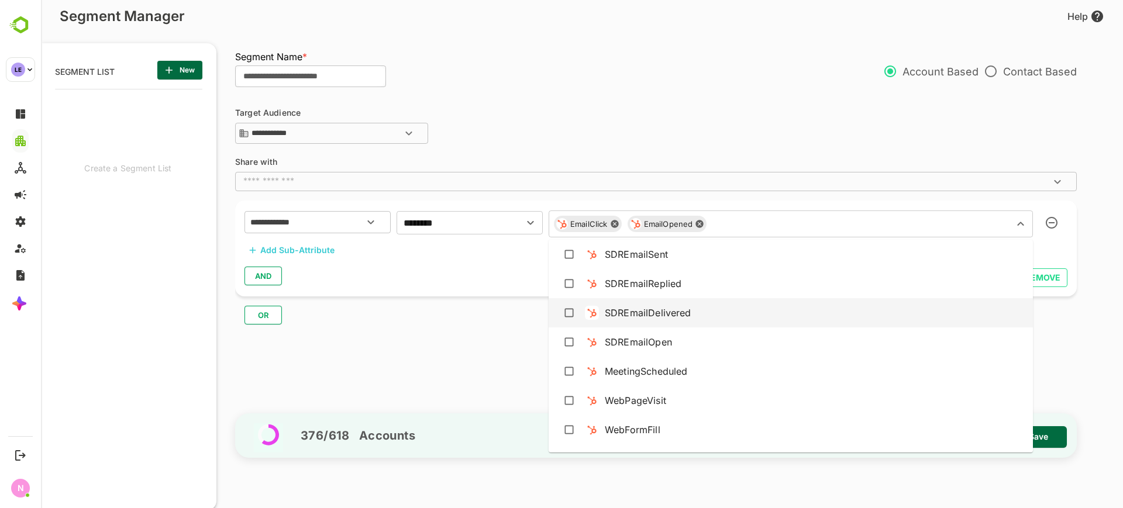
scroll to position [292, 0]
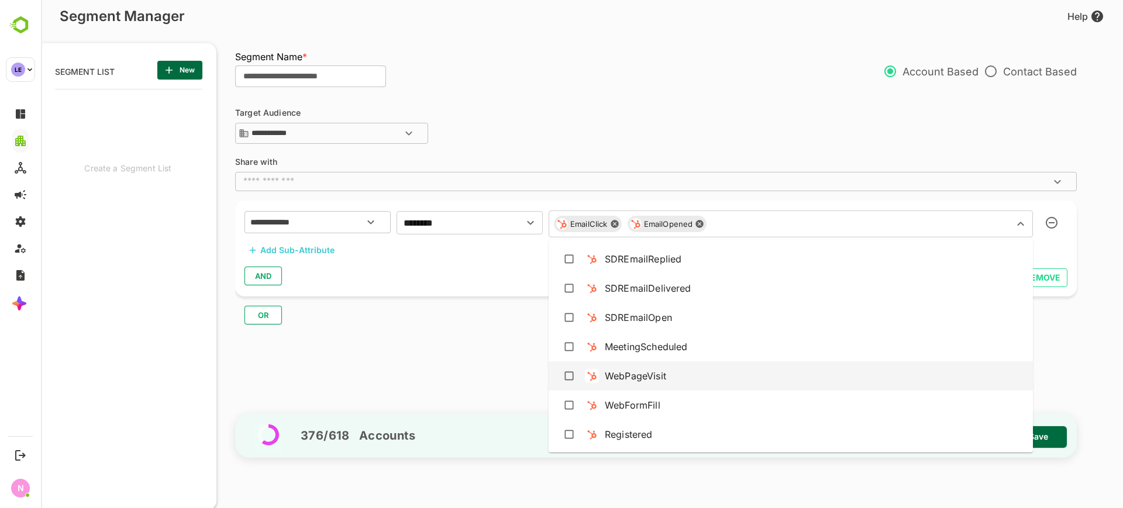
click at [673, 384] on div "WebPageVisit" at bounding box center [791, 376] width 466 height 22
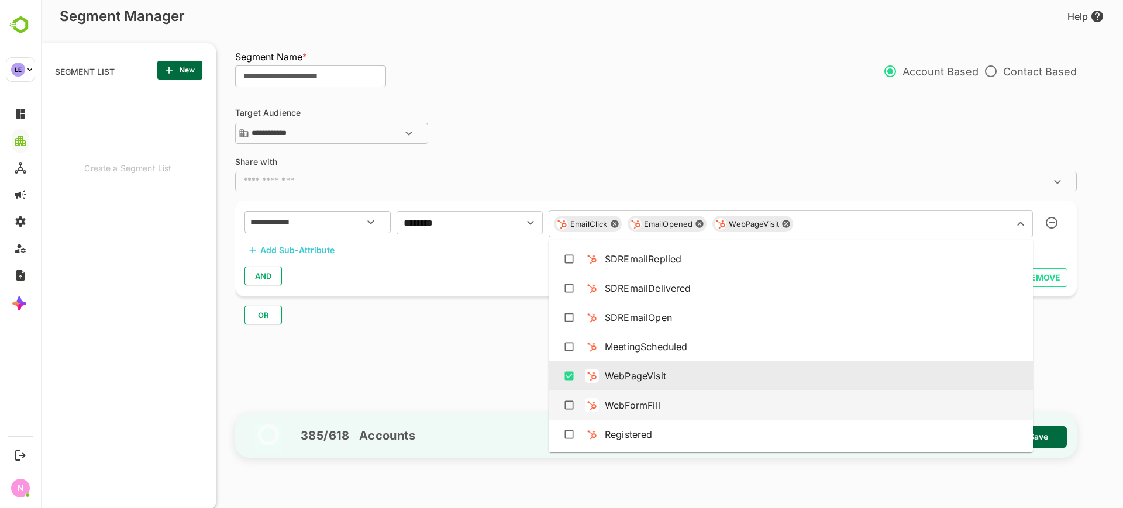
drag, startPoint x: 659, startPoint y: 404, endPoint x: 653, endPoint y: 417, distance: 14.7
click at [658, 404] on div "WebFormFill" at bounding box center [633, 405] width 56 height 14
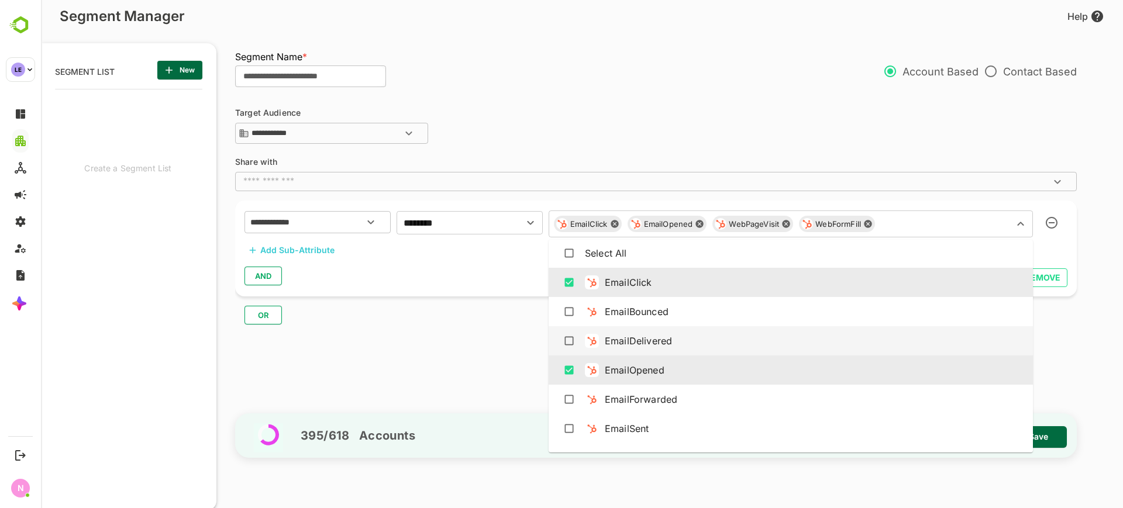
scroll to position [0, 0]
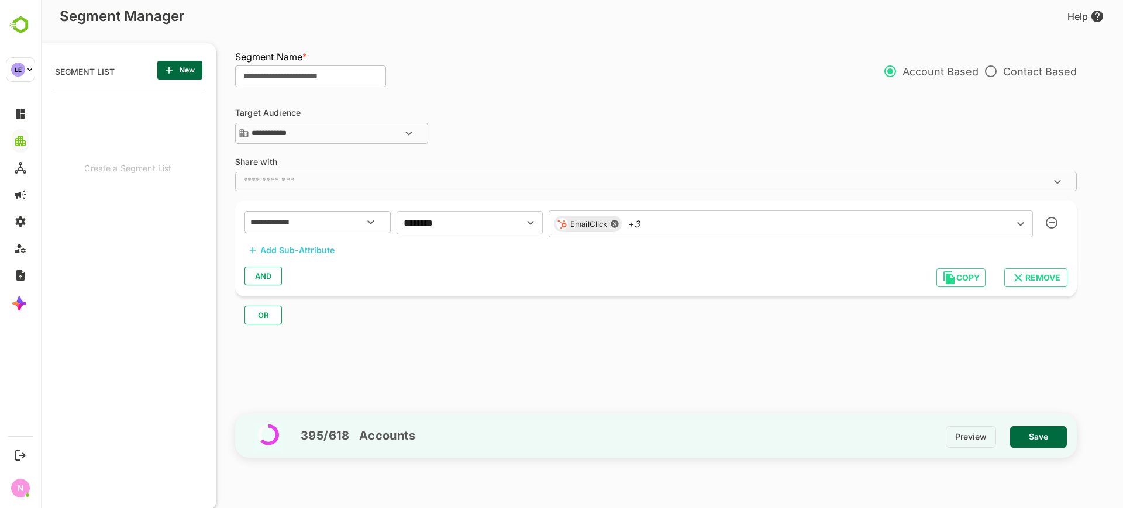
drag, startPoint x: 489, startPoint y: 337, endPoint x: 390, endPoint y: 296, distance: 107.5
click at [488, 336] on div "**********" at bounding box center [661, 251] width 853 height 315
click at [305, 244] on div "Add Sub-Attribute" at bounding box center [297, 250] width 74 height 14
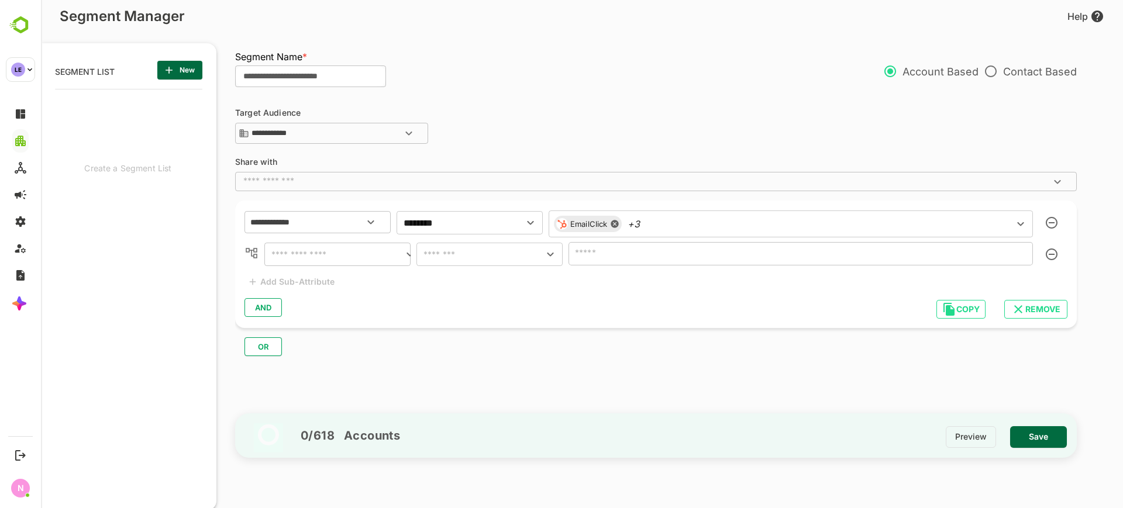
click at [336, 262] on input "text" at bounding box center [335, 254] width 135 height 16
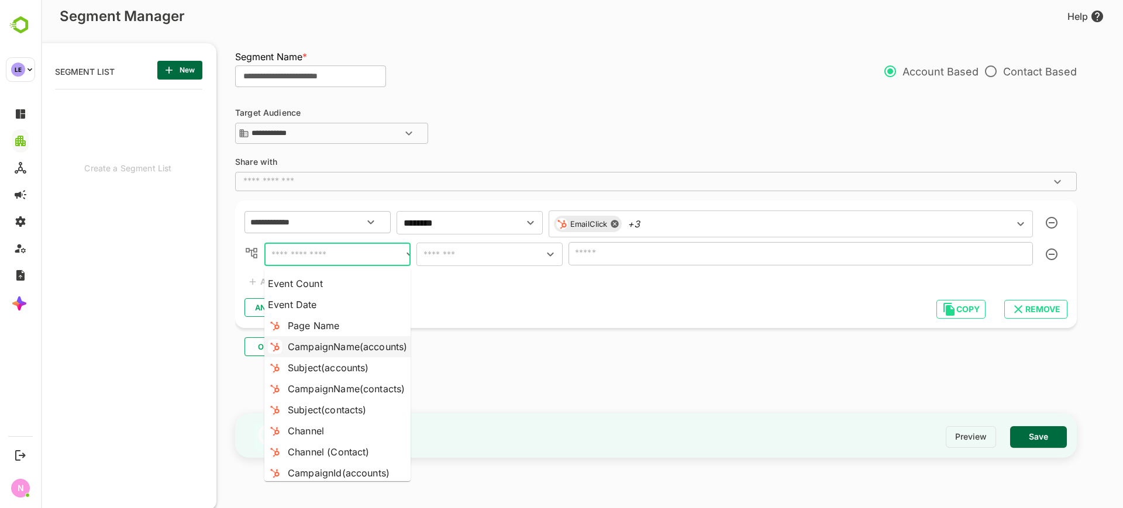
click at [348, 342] on div "CampaignName(accounts)" at bounding box center [347, 347] width 119 height 14
type input "**********"
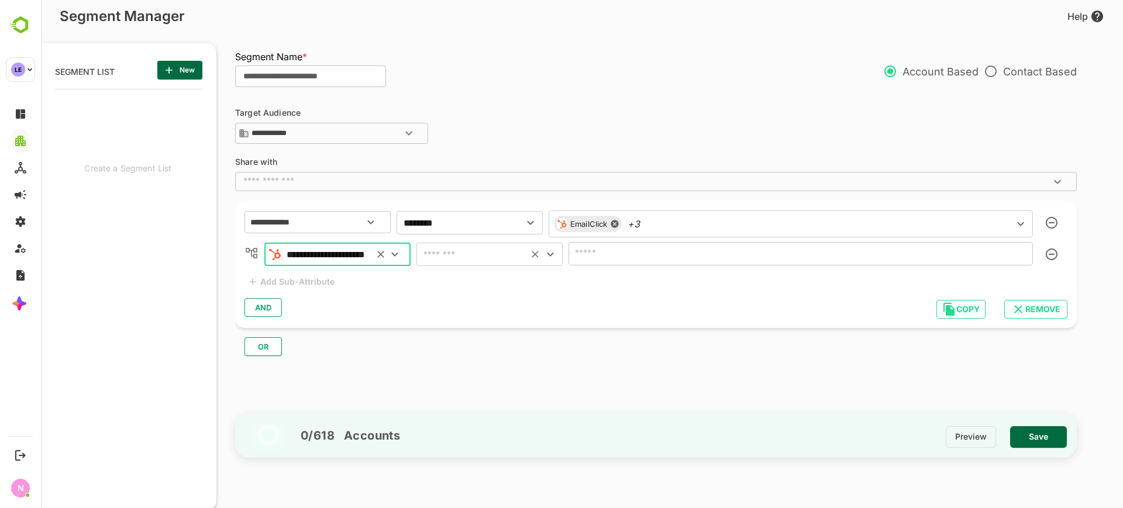
click at [501, 268] on body "**********" at bounding box center [582, 254] width 1082 height 508
click at [505, 290] on li "includes" at bounding box center [489, 283] width 146 height 21
type input "********"
click at [632, 263] on div "​" at bounding box center [801, 253] width 464 height 23
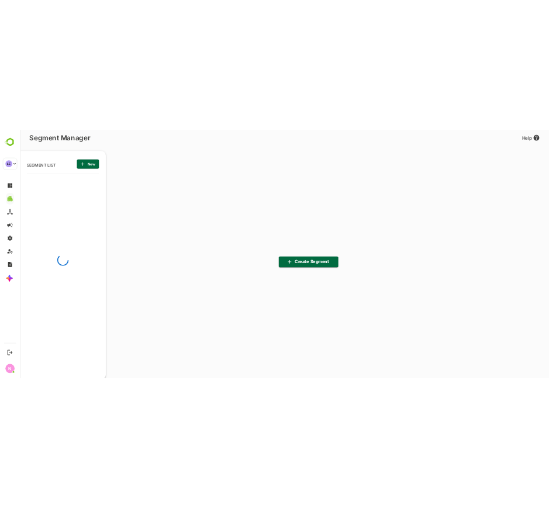
scroll to position [353, 144]
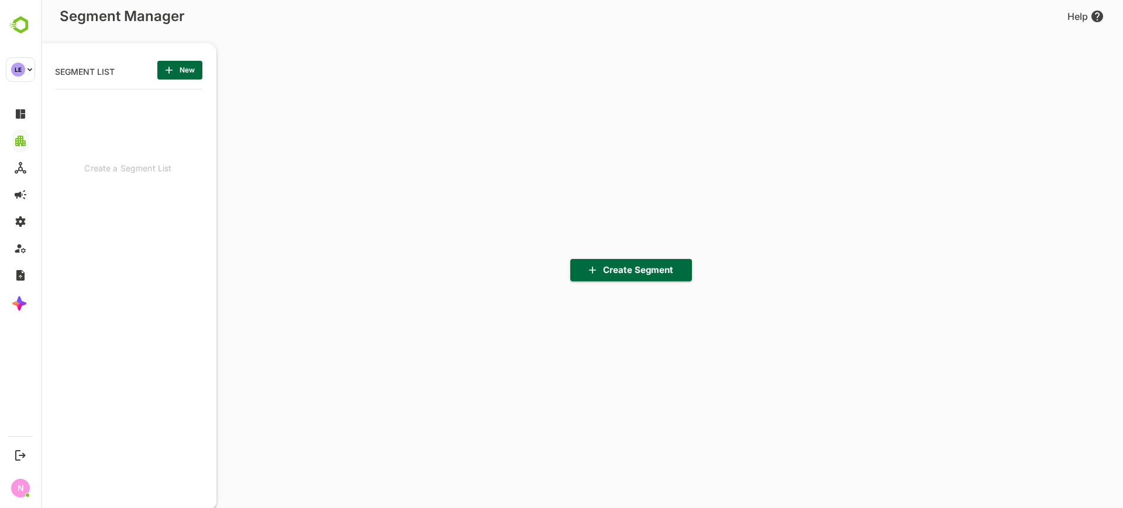
click at [182, 66] on span "New" at bounding box center [180, 70] width 26 height 15
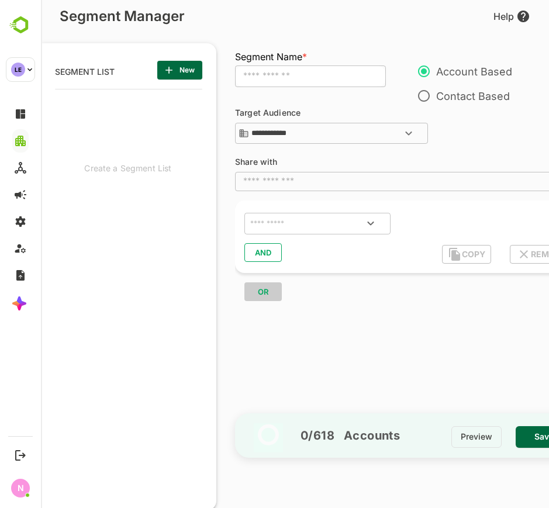
click at [184, 64] on span "New" at bounding box center [180, 70] width 26 height 15
click at [311, 188] on div "​" at bounding box center [408, 181] width 347 height 19
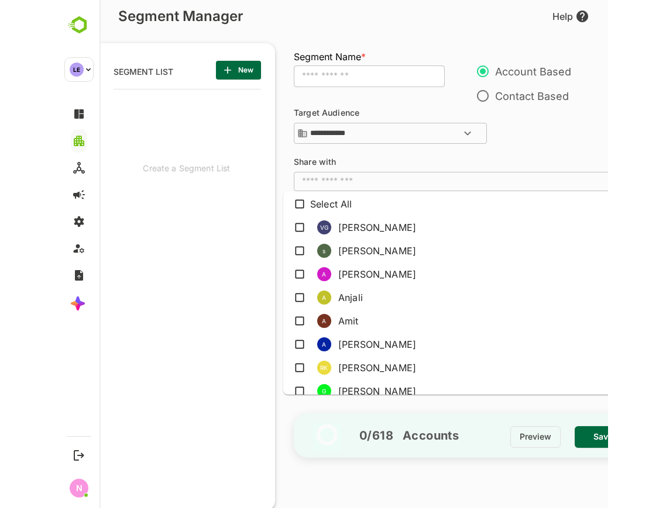
scroll to position [0, 11]
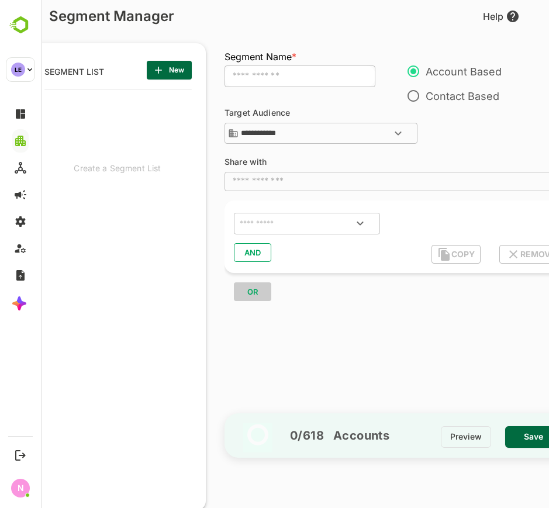
click at [352, 154] on div "**********" at bounding box center [404, 251] width 359 height 315
click at [298, 219] on input "text" at bounding box center [292, 223] width 110 height 15
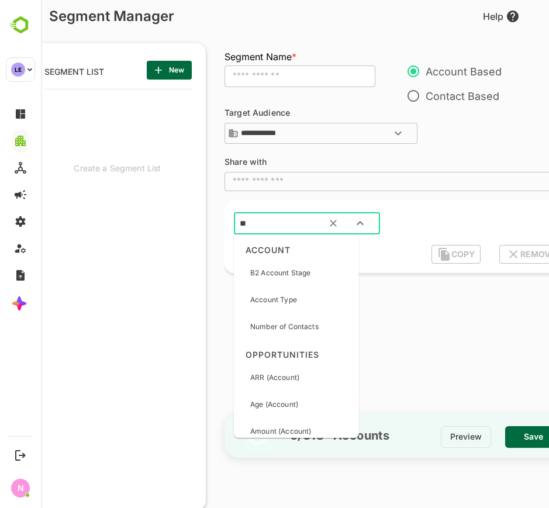
type input "***"
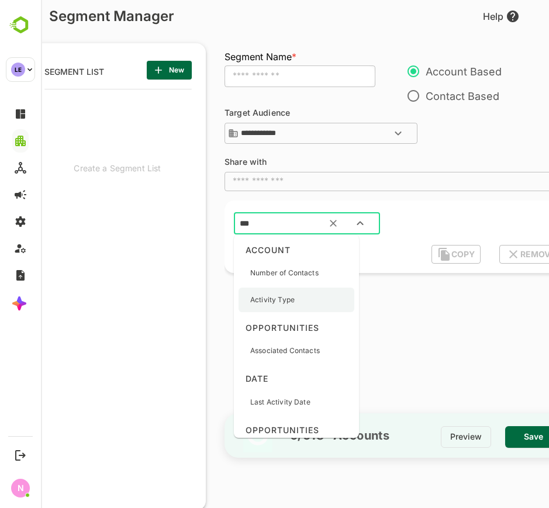
click at [314, 297] on div "Activity Type" at bounding box center [297, 300] width 116 height 25
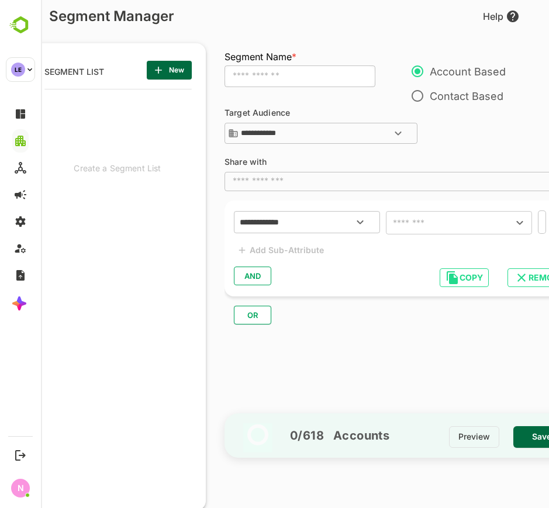
click at [435, 235] on div "**********" at bounding box center [402, 223] width 337 height 26
click at [438, 221] on input "text" at bounding box center [442, 223] width 105 height 16
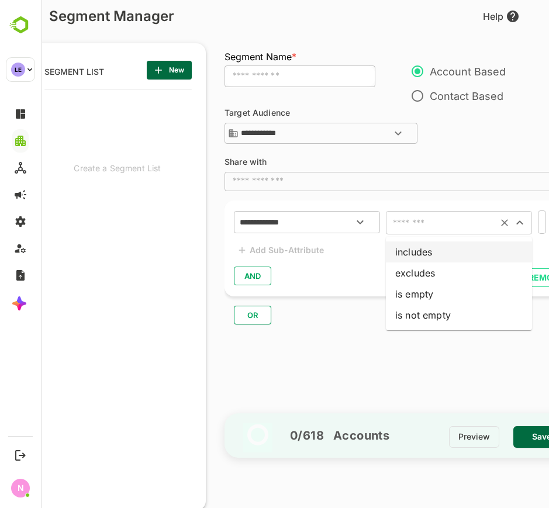
click at [435, 245] on li "includes" at bounding box center [459, 252] width 146 height 21
type input "********"
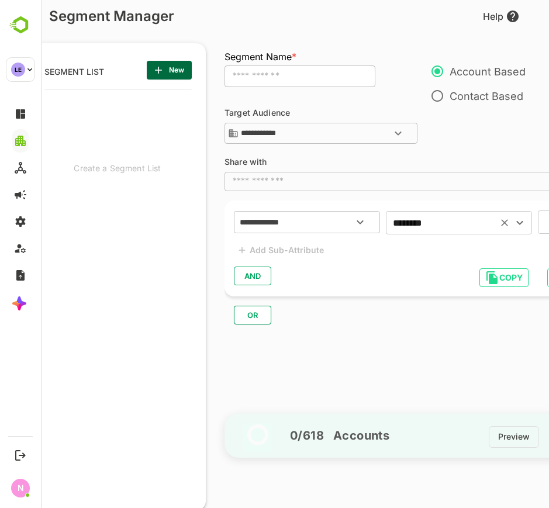
click at [544, 225] on input "text" at bounding box center [553, 222] width 23 height 16
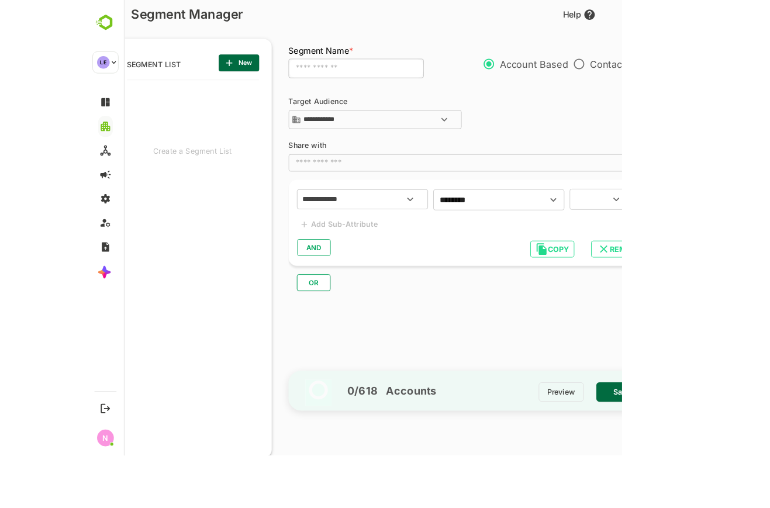
scroll to position [0, 0]
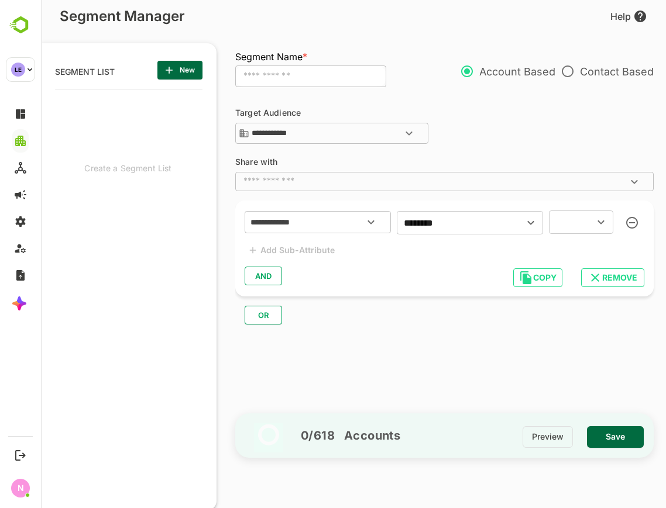
click at [584, 221] on div "​" at bounding box center [581, 222] width 64 height 23
click at [574, 218] on input "text" at bounding box center [563, 222] width 23 height 16
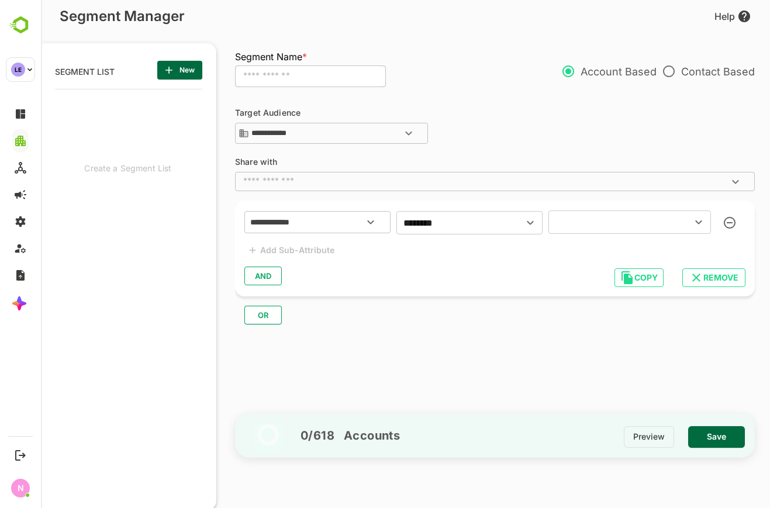
click at [663, 215] on input "text" at bounding box center [612, 222] width 121 height 16
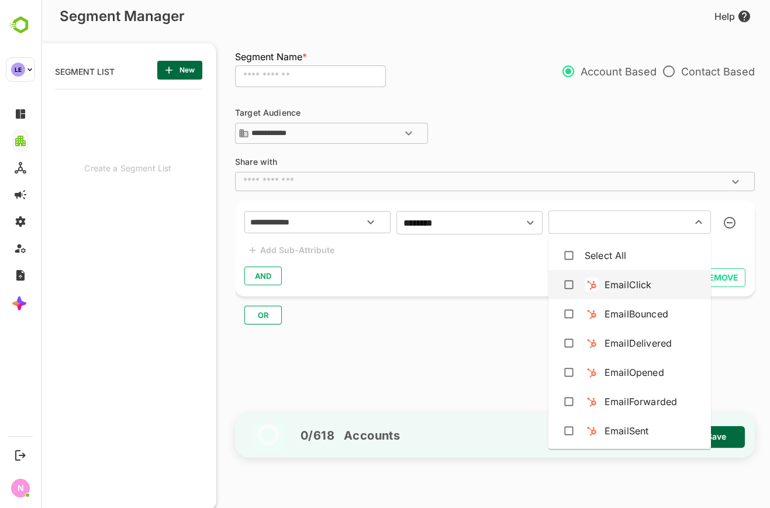
click at [633, 278] on div "EmailClick" at bounding box center [628, 285] width 47 height 14
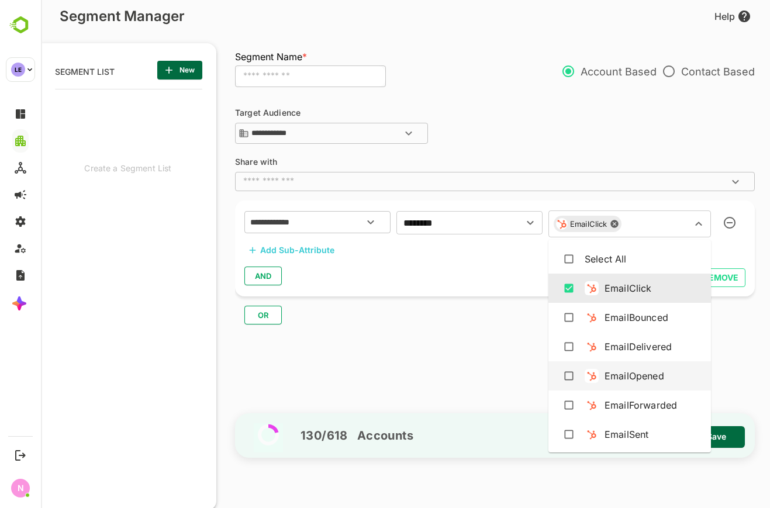
click at [649, 381] on div "EmailOpened" at bounding box center [635, 376] width 60 height 14
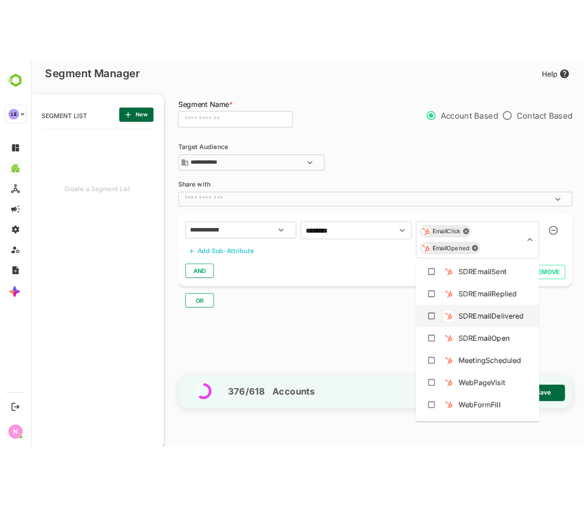
scroll to position [292, 0]
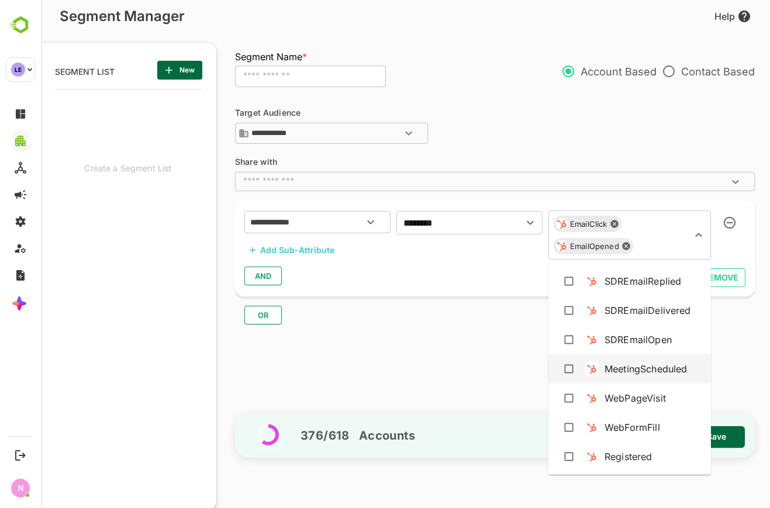
click at [667, 392] on div "WebPageVisit" at bounding box center [630, 398] width 144 height 22
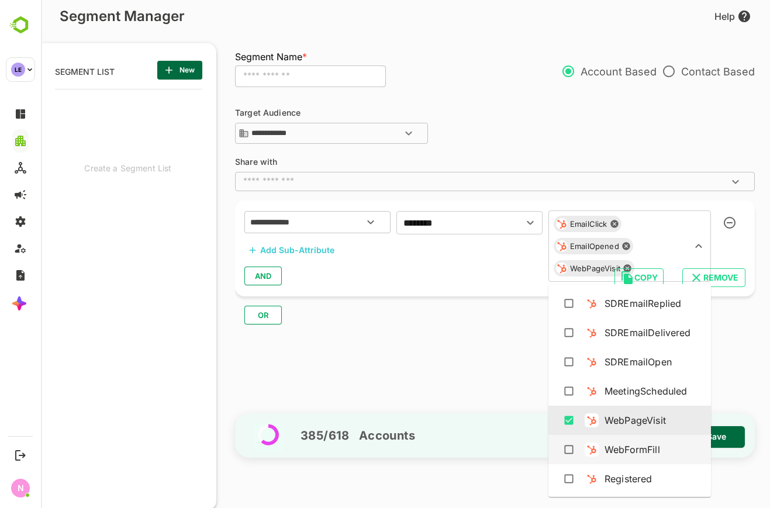
click at [656, 441] on div "WebFormFill" at bounding box center [630, 450] width 144 height 22
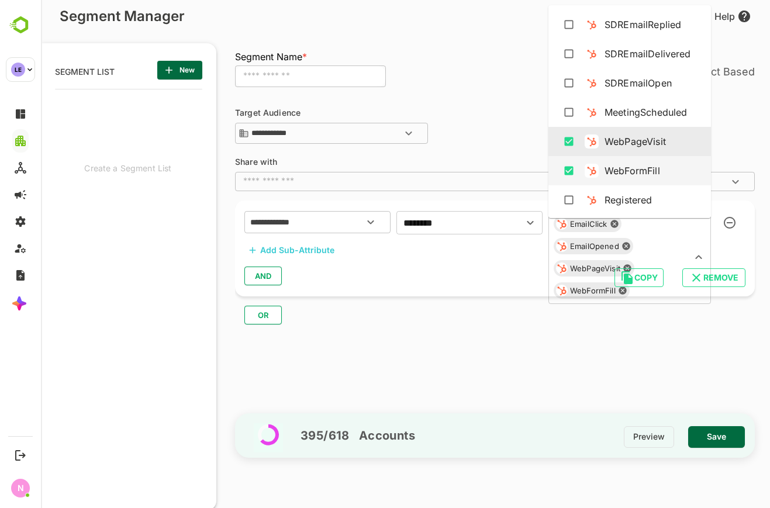
click at [596, 371] on div "**********" at bounding box center [501, 251] width 532 height 315
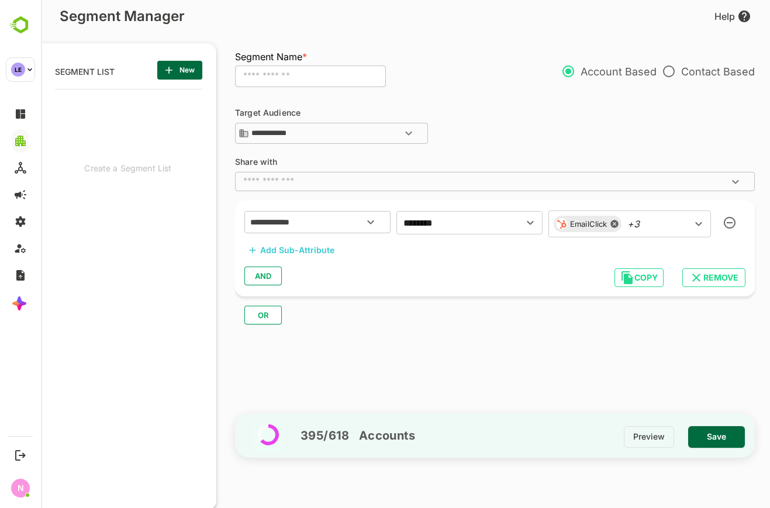
click at [342, 253] on div "**********" at bounding box center [495, 249] width 520 height 96
click at [329, 249] on div "Add Sub-Attribute" at bounding box center [297, 250] width 74 height 14
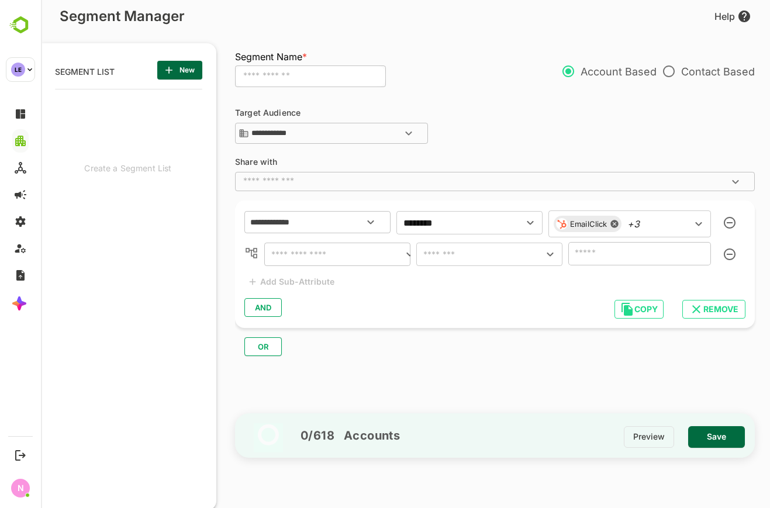
click at [329, 259] on input "text" at bounding box center [335, 254] width 135 height 16
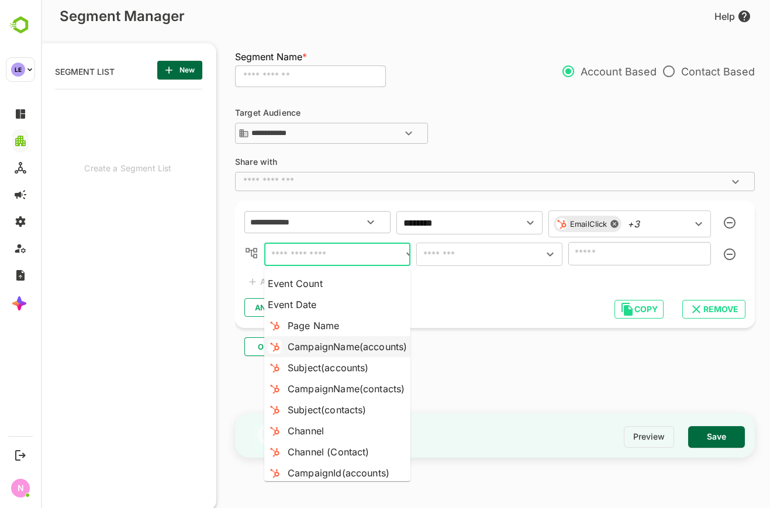
click at [363, 343] on div "CampaignName(accounts)" at bounding box center [347, 347] width 119 height 14
type input "**********"
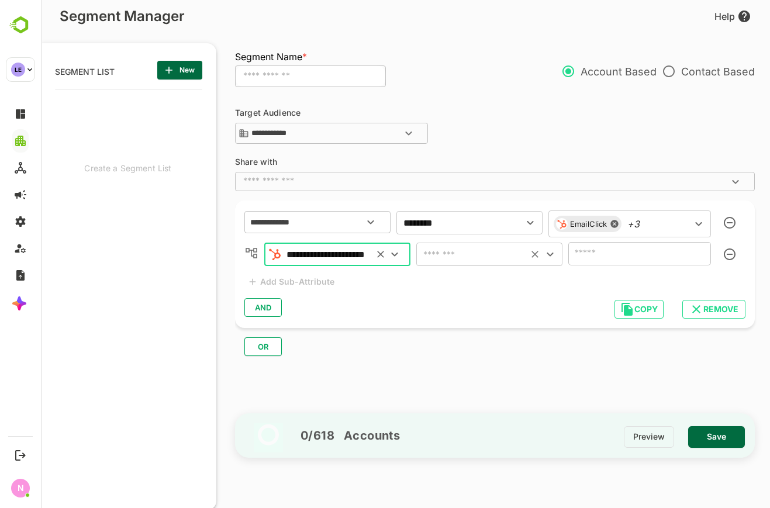
click at [454, 256] on input "text" at bounding box center [472, 254] width 105 height 16
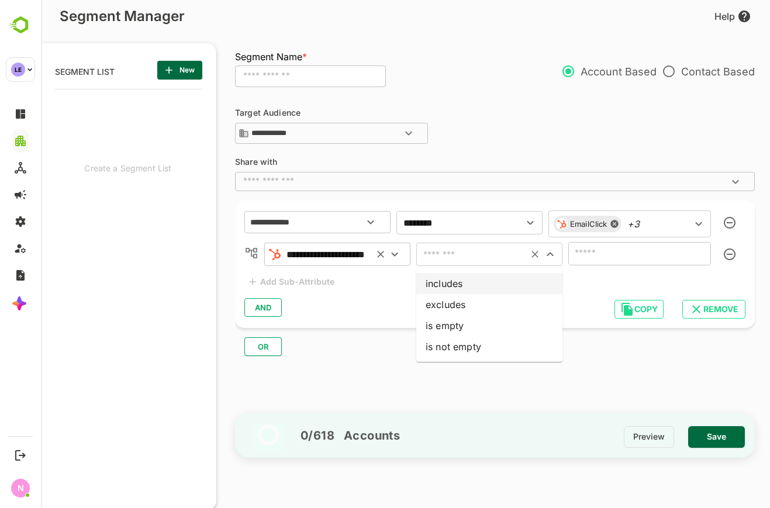
click at [457, 277] on li "includes" at bounding box center [489, 283] width 146 height 21
type input "********"
